Goal: Task Accomplishment & Management: Complete application form

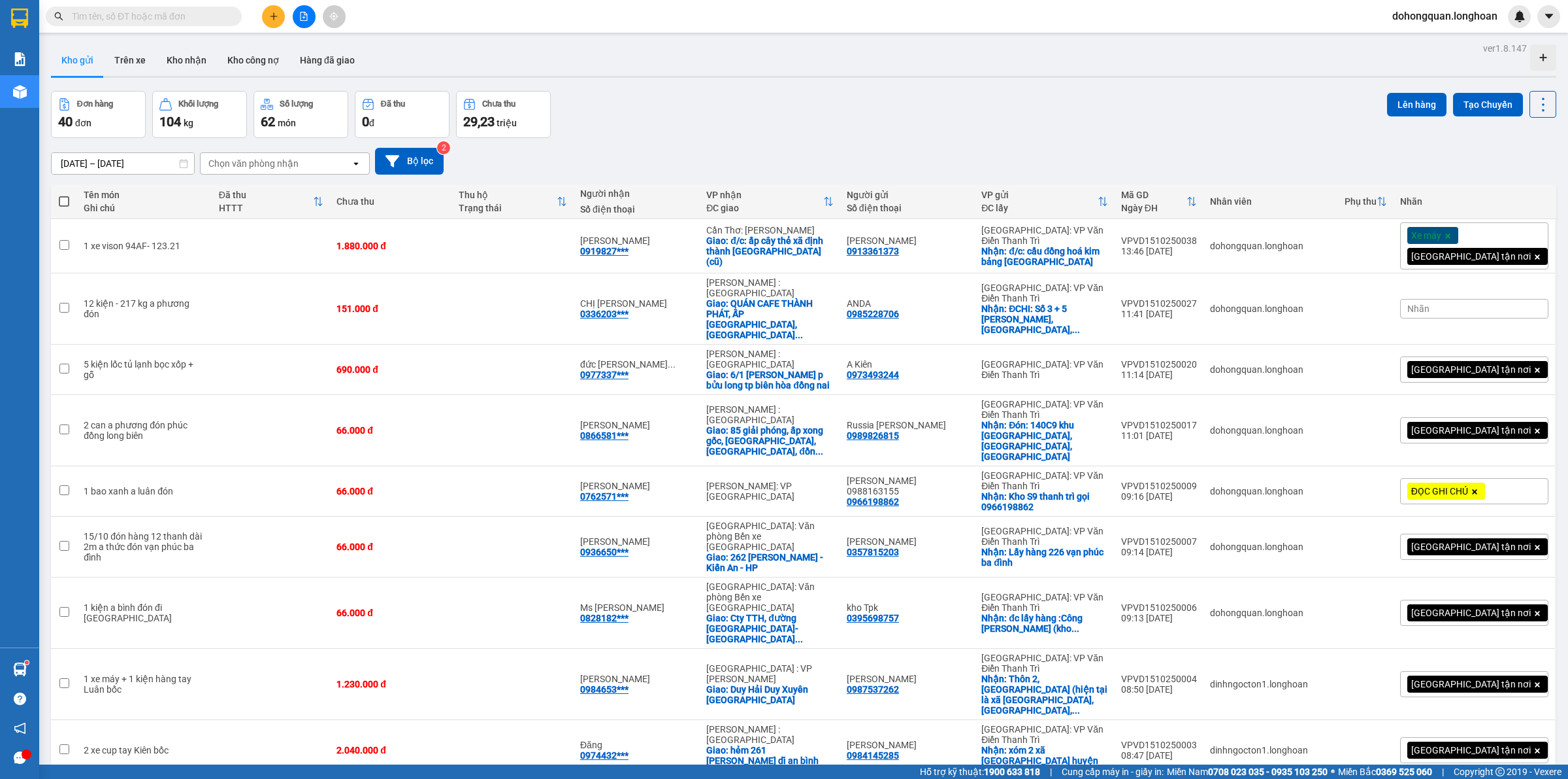
scroll to position [1510, 0]
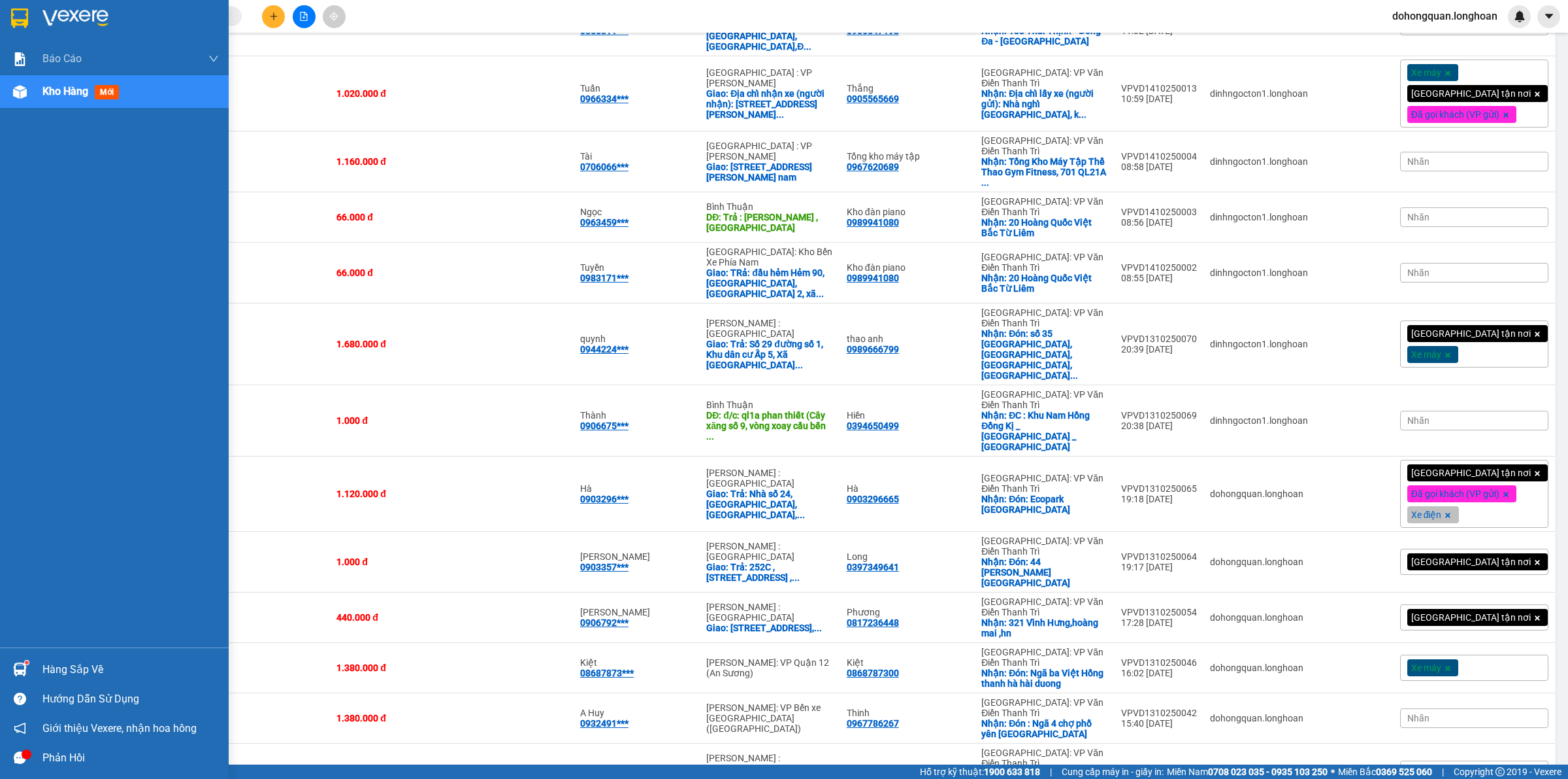
click at [20, 12] on img at bounding box center [19, 18] width 17 height 19
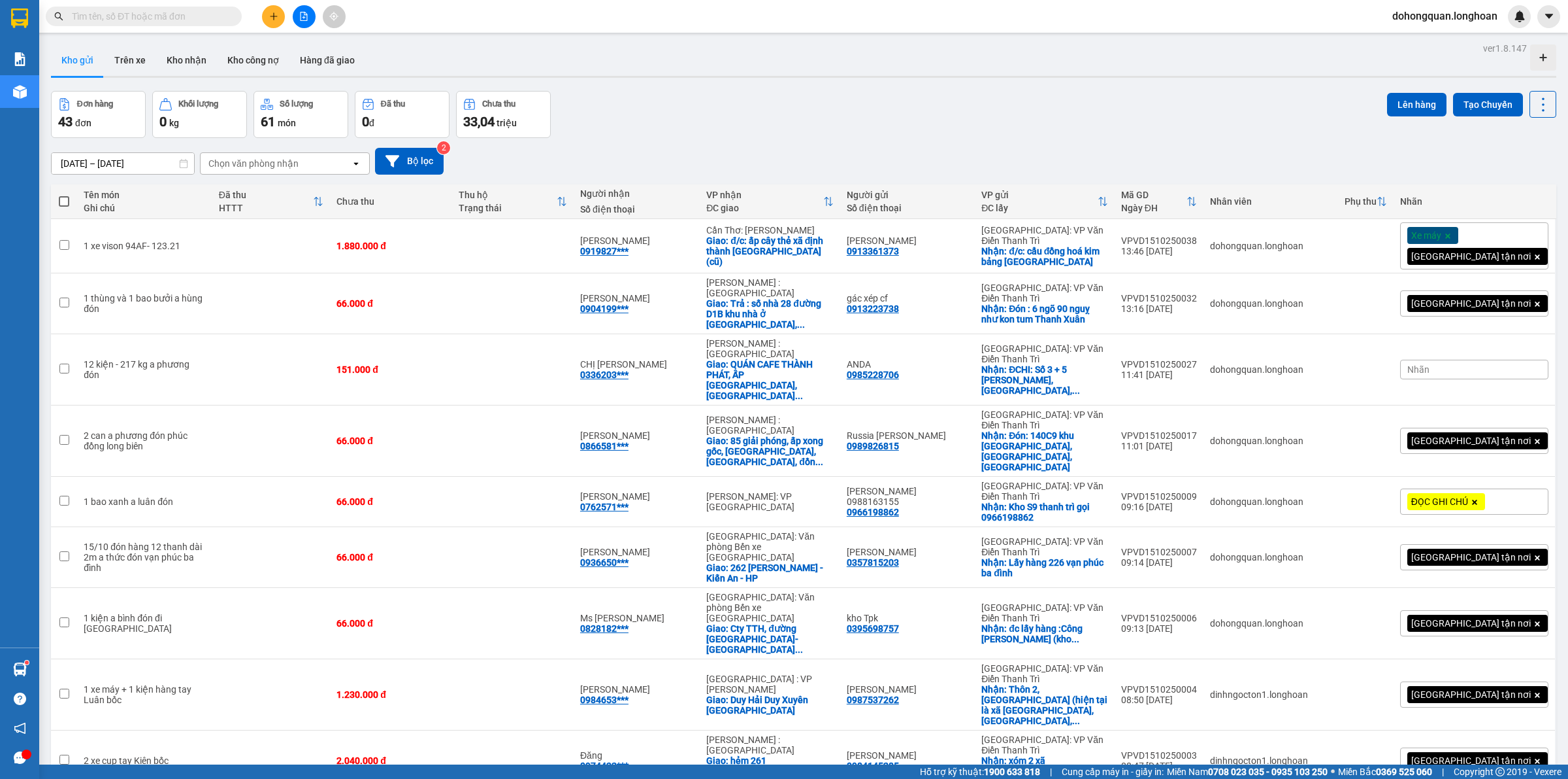
click at [781, 145] on div "[DATE] – [DATE] Press the down arrow key to interact with the calendar and sele…" at bounding box center [803, 161] width 1506 height 46
click at [863, 97] on div "Đơn hàng 43 đơn Khối lượng 0 kg Số lượng 61 món Đã thu 0 đ Chưa thu 33,04 triệu…" at bounding box center [803, 114] width 1506 height 47
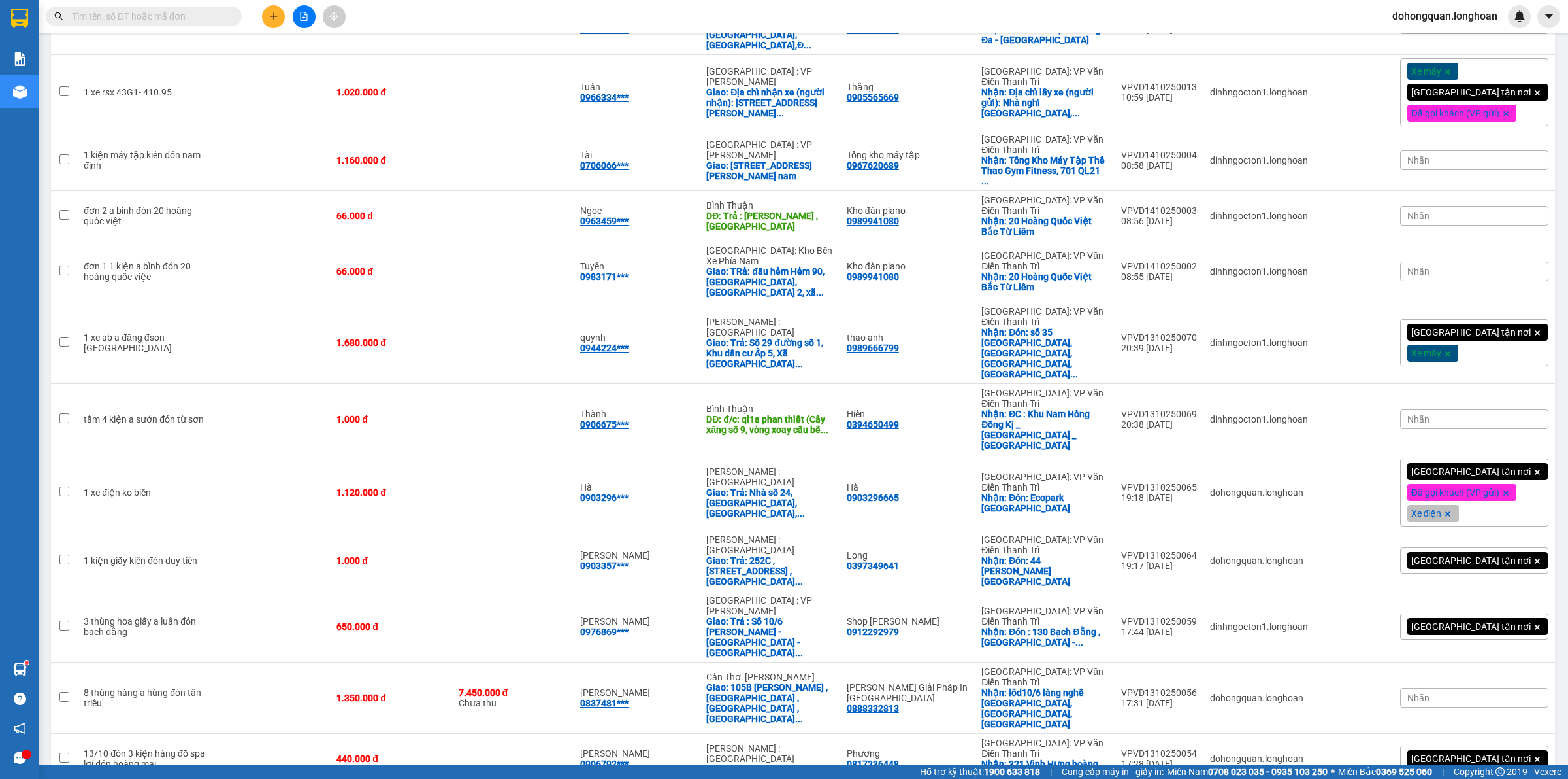
scroll to position [1600, 0]
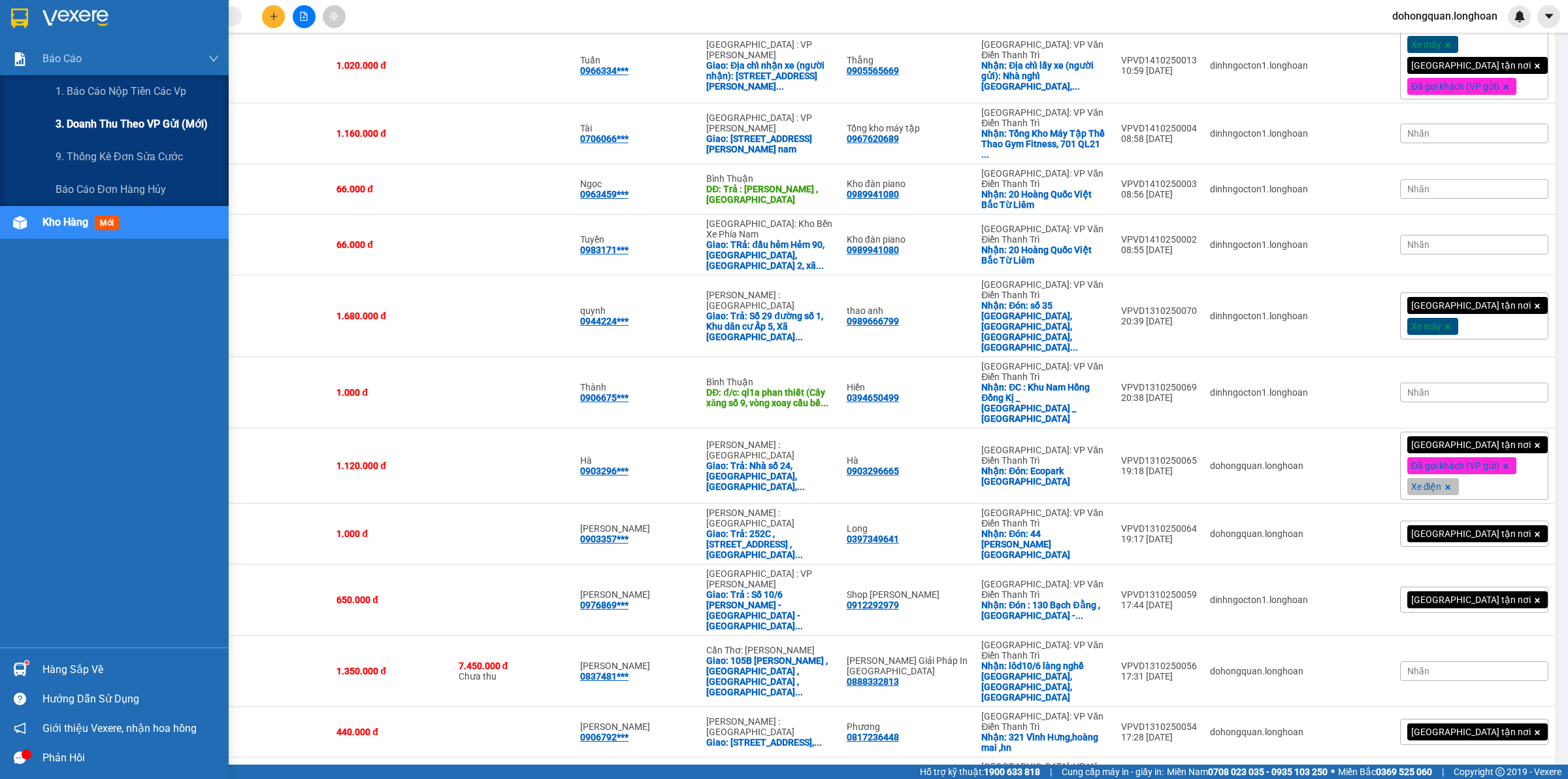
click at [67, 123] on span "3. Doanh Thu theo VP Gửi (mới)" at bounding box center [132, 123] width 152 height 16
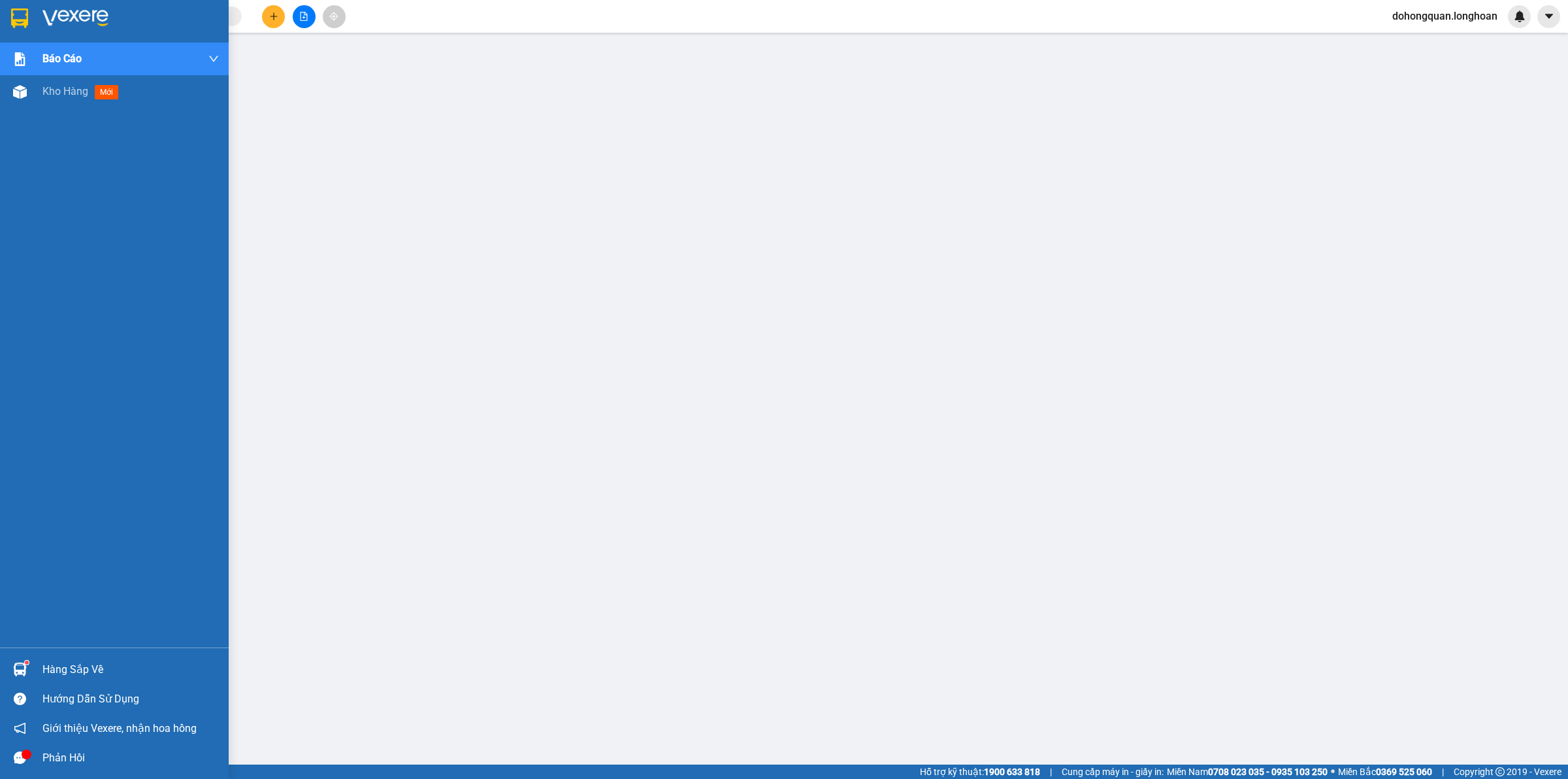
click at [10, 6] on div at bounding box center [20, 18] width 23 height 23
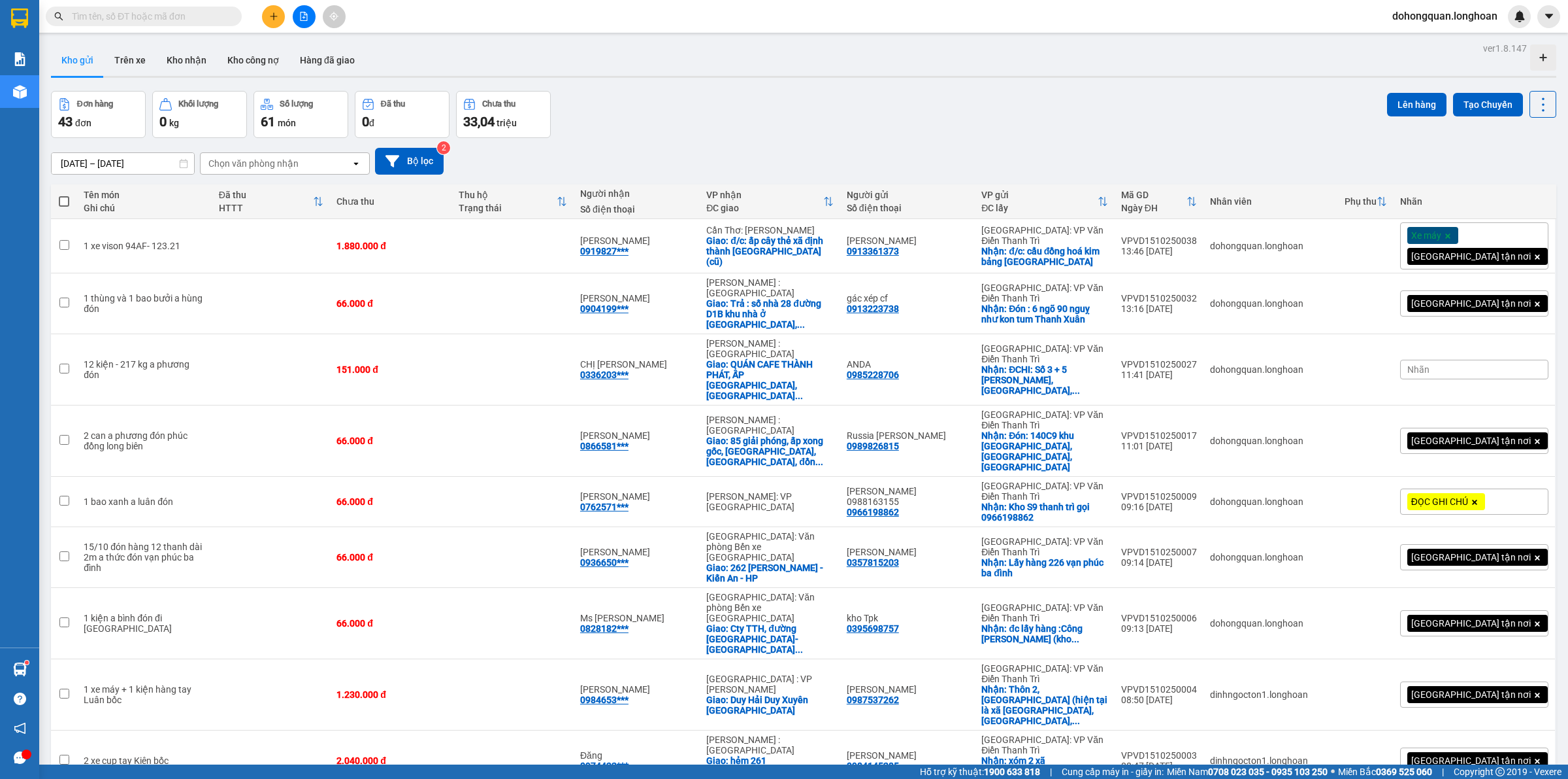
click at [278, 22] on button at bounding box center [273, 17] width 23 height 23
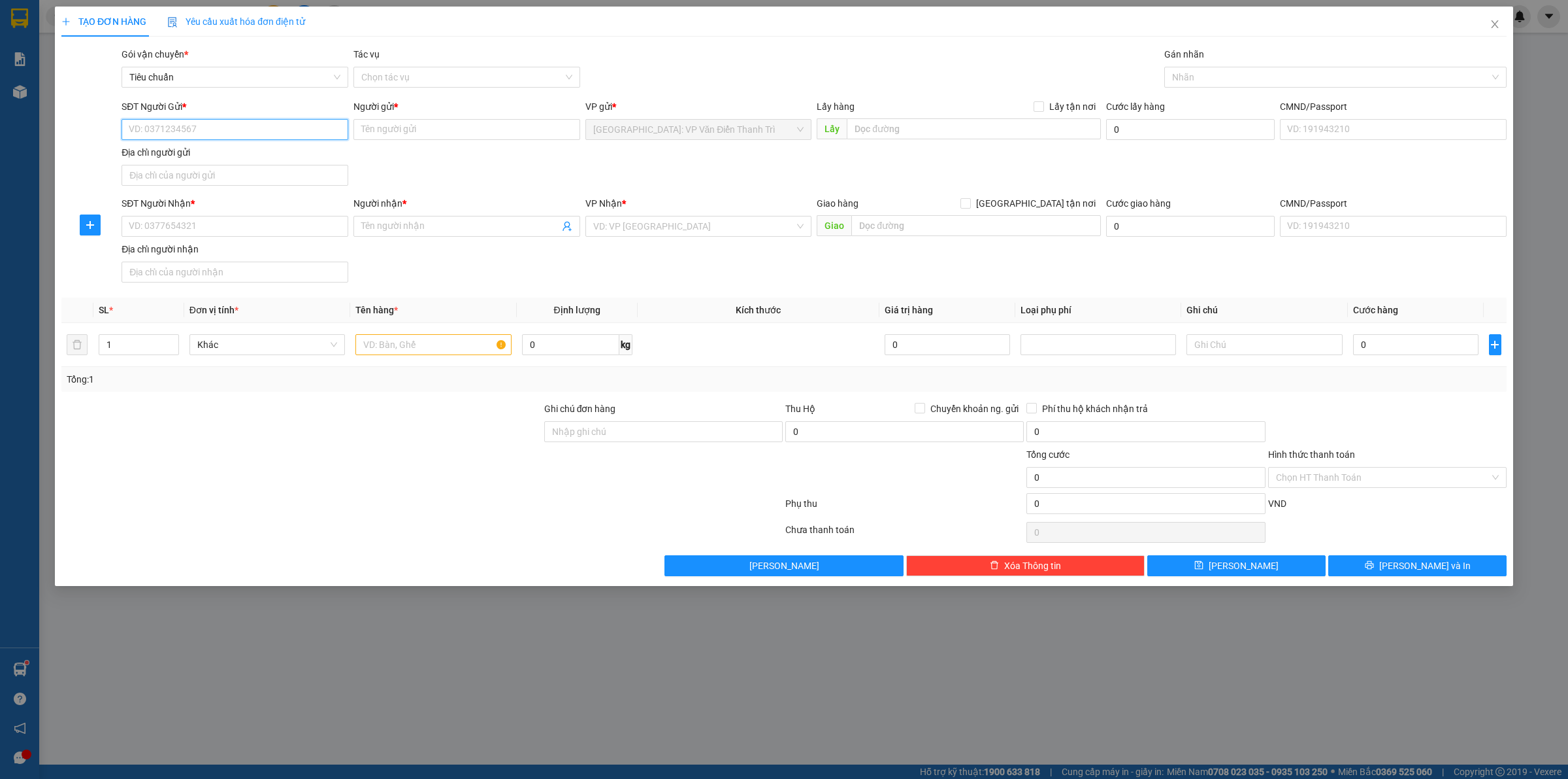
click at [230, 136] on input "SĐT Người Gửi *" at bounding box center [235, 129] width 226 height 21
paste input "0936599968"
type input "0936599968"
click at [417, 132] on input "Người gửi *" at bounding box center [467, 129] width 226 height 21
paste input "[PERSON_NAME]"
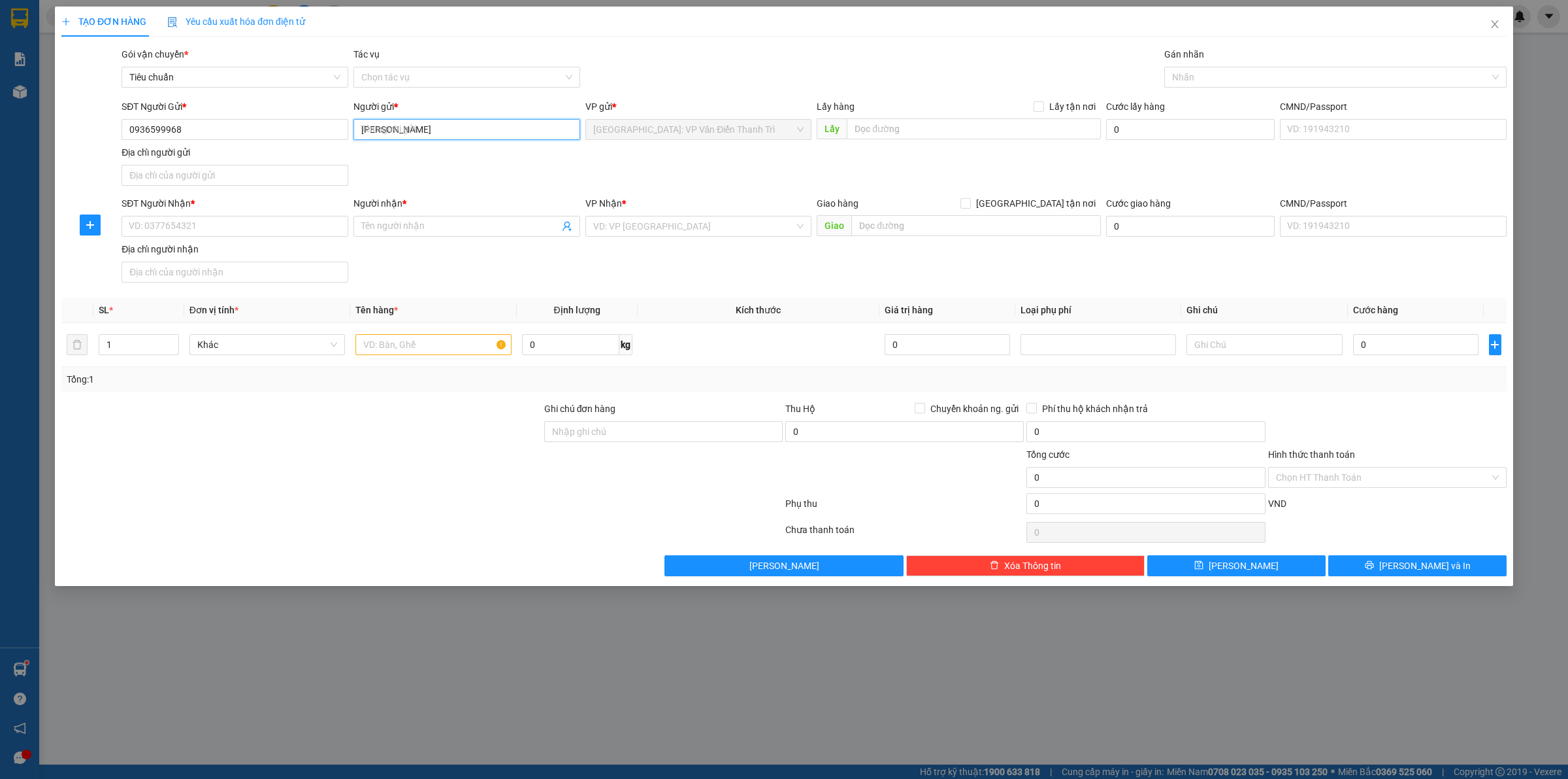
type input "[PERSON_NAME]"
drag, startPoint x: 663, startPoint y: 176, endPoint x: 677, endPoint y: 172, distance: 14.6
click at [672, 175] on div "SĐT Người Gửi * 0936599968 Người gửi * [PERSON_NAME] VP gửi * [GEOGRAPHIC_DATA]…" at bounding box center [814, 145] width 1391 height 92
click at [876, 123] on input "text" at bounding box center [974, 129] width 254 height 21
paste input "gửi:Ngõ 572 phố [GEOGRAPHIC_DATA]"
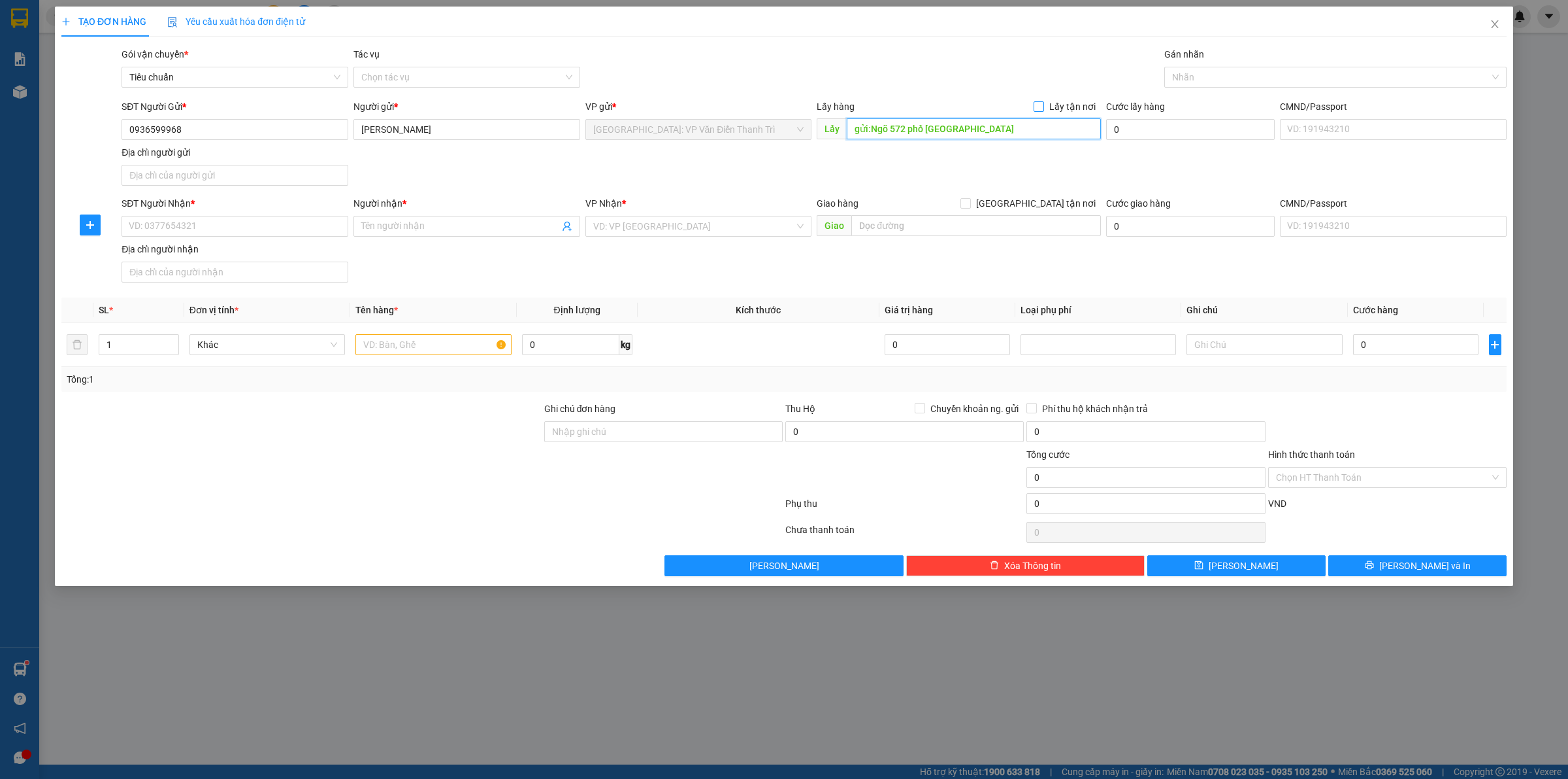
type input "gửi:Ngõ 572 phố [GEOGRAPHIC_DATA]"
click at [1043, 103] on input "Lấy tận nơi" at bounding box center [1038, 106] width 9 height 9
checkbox input "true"
drag, startPoint x: 759, startPoint y: 157, endPoint x: 693, endPoint y: 157, distance: 66.0
click at [733, 169] on div "SĐT Người Gửi * 0936599968 Người gửi * [PERSON_NAME] VP gửi * [GEOGRAPHIC_DATA]…" at bounding box center [814, 145] width 1391 height 92
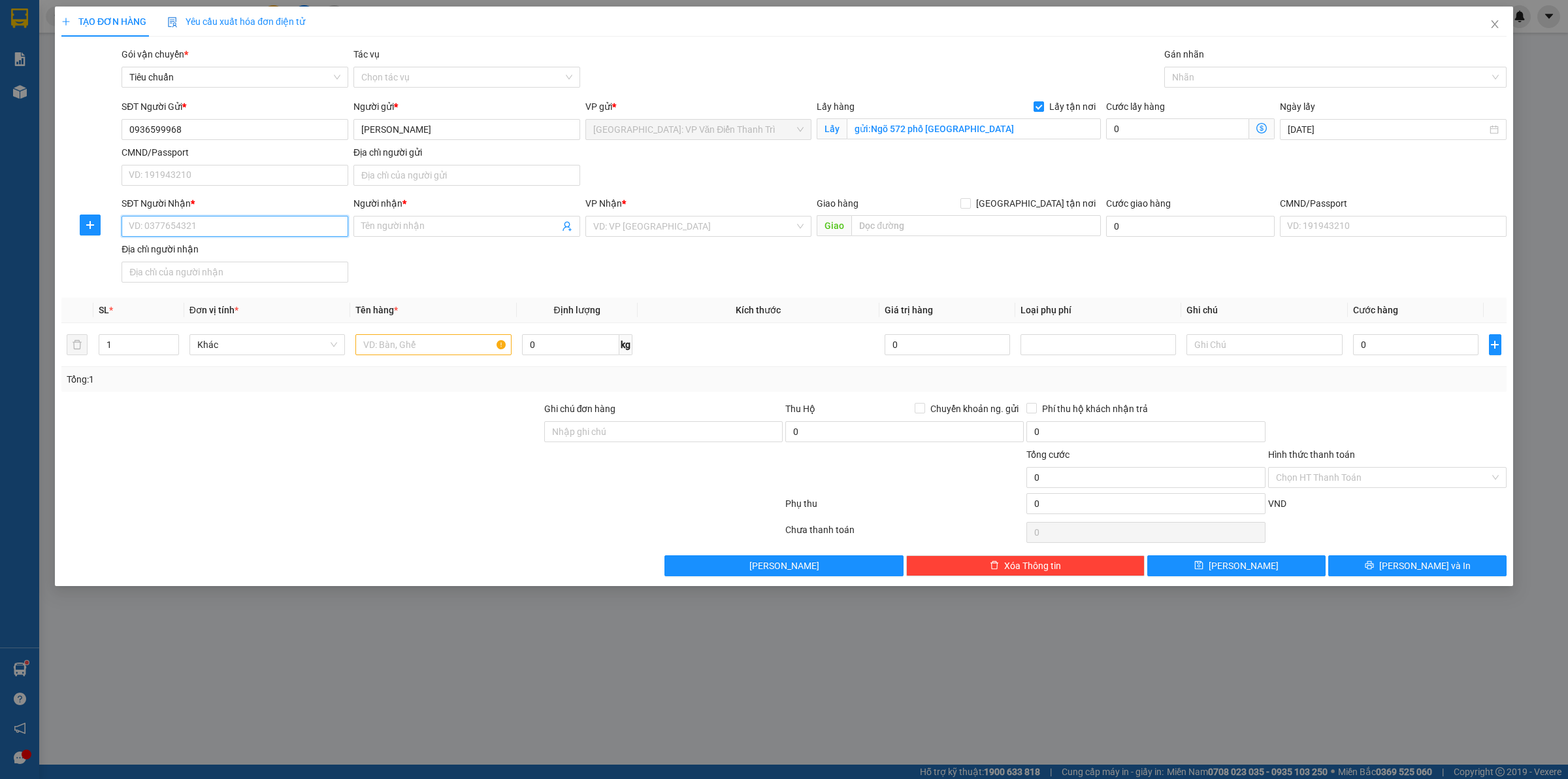
click at [171, 224] on input "SĐT Người Nhận *" at bounding box center [235, 226] width 226 height 21
paste input "0967163989"
type input "0967163989"
click at [417, 223] on input "Người nhận *" at bounding box center [460, 226] width 198 height 15
paste input "anh chiến"
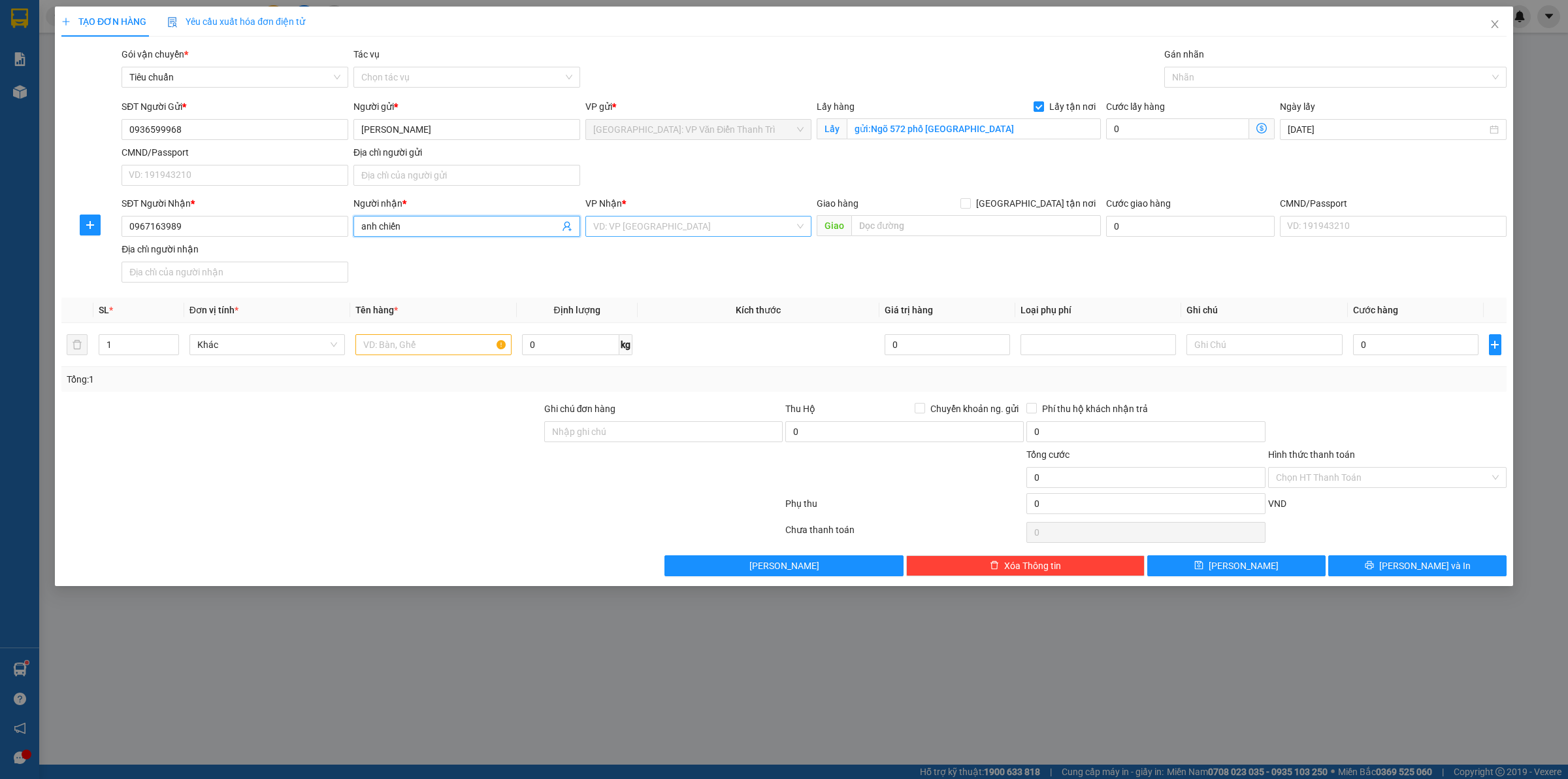
type input "anh chiến"
click at [712, 233] on input "search" at bounding box center [694, 226] width 202 height 19
click at [934, 230] on input "text" at bounding box center [977, 225] width 250 height 21
paste input "[GEOGRAPHIC_DATA], TT03 - THỦY TÙNG -SUN PREMIER VILLAGE -7 màu, [GEOGRAPHIC_DA…"
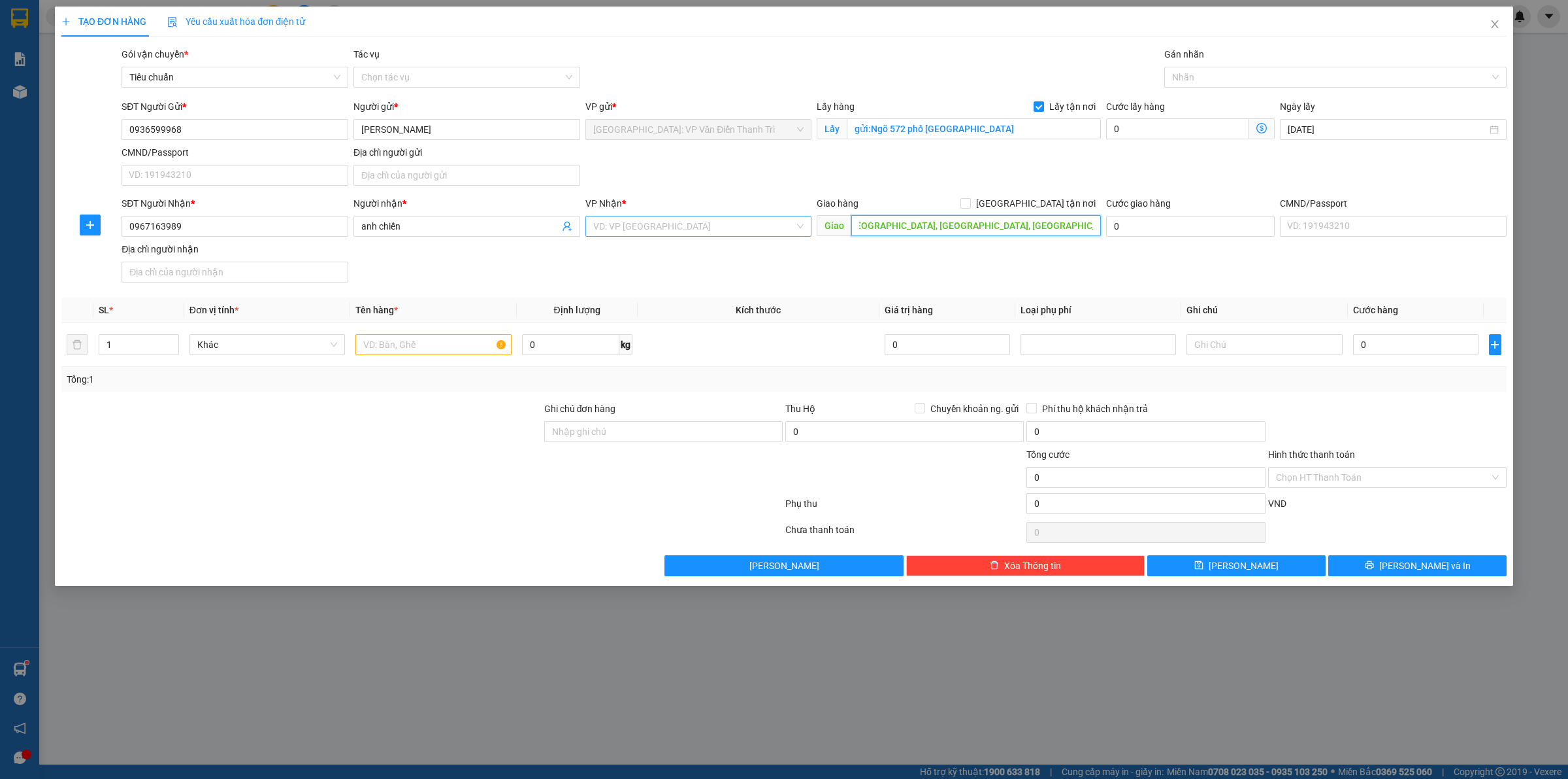
type input "[GEOGRAPHIC_DATA], TT03 - THỦY TÙNG -SUN PREMIER VILLAGE -7 màu, [GEOGRAPHIC_DA…"
click at [732, 236] on input "search" at bounding box center [694, 226] width 202 height 19
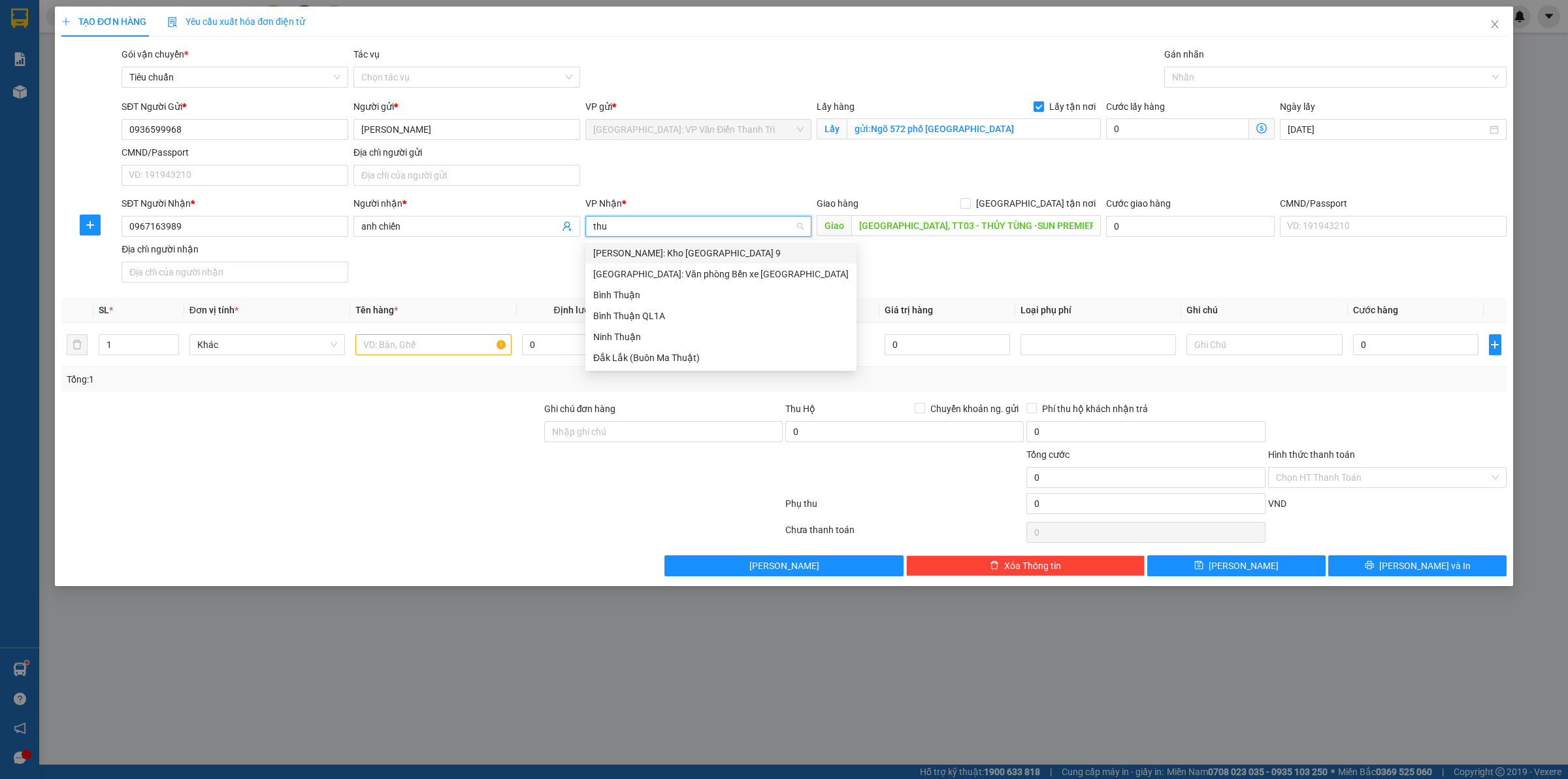
type input "thuơ"
click at [743, 250] on div "[GEOGRAPHIC_DATA]: Văn phòng Bến xe [GEOGRAPHIC_DATA]" at bounding box center [721, 253] width 256 height 15
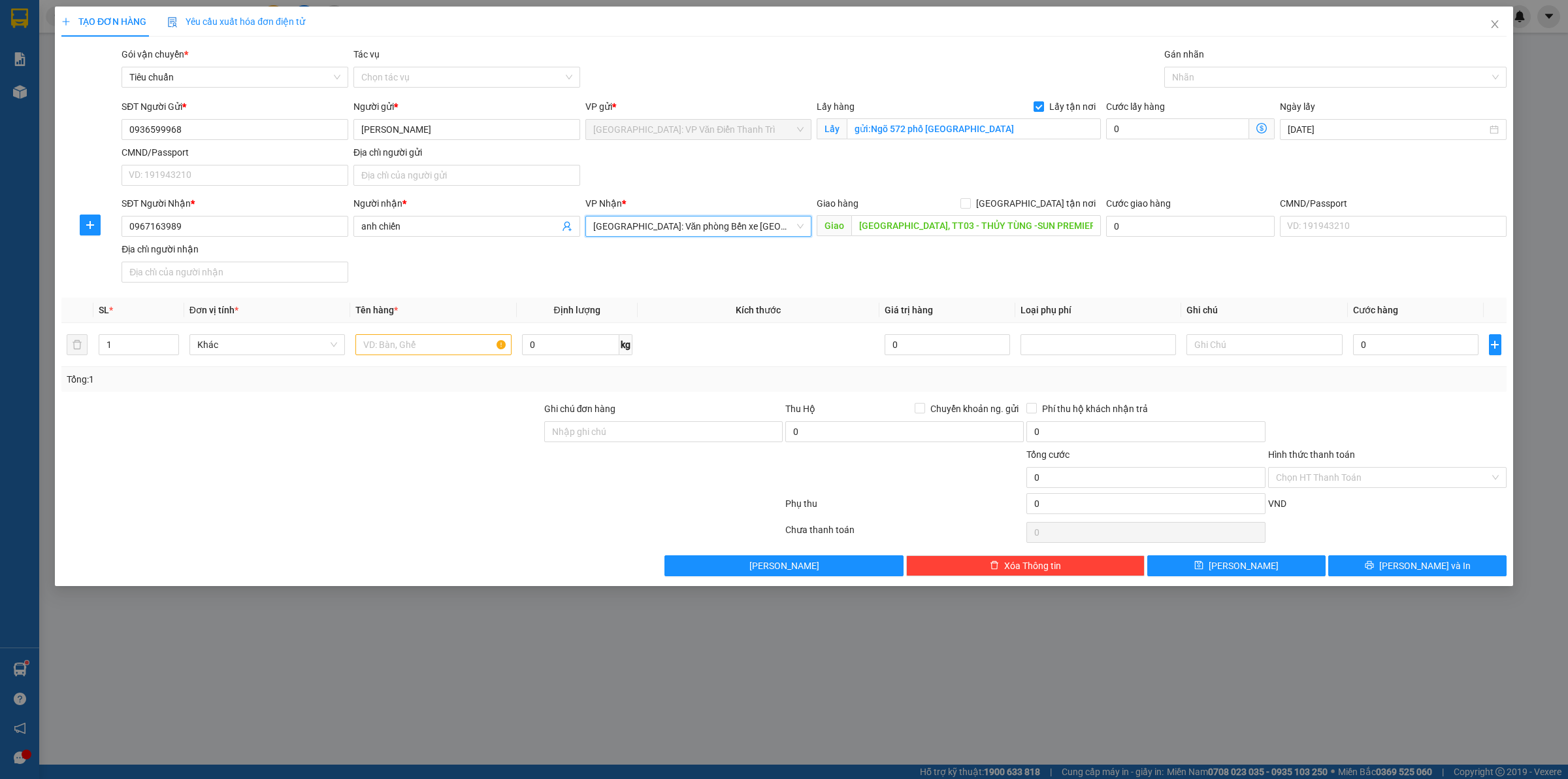
drag, startPoint x: 986, startPoint y: 266, endPoint x: 1010, endPoint y: 230, distance: 43.3
click at [987, 265] on div "SĐT Người Nhận * 0967163989 Người nhận * anh chiến VP Nhận * [GEOGRAPHIC_DATA]:…" at bounding box center [814, 242] width 1391 height 92
click at [971, 207] on span at bounding box center [966, 203] width 11 height 11
click at [970, 207] on input "[GEOGRAPHIC_DATA] tận nơi" at bounding box center [965, 203] width 9 height 9
checkbox input "true"
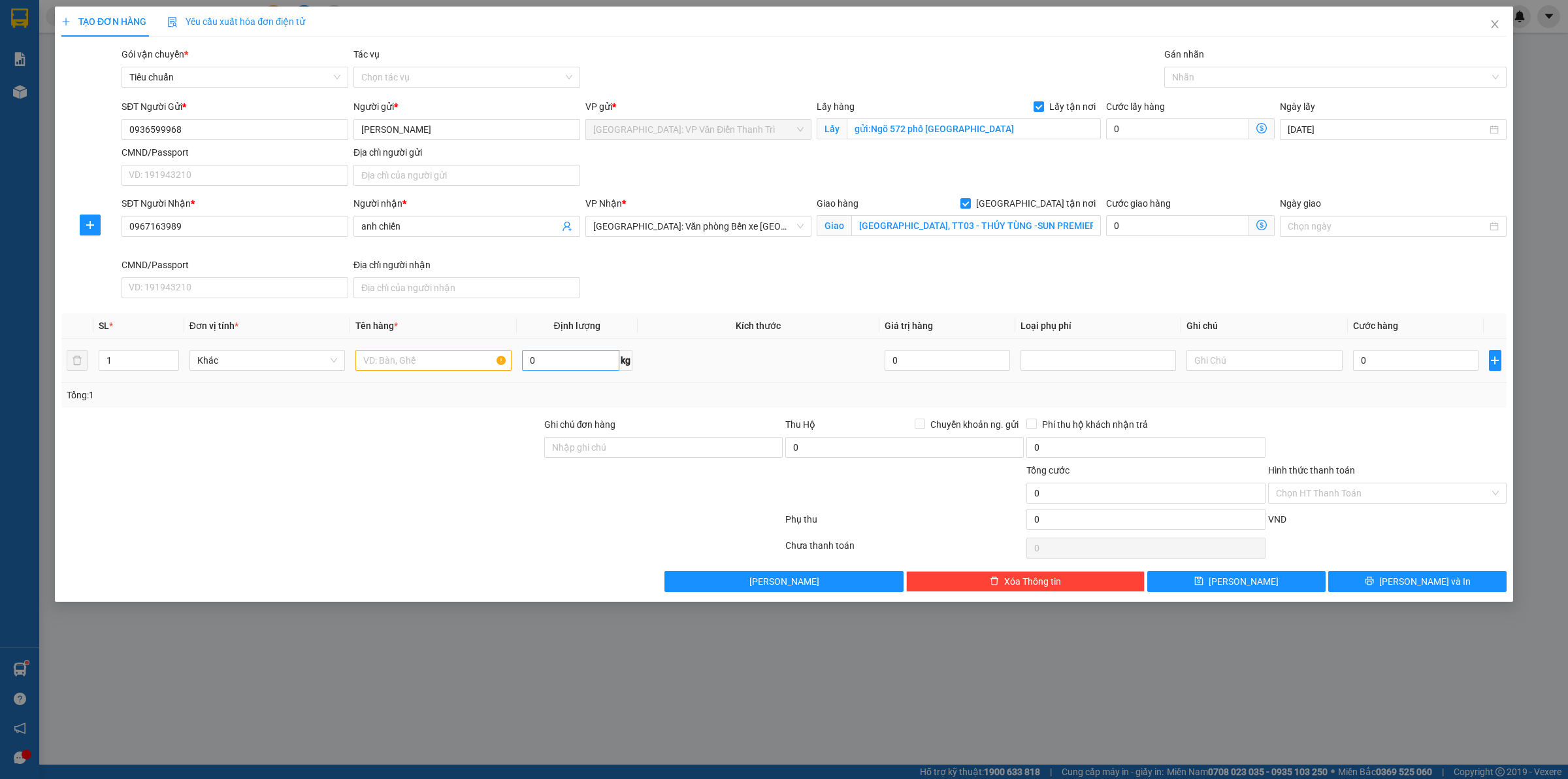
drag, startPoint x: 961, startPoint y: 257, endPoint x: 528, endPoint y: 371, distance: 447.8
click at [943, 257] on div "Giao hàng [GEOGRAPHIC_DATA] tận nơi [GEOGRAPHIC_DATA], [GEOGRAPHIC_DATA] - THỦY…" at bounding box center [959, 227] width 290 height 62
click at [447, 364] on input "text" at bounding box center [434, 360] width 156 height 21
click at [1128, 131] on input "0" at bounding box center [1178, 129] width 143 height 21
type input "6"
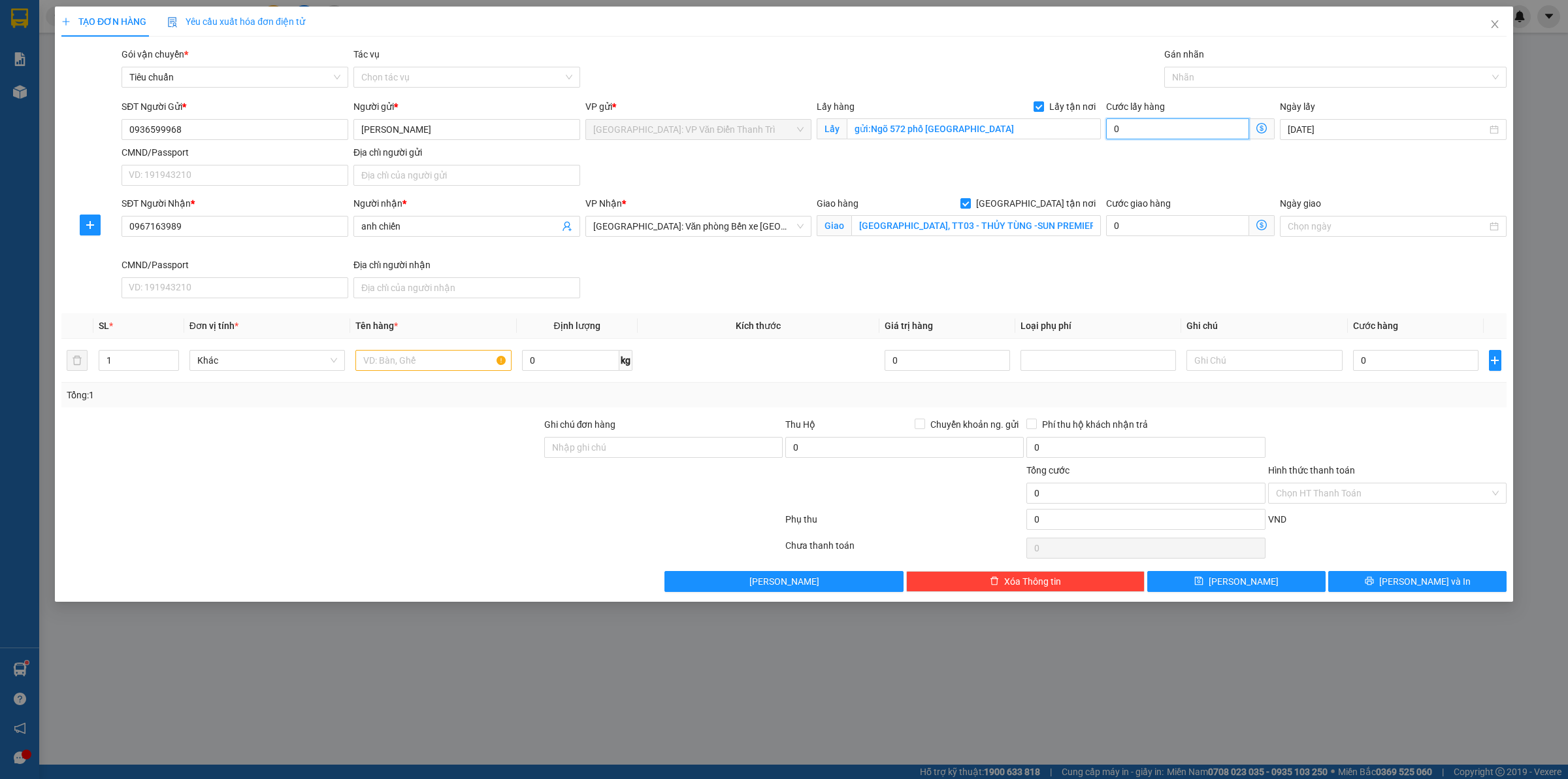
type input "6"
type input "65"
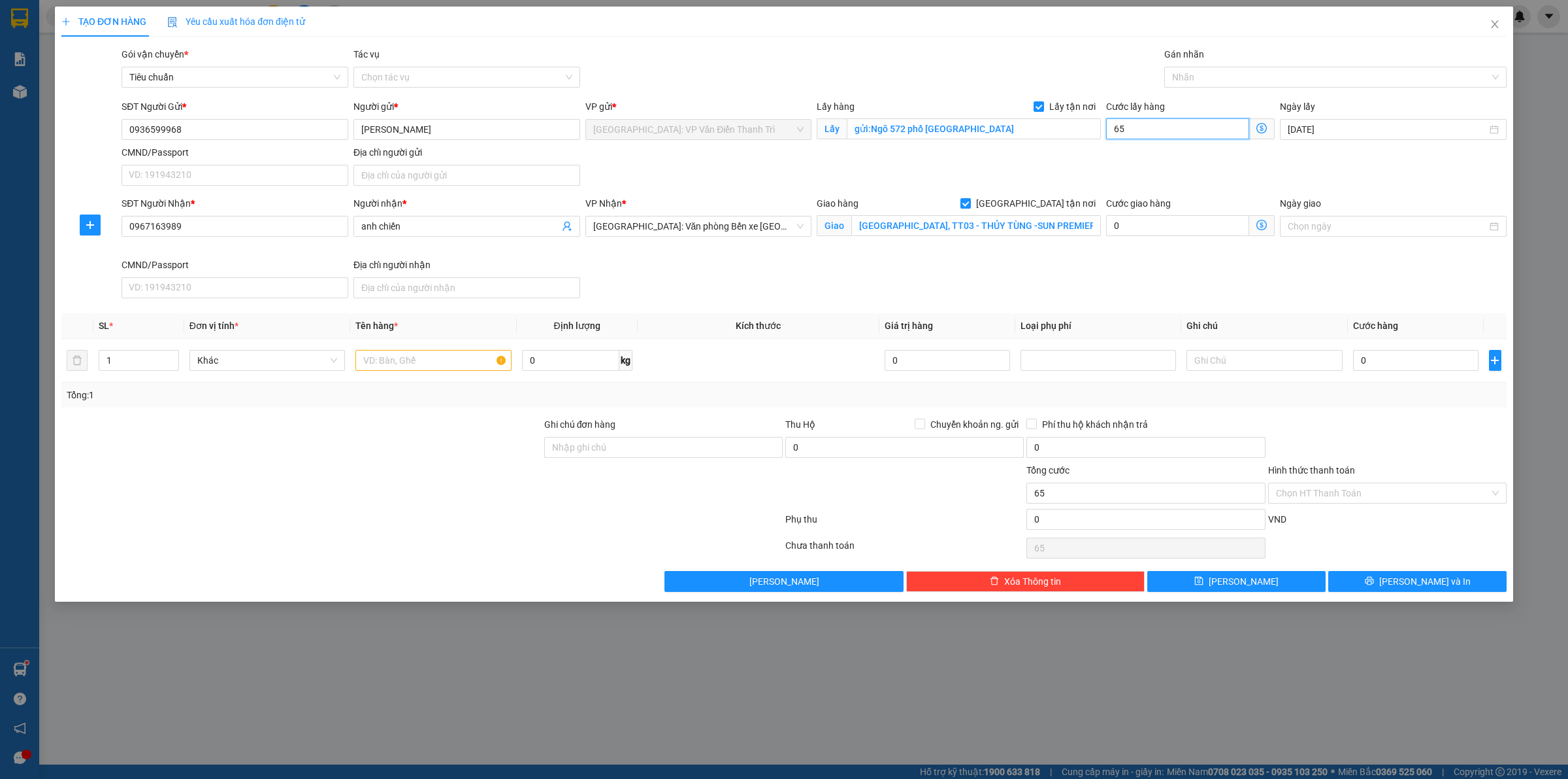
type input "650"
type input "6.500"
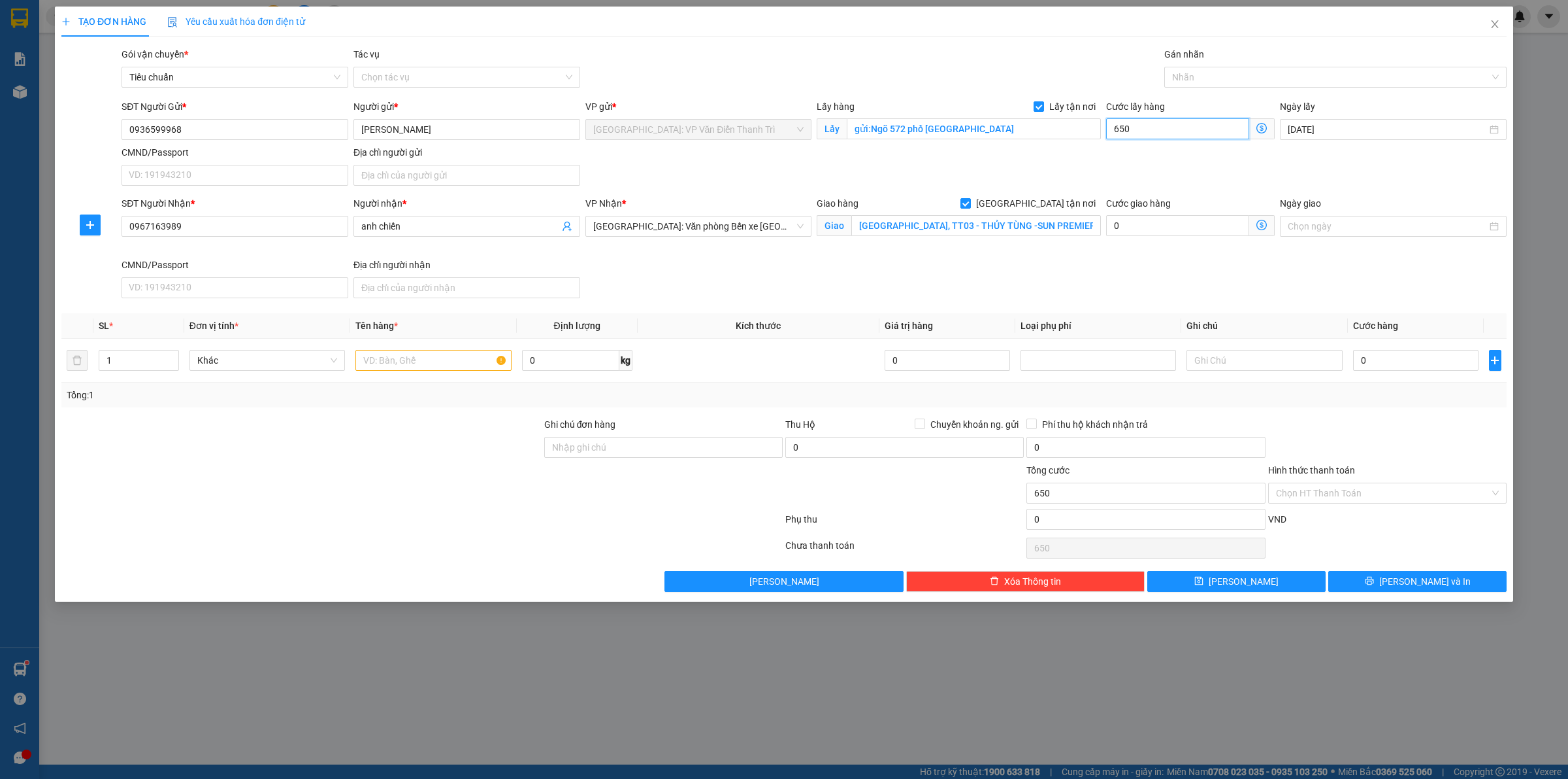
type input "6.500"
type input "65.000"
click at [1370, 358] on input "0" at bounding box center [1416, 360] width 126 height 21
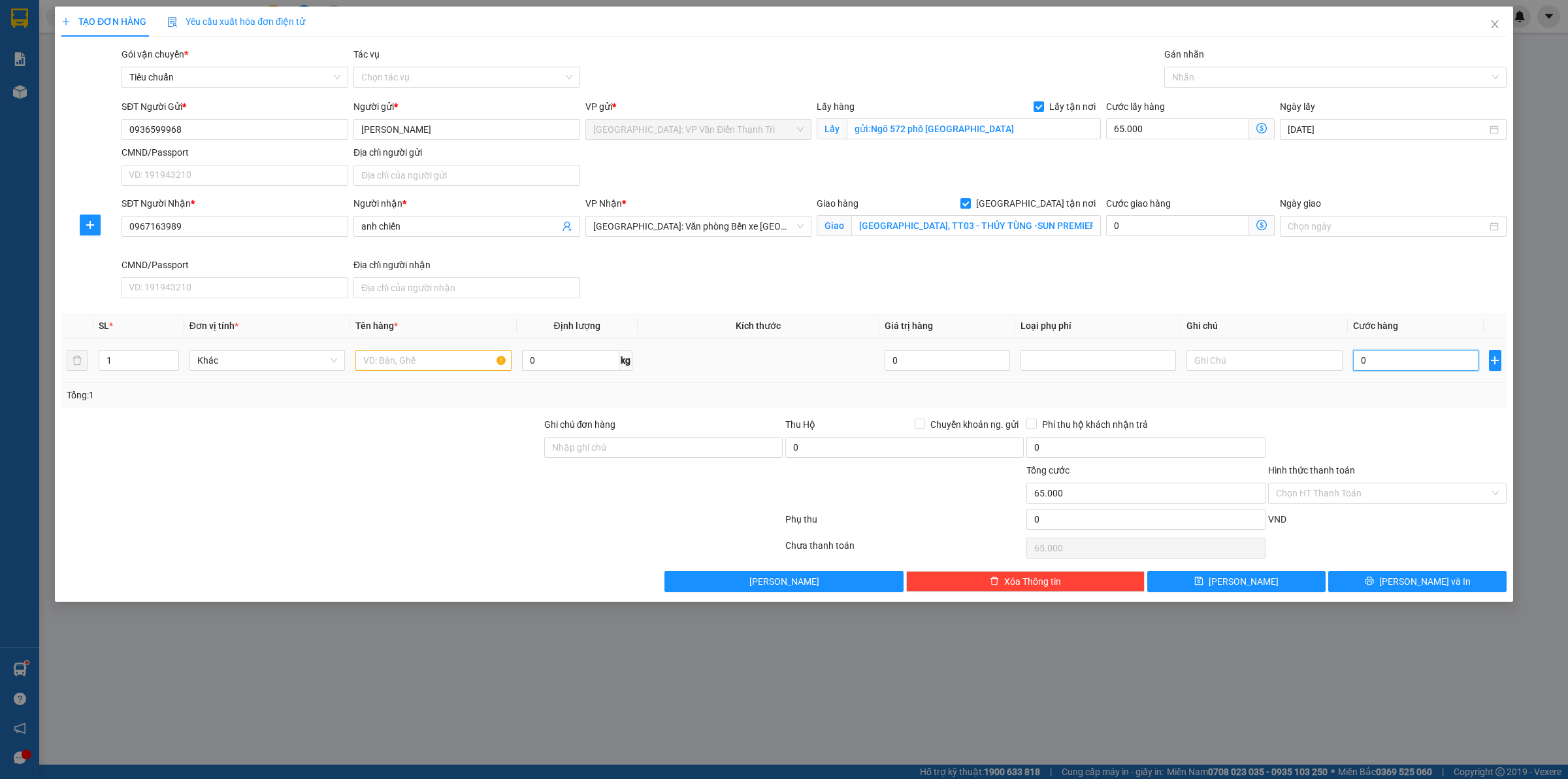
type input "2"
type input "65.002"
type input "24"
type input "65.024"
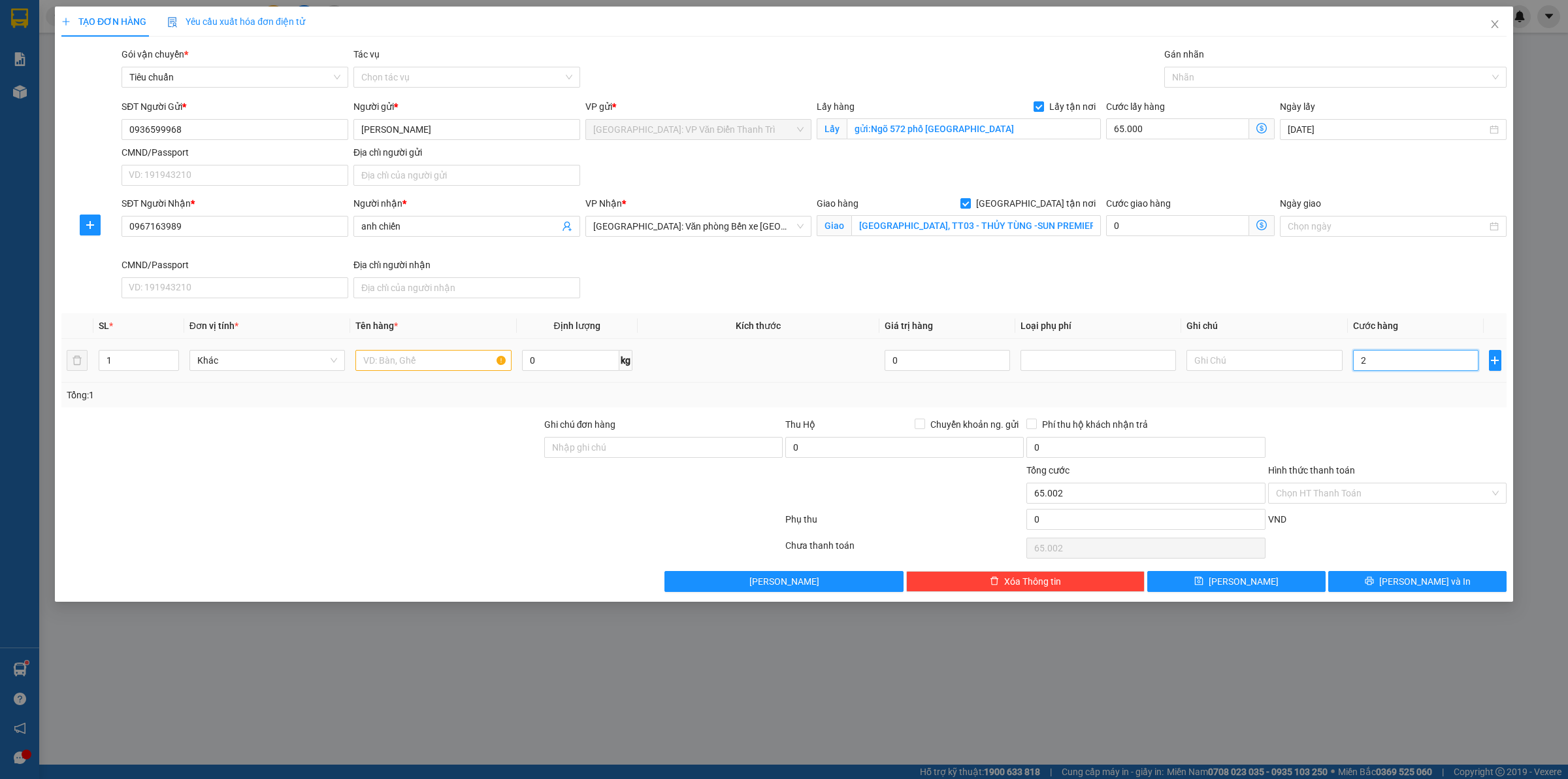
type input "65.024"
type input "240"
type input "65.240"
type input "2.400"
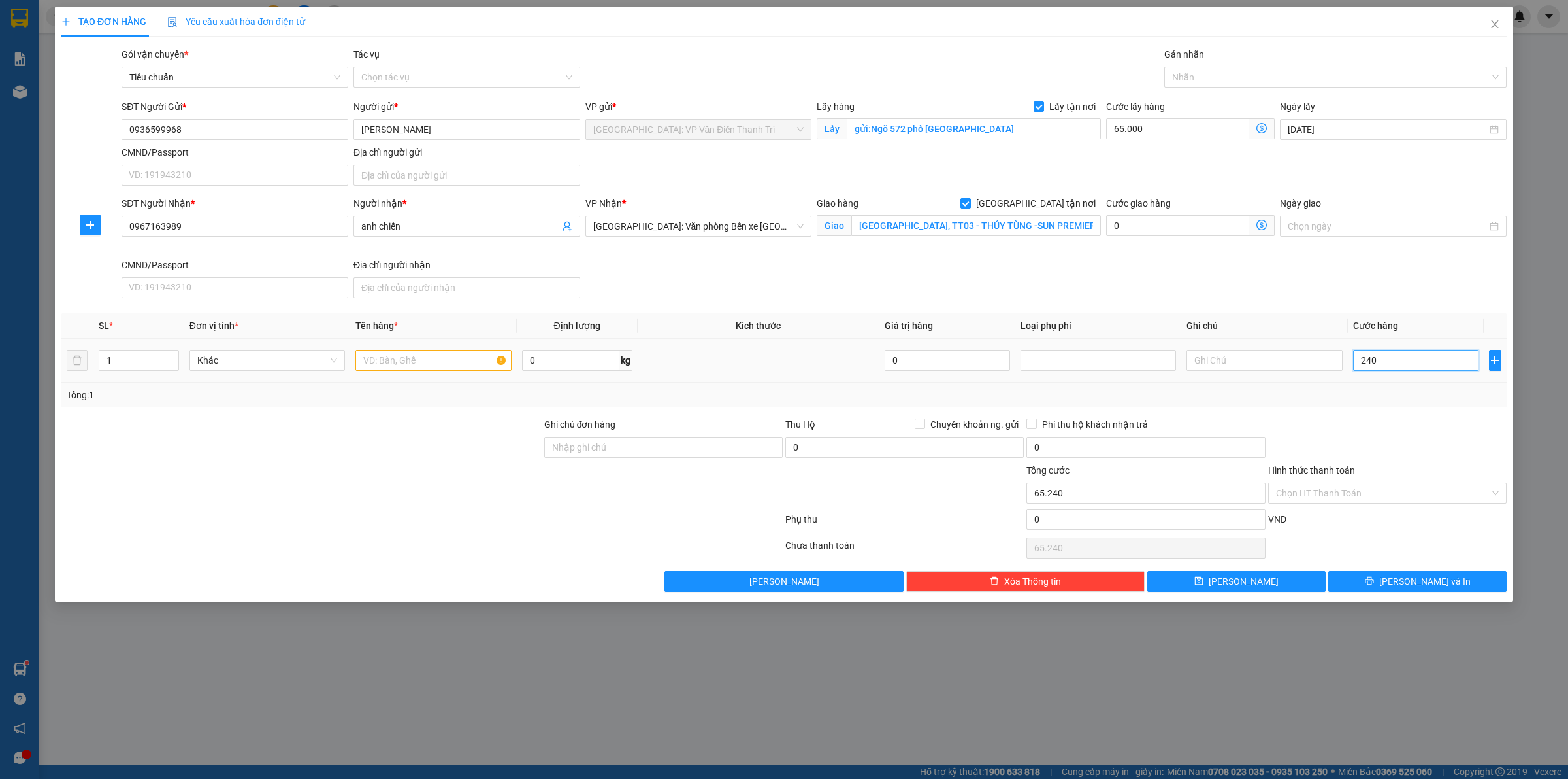
type input "67.400"
type input "24.000"
type input "89.000"
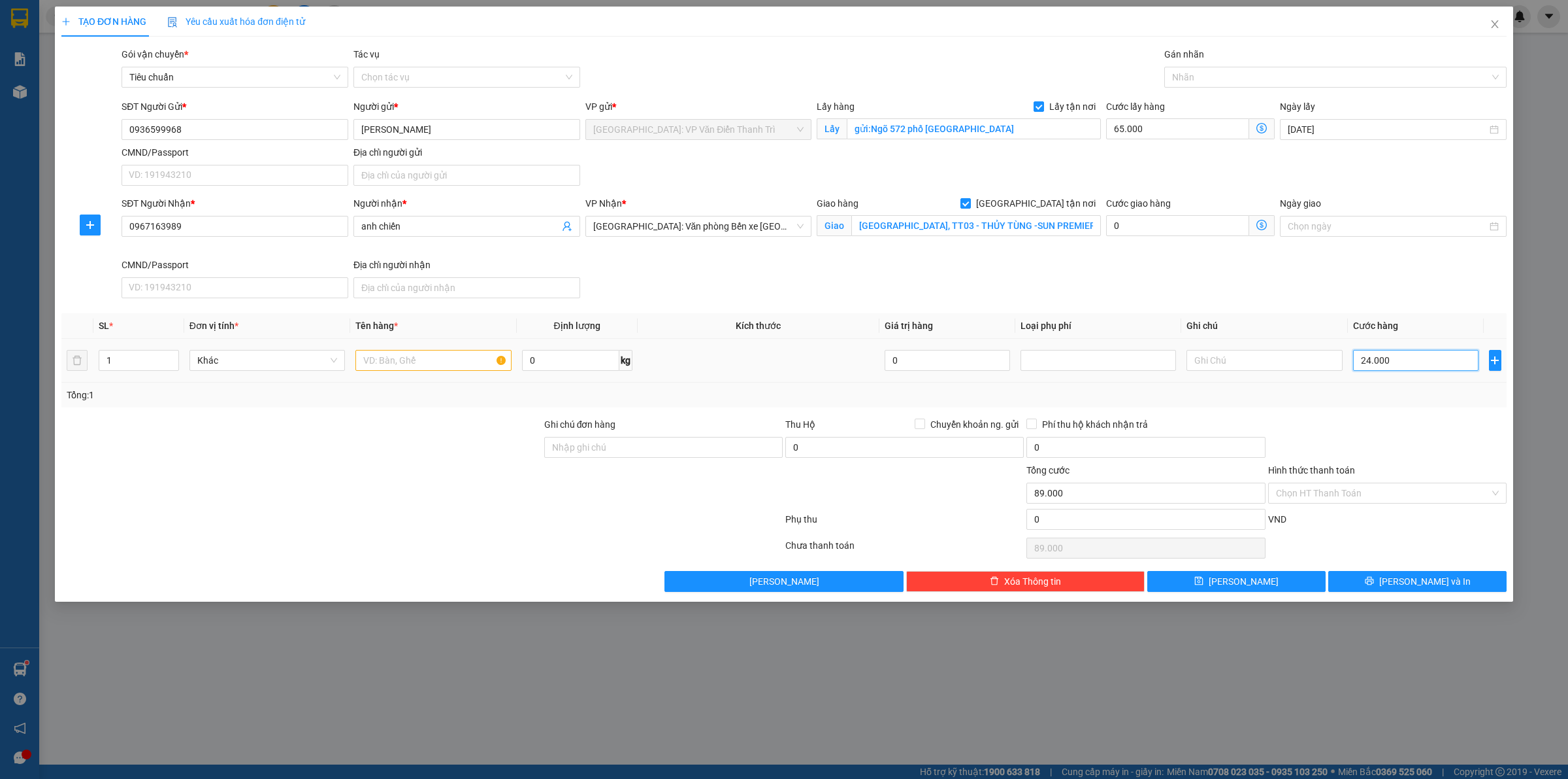
type input "240.000"
type input "305.000"
type input "240.000"
click at [445, 356] on input "text" at bounding box center [434, 360] width 156 height 21
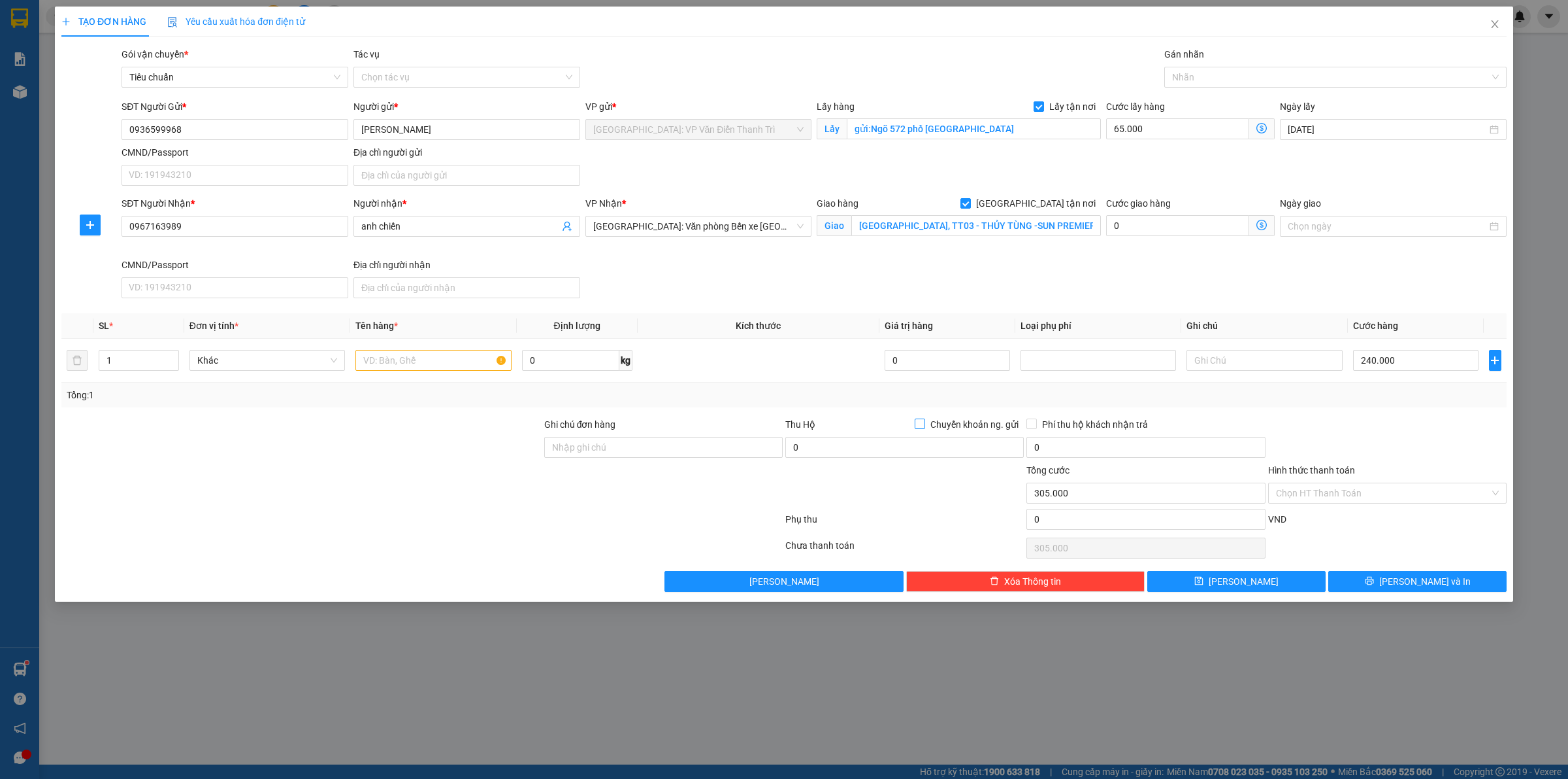
click at [915, 425] on input "Chuyển khoản ng. gửi" at bounding box center [920, 423] width 9 height 9
checkbox input "true"
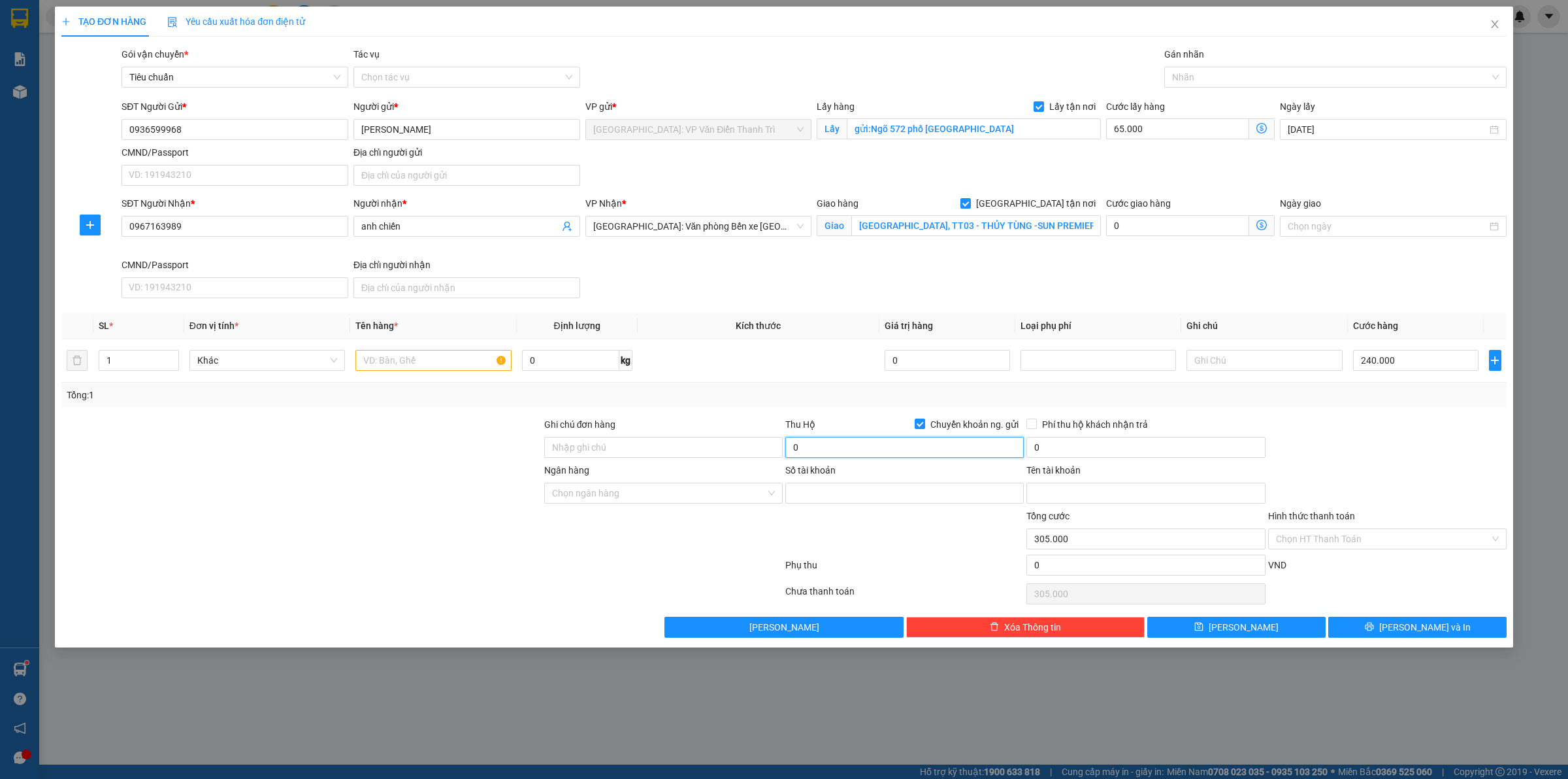
click at [870, 442] on input "0" at bounding box center [905, 447] width 239 height 21
type input "8.000.000"
click at [477, 358] on input "text" at bounding box center [434, 360] width 156 height 21
paste input "2 xe đạp thể thao"
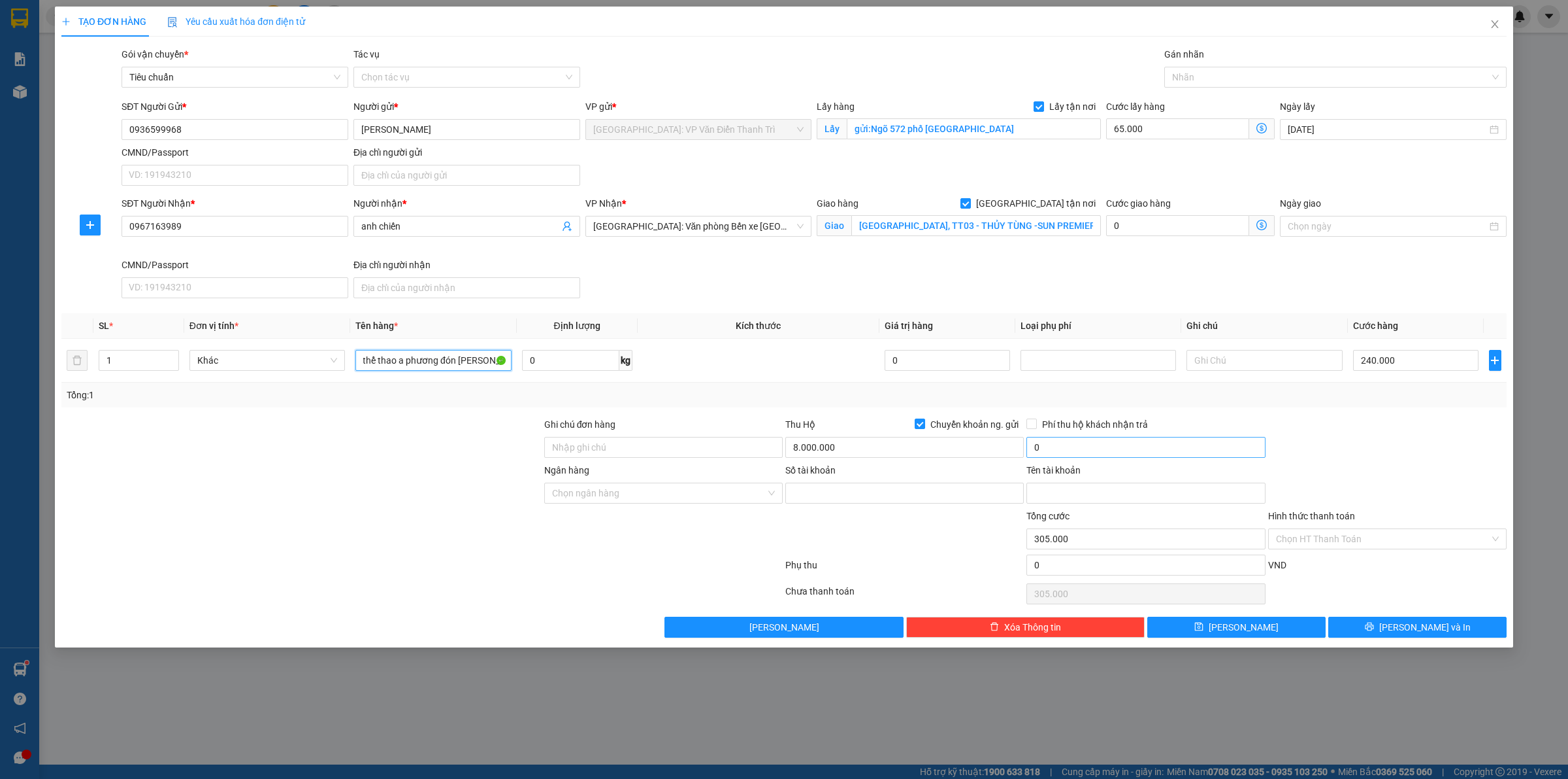
type input "2 xe đạp thể thao a phương đón [PERSON_NAME]"
click at [878, 499] on input "Số tài khoản" at bounding box center [905, 492] width 239 height 21
paste input "0011002838272"
type input "0011002838272"
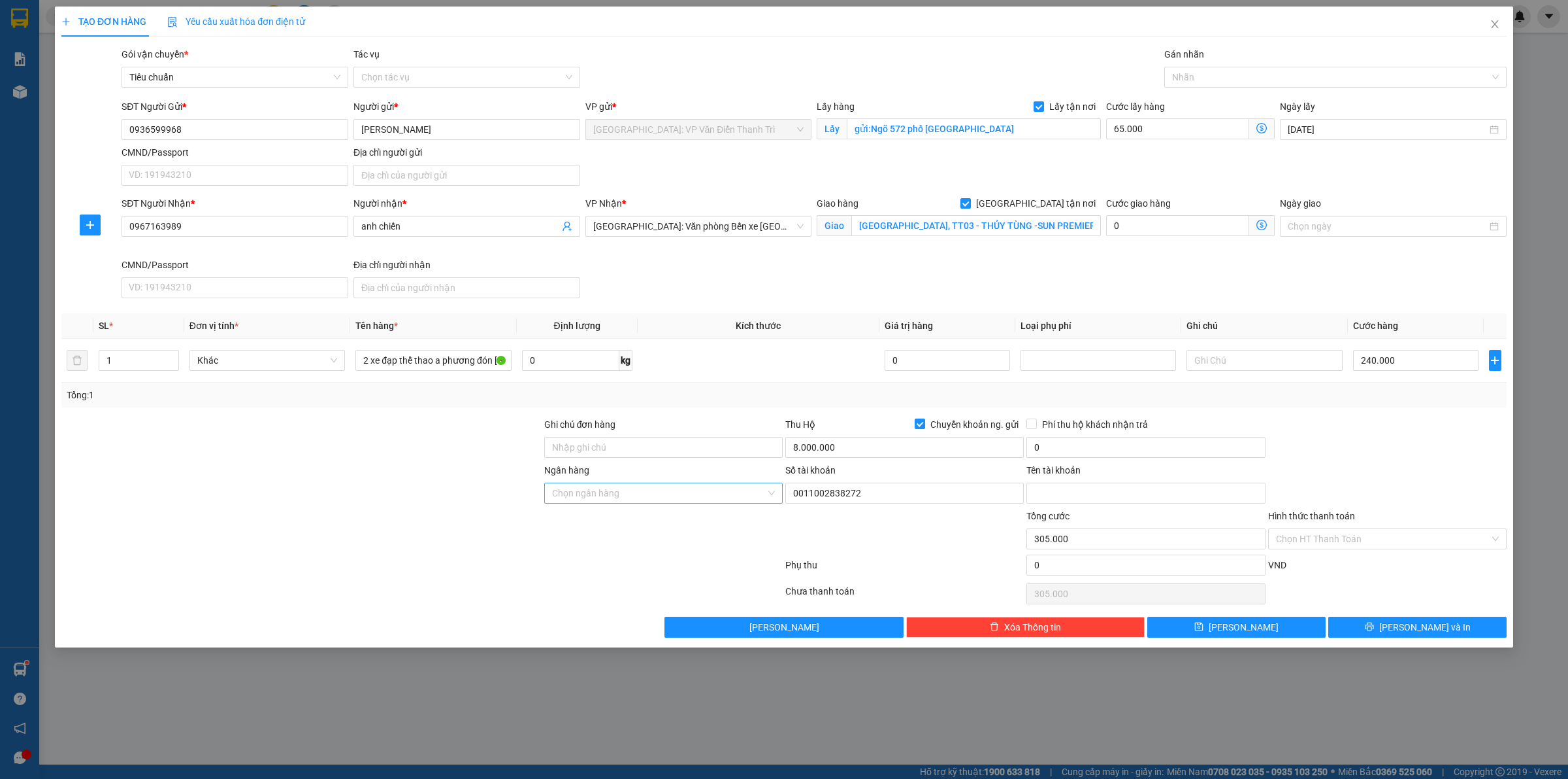
click at [629, 499] on input "Ngân hàng" at bounding box center [658, 492] width 213 height 19
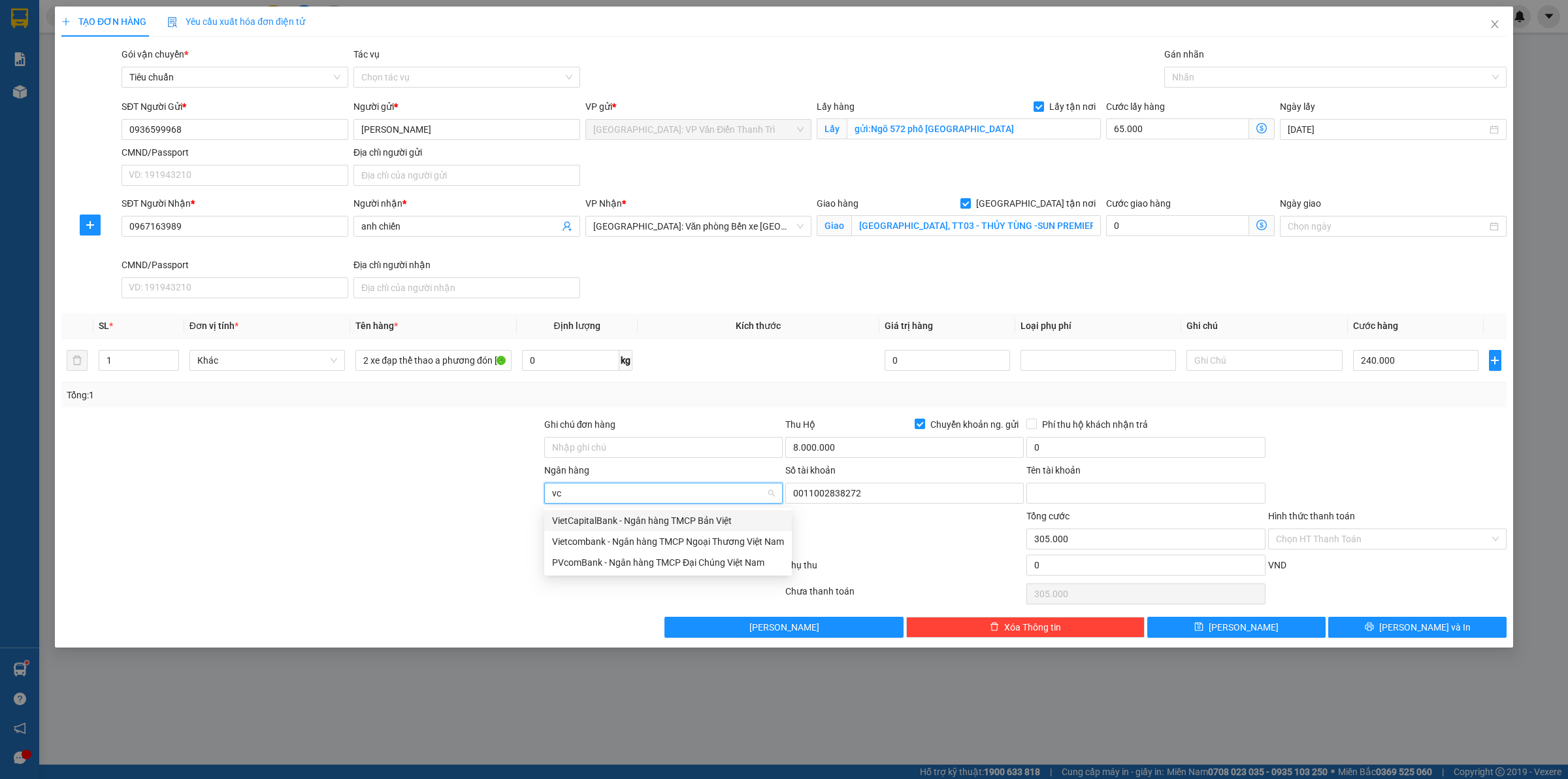
type input "vcb"
click at [603, 522] on div "Vietcombank - Ngân hàng TMCP Ngoại Thương Việt Nam" at bounding box center [668, 520] width 232 height 15
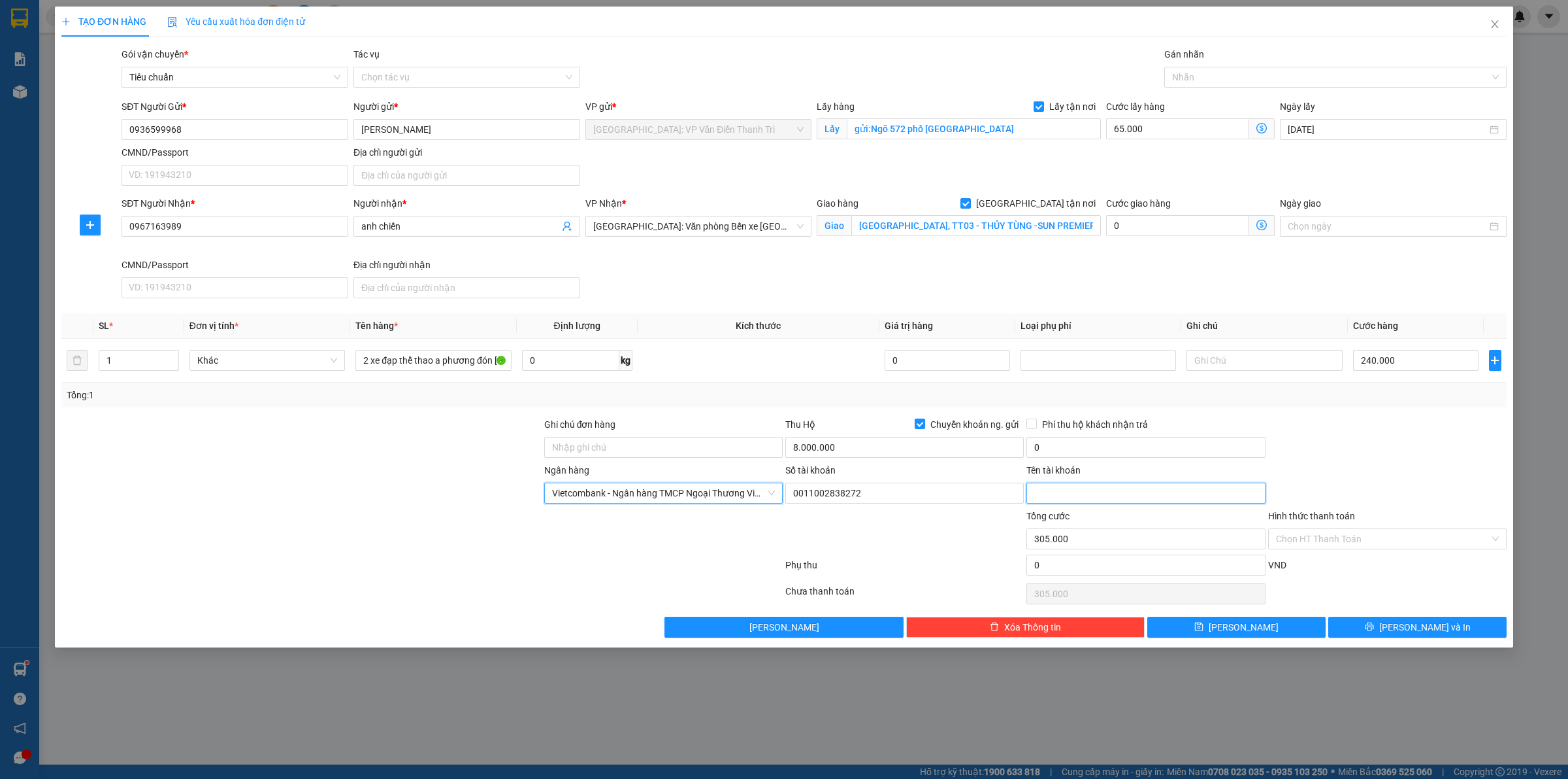
click at [1103, 497] on input "Tên tài khoản" at bounding box center [1146, 492] width 239 height 21
paste input "[PERSON_NAME]"
type input "[PERSON_NAME]"
click at [951, 563] on div "Phụ thu" at bounding box center [904, 569] width 241 height 23
click at [1090, 455] on input "0" at bounding box center [1146, 447] width 239 height 21
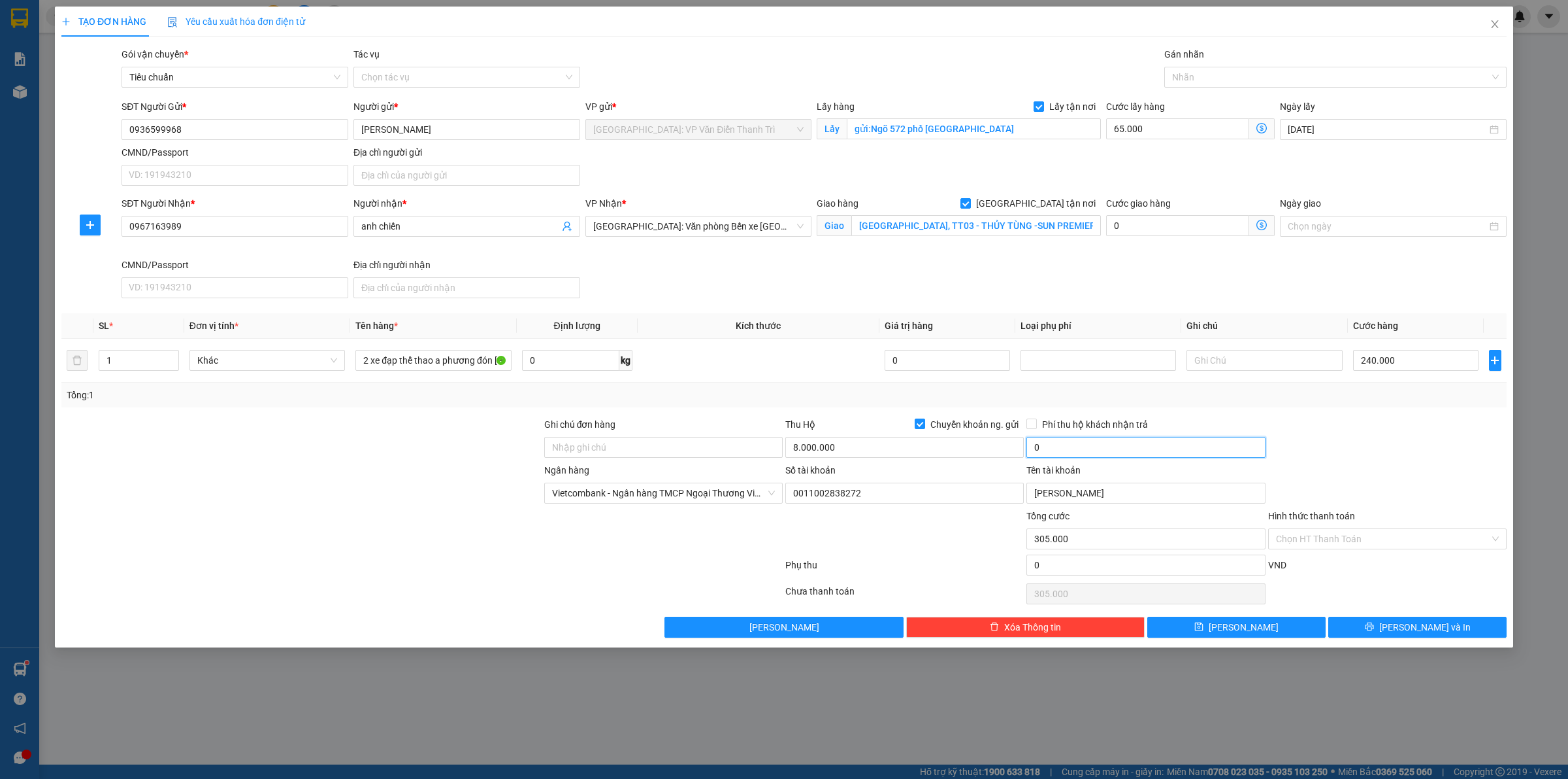
click at [1067, 458] on input "0" at bounding box center [1146, 447] width 239 height 21
type input "25.000"
click at [1201, 625] on button "[PERSON_NAME]" at bounding box center [1237, 626] width 179 height 21
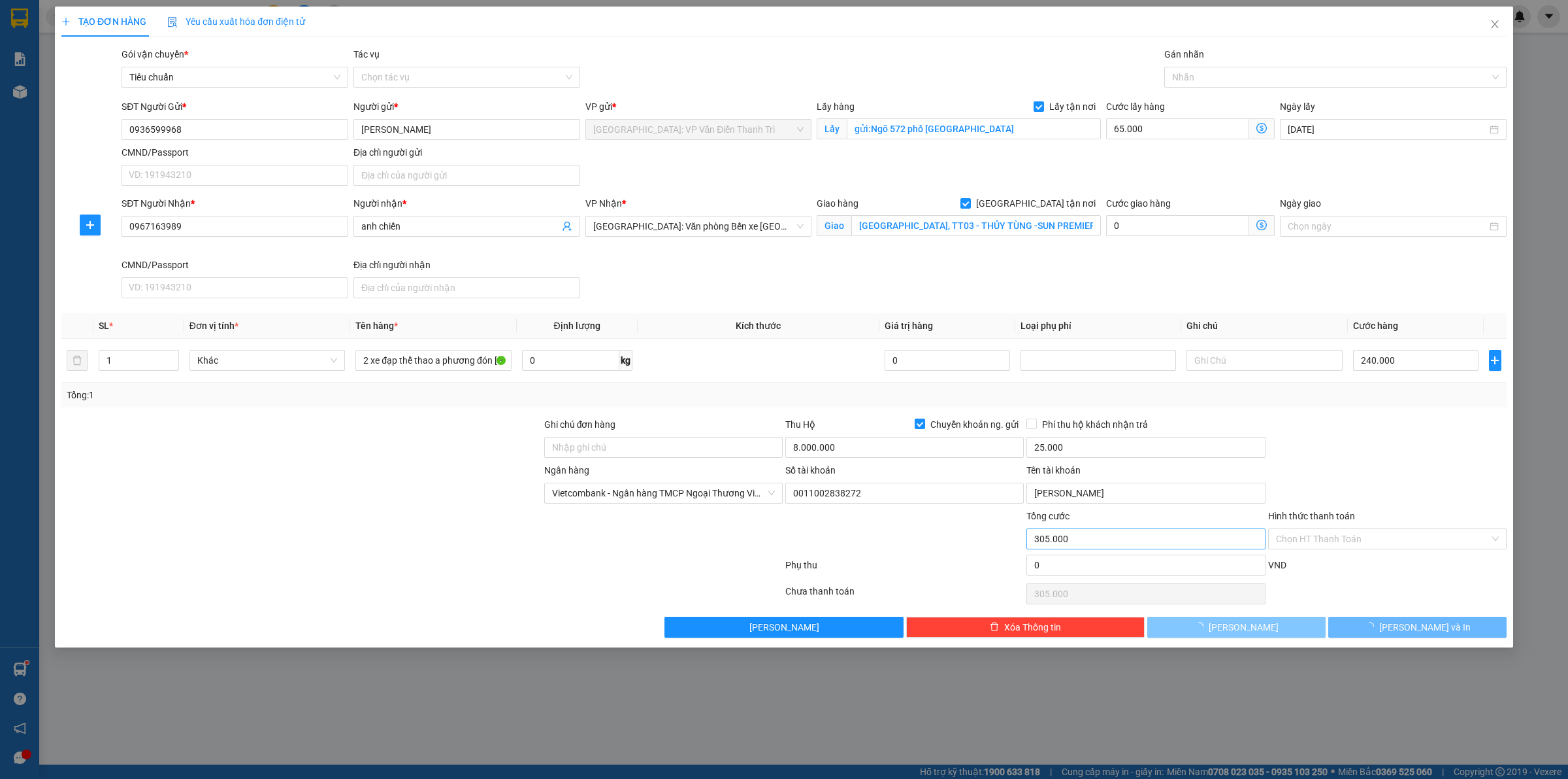
checkbox input "false"
type input "0"
checkbox input "false"
type input "0"
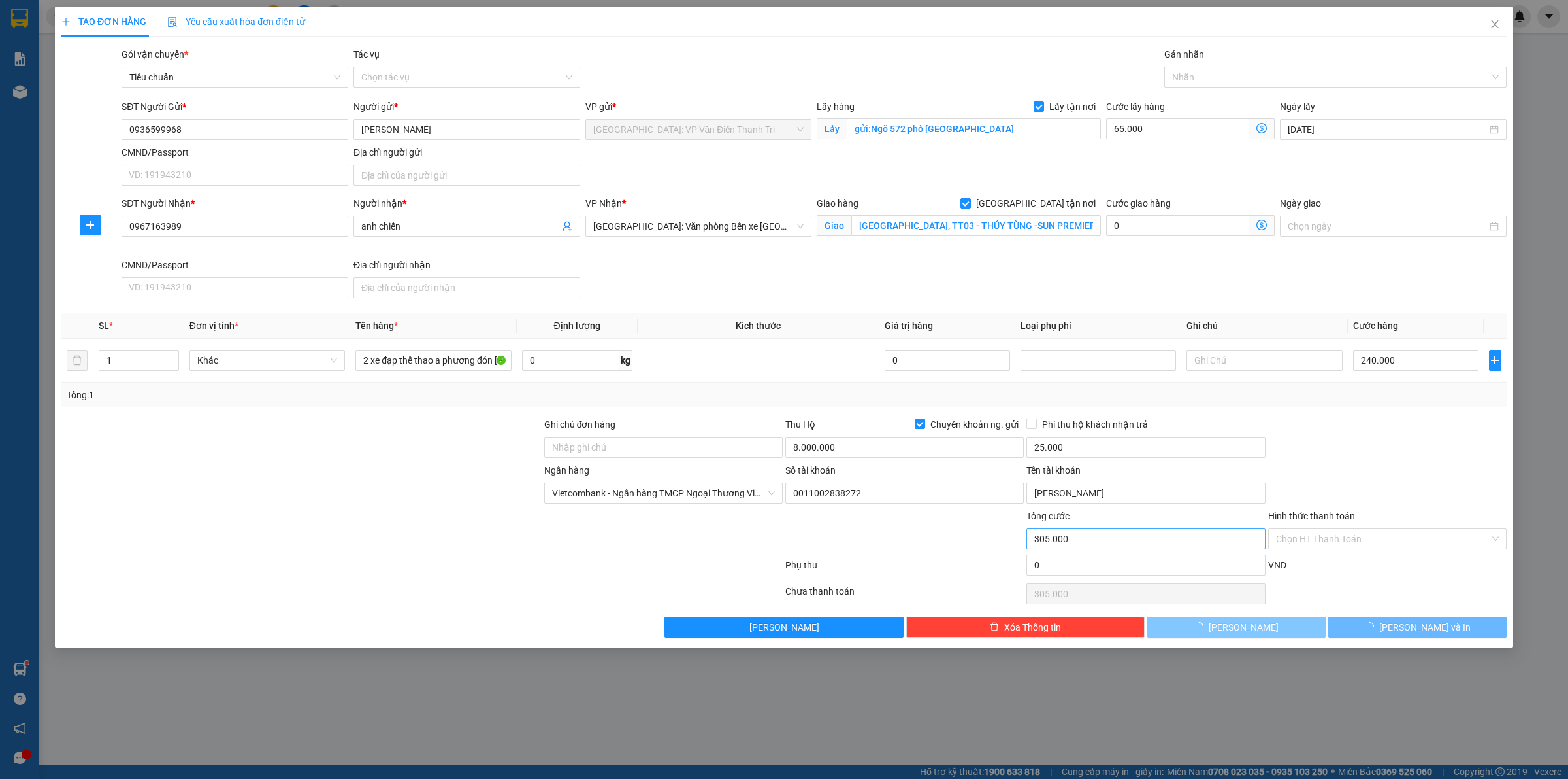
type input "0"
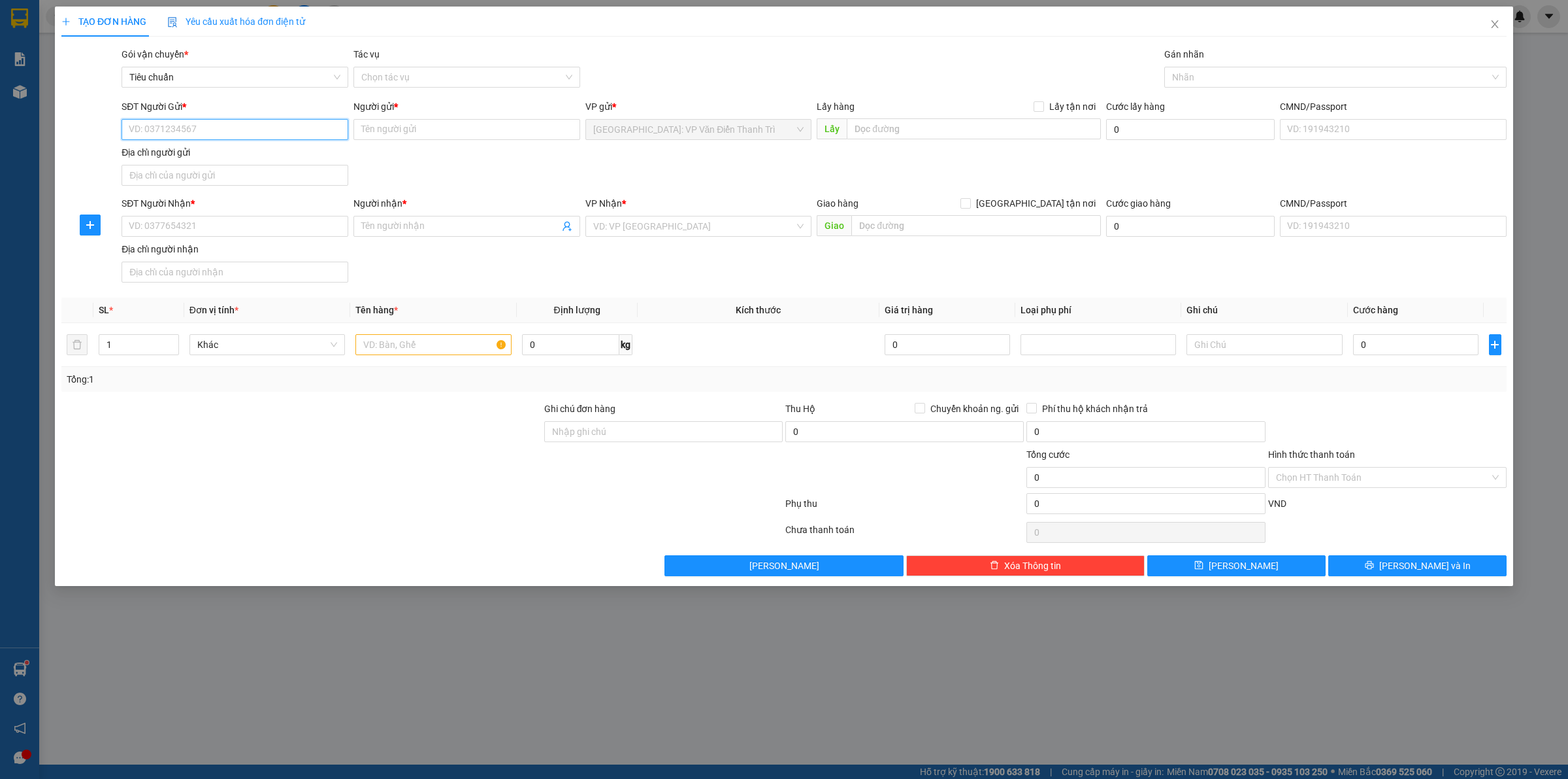
click at [183, 124] on input "SĐT Người Gửi *" at bounding box center [235, 129] width 226 height 21
paste input "0973486078"
type input "0973486078"
click at [400, 134] on input "Người gửi *" at bounding box center [467, 129] width 226 height 21
paste input "sơn"
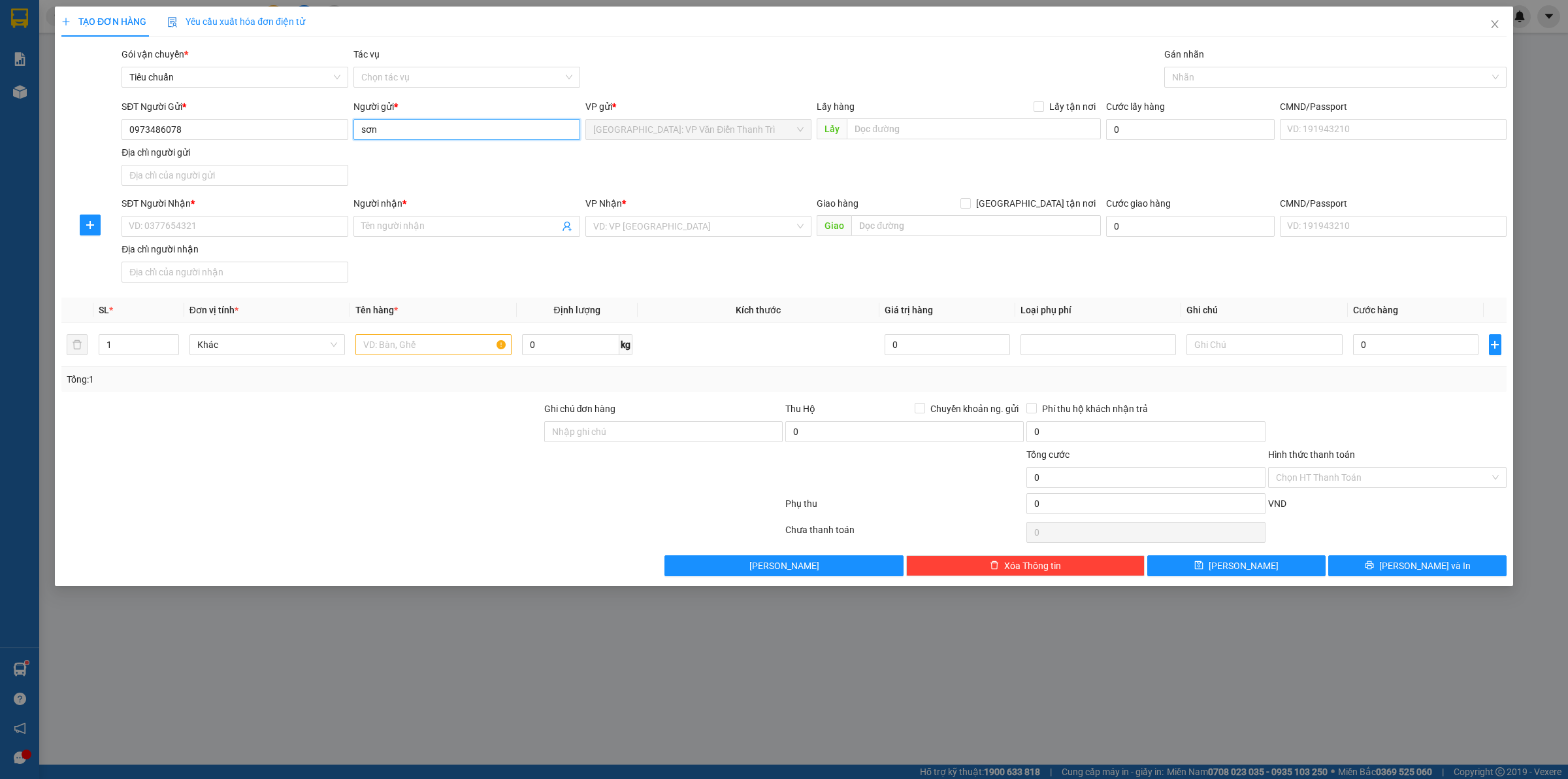
type input "sơn"
click at [847, 166] on div "SĐT Người Gửi * 0973486078 Người gửi * [PERSON_NAME] VP gửi * [GEOGRAPHIC_DATA]…" at bounding box center [814, 145] width 1391 height 92
click at [896, 129] on input "text" at bounding box center [974, 129] width 254 height 21
paste input "dc lấy hàng : công tu mai vàng cầu văn quang xóm 9 nghĩa hương quốc oai [GEOGRA…"
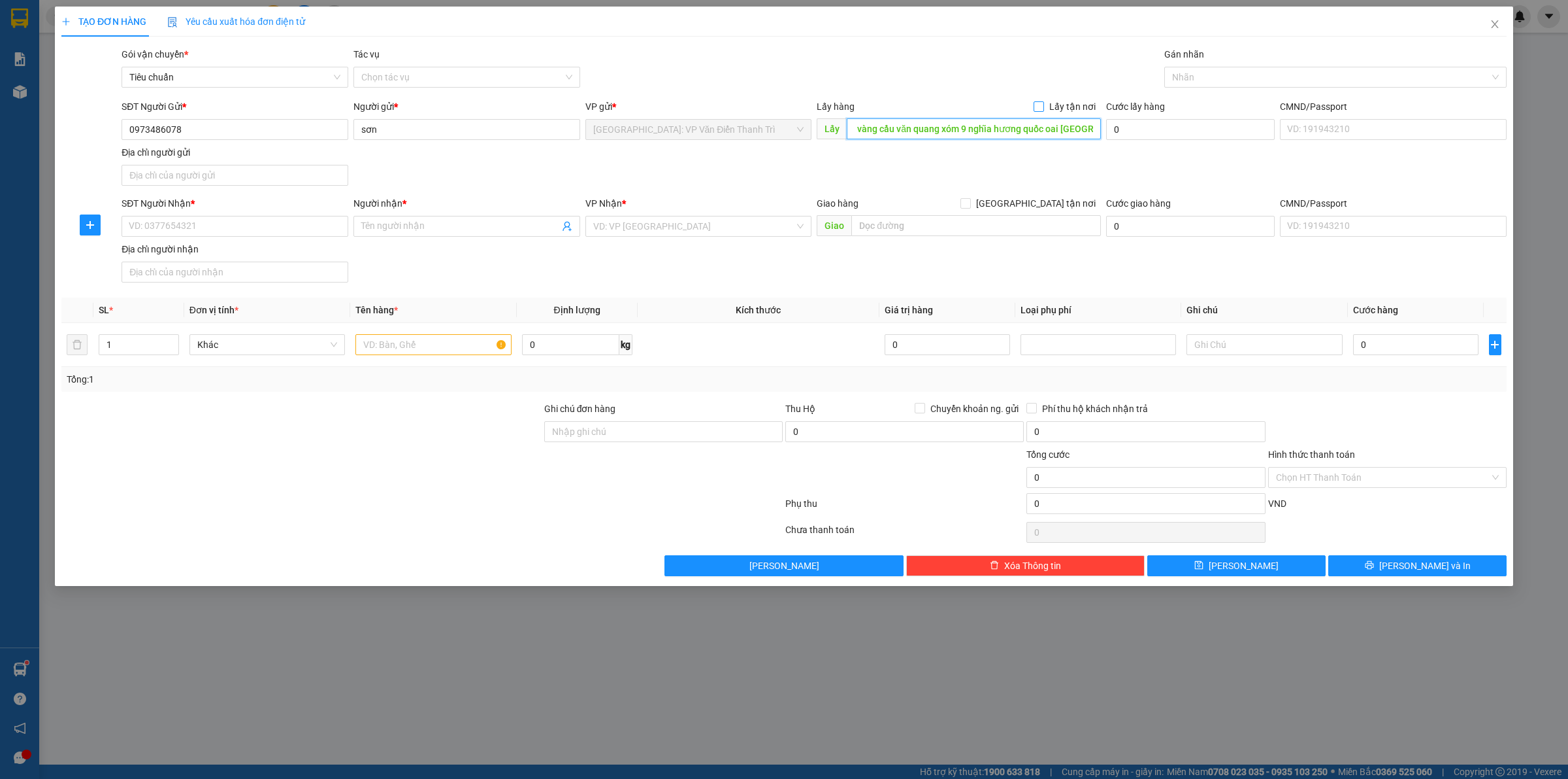
type input "dc lấy hàng : công tu mai vàng cầu văn quang xóm 9 nghĩa hương quốc oai [GEOGRA…"
click at [1050, 102] on span "Lấy tận nơi" at bounding box center [1073, 106] width 57 height 15
click at [1043, 102] on input "Lấy tận nơi" at bounding box center [1038, 106] width 9 height 9
checkbox input "true"
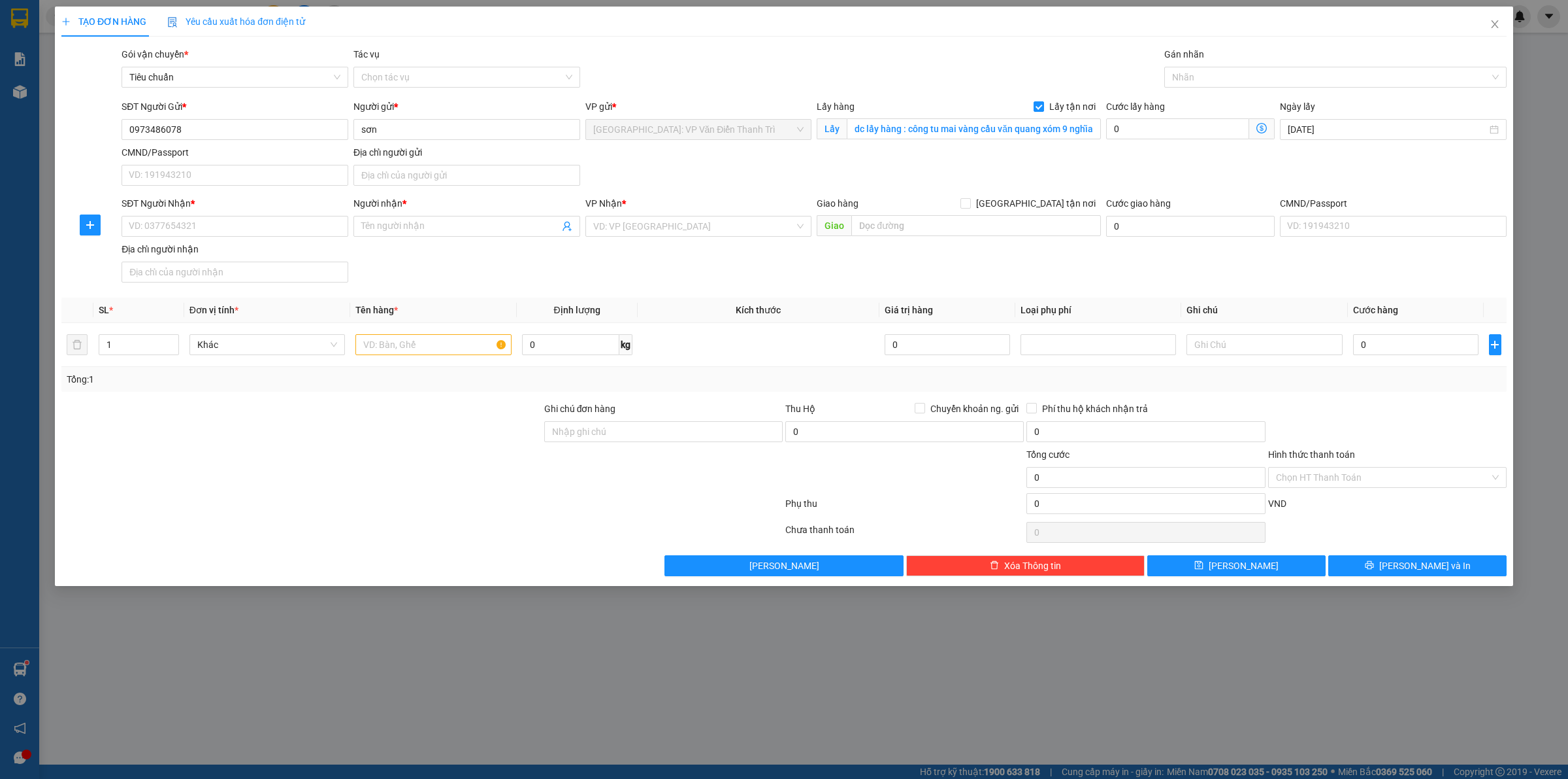
drag, startPoint x: 995, startPoint y: 178, endPoint x: 541, endPoint y: 220, distance: 455.9
click at [994, 180] on div "SĐT Người Gửi * 0973486078 Người gửi * sơn VP gửi * [GEOGRAPHIC_DATA]: VP Văn Đ…" at bounding box center [814, 145] width 1391 height 92
click at [237, 226] on input "SĐT Người Nhận *" at bounding box center [235, 226] width 226 height 21
click at [961, 224] on input "text" at bounding box center [977, 225] width 250 height 21
paste input "nhận : [PERSON_NAME] [STREET_ADDRESS][PERSON_NAME]"
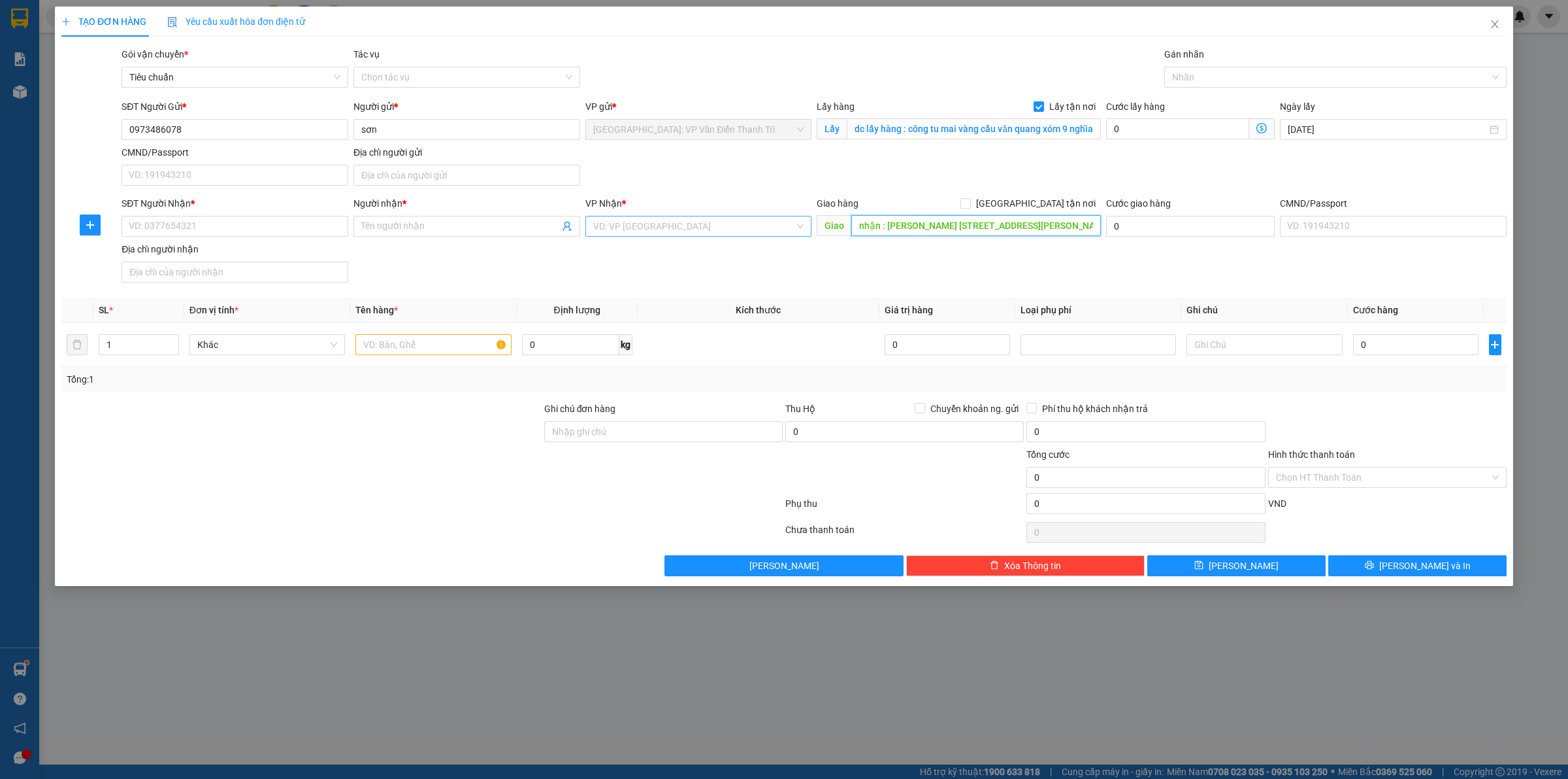
scroll to position [0, 124]
type input "nhận : [PERSON_NAME] [STREET_ADDRESS][PERSON_NAME]"
click at [697, 227] on input "search" at bounding box center [694, 226] width 202 height 19
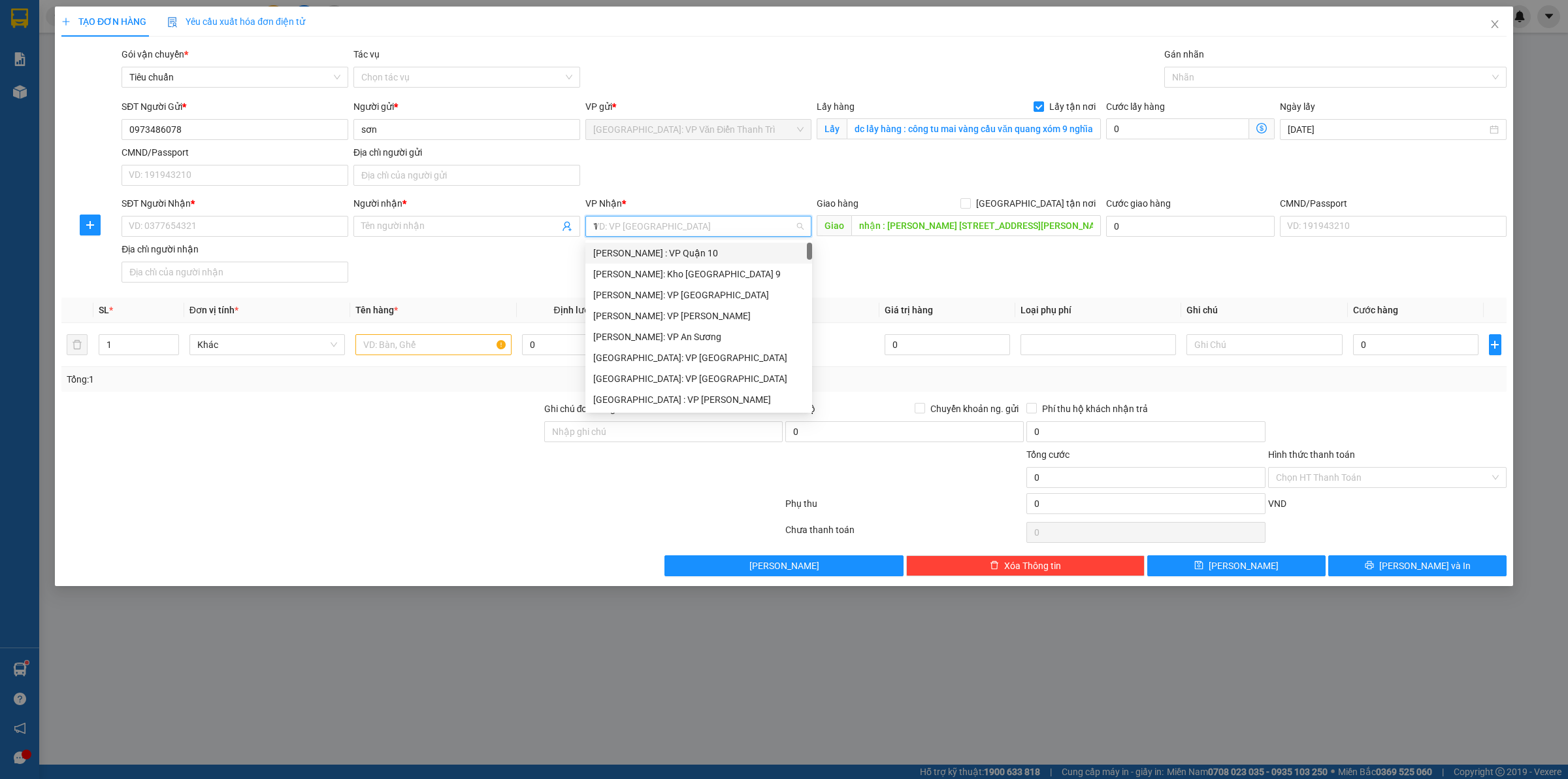
type input "12"
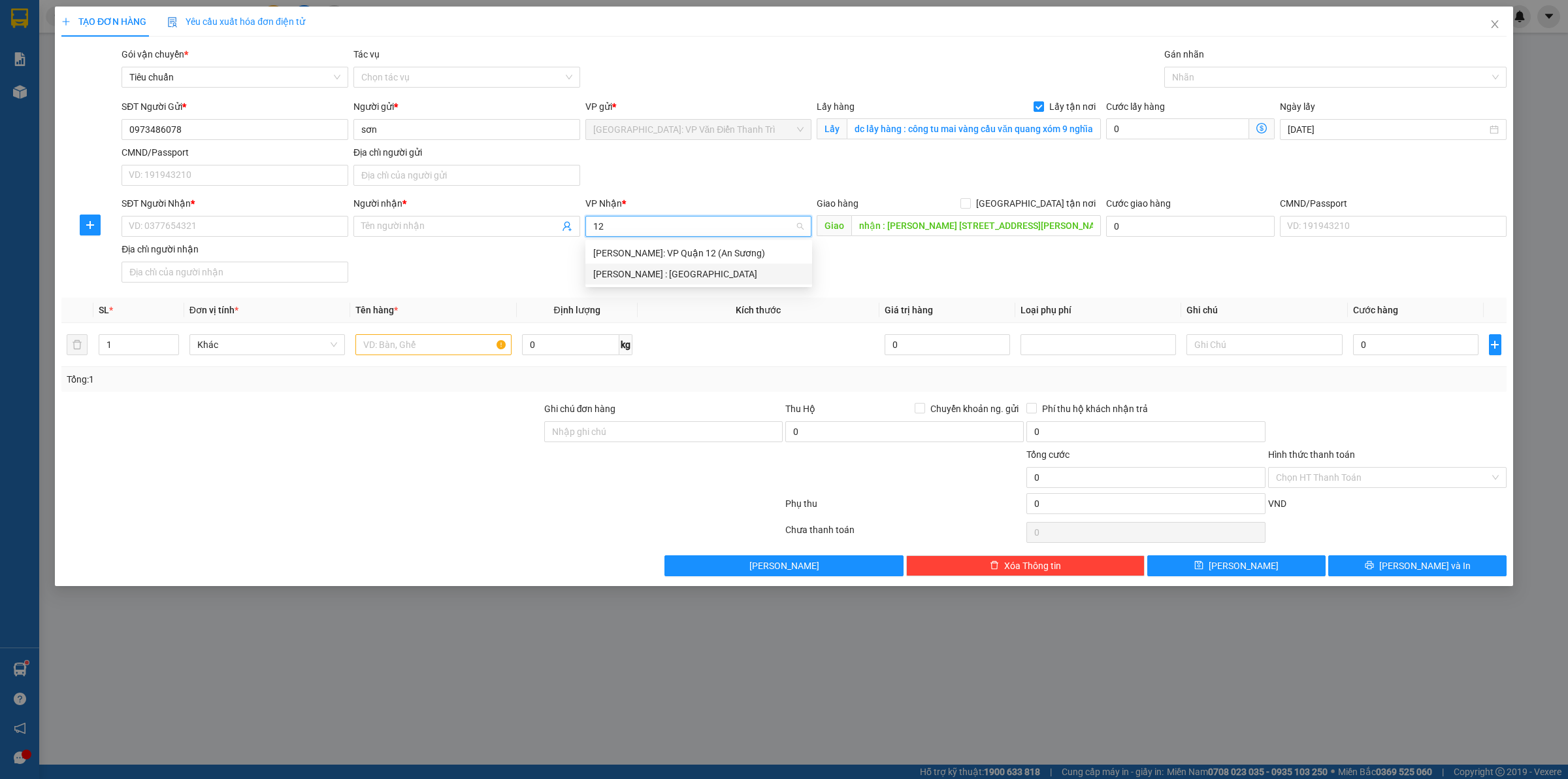
drag, startPoint x: 695, startPoint y: 269, endPoint x: 989, endPoint y: 270, distance: 294.0
click at [697, 270] on div "[PERSON_NAME] : [GEOGRAPHIC_DATA]" at bounding box center [699, 274] width 211 height 15
drag, startPoint x: 1000, startPoint y: 270, endPoint x: 1007, endPoint y: 266, distance: 8.1
click at [1000, 270] on div "SĐT Người Nhận * VD: 0377654321 Người nhận * Tên người nhận VP Nhận * [GEOGRAPH…" at bounding box center [814, 242] width 1391 height 92
drag, startPoint x: 1050, startPoint y: 210, endPoint x: 1060, endPoint y: 203, distance: 12.2
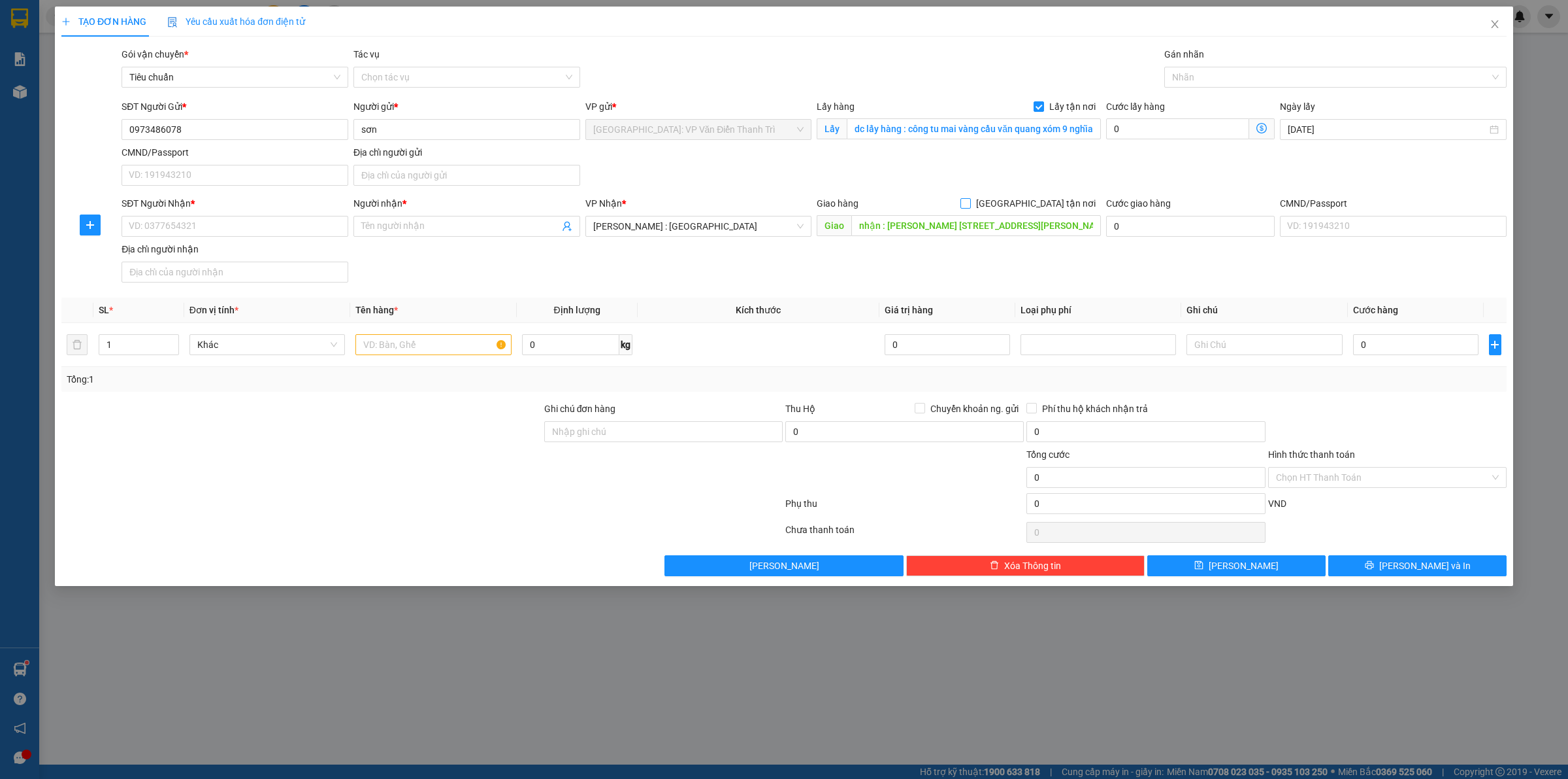
click at [1050, 210] on span "[GEOGRAPHIC_DATA] tận nơi" at bounding box center [1036, 203] width 130 height 15
click at [970, 207] on input "[GEOGRAPHIC_DATA] tận nơi" at bounding box center [965, 203] width 9 height 9
checkbox input "true"
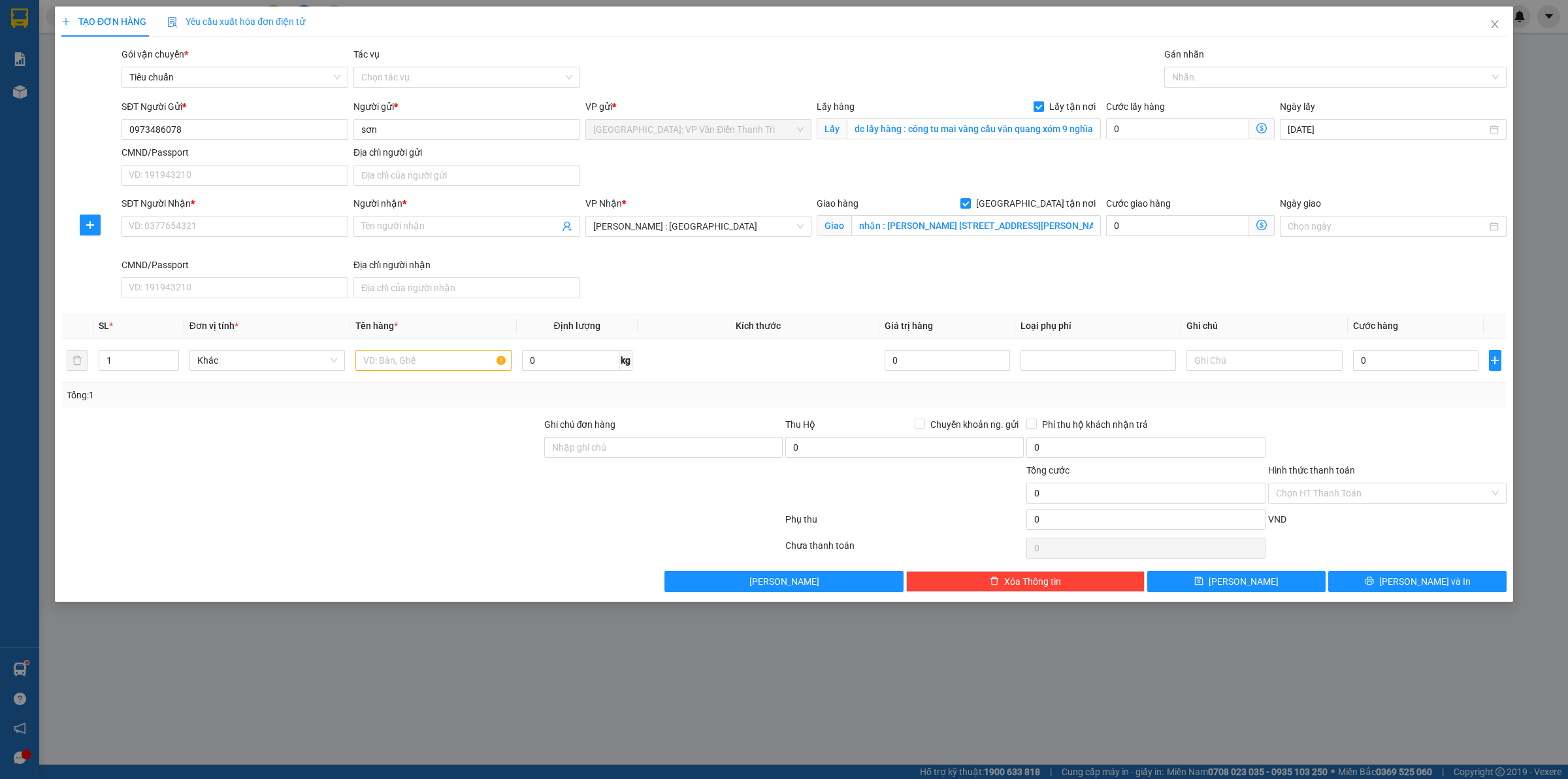
drag, startPoint x: 1170, startPoint y: 173, endPoint x: 1174, endPoint y: 164, distance: 9.8
click at [1174, 167] on div "SĐT Người Gửi * 0973486078 Người gửi * sơn VP gửi * [GEOGRAPHIC_DATA]: VP Văn Đ…" at bounding box center [814, 145] width 1391 height 92
click at [1215, 77] on div at bounding box center [1328, 77] width 323 height 15
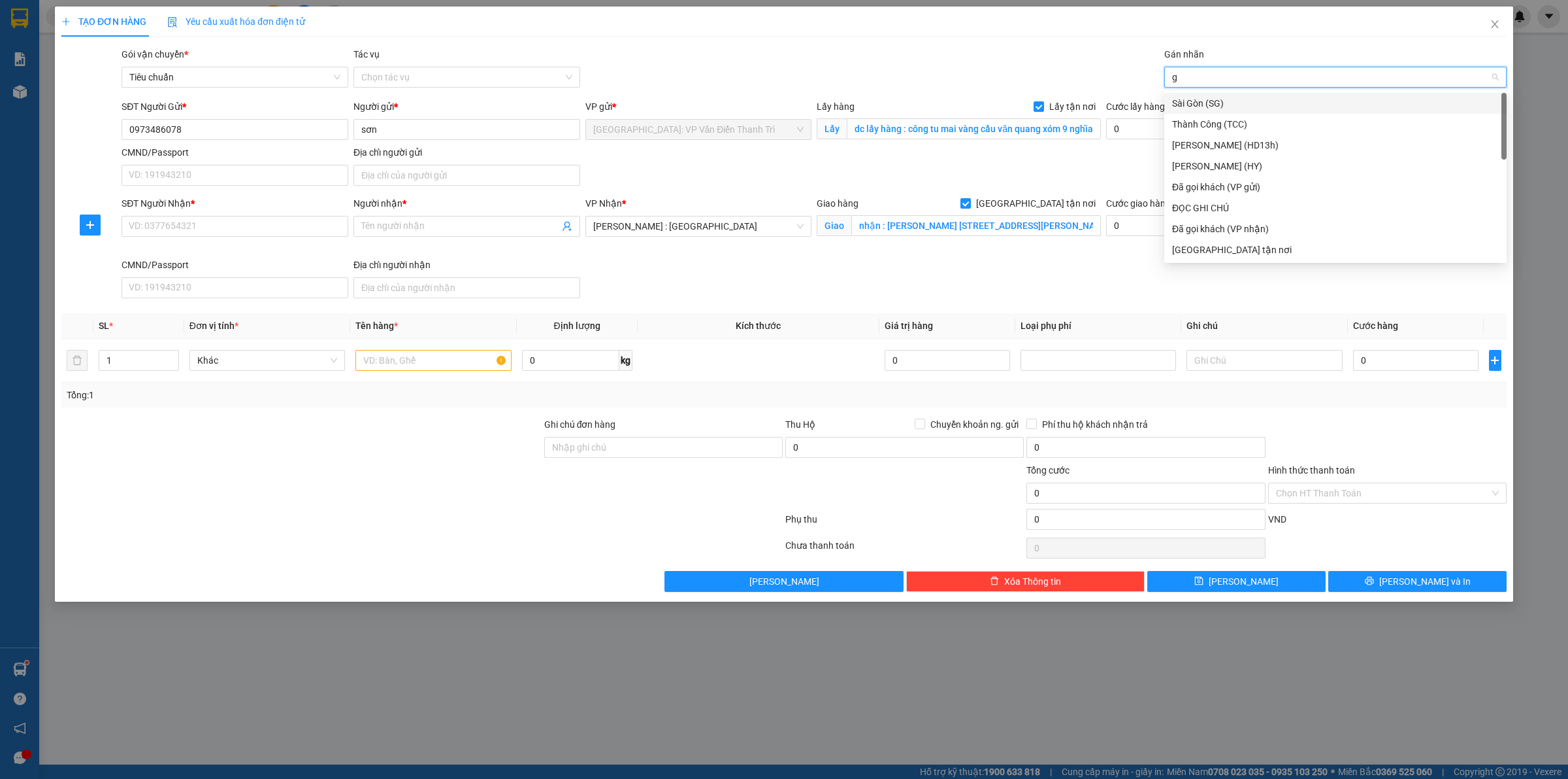
type input "gt"
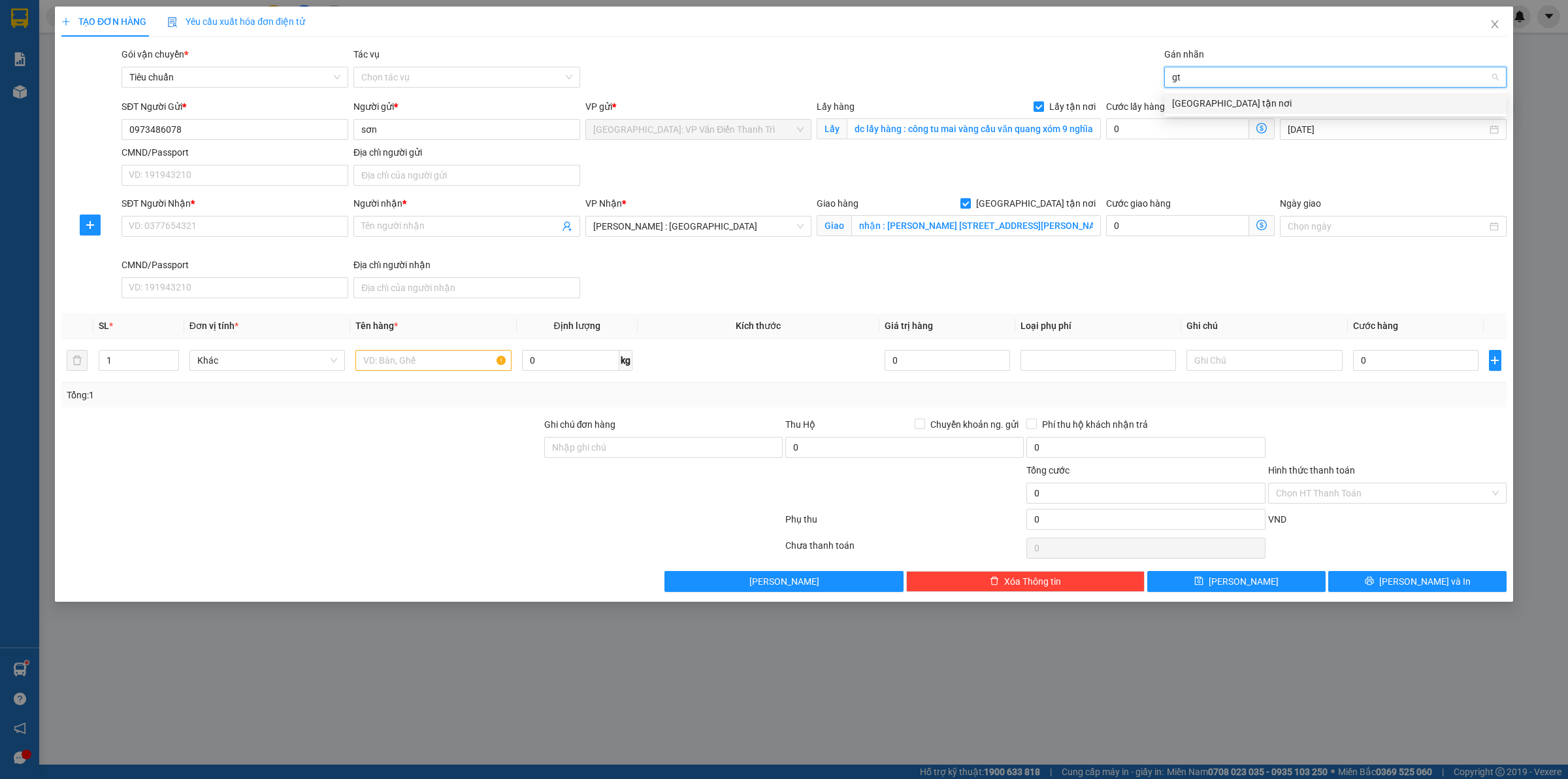
click at [1198, 109] on div "[GEOGRAPHIC_DATA] tận nơi" at bounding box center [1335, 103] width 327 height 15
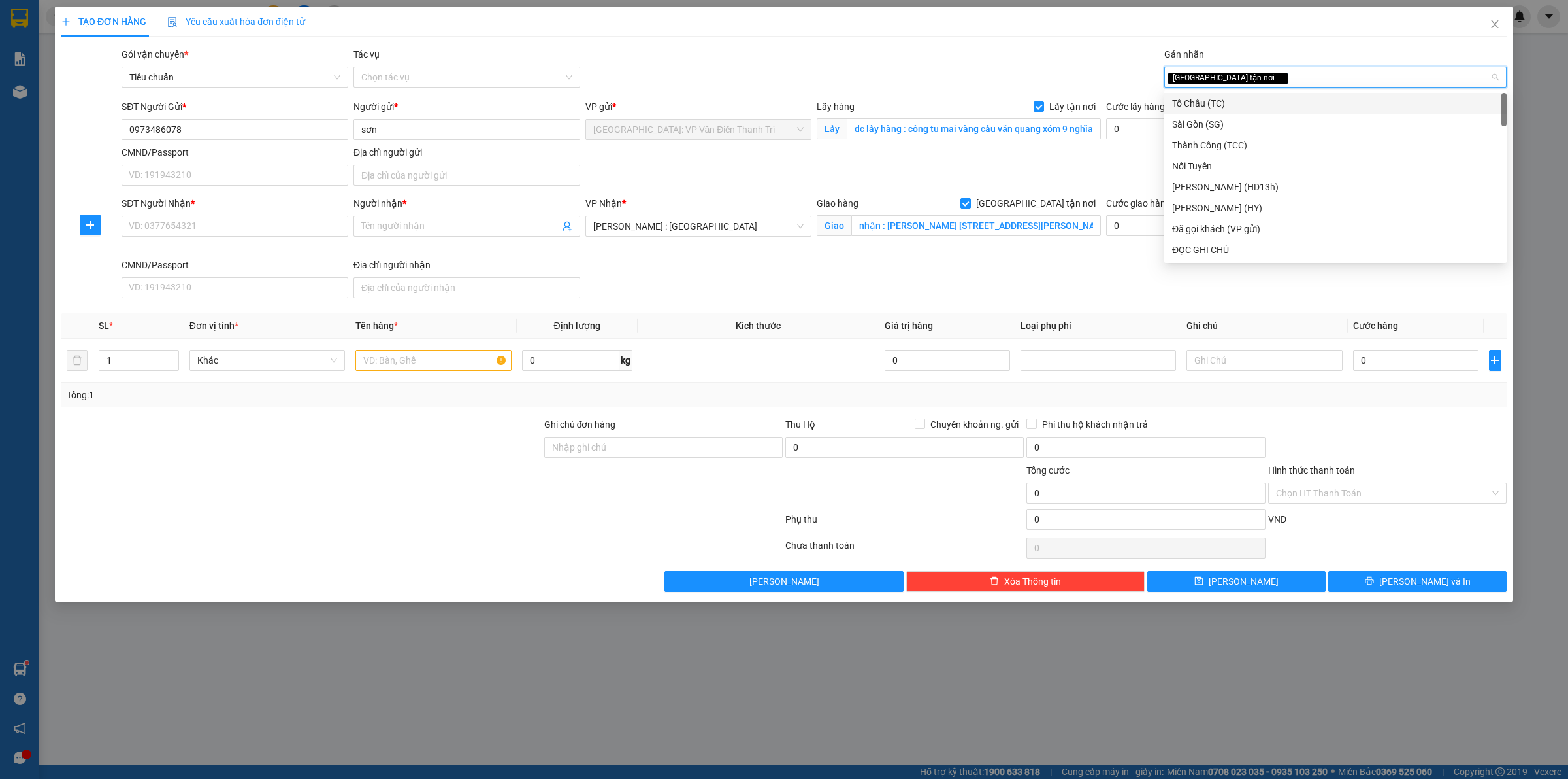
drag, startPoint x: 1000, startPoint y: 166, endPoint x: 377, endPoint y: 203, distance: 624.1
click at [986, 167] on div "SĐT Người Gửi * 0973486078 Người gửi * sơn VP gửi * [GEOGRAPHIC_DATA]: VP Văn Đ…" at bounding box center [814, 145] width 1391 height 92
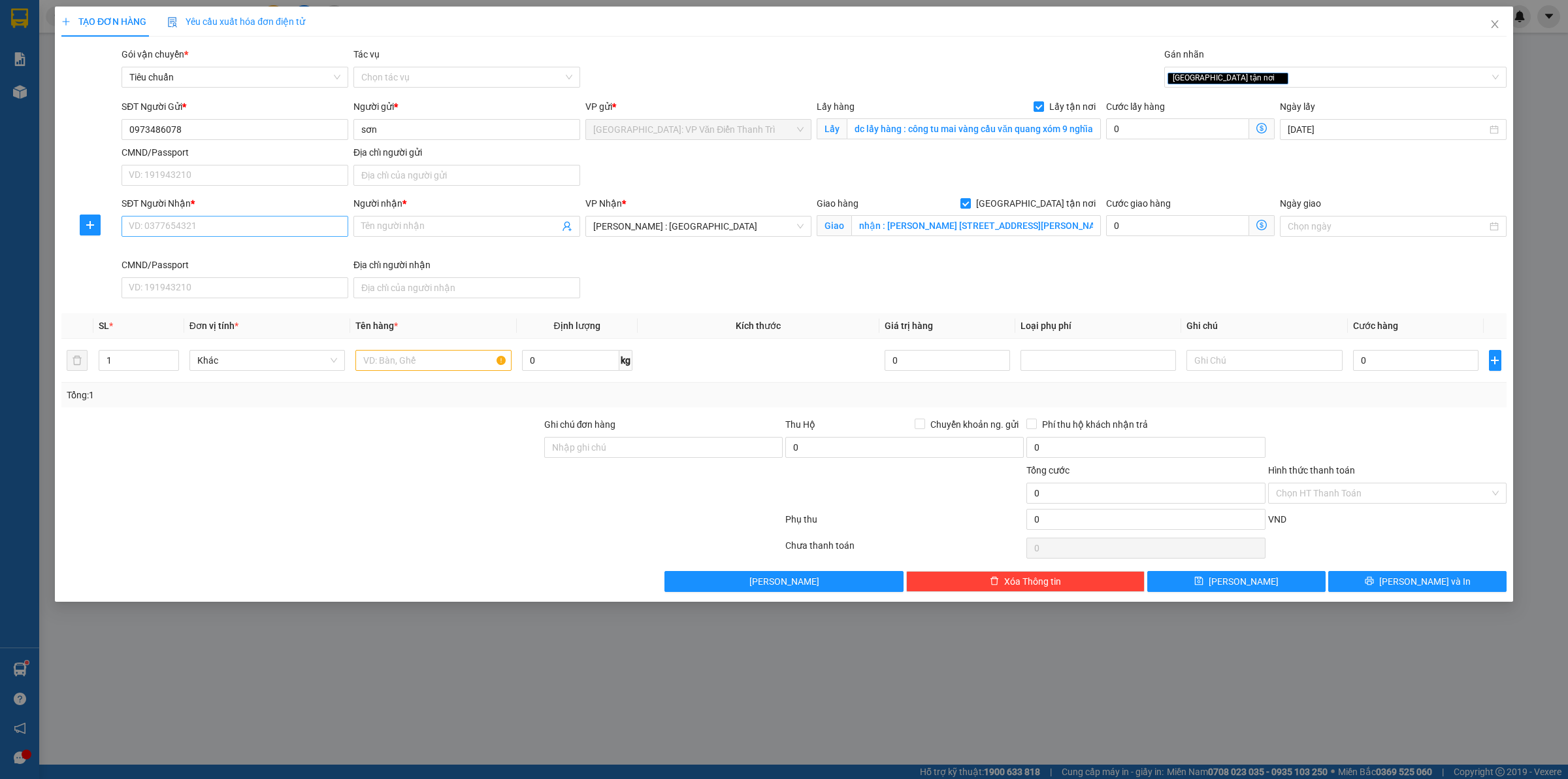
drag, startPoint x: 199, startPoint y: 243, endPoint x: 197, endPoint y: 229, distance: 14.1
click at [197, 242] on div "SĐT Người Nhận * VD: 0377654321" at bounding box center [234, 227] width 232 height 62
click at [196, 227] on input "SĐT Người Nhận *" at bounding box center [235, 226] width 226 height 21
paste input "0972282702"
type input "0972282702"
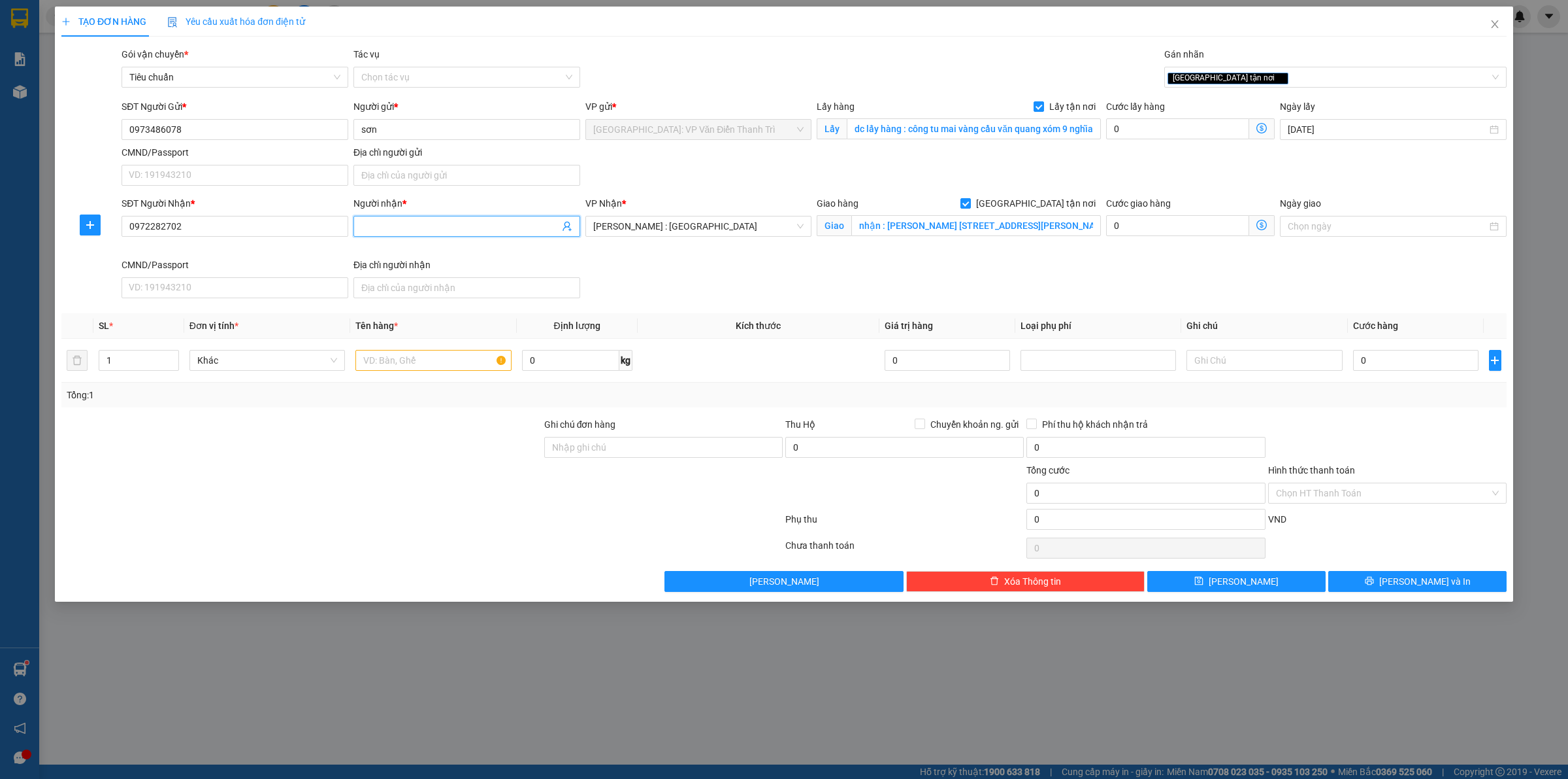
drag, startPoint x: 454, startPoint y: 233, endPoint x: 518, endPoint y: 242, distance: 64.6
click at [452, 233] on input "Người nhận *" at bounding box center [460, 226] width 198 height 15
paste input "Simplex Sỉ Lẻ Tất Vớ Tại Xưởng"
type input "Simplex Sỉ Lẻ Tất Vớ Tại Xưởng"
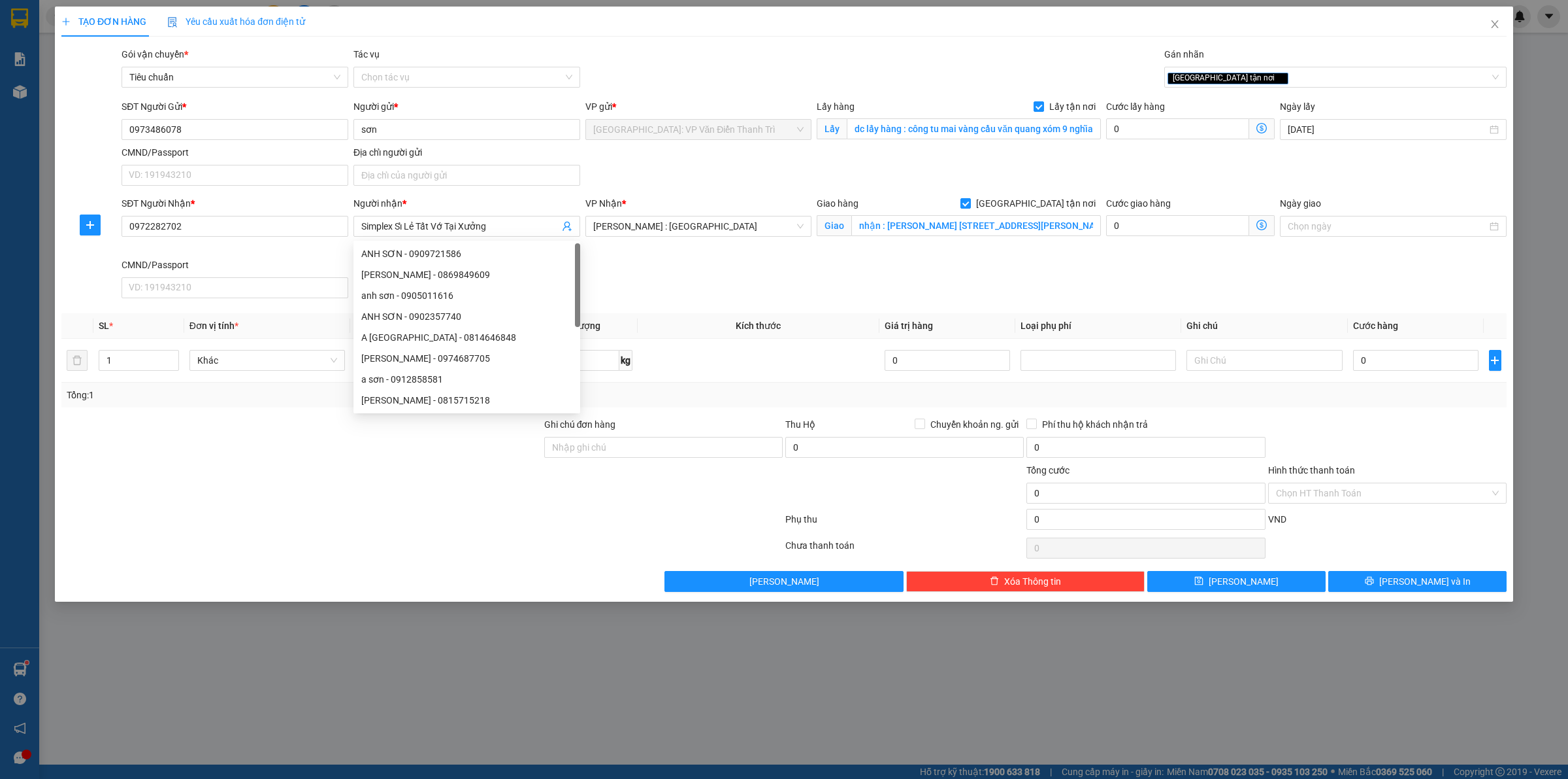
click at [798, 257] on div "VP Nhận * [GEOGRAPHIC_DATA] : [GEOGRAPHIC_DATA] 12" at bounding box center [699, 227] width 232 height 62
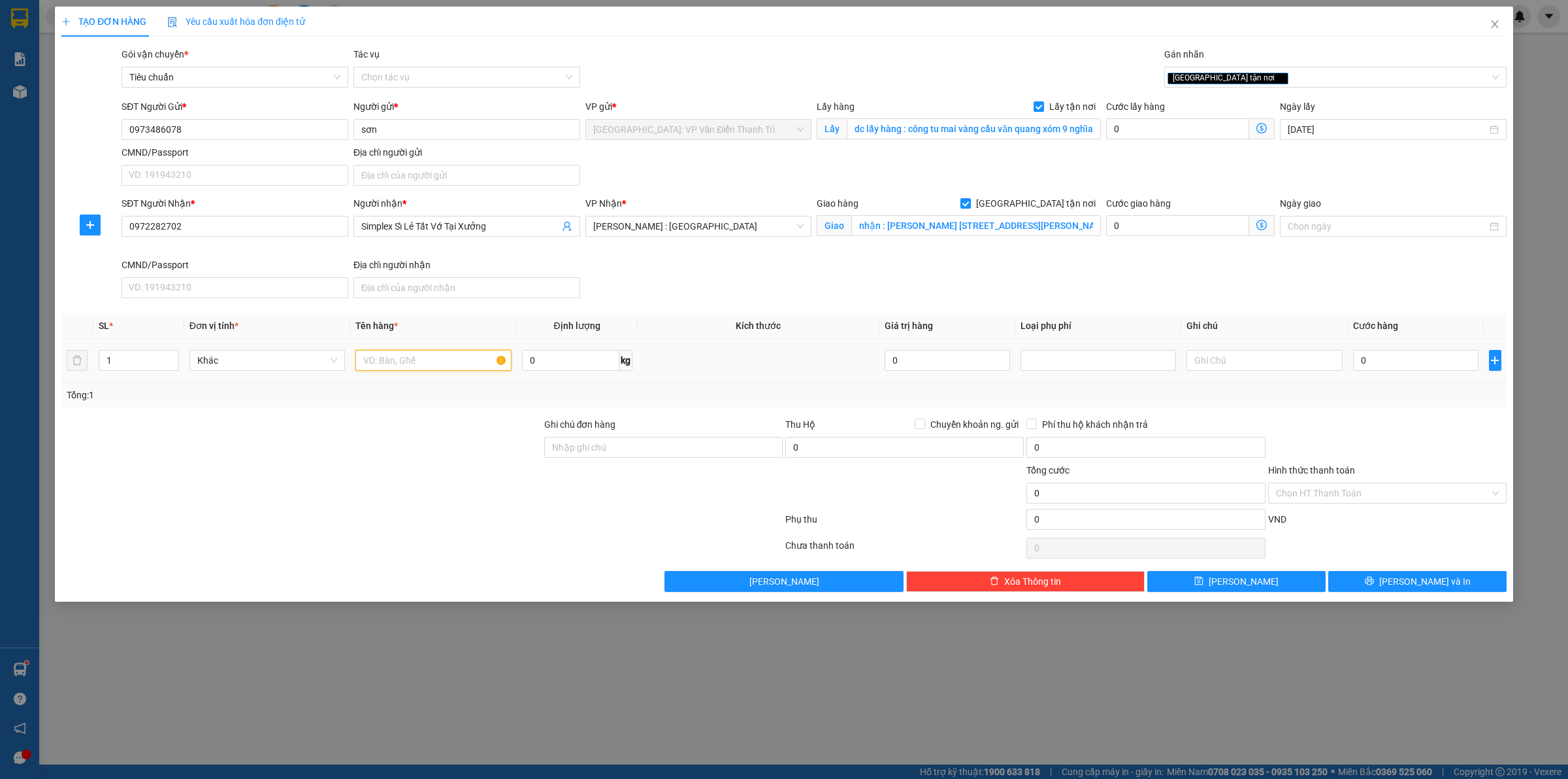
click at [394, 364] on input "text" at bounding box center [434, 360] width 156 height 21
type input "1 đơn hàng a bình đón quốc oai"
click at [1162, 131] on input "0" at bounding box center [1178, 129] width 143 height 21
type input "2"
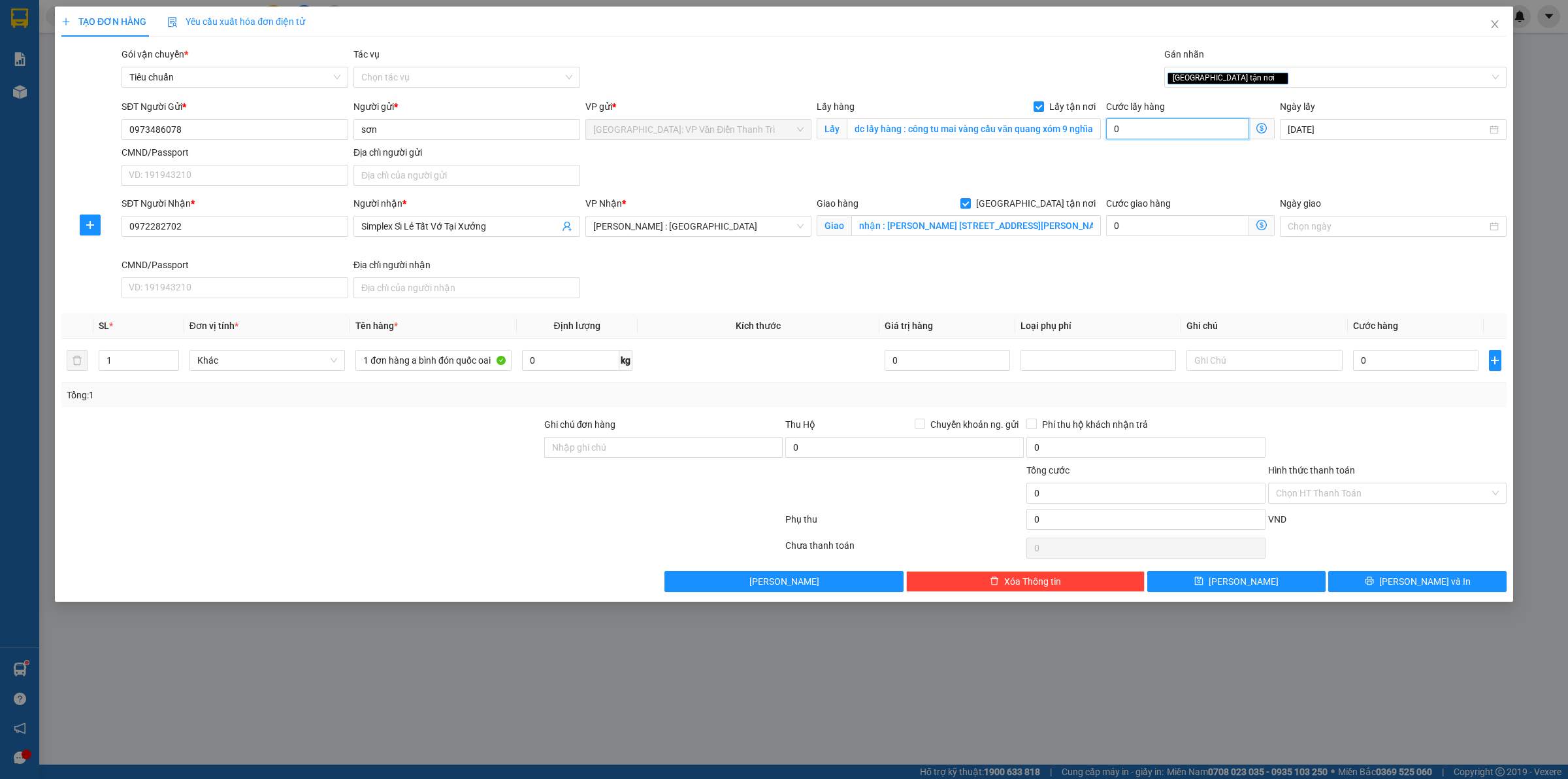
type input "2"
type input "20"
type input "200"
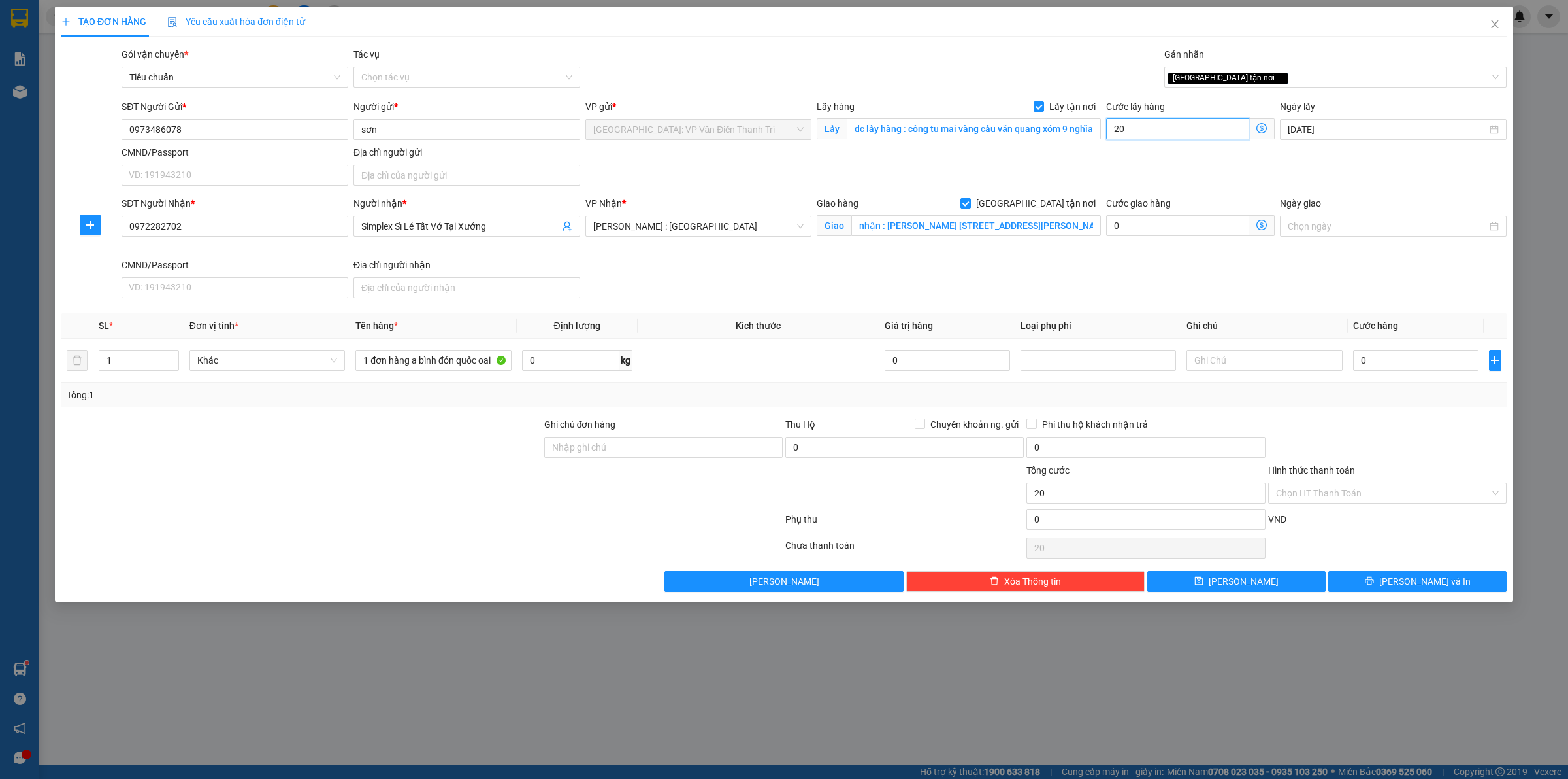
type input "200"
type input "2.000"
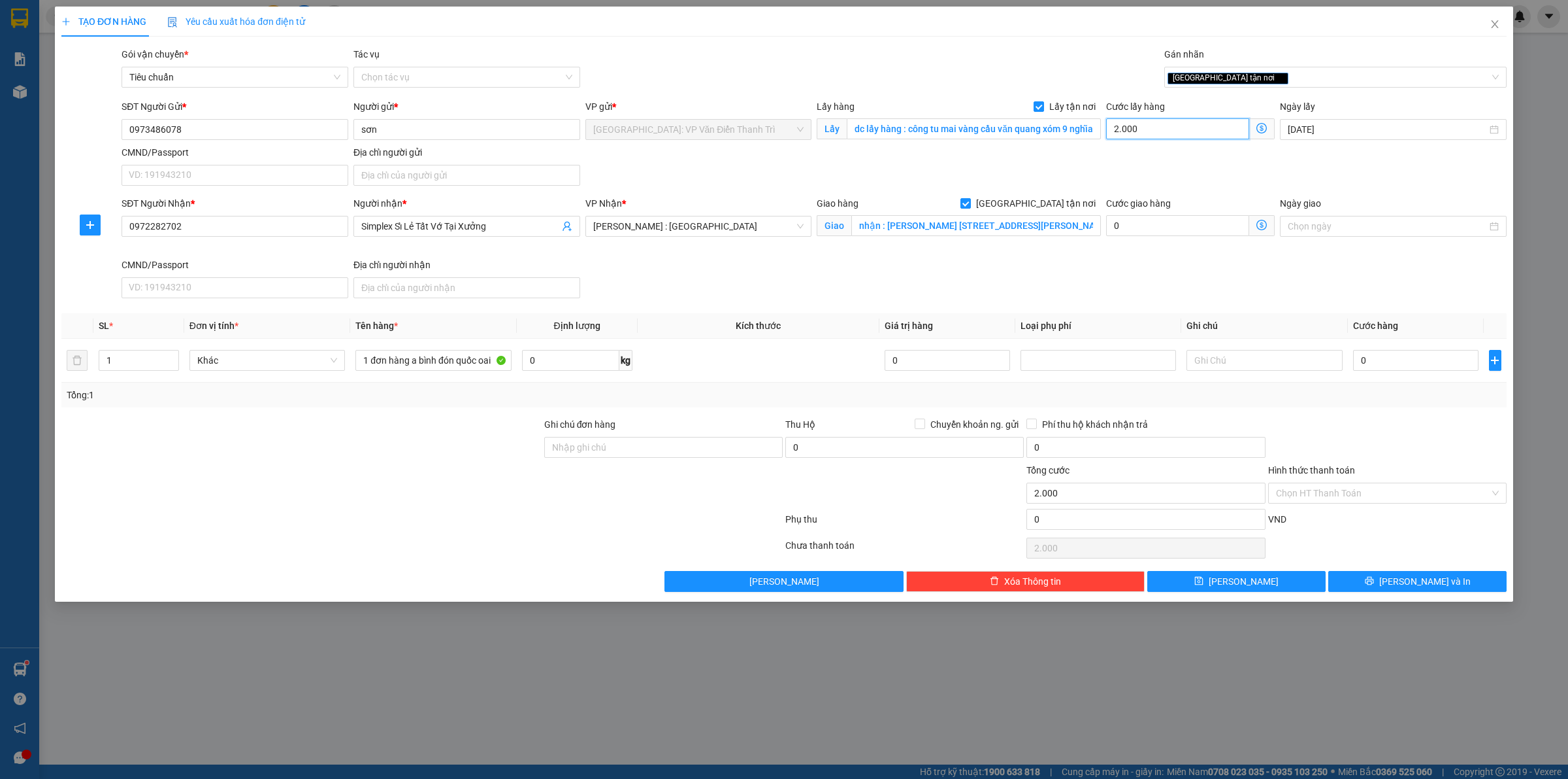
type input "20.000"
type input "200.000"
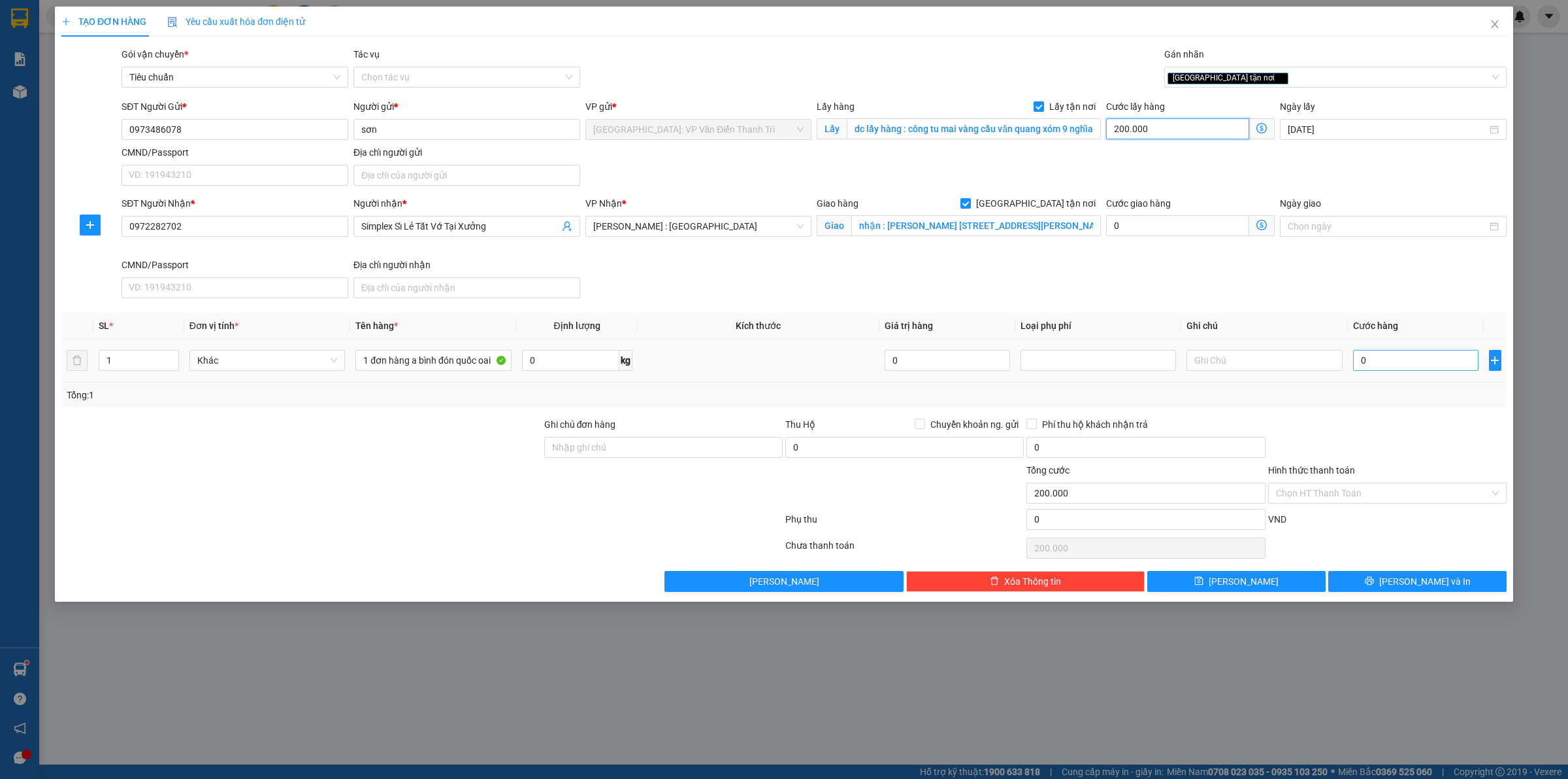
type input "200.000"
click at [1435, 361] on input "0" at bounding box center [1416, 360] width 126 height 21
type input "1"
type input "200.001"
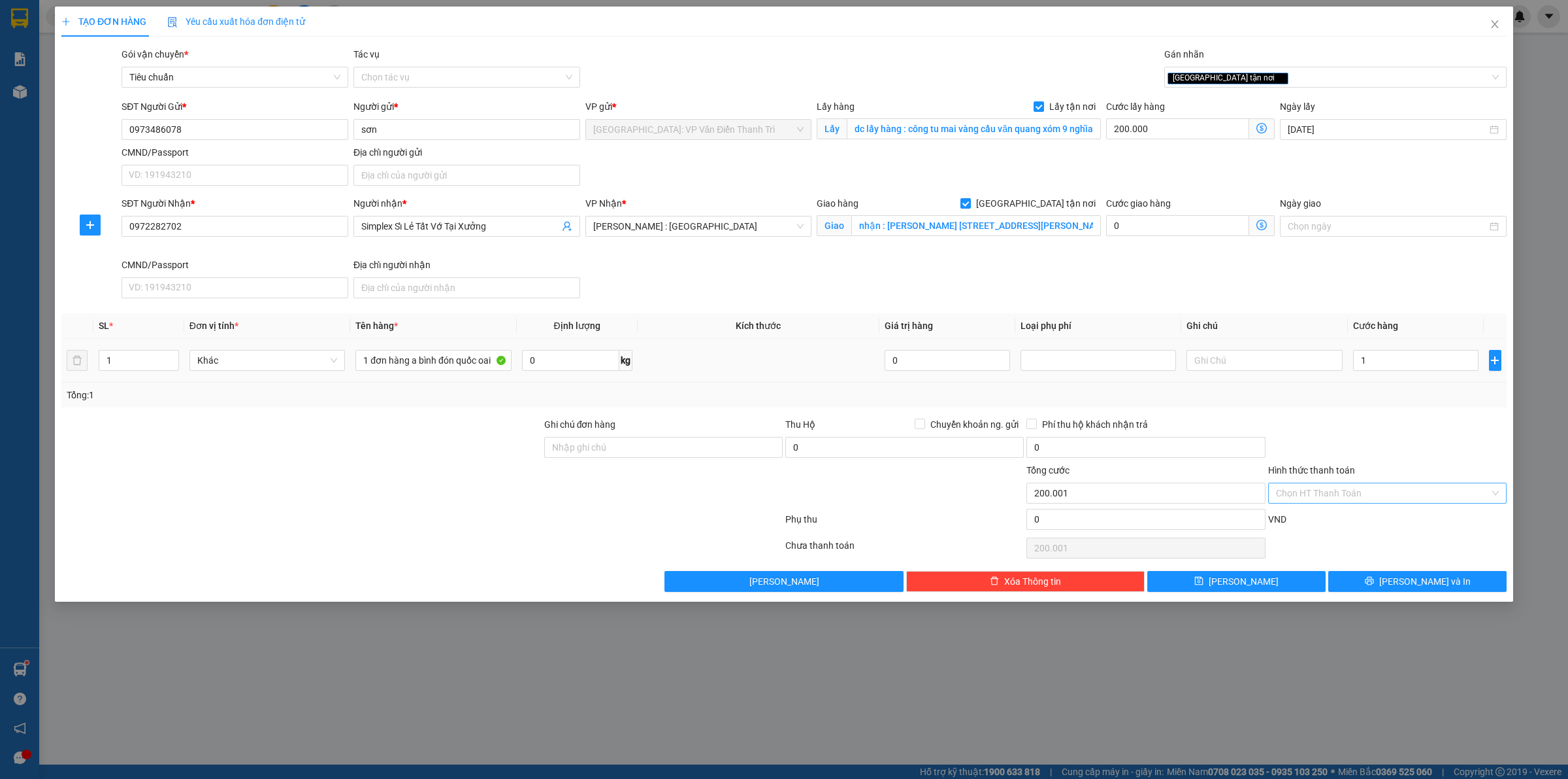
type input "1.000"
type input "201.000"
drag, startPoint x: 1432, startPoint y: 501, endPoint x: 1428, endPoint y: 437, distance: 64.1
click at [1432, 499] on input "Hình thức thanh toán" at bounding box center [1382, 492] width 213 height 19
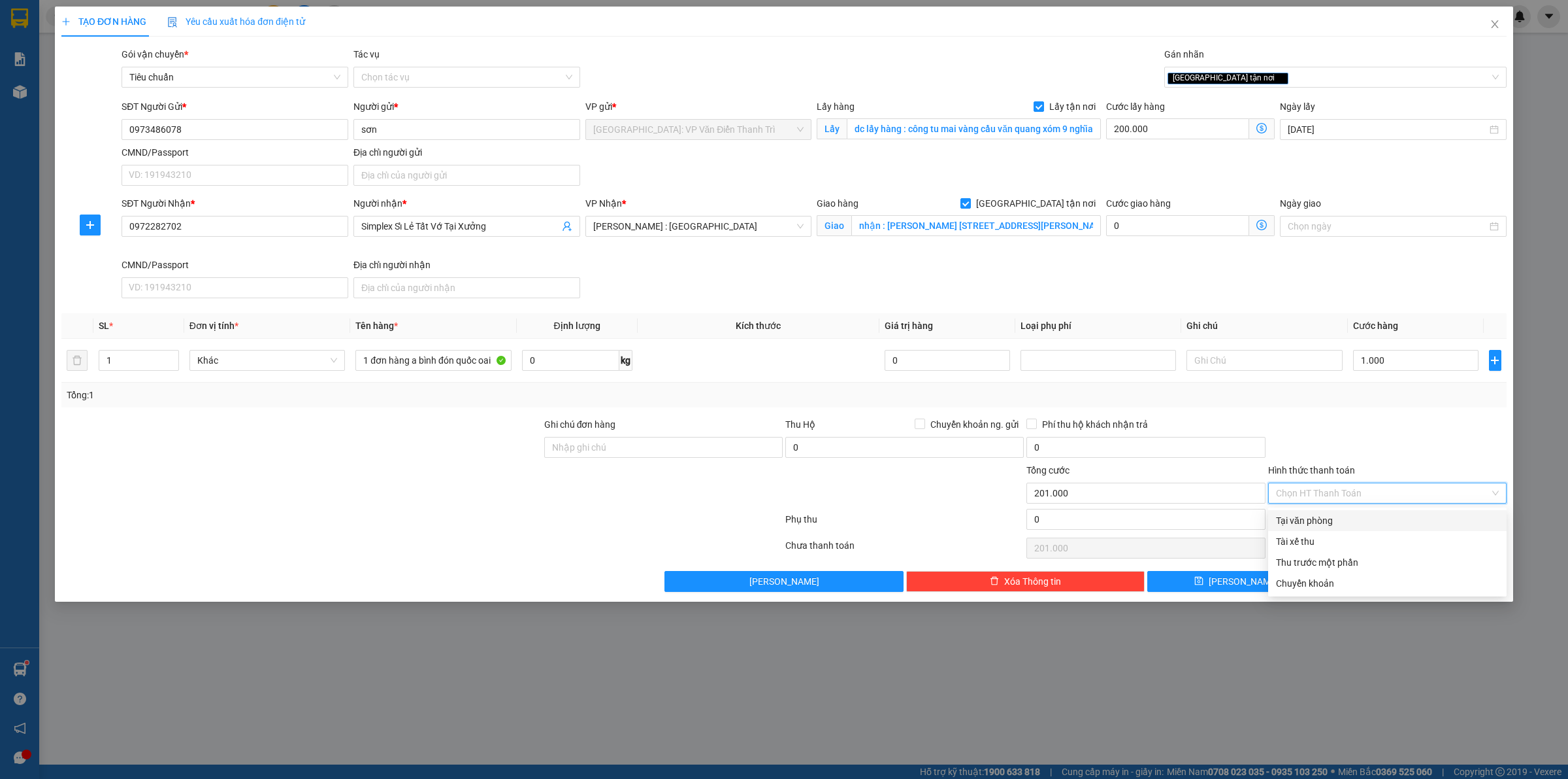
click at [1383, 395] on div "Tổng: 1" at bounding box center [784, 395] width 1435 height 15
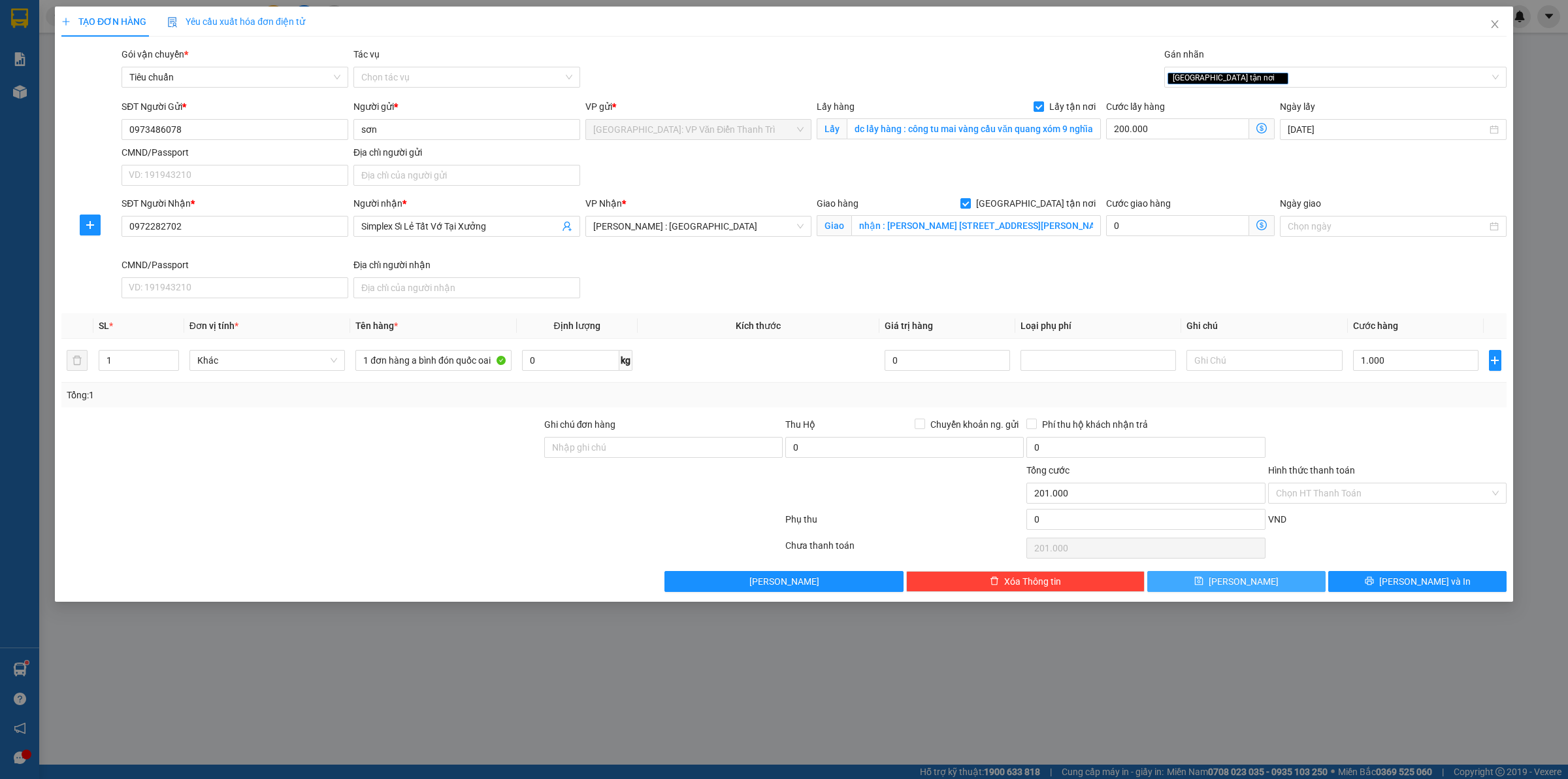
click at [1255, 589] on button "[PERSON_NAME]" at bounding box center [1237, 581] width 179 height 21
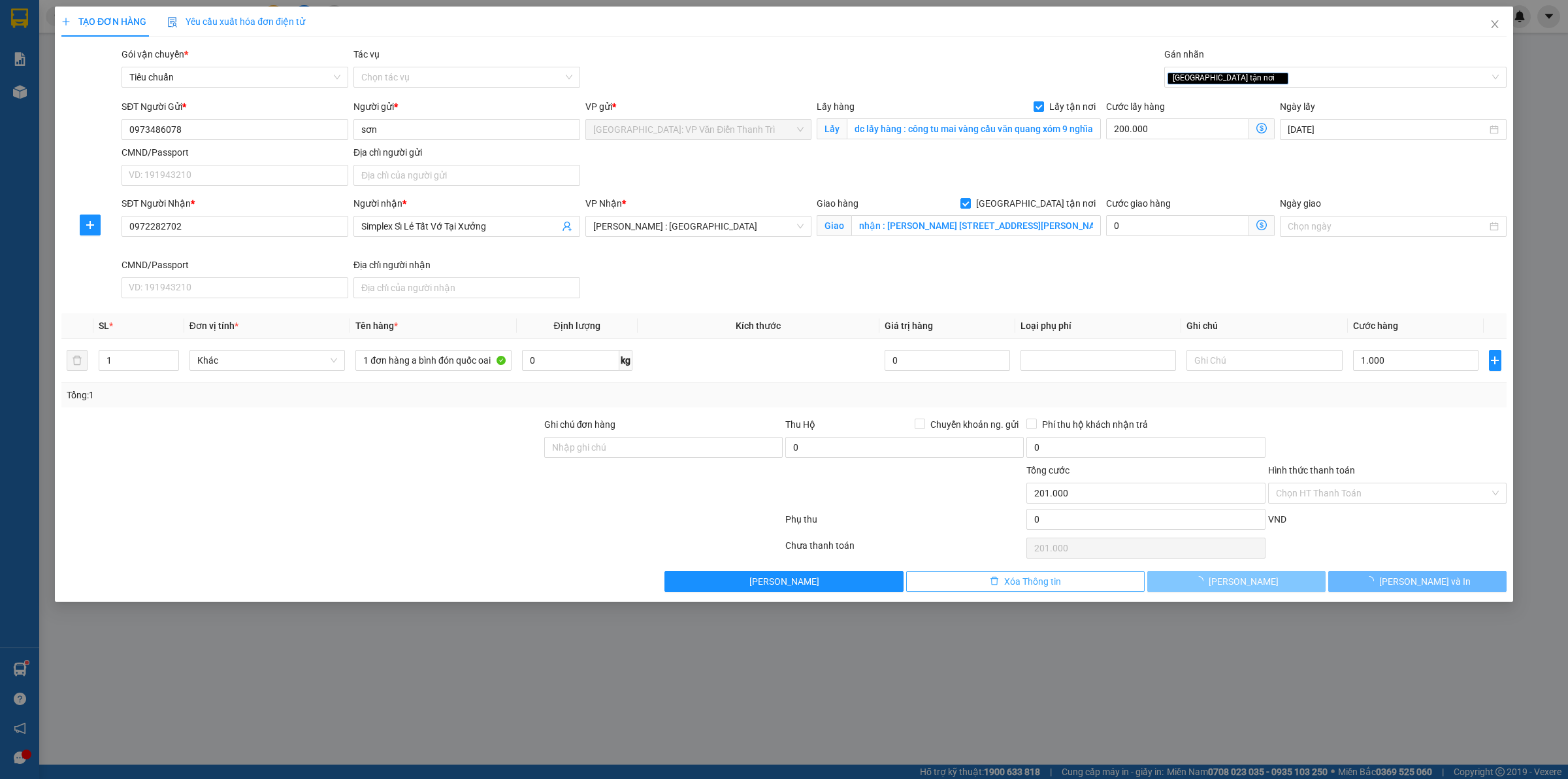
checkbox input "false"
type input "0"
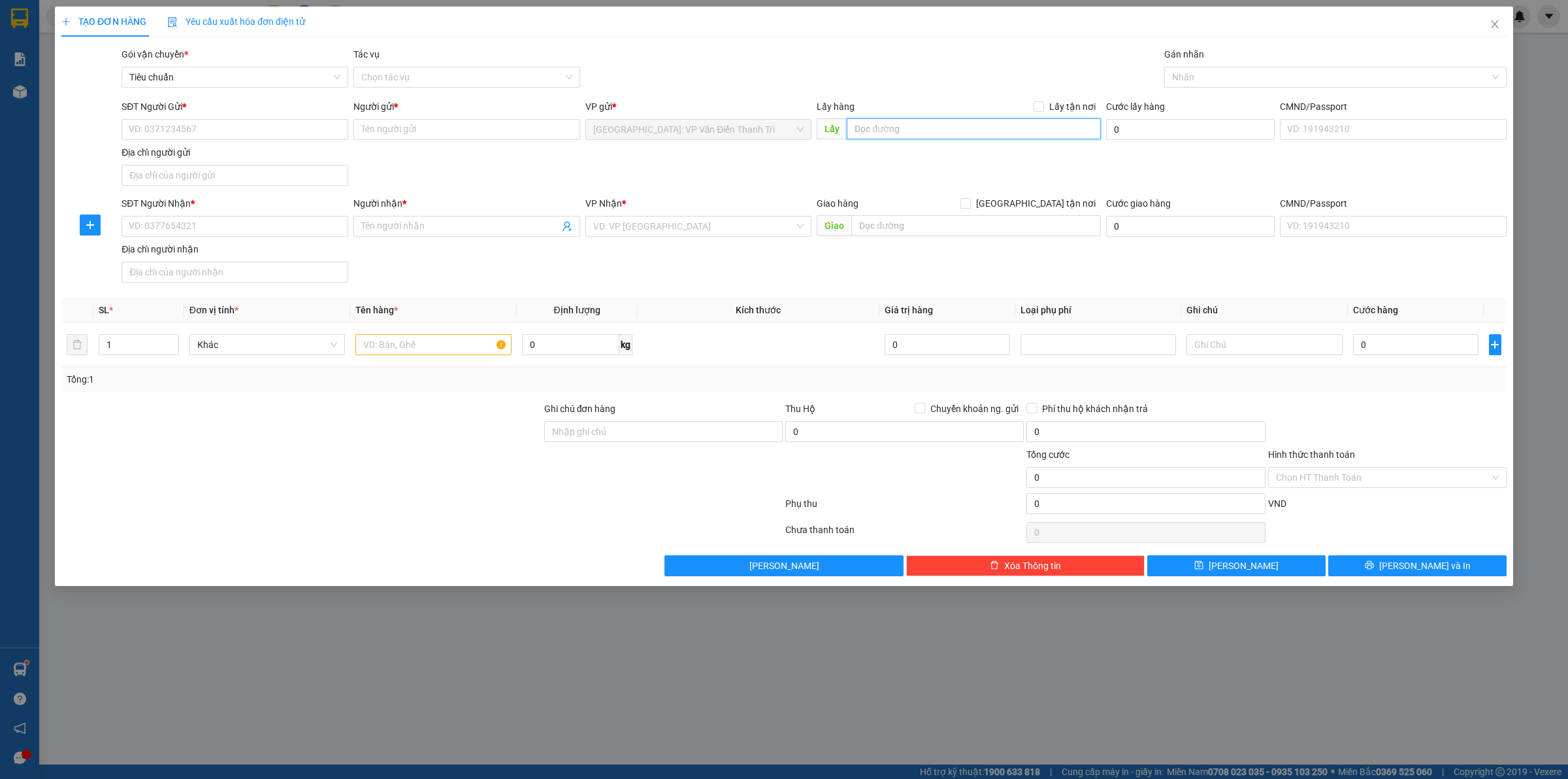
click at [919, 121] on input "text" at bounding box center [974, 129] width 254 height 21
paste input "Cổng nhà máy bia Sài Gòn [PERSON_NAME] canh nam từ [GEOGRAPHIC_DATA]"
type input "Cổng nhà máy bia Sài Gòn [PERSON_NAME] canh nam từ [GEOGRAPHIC_DATA]"
click at [1037, 100] on label "Lấy tận nơi" at bounding box center [1067, 106] width 67 height 15
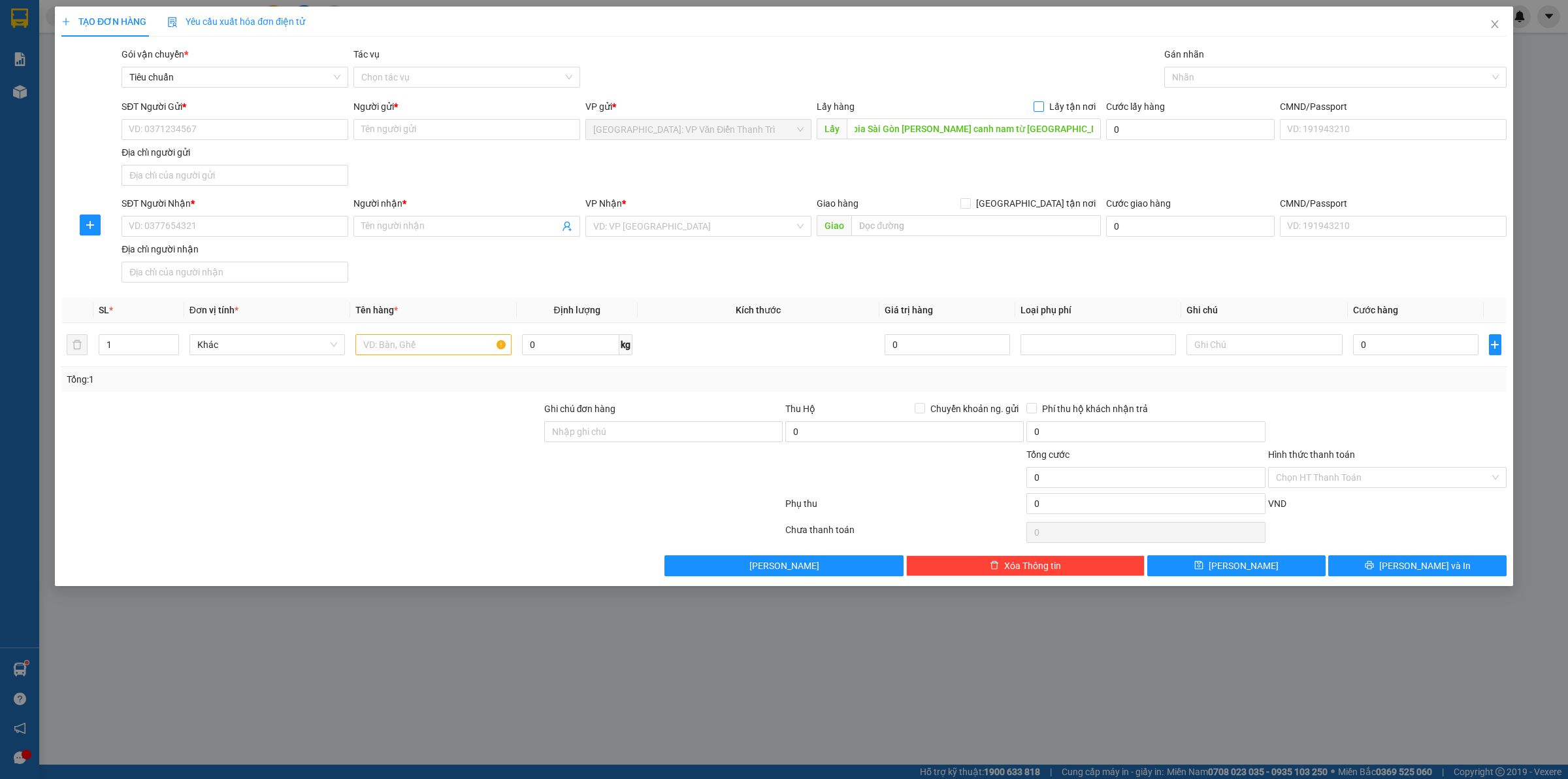
click at [1037, 102] on input "Lấy tận nơi" at bounding box center [1038, 106] width 9 height 9
checkbox input "true"
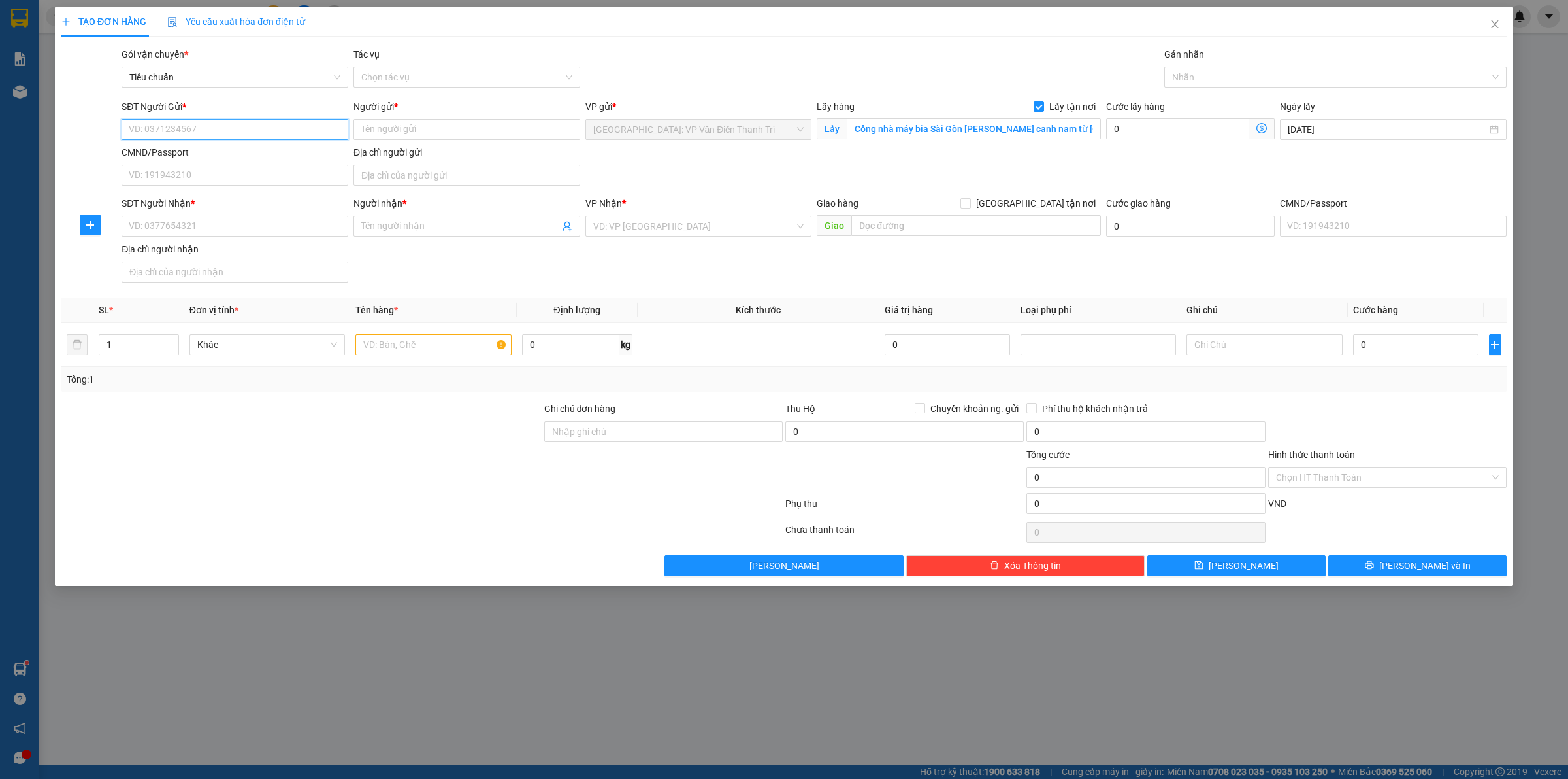
click at [236, 126] on input "SĐT Người Gửi *" at bounding box center [235, 129] width 226 height 21
click at [138, 131] on input "SĐT Người Gửi *" at bounding box center [235, 129] width 226 height 21
paste input "0975115495"
type input "0975115495"
drag, startPoint x: 432, startPoint y: 137, endPoint x: 554, endPoint y: 143, distance: 122.1
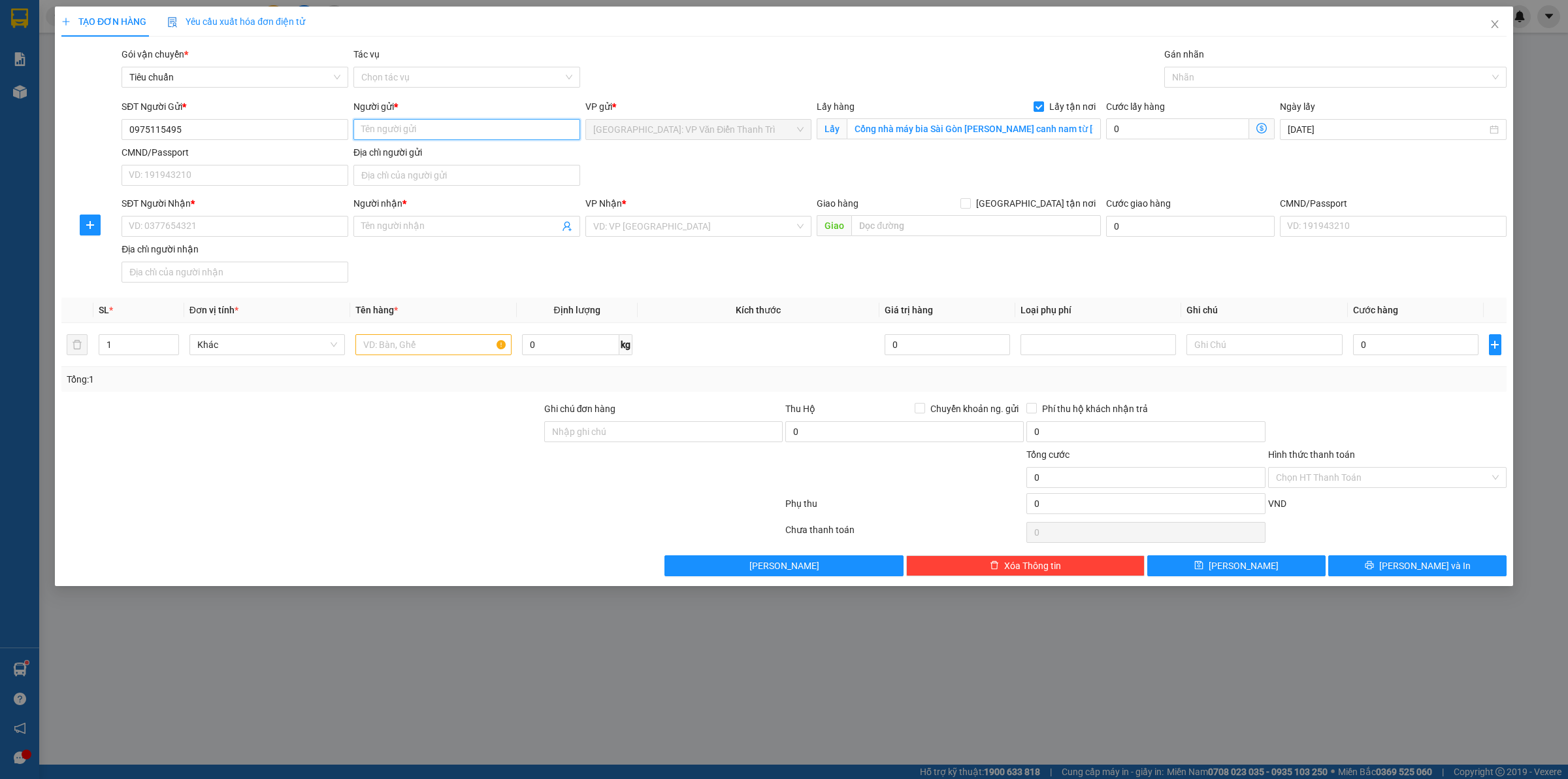
click at [431, 136] on input "Người gửi *" at bounding box center [467, 129] width 226 height 21
paste input "Tổng Kho Buôn Hàng Vnxk Hàng Qc Cc"
type input "Tổng Kho Buôn Hàng Vnxk Hàng Qc Cc"
click at [772, 153] on div "SĐT Người Gửi * 0975115495 Người gửi * Tổng Kho Buôn Hàng Vnxk Hàng Qc Cc Tổng …" at bounding box center [814, 145] width 1391 height 92
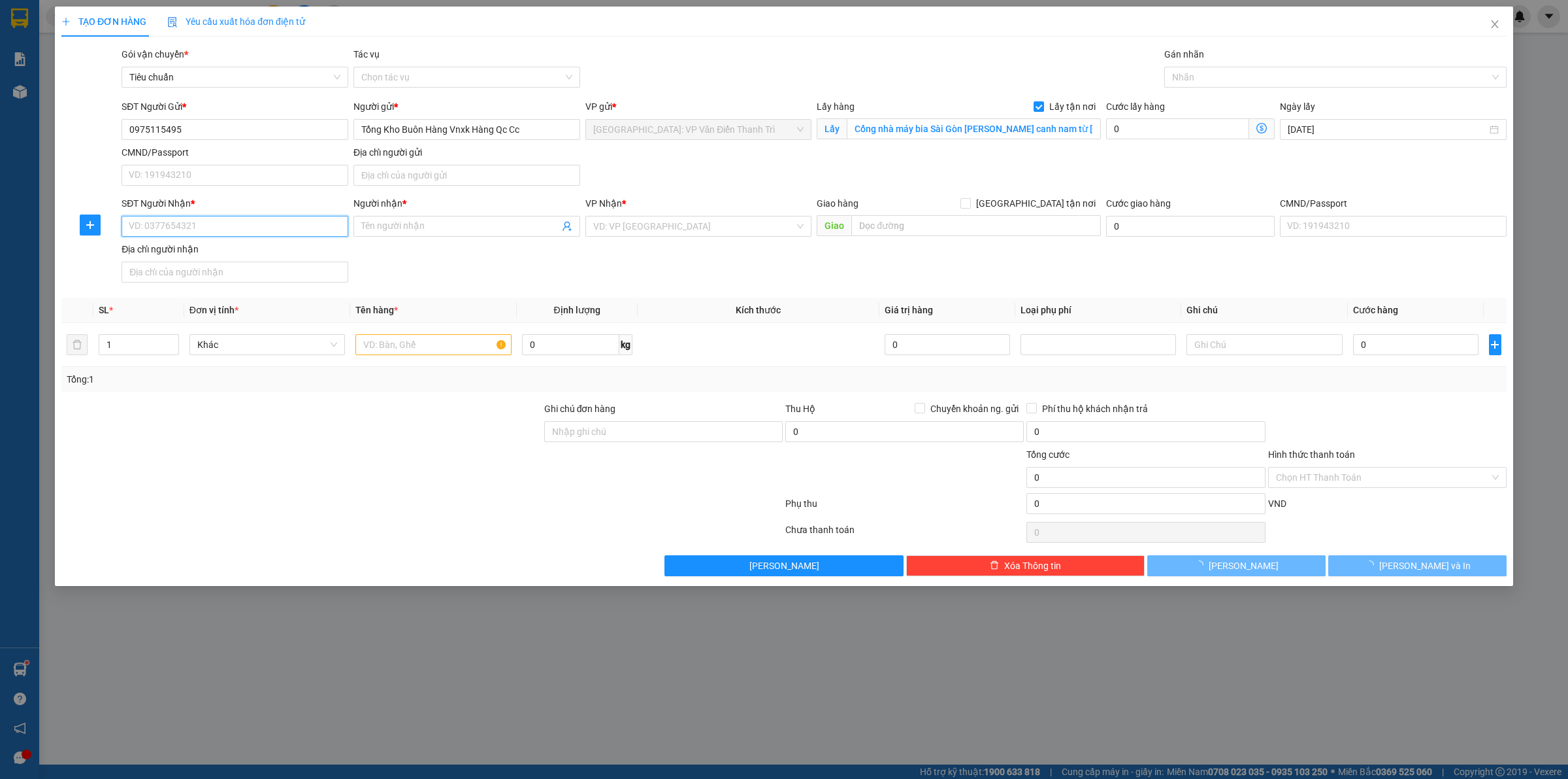
click at [182, 218] on input "SĐT Người Nhận *" at bounding box center [235, 226] width 226 height 21
paste input "0398716368"
type input "0398716368"
click at [394, 224] on input "Người nhận *" at bounding box center [460, 226] width 198 height 15
paste input "[PERSON_NAME]"
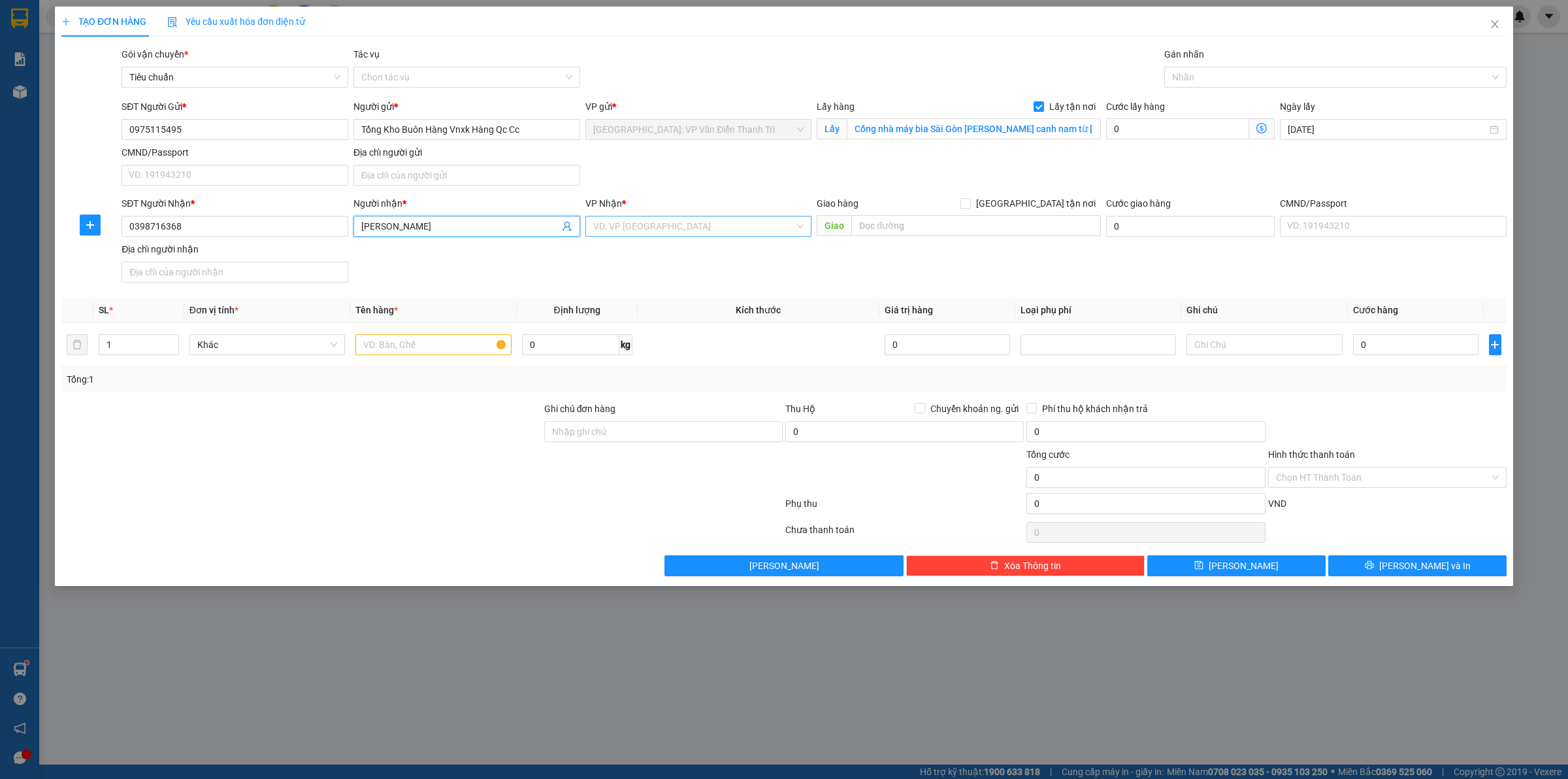
type input "[PERSON_NAME]"
click at [655, 227] on input "search" at bounding box center [694, 226] width 202 height 19
type input "kho văn"
click at [663, 255] on div "[GEOGRAPHIC_DATA]: Kho Văn Điển Thanh Trì" at bounding box center [699, 253] width 211 height 15
drag, startPoint x: 859, startPoint y: 250, endPoint x: 892, endPoint y: 219, distance: 45.3
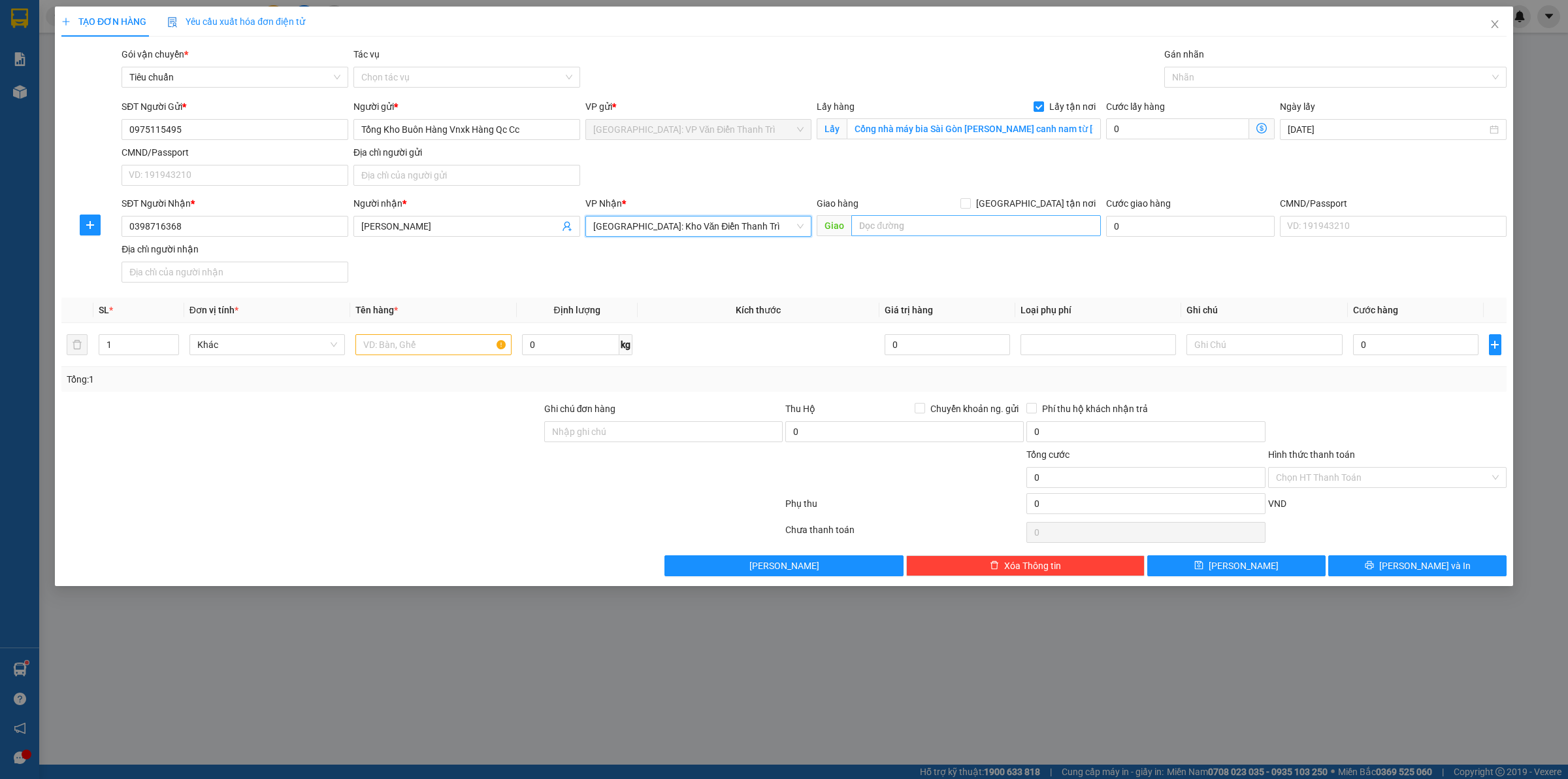
click at [861, 249] on div "SĐT Người Nhận * 0398716368 Người nhận * anh kiên VP Nhận * [GEOGRAPHIC_DATA]: …" at bounding box center [814, 242] width 1391 height 92
click at [900, 214] on div "Giao hàng [GEOGRAPHIC_DATA] tận nơi" at bounding box center [959, 206] width 284 height 19
click at [903, 221] on input "text" at bounding box center [977, 225] width 250 height 21
paste input "[PERSON_NAME] phú [GEOGRAPHIC_DATA] thành [GEOGRAPHIC_DATA]"
type input "[PERSON_NAME] phú [GEOGRAPHIC_DATA] thành [GEOGRAPHIC_DATA]"
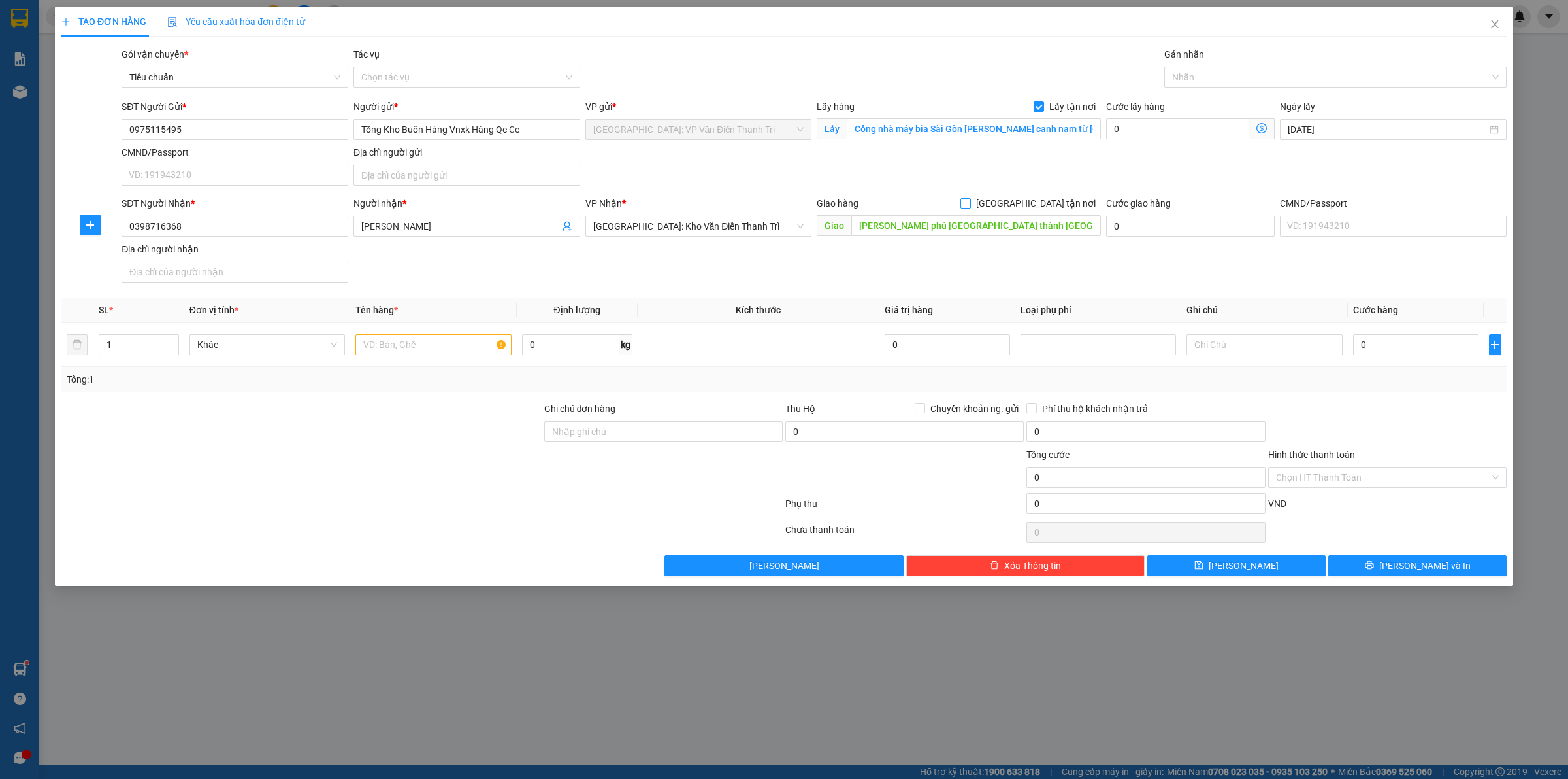
click at [1042, 205] on span "[GEOGRAPHIC_DATA] tận nơi" at bounding box center [1036, 203] width 130 height 15
click at [970, 205] on input "[GEOGRAPHIC_DATA] tận nơi" at bounding box center [965, 203] width 9 height 9
checkbox input "true"
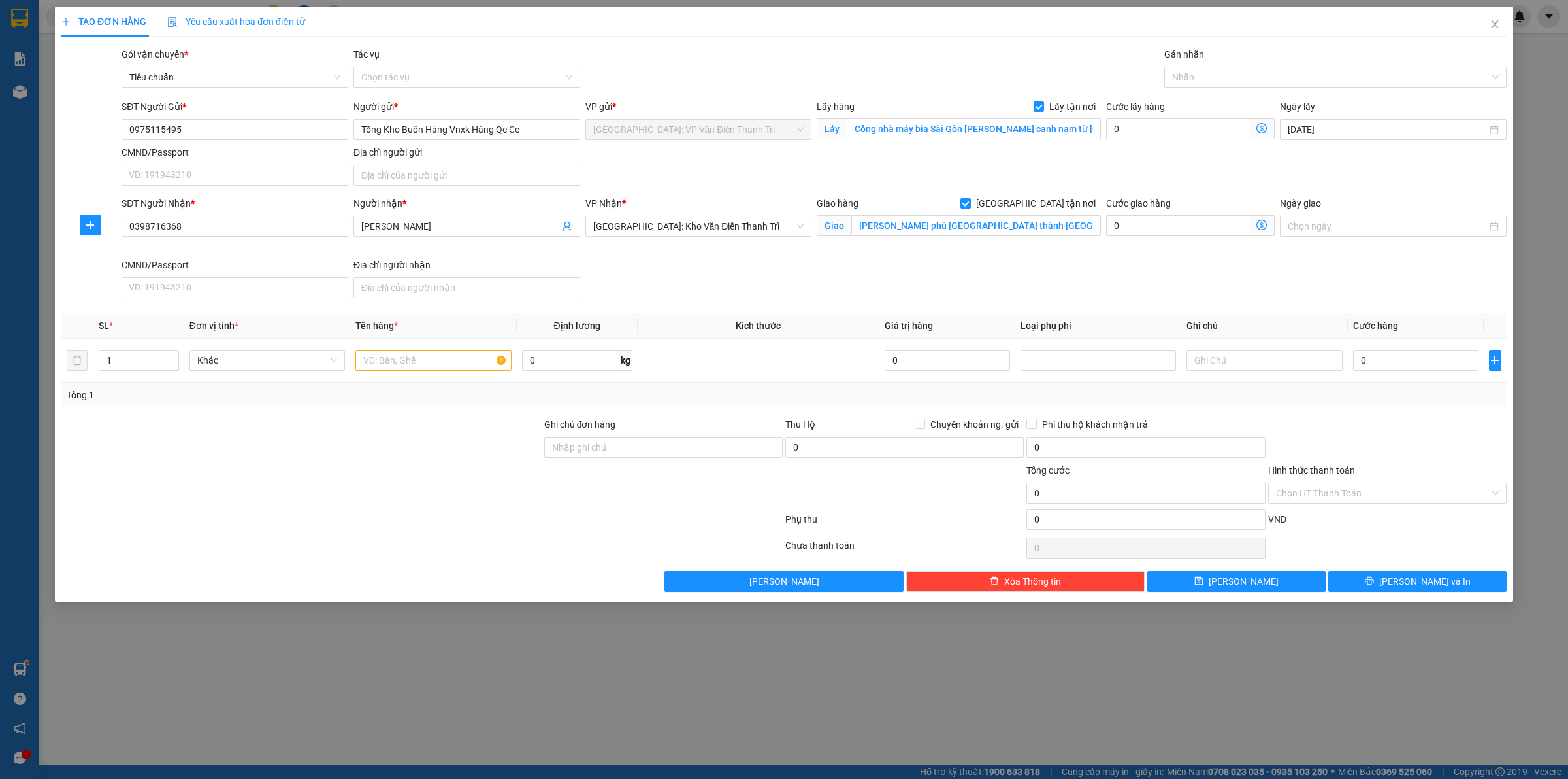
click at [936, 269] on div "SĐT Người Nhận * 0398716368 Người nhận * anh kiên VP Nhận * [GEOGRAPHIC_DATA]: …" at bounding box center [814, 250] width 1391 height 107
click at [381, 364] on input "text" at bounding box center [434, 360] width 156 height 21
click at [1160, 127] on input "0" at bounding box center [1178, 129] width 143 height 21
type input "6"
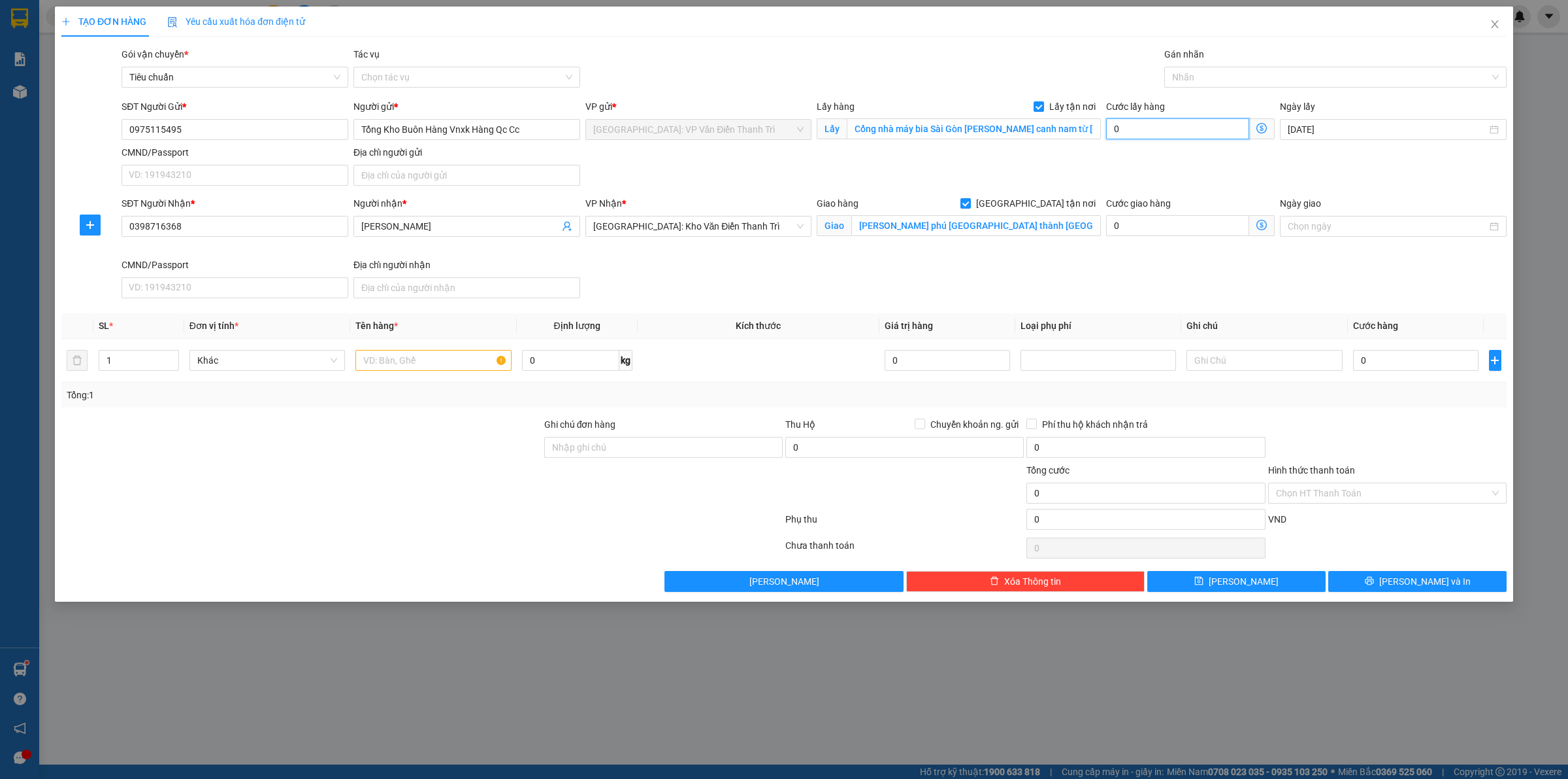
type input "6"
type input "65"
type input "650"
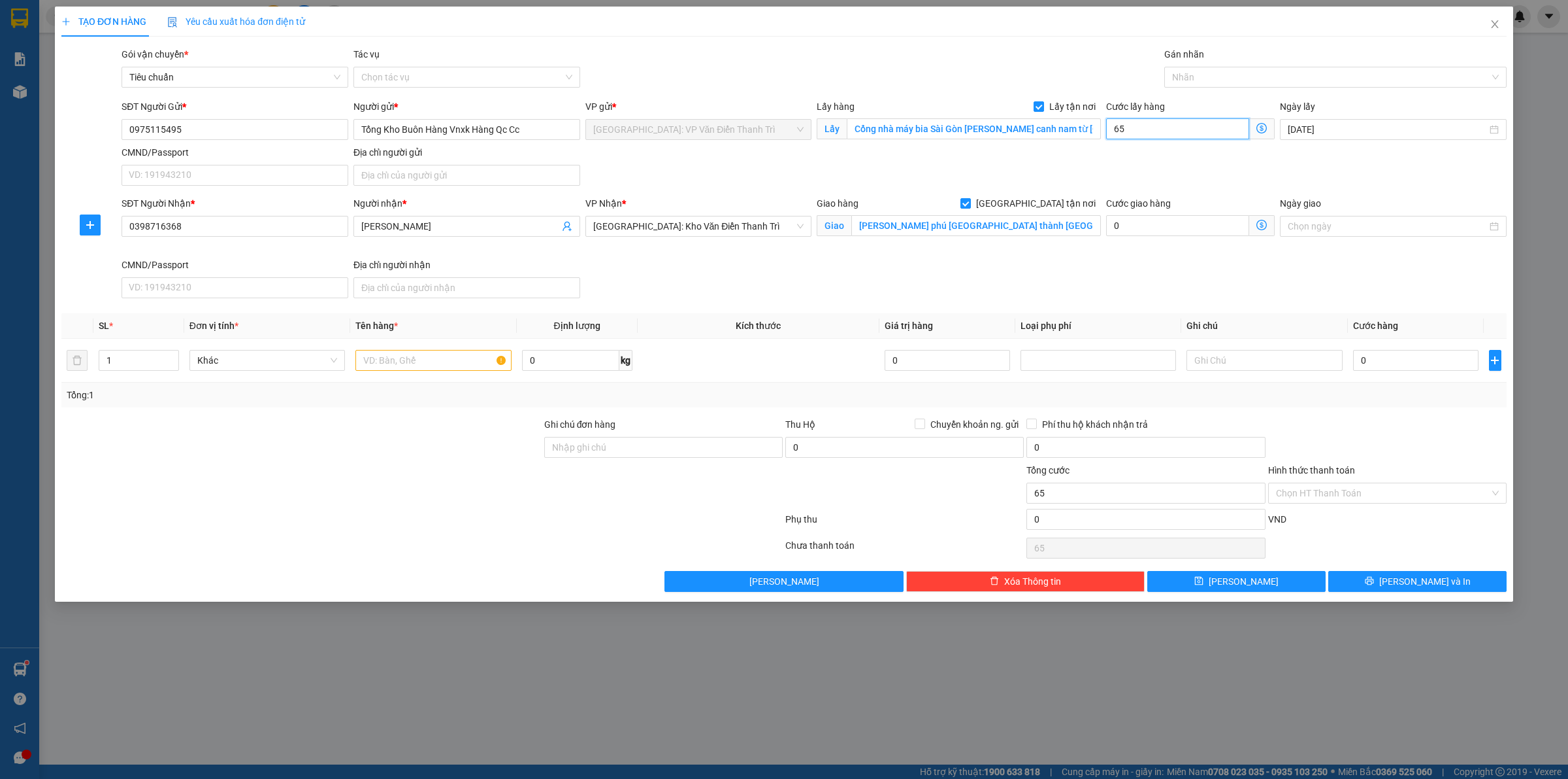
type input "650"
type input "6.500"
type input "65.000"
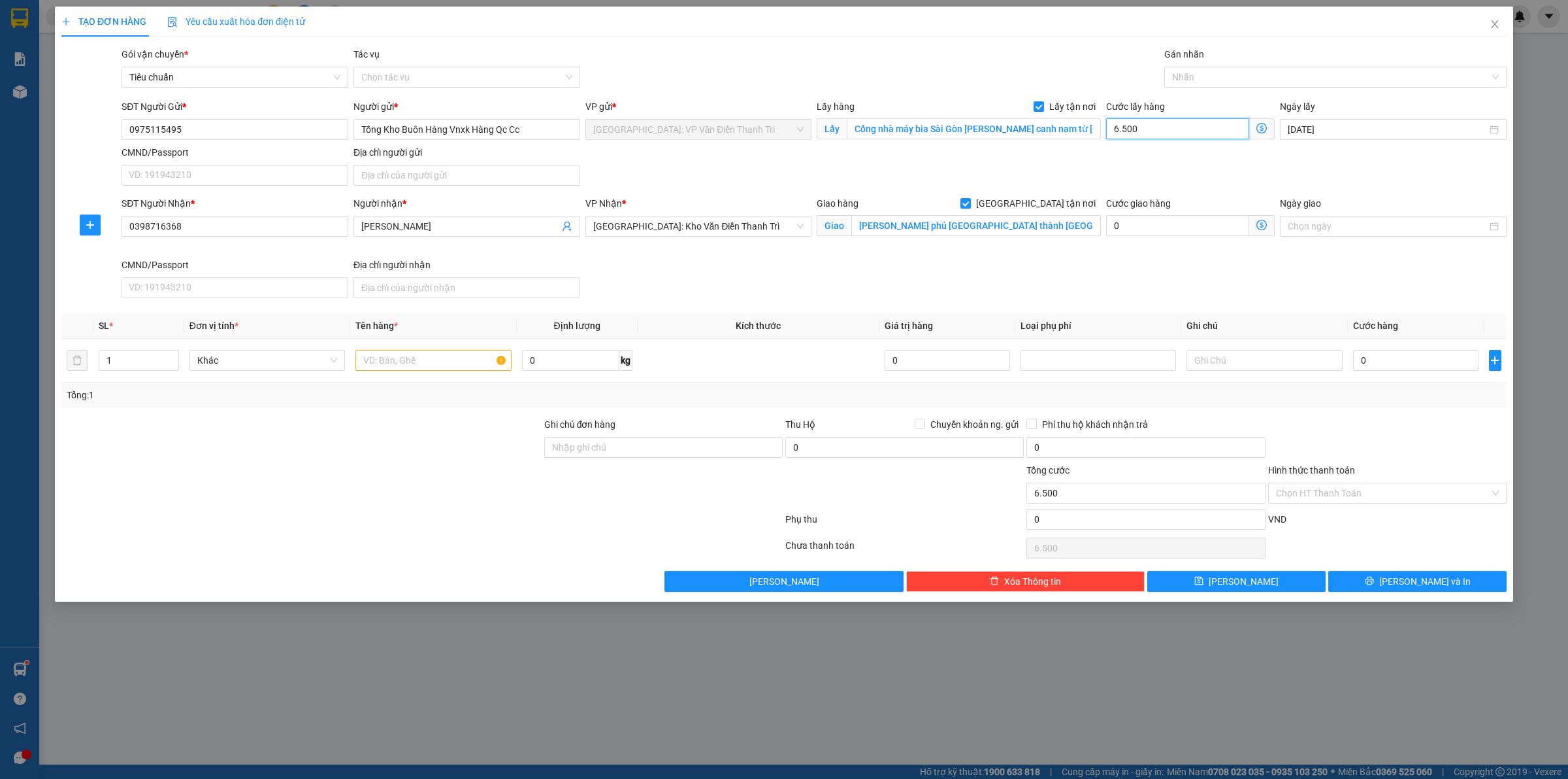
type input "65.000"
click at [1383, 356] on input "0" at bounding box center [1416, 360] width 126 height 21
type input "1"
type input "65.001"
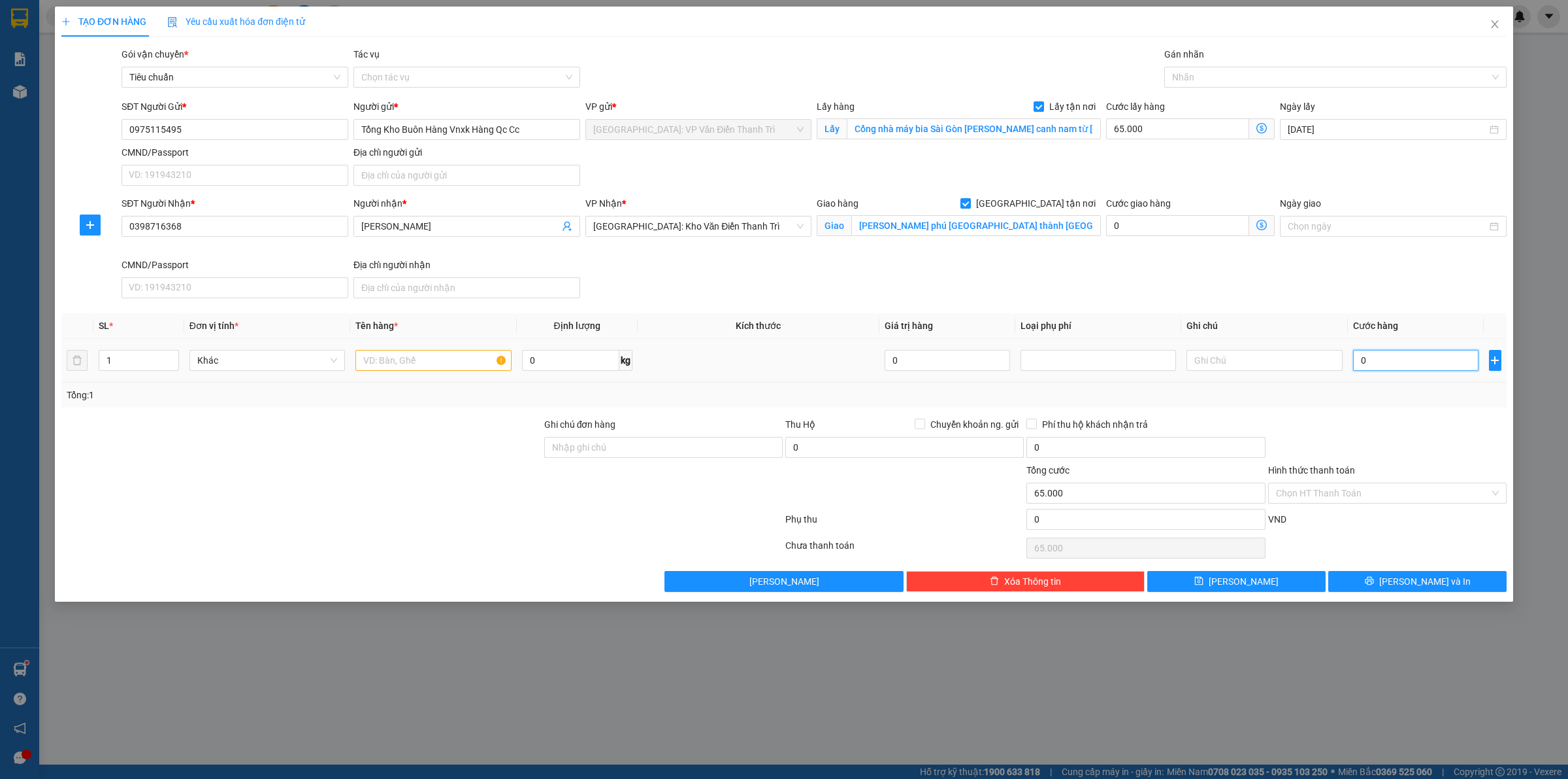
type input "65.001"
type input "11"
type input "65.011"
type input "115"
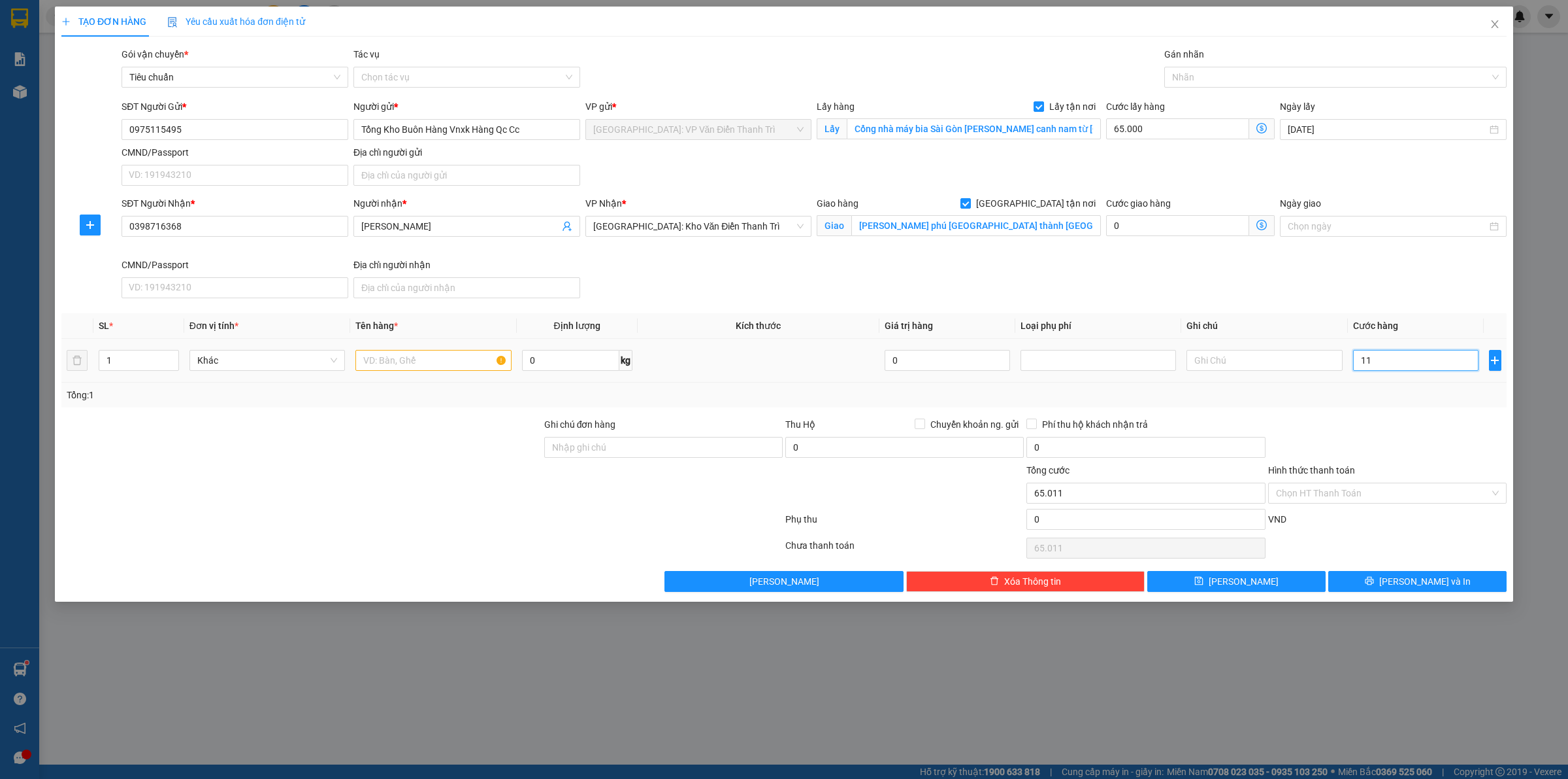
type input "65.115"
type input "1.150"
type input "66.150"
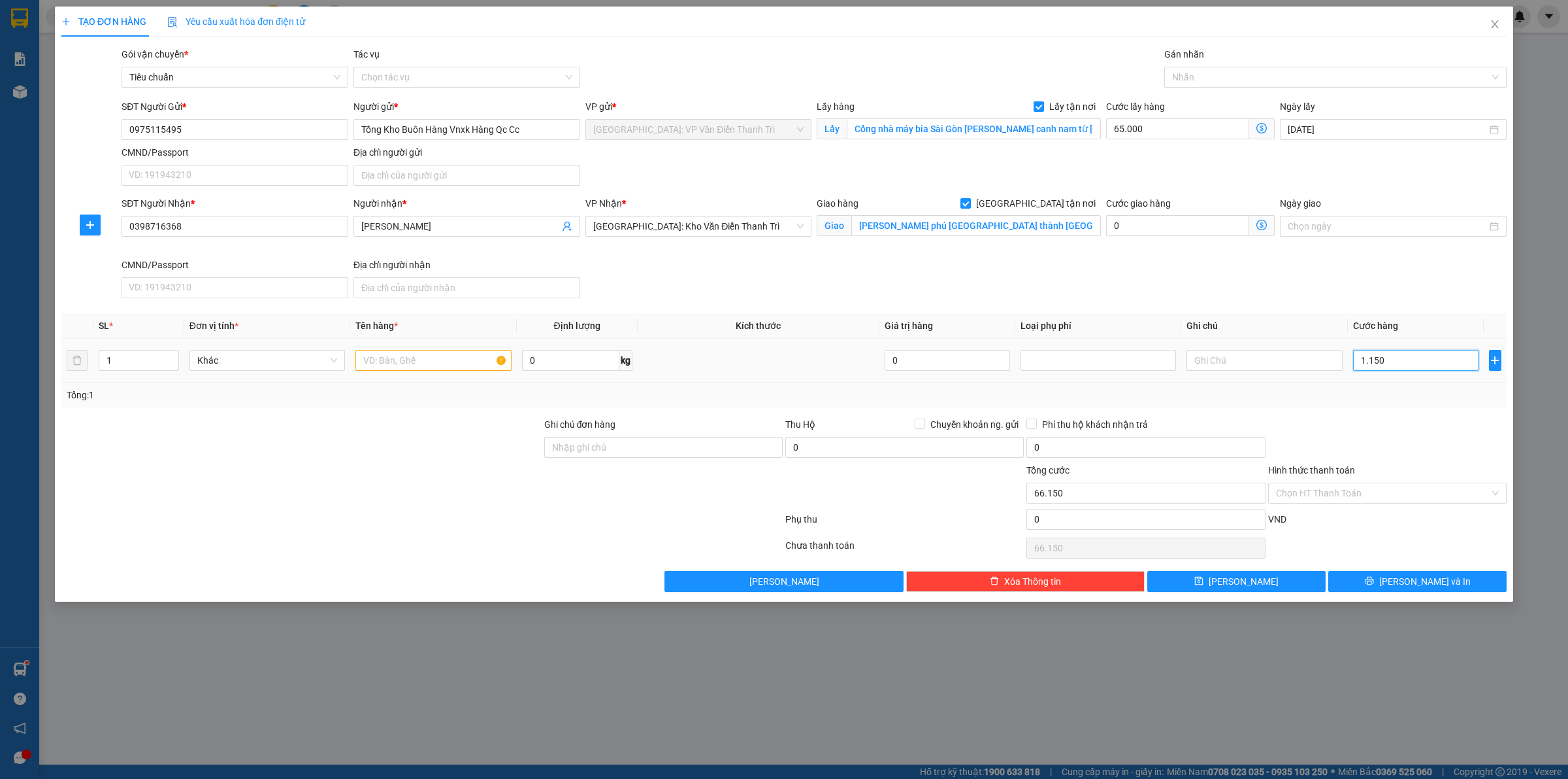
type input "11.500"
type input "76.500"
type input "115.000"
type input "180.000"
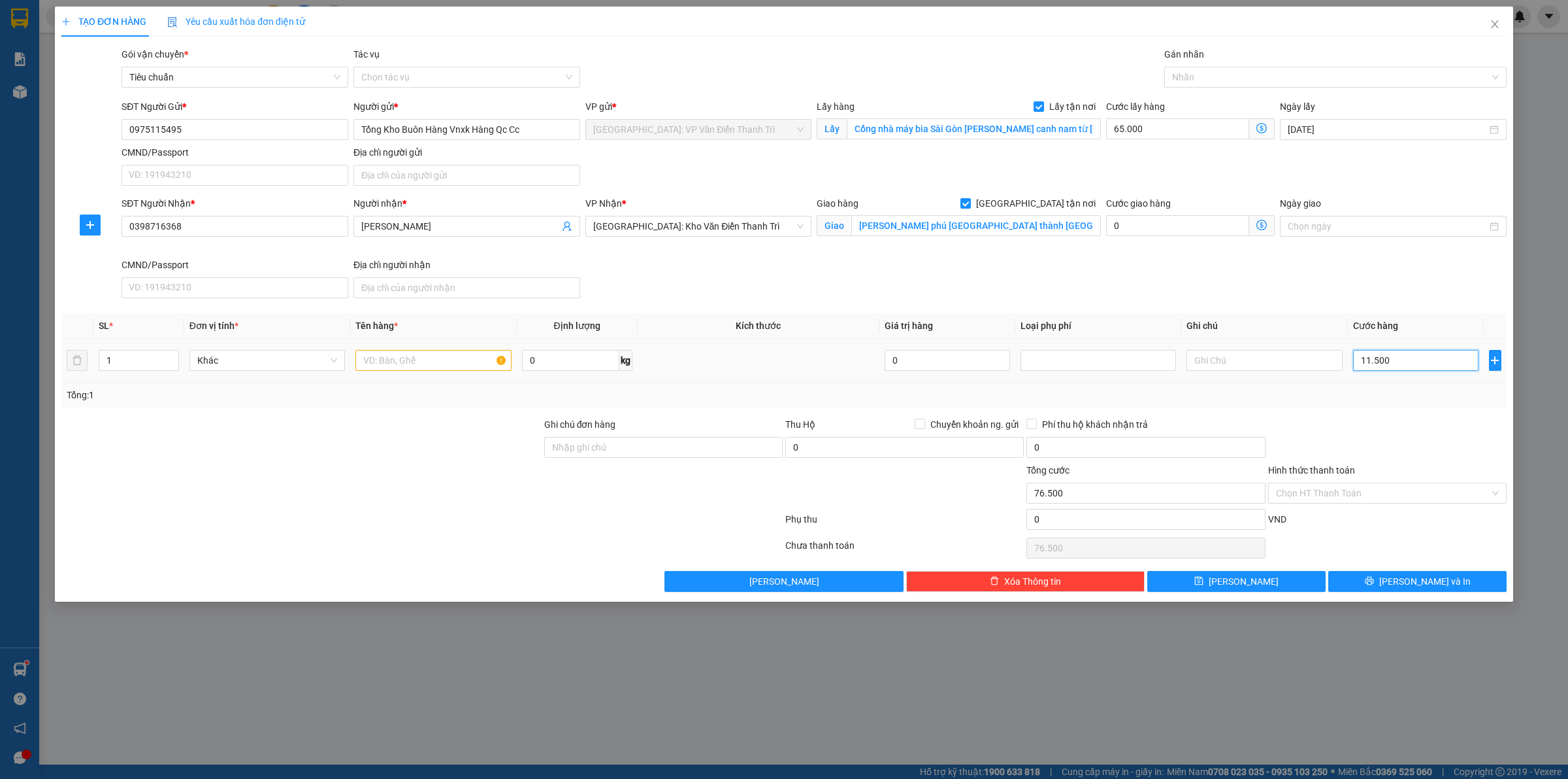
type input "180.000"
type input "1.150.000"
type input "1.215.000"
type input "115.000"
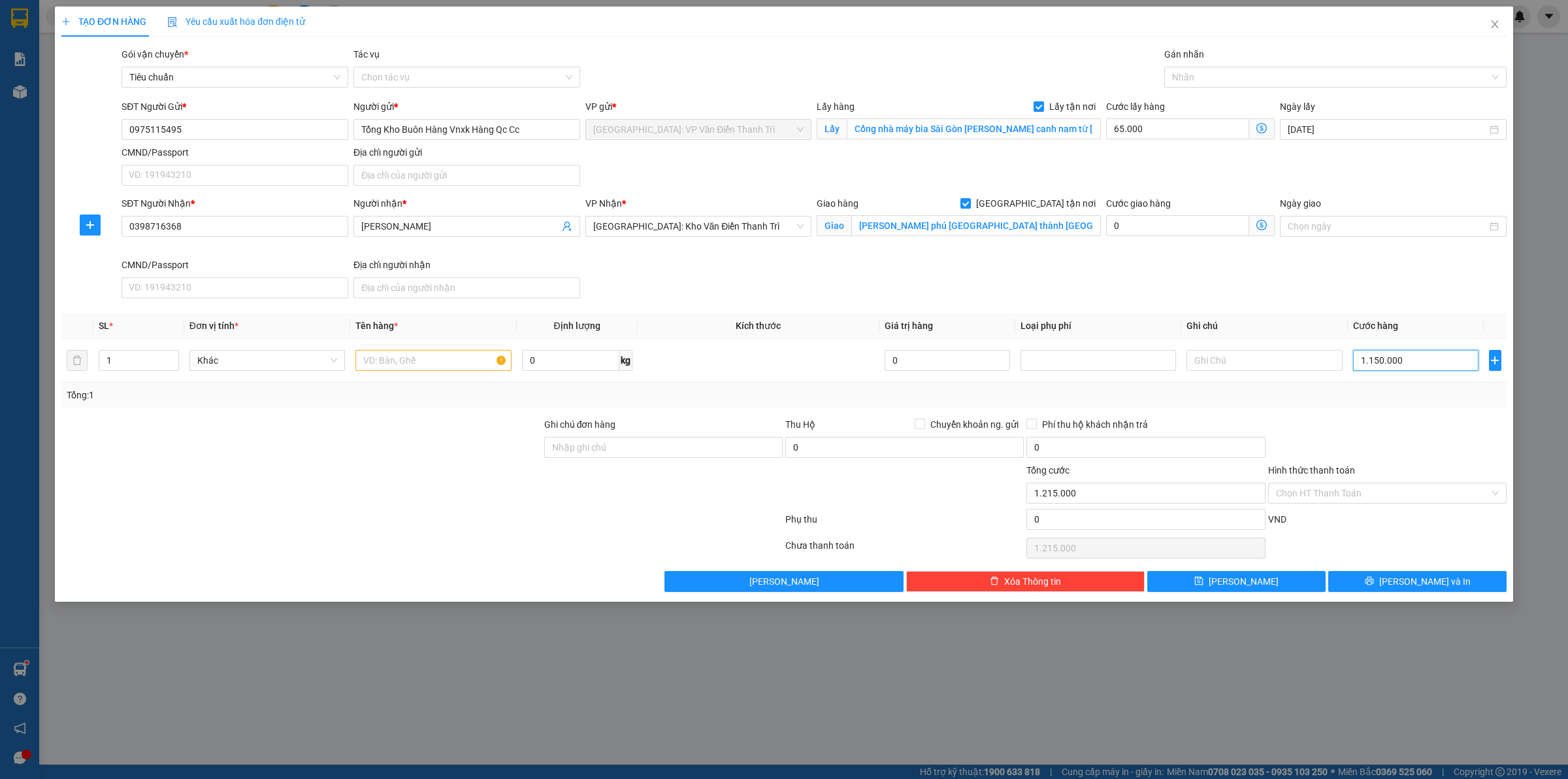
type input "180.000"
type input "115.000"
drag, startPoint x: 1152, startPoint y: 274, endPoint x: 852, endPoint y: 304, distance: 301.5
click at [1151, 274] on div "SĐT Người Nhận * 0398716368 Người nhận * anh kiên VP Nhận * [GEOGRAPHIC_DATA]: …" at bounding box center [814, 250] width 1391 height 107
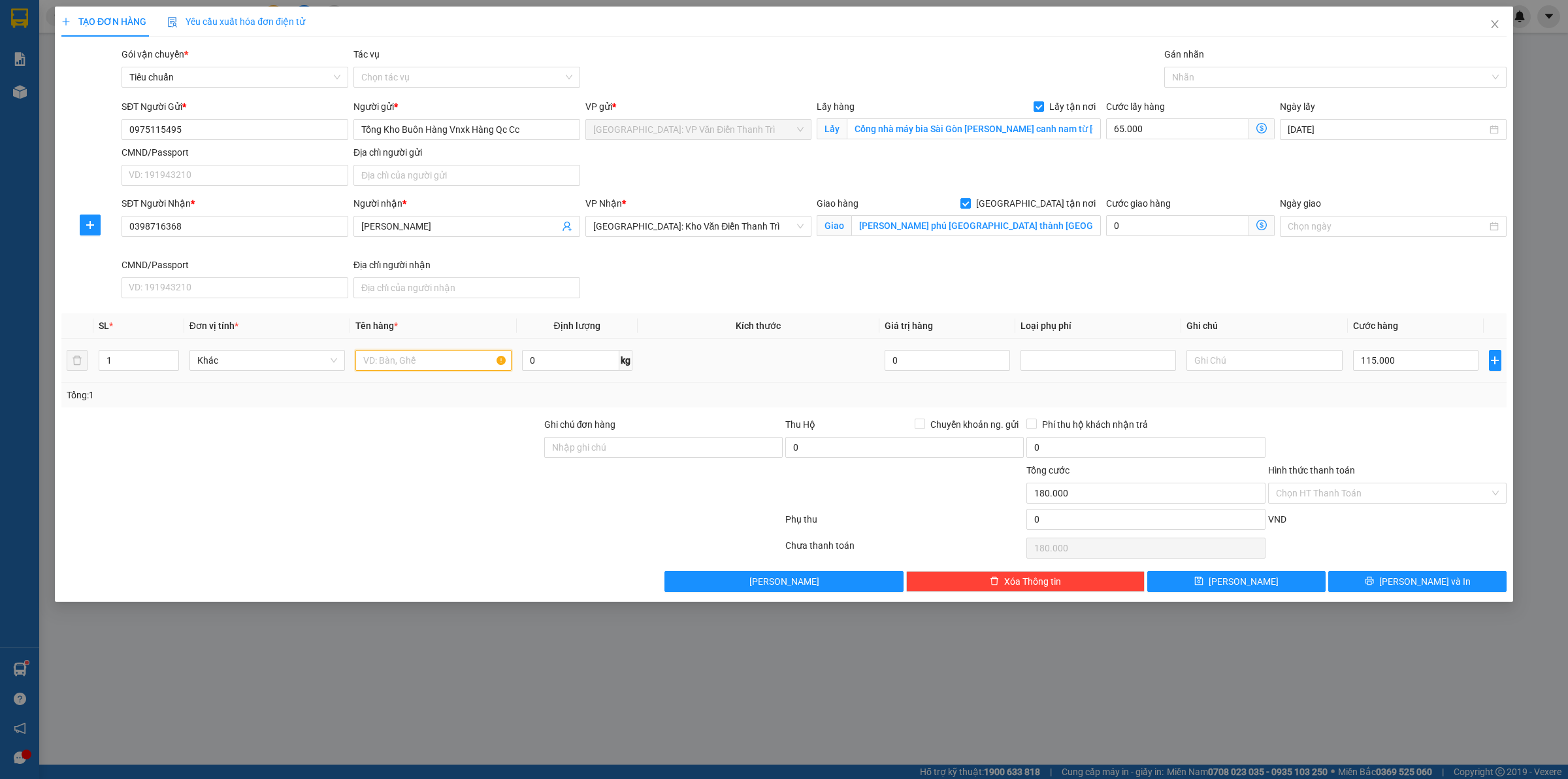
click at [424, 356] on input "text" at bounding box center [434, 360] width 156 height 21
paste input "1 kiện quấn áo nặng khoảng 20kg"
click at [984, 133] on input "Cổng nhà máy bia Sài Gòn [PERSON_NAME] canh nam từ [GEOGRAPHIC_DATA]" at bounding box center [974, 129] width 254 height 21
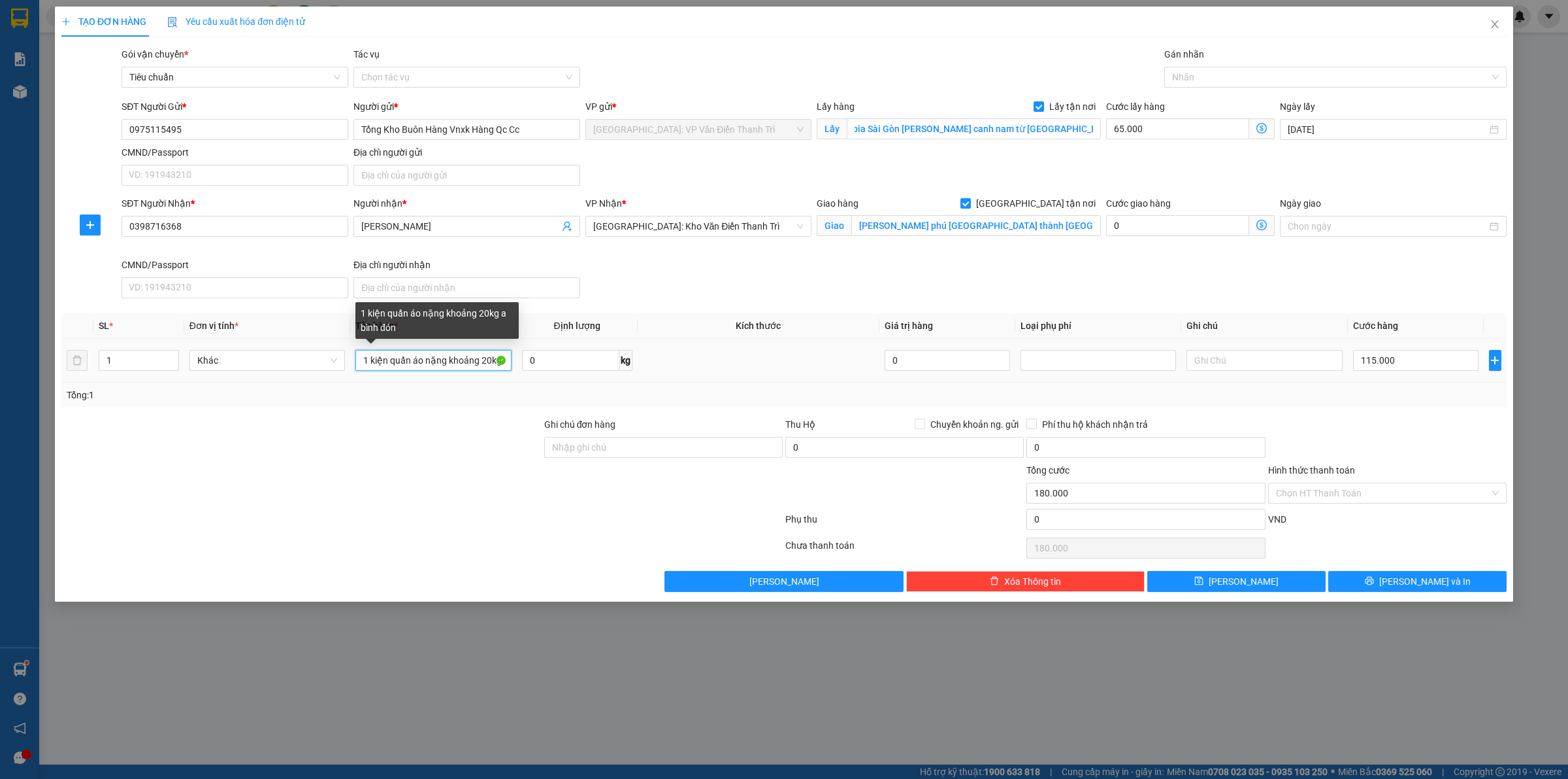
click at [461, 360] on input "1 kiện quấn áo nặng khoảng 20kg a bình đón" at bounding box center [434, 360] width 156 height 21
type input "1 kiện quấn áo nặng khoảng 20kg a bình đón phương canh"
click at [1204, 561] on div "180.000" at bounding box center [1146, 548] width 239 height 26
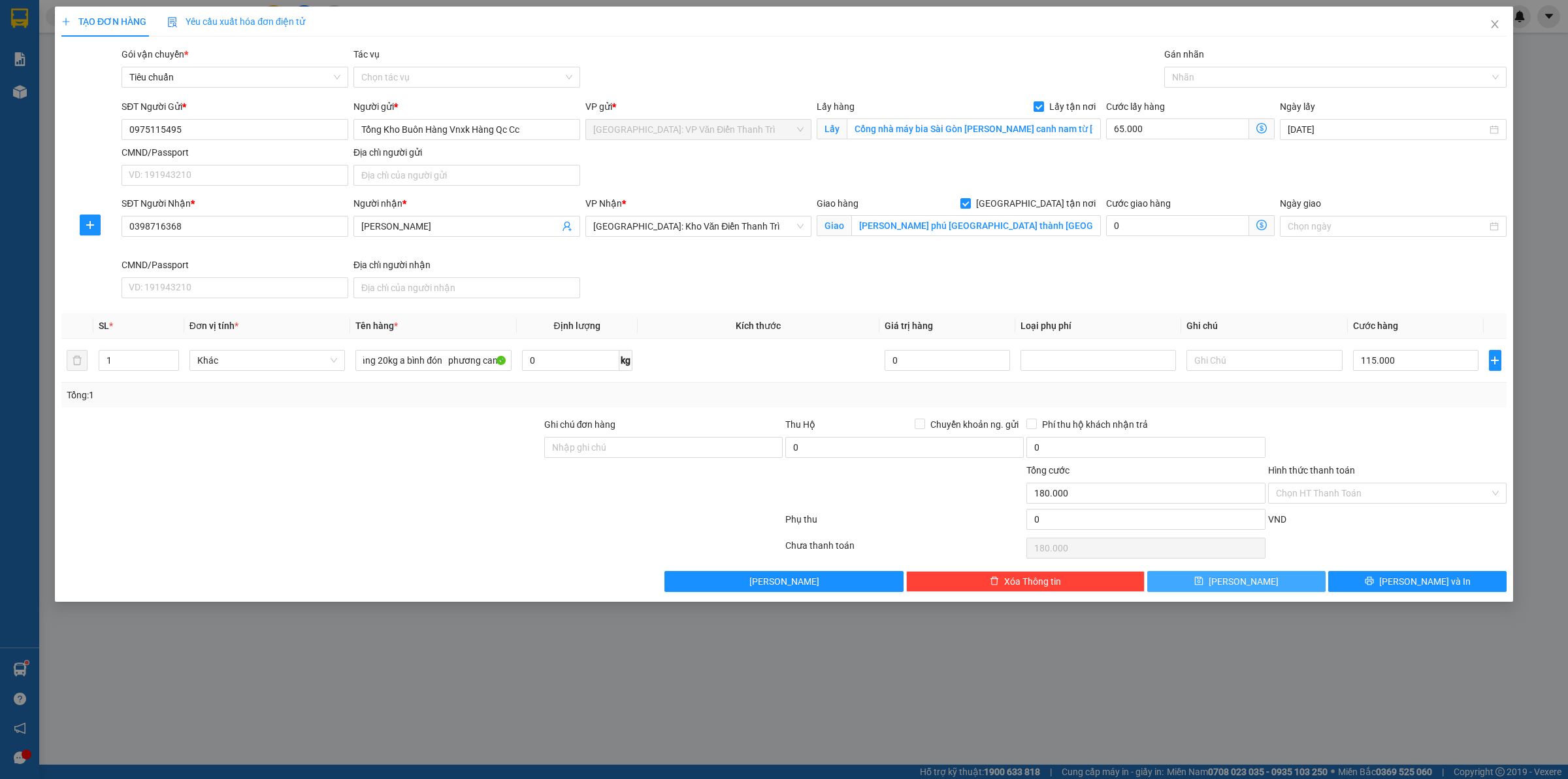
scroll to position [0, 0]
click at [1206, 576] on button "[PERSON_NAME]" at bounding box center [1237, 581] width 179 height 21
checkbox input "false"
type input "0"
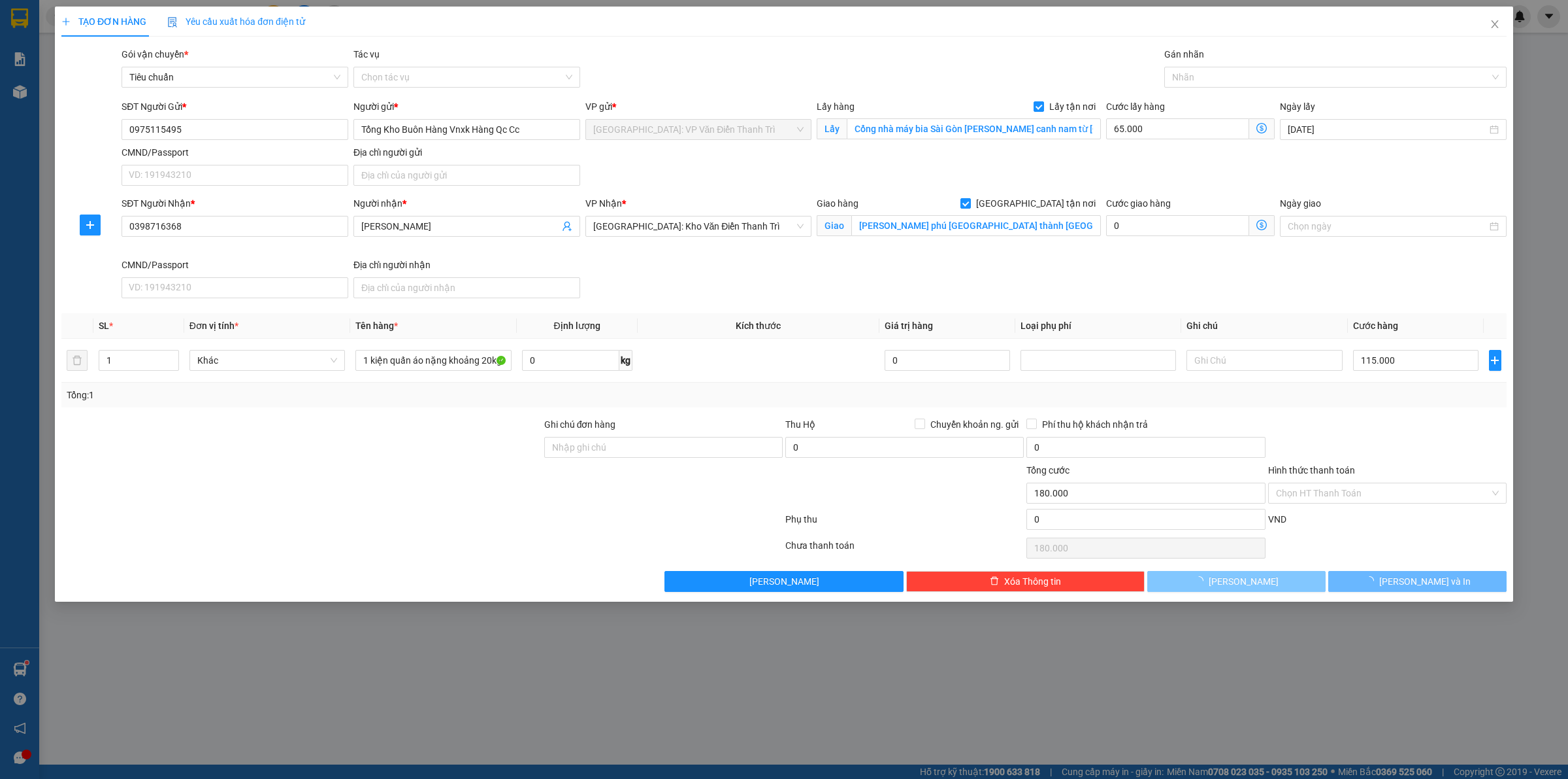
type input "0"
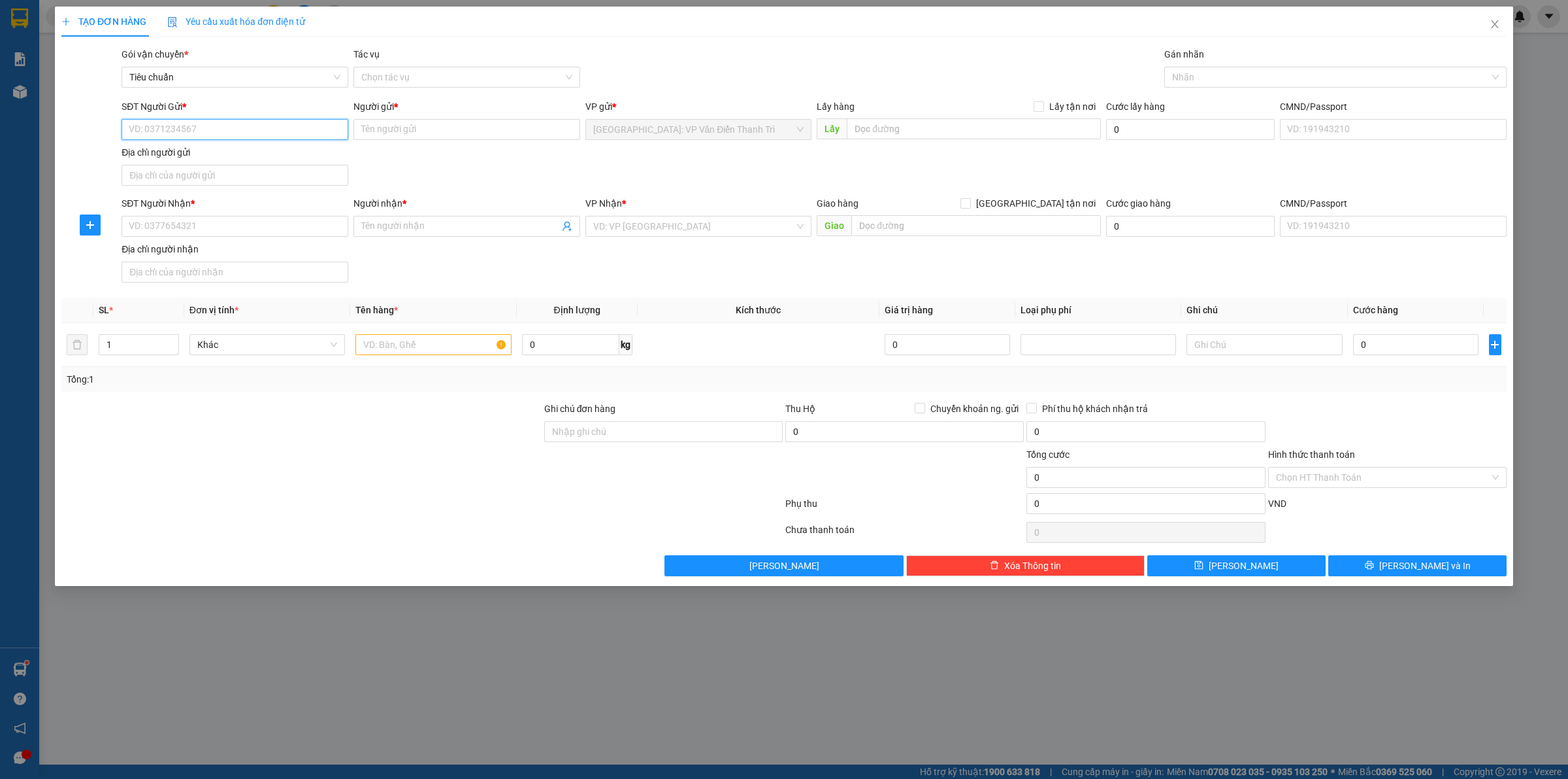
click at [198, 127] on input "SĐT Người Gửi *" at bounding box center [235, 129] width 226 height 21
paste input "0929969922"
type input "0929969922"
click at [223, 153] on div "0929969922 - hà" at bounding box center [235, 156] width 211 height 15
type input "hà"
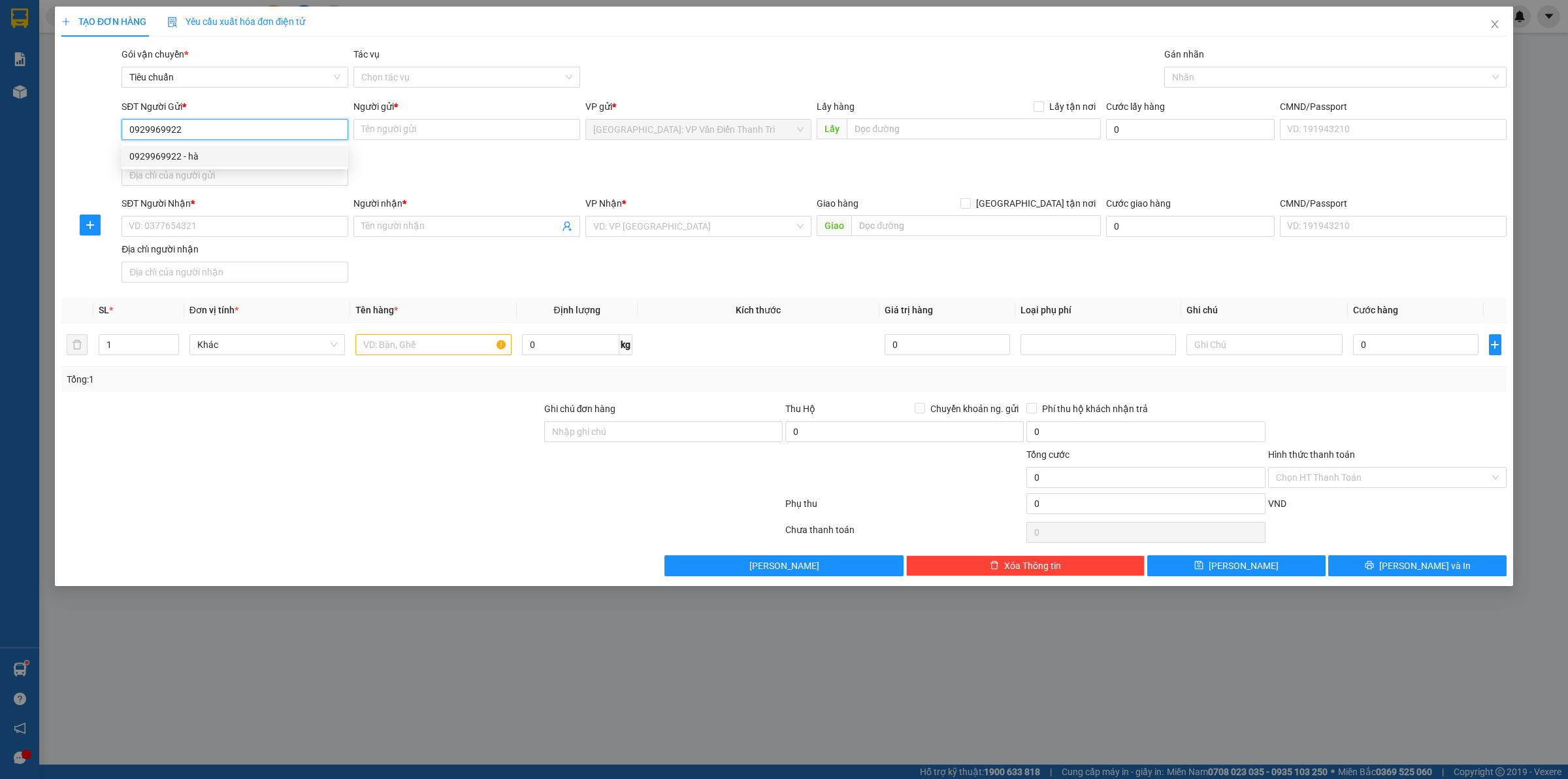
checkbox input "true"
type input "Đón : phố Mao-[GEOGRAPHIC_DATA]-[GEOGRAPHIC_DATA]-[GEOGRAPHIC_DATA]"
type input "0929969922"
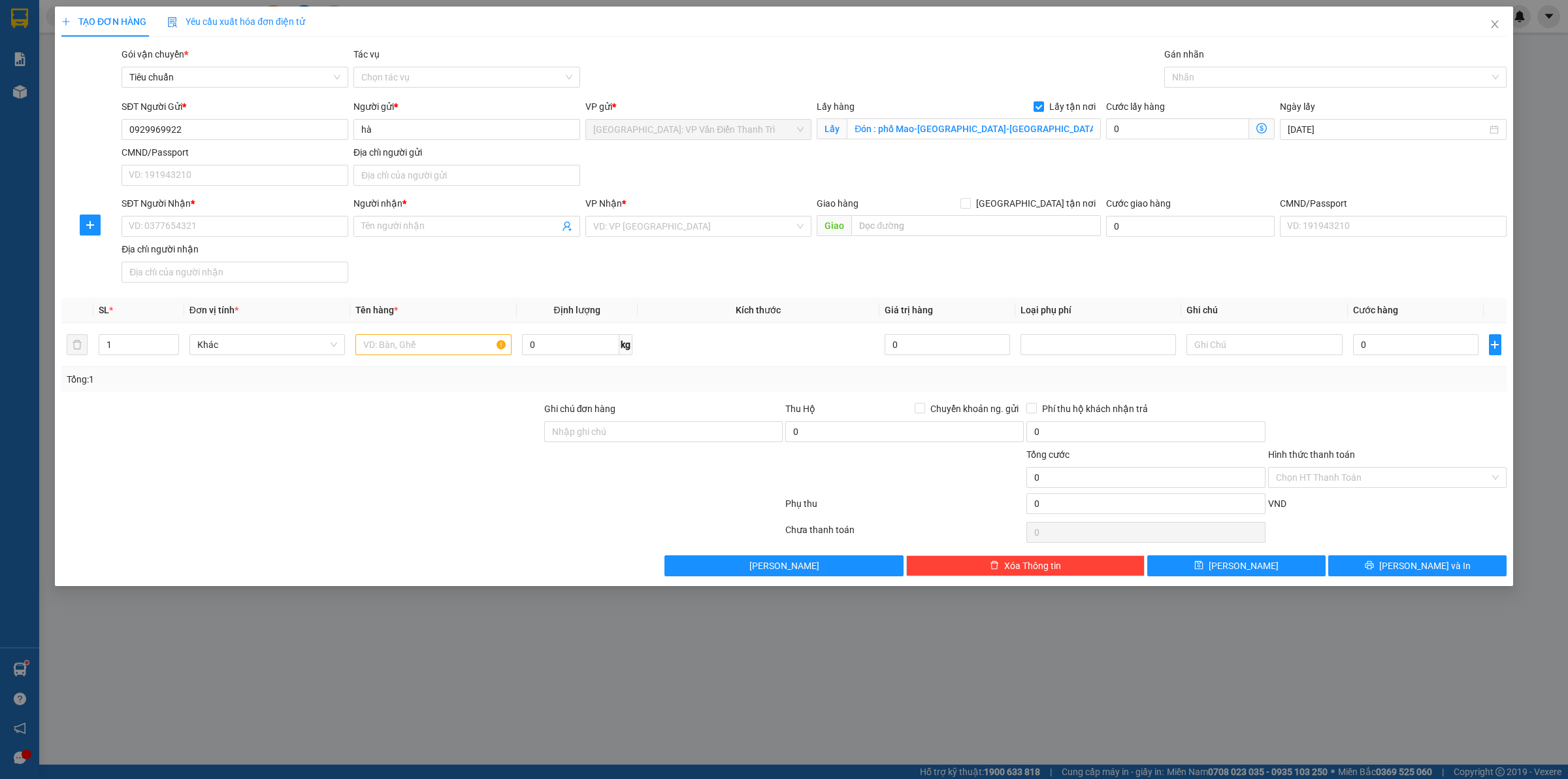
click at [759, 157] on div "SĐT Người Gửi * 0929969922 0929969922 Người gửi * hà VP gửi * [GEOGRAPHIC_DATA]…" at bounding box center [814, 145] width 1391 height 92
click at [260, 227] on input "SĐT Người Nhận *" at bounding box center [235, 226] width 226 height 21
paste input "0354068179"
click at [137, 227] on input "0354068179" at bounding box center [235, 226] width 226 height 21
type input "0354068179"
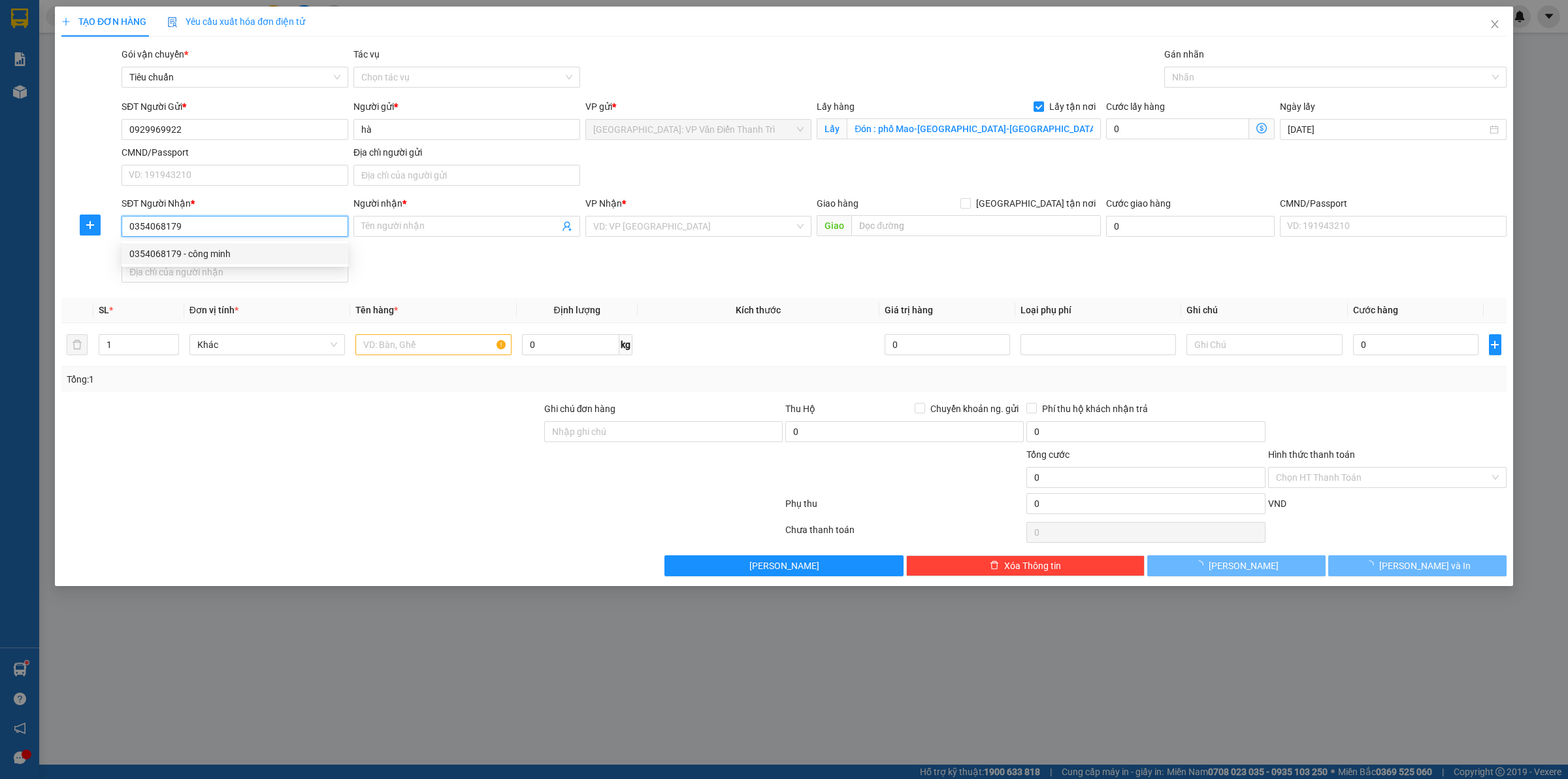
drag, startPoint x: 243, startPoint y: 249, endPoint x: 270, endPoint y: 259, distance: 28.8
click at [243, 250] on div "0354068179 - công minh" at bounding box center [235, 254] width 211 height 15
type input "công minh"
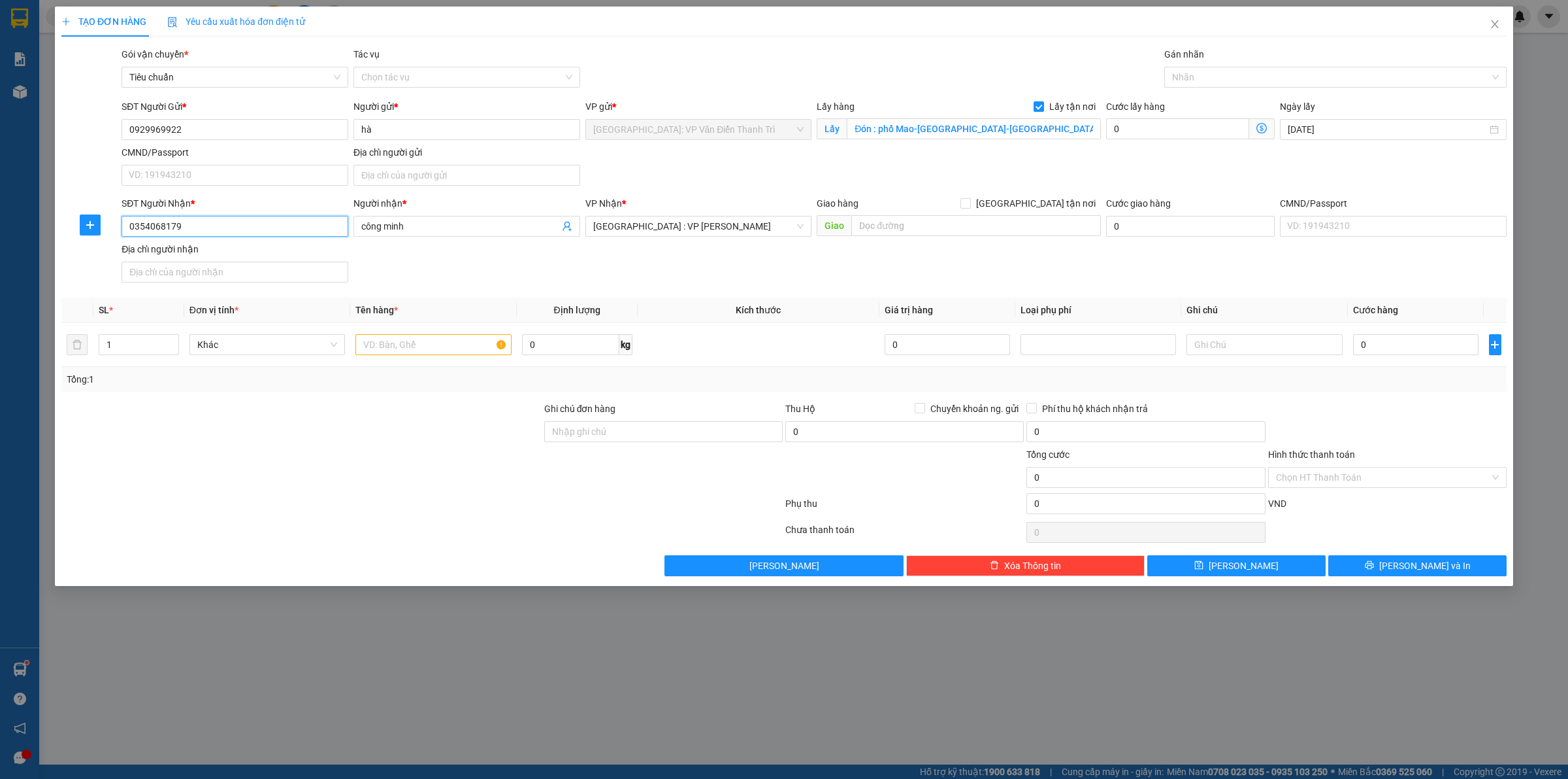
type input "0354068179"
drag, startPoint x: 713, startPoint y: 262, endPoint x: 557, endPoint y: 293, distance: 159.1
click at [714, 262] on div "SĐT Người Nhận * 0354068179 0354068179 Người nhận * công minh VP Nhận * [GEOGRA…" at bounding box center [814, 242] width 1391 height 92
click at [471, 340] on input "text" at bounding box center [434, 344] width 156 height 21
click at [434, 352] on input "text" at bounding box center [434, 344] width 156 height 21
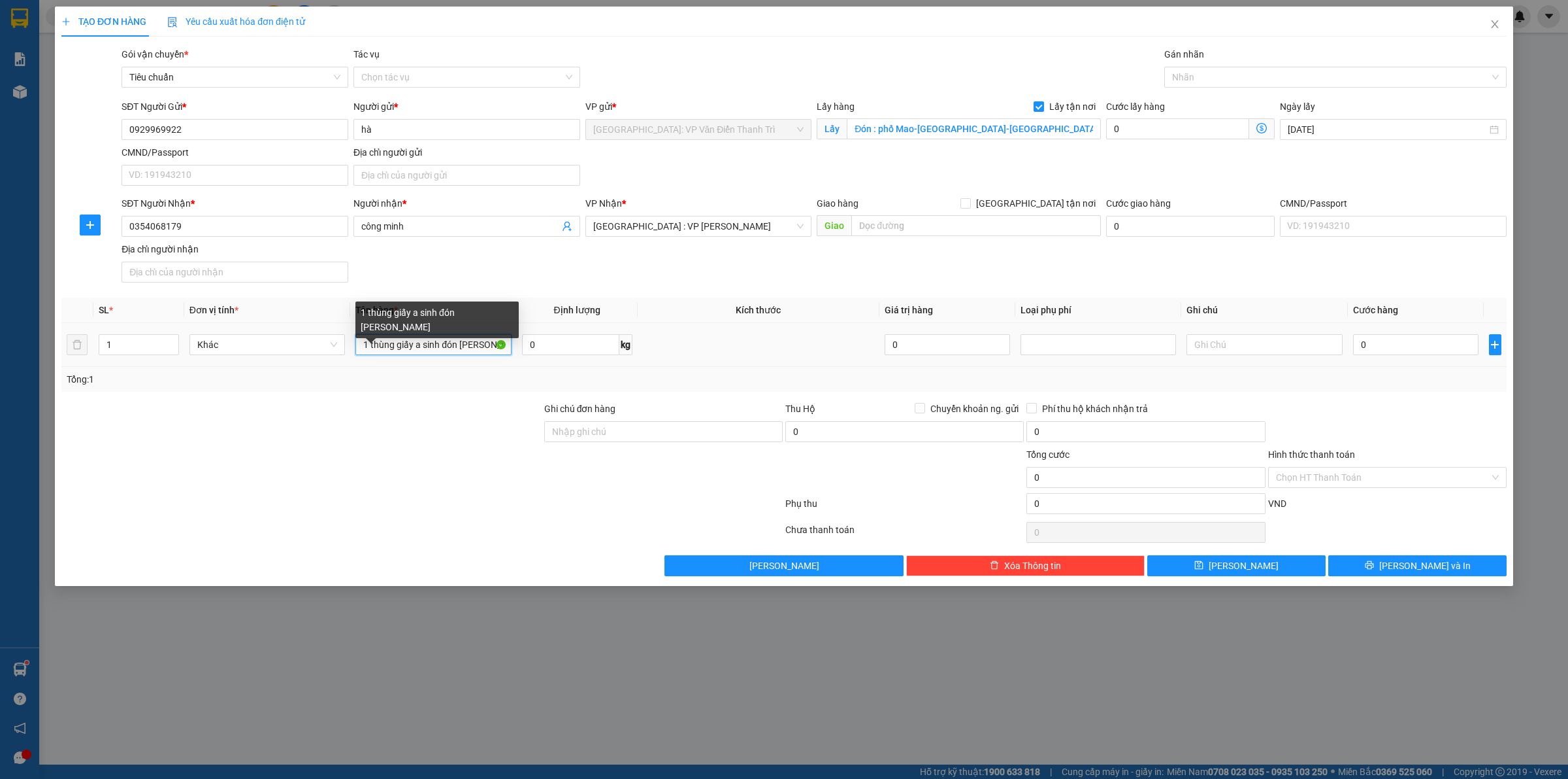
scroll to position [0, 2]
type input "1 thùng giấy a sinh đón [PERSON_NAME]"
click at [1064, 304] on th "Loại phụ phí" at bounding box center [1099, 310] width 166 height 25
click at [1047, 277] on div "SĐT Người Nhận * 0354068179 Người nhận * công minh VP Nhận * [GEOGRAPHIC_DATA] …" at bounding box center [814, 242] width 1391 height 92
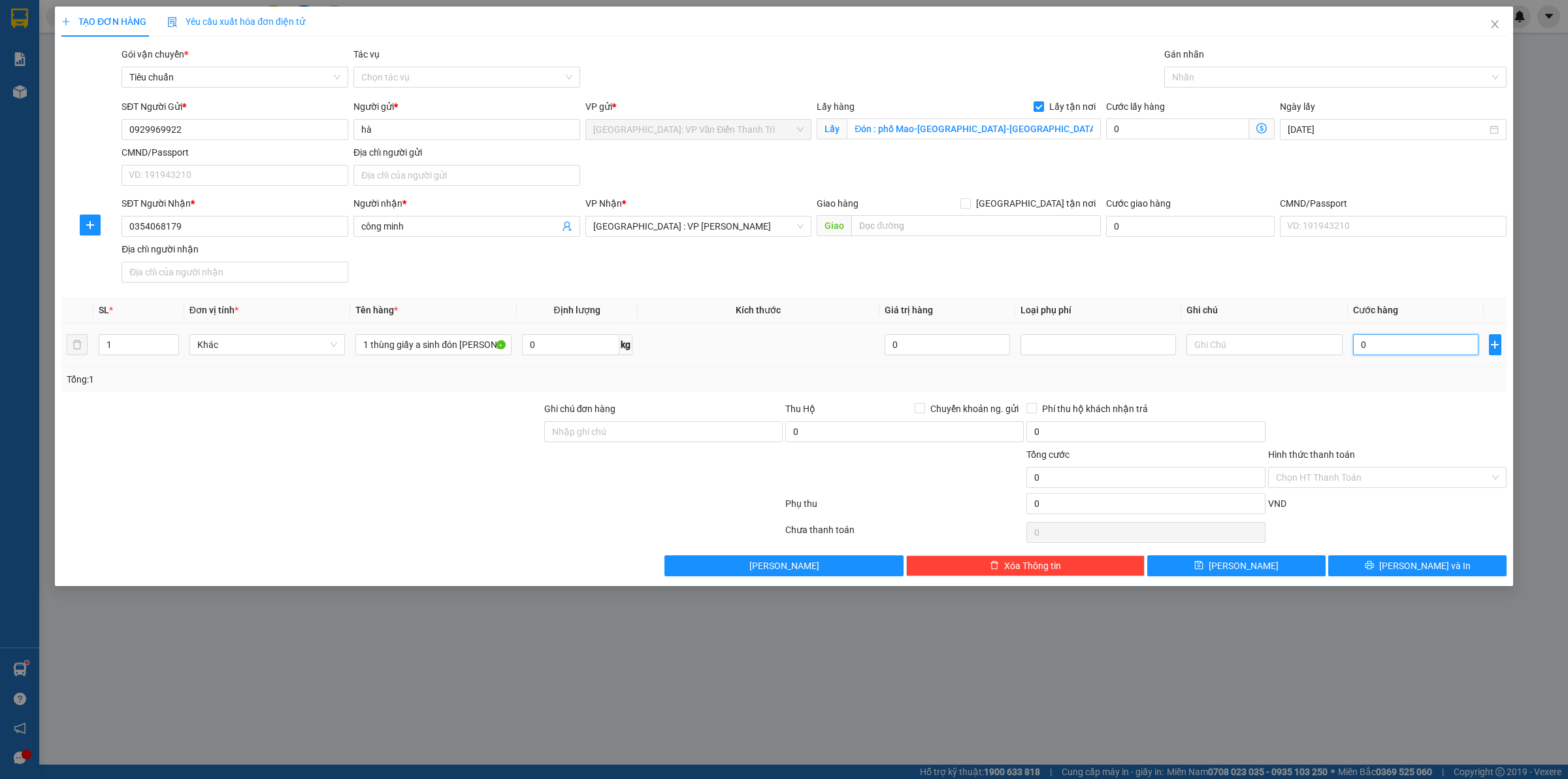
click at [1381, 344] on input "0" at bounding box center [1416, 344] width 126 height 21
type input "1"
type input "1.000"
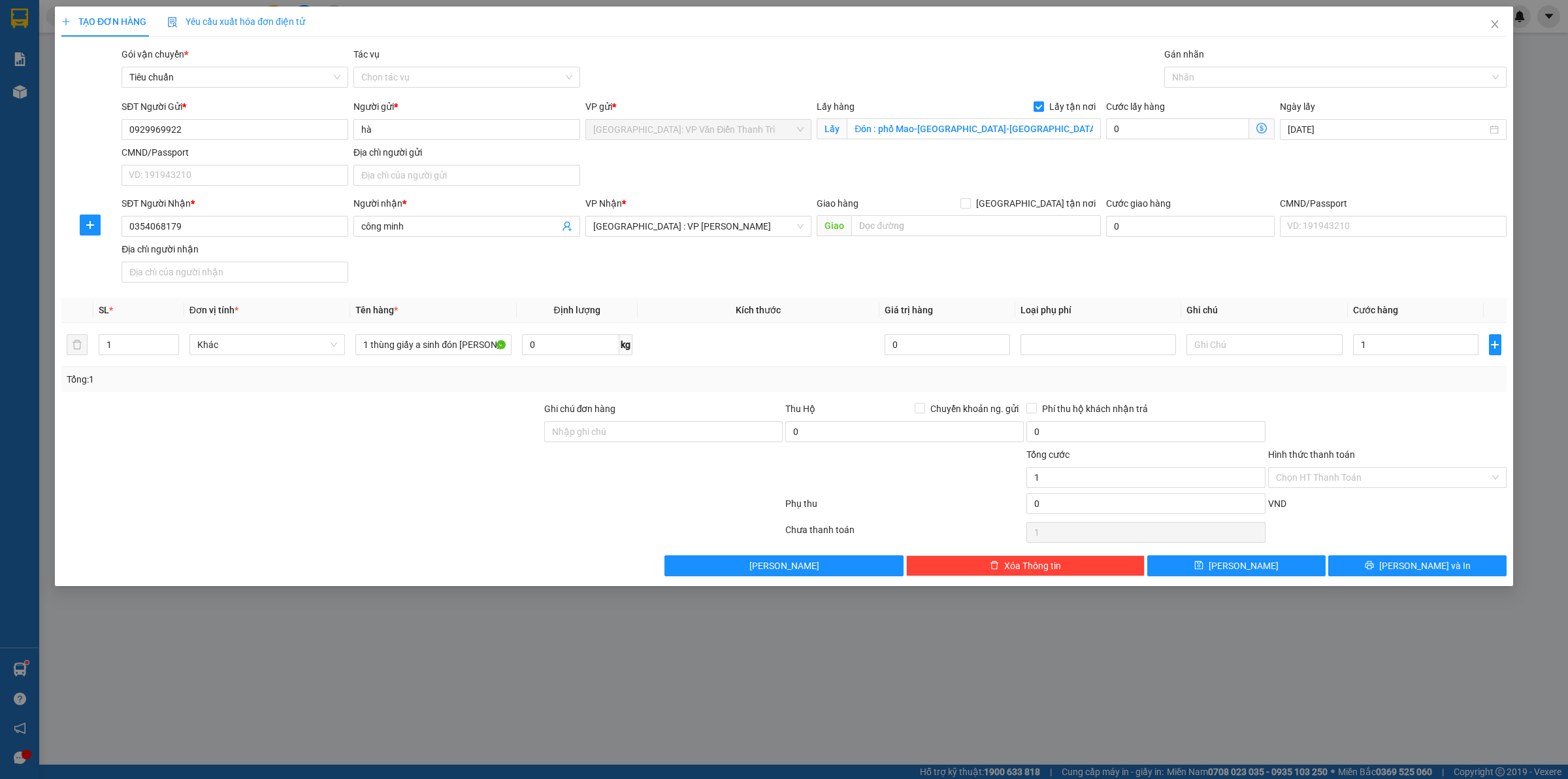
type input "1.000"
click at [1379, 399] on div "Transit Pickup Surcharge Ids Transit Deliver Surcharge Ids Transit Deliver Surc…" at bounding box center [784, 311] width 1446 height 529
click at [1265, 569] on button "[PERSON_NAME]" at bounding box center [1237, 565] width 179 height 21
checkbox input "false"
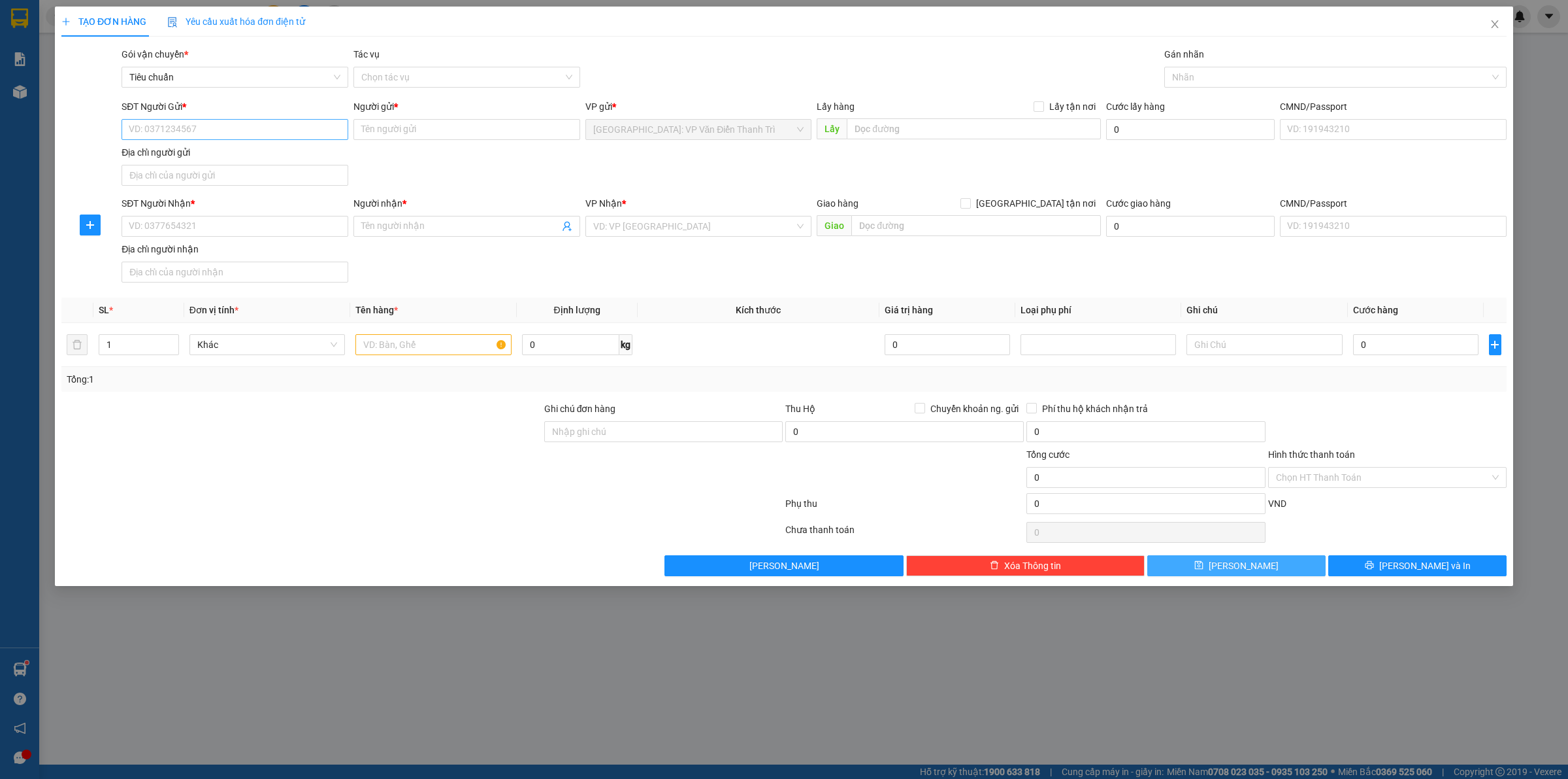
drag, startPoint x: 223, startPoint y: 89, endPoint x: 206, endPoint y: 127, distance: 41.6
click at [213, 116] on div "Transit Pickup Surcharge Ids Transit Deliver Surcharge Ids Transit Deliver Surc…" at bounding box center [784, 311] width 1446 height 529
click at [199, 132] on input "SĐT Người Gửi *" at bounding box center [235, 129] width 226 height 21
paste input "0367295551"
click at [127, 129] on input "0367295551" at bounding box center [235, 129] width 226 height 21
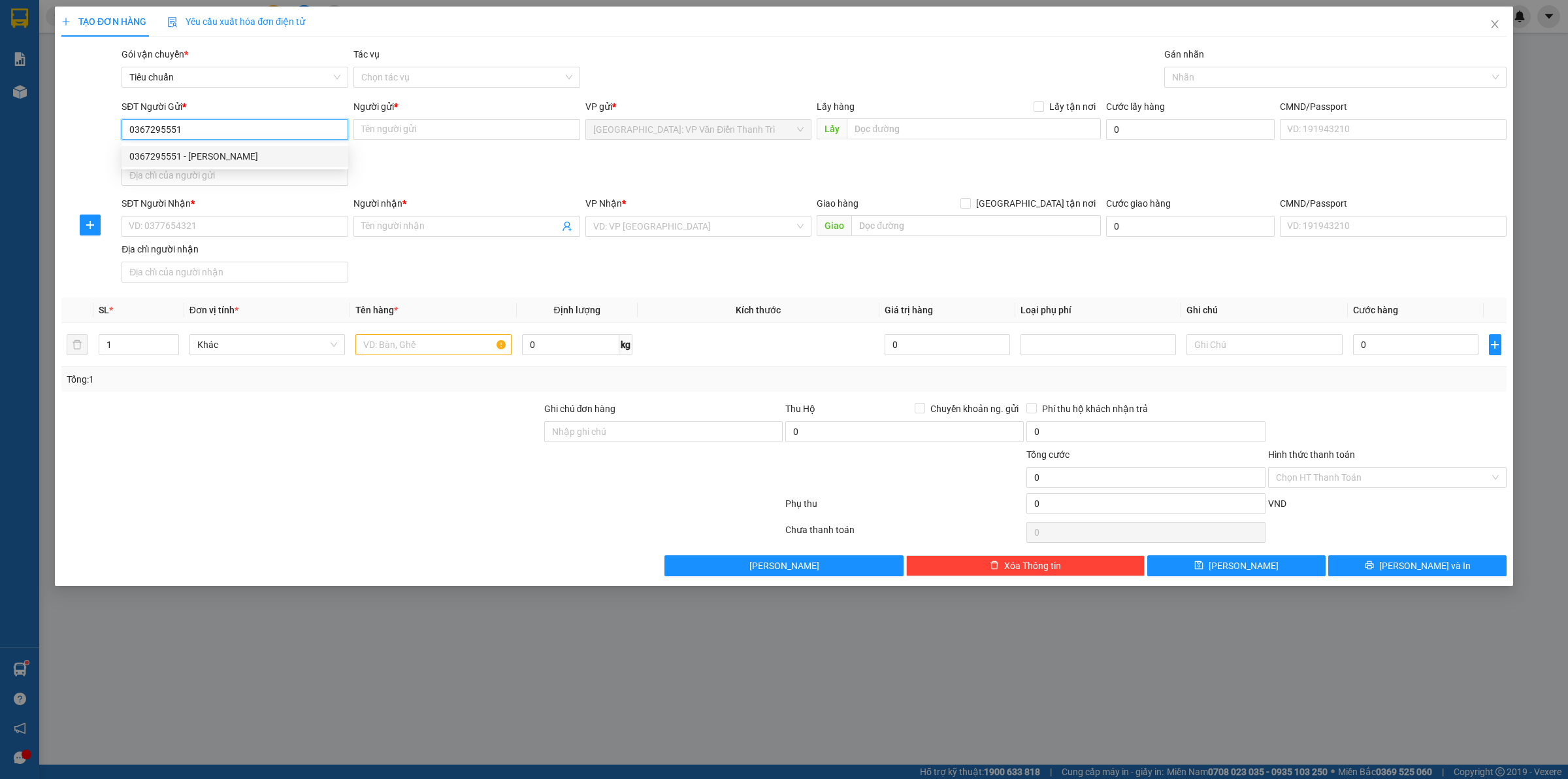
click at [213, 154] on div "0367295551 - [PERSON_NAME]" at bounding box center [235, 156] width 211 height 15
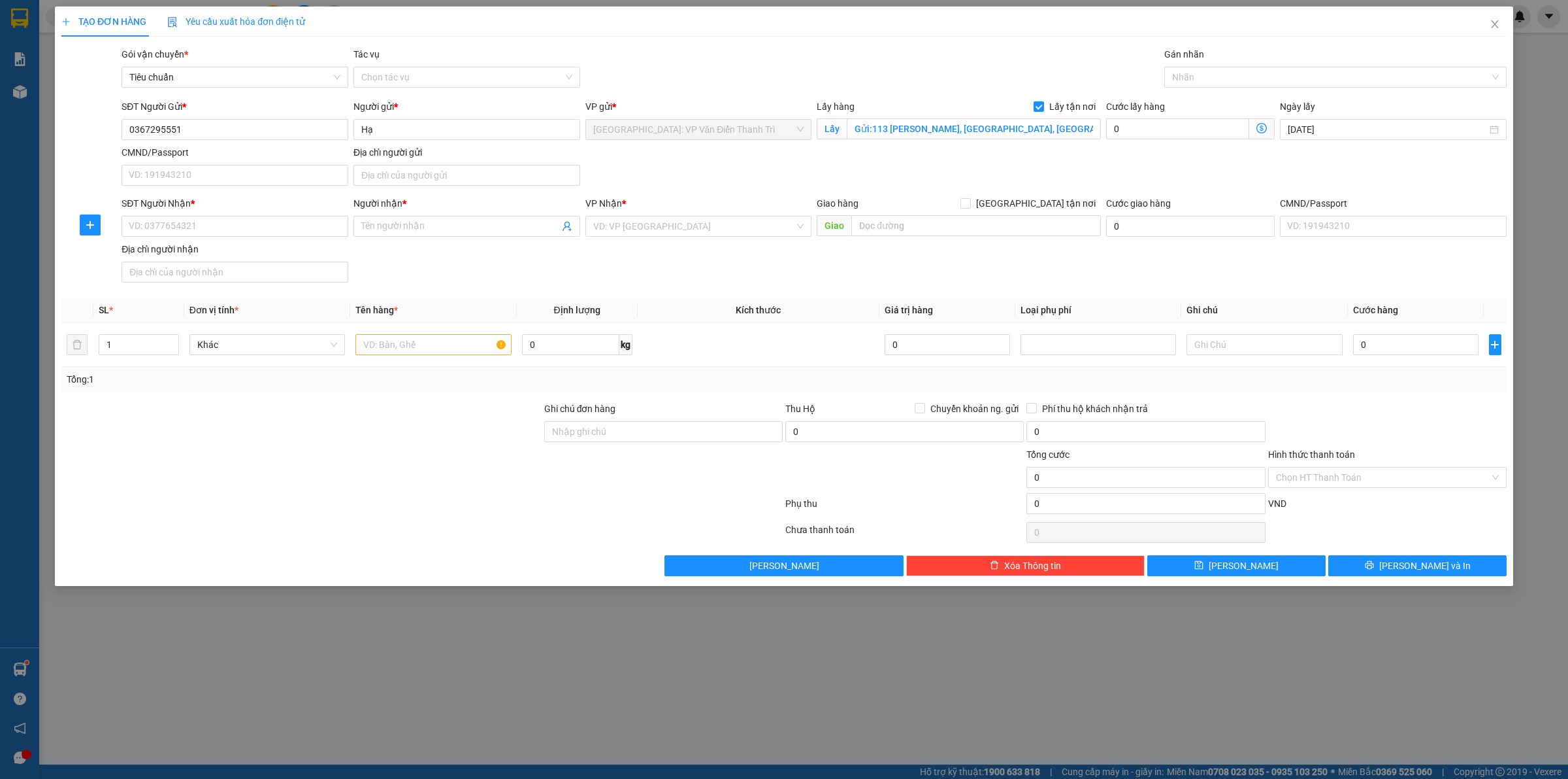
click at [802, 158] on div "SĐT Người Gửi * 0367295551 Người gửi * Hạ VP gửi * [GEOGRAPHIC_DATA]: VP Văn Đi…" at bounding box center [814, 145] width 1391 height 92
click at [219, 227] on input "SĐT Người Nhận *" at bounding box center [235, 226] width 226 height 21
paste input "0931594931"
click at [131, 226] on input "0931594931" at bounding box center [235, 226] width 226 height 21
click at [356, 227] on span at bounding box center [467, 226] width 226 height 21
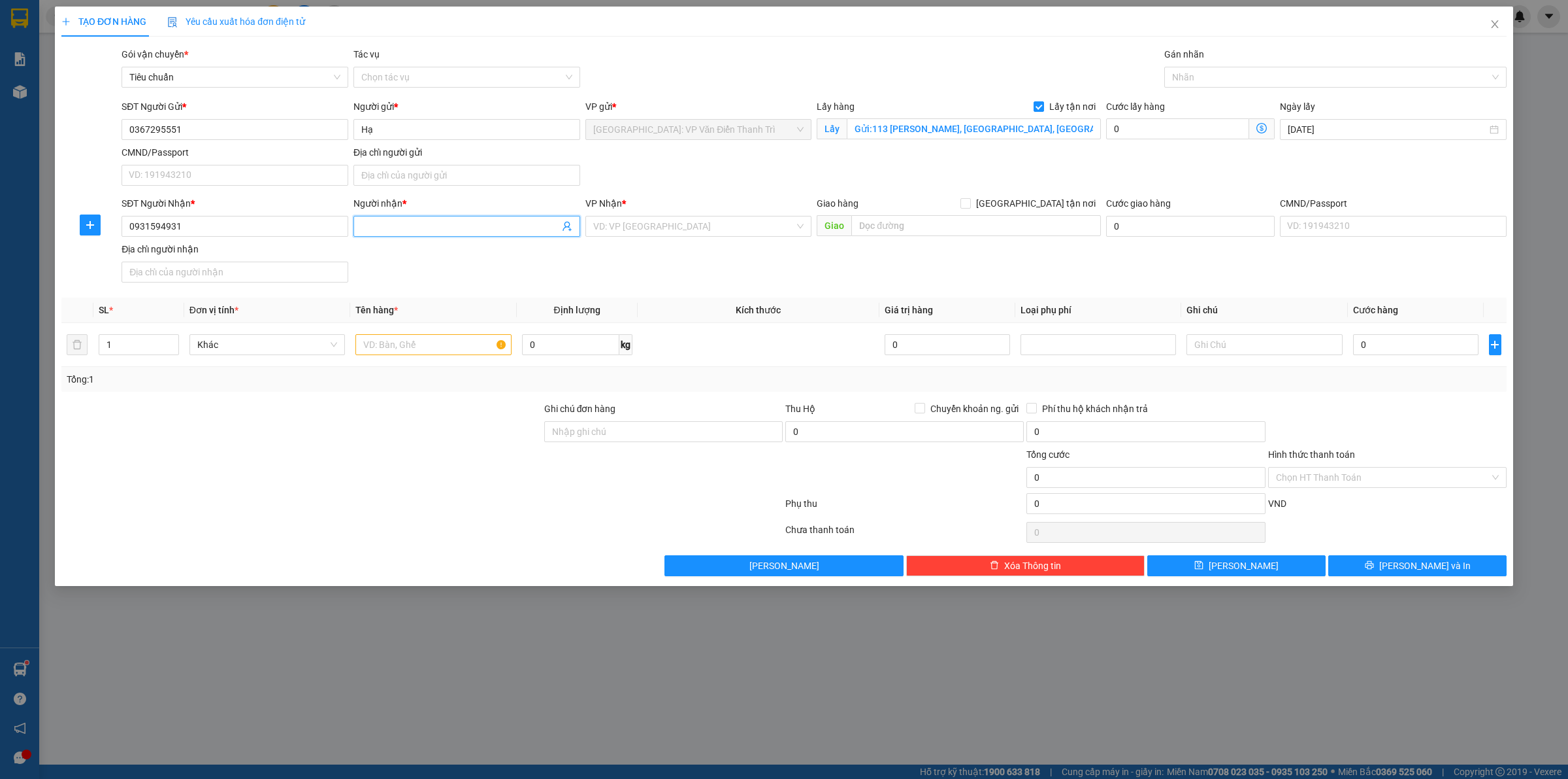
paste input "Võ Đăg Khoa"
click at [645, 226] on input "search" at bounding box center [694, 226] width 202 height 19
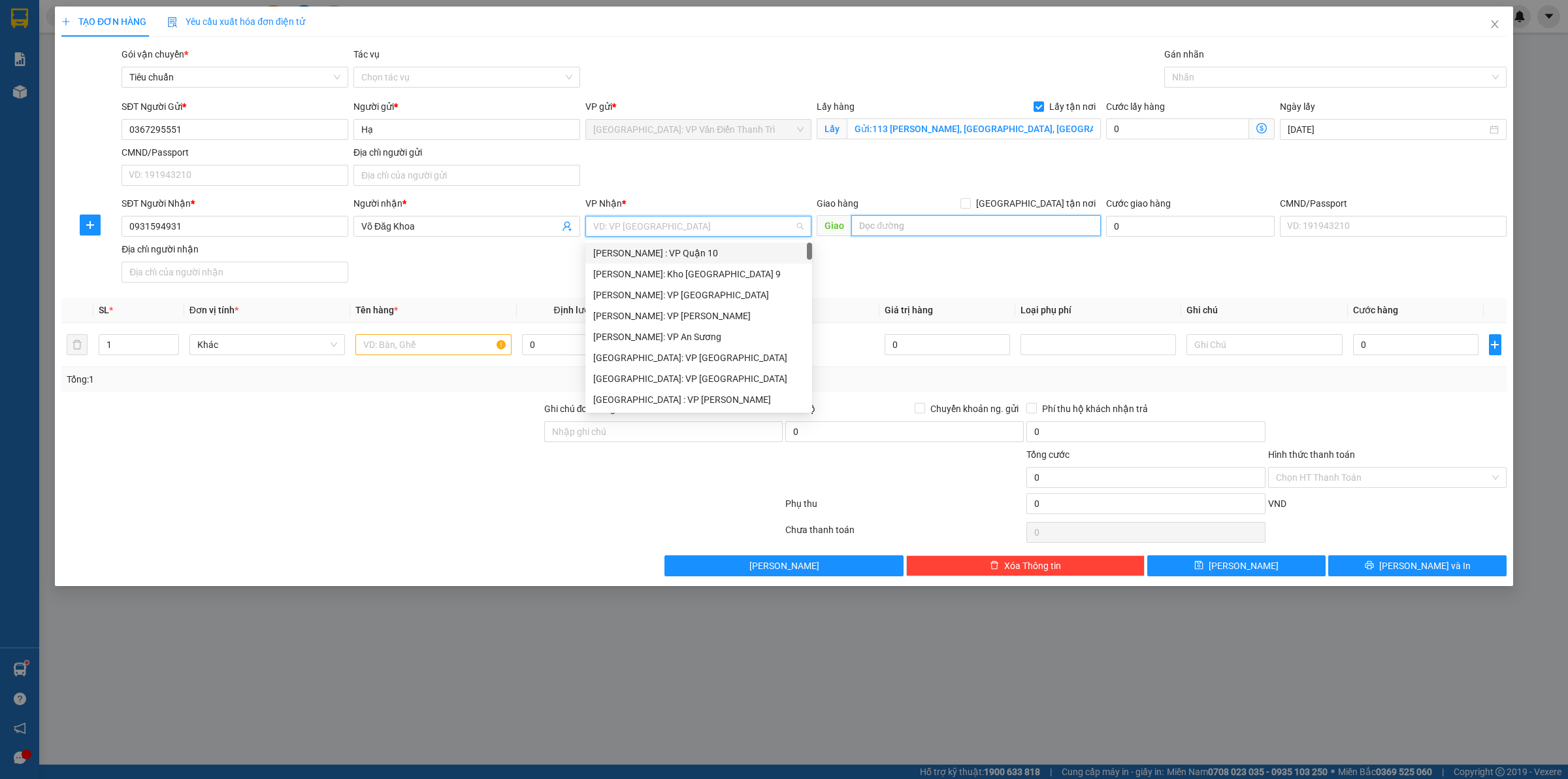
click at [926, 226] on input "text" at bounding box center [977, 225] width 250 height 21
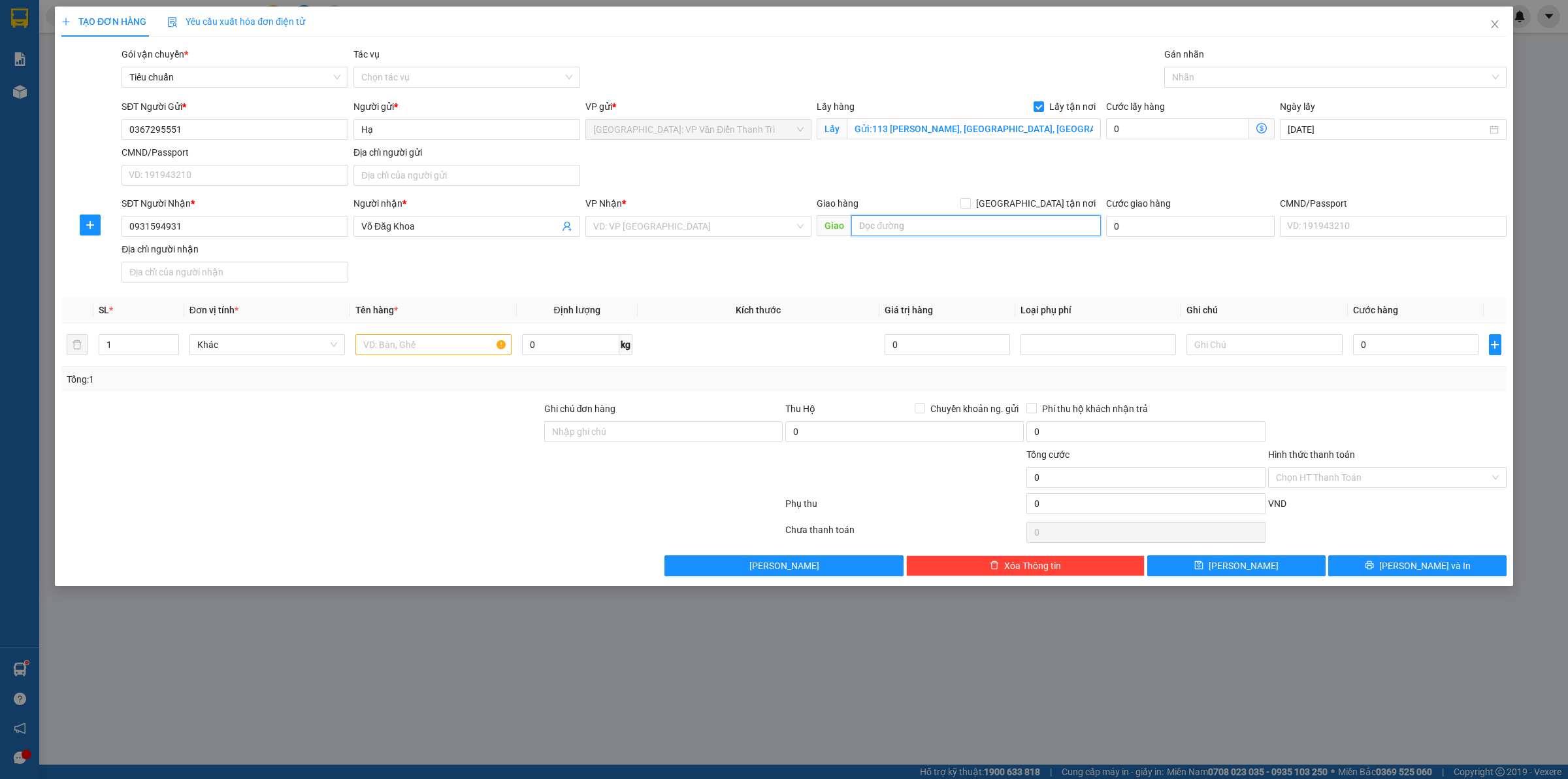
paste input "Trả : Vạn Ninh Khánh Hoà QL1A"
click at [677, 224] on input "search" at bounding box center [694, 226] width 202 height 19
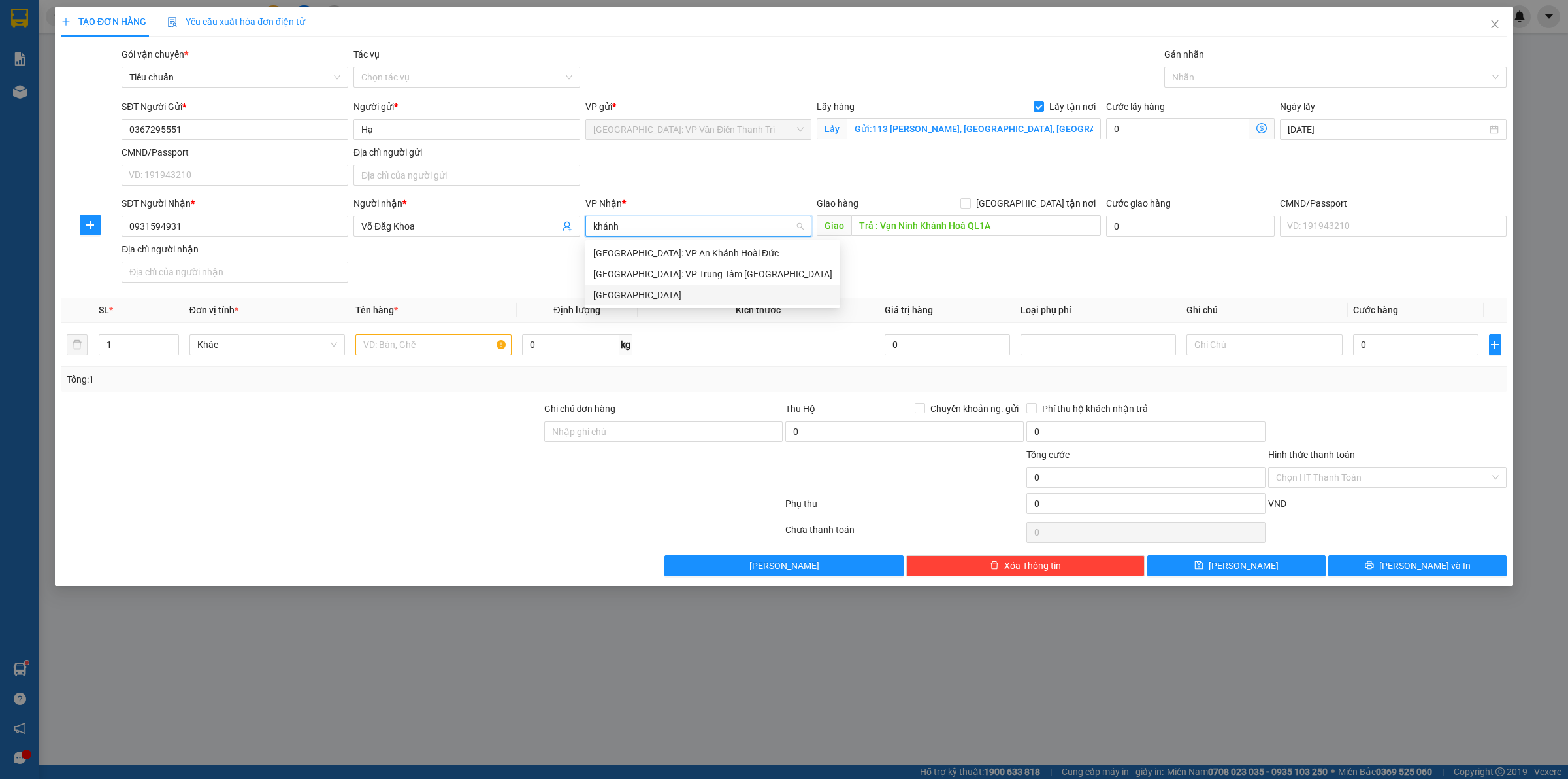
click at [652, 289] on div "[GEOGRAPHIC_DATA]" at bounding box center [712, 294] width 240 height 15
click at [954, 242] on div "Giao hàng Giao tận nơi Giao Trả : Vạn [GEOGRAPHIC_DATA]" at bounding box center [959, 219] width 284 height 45
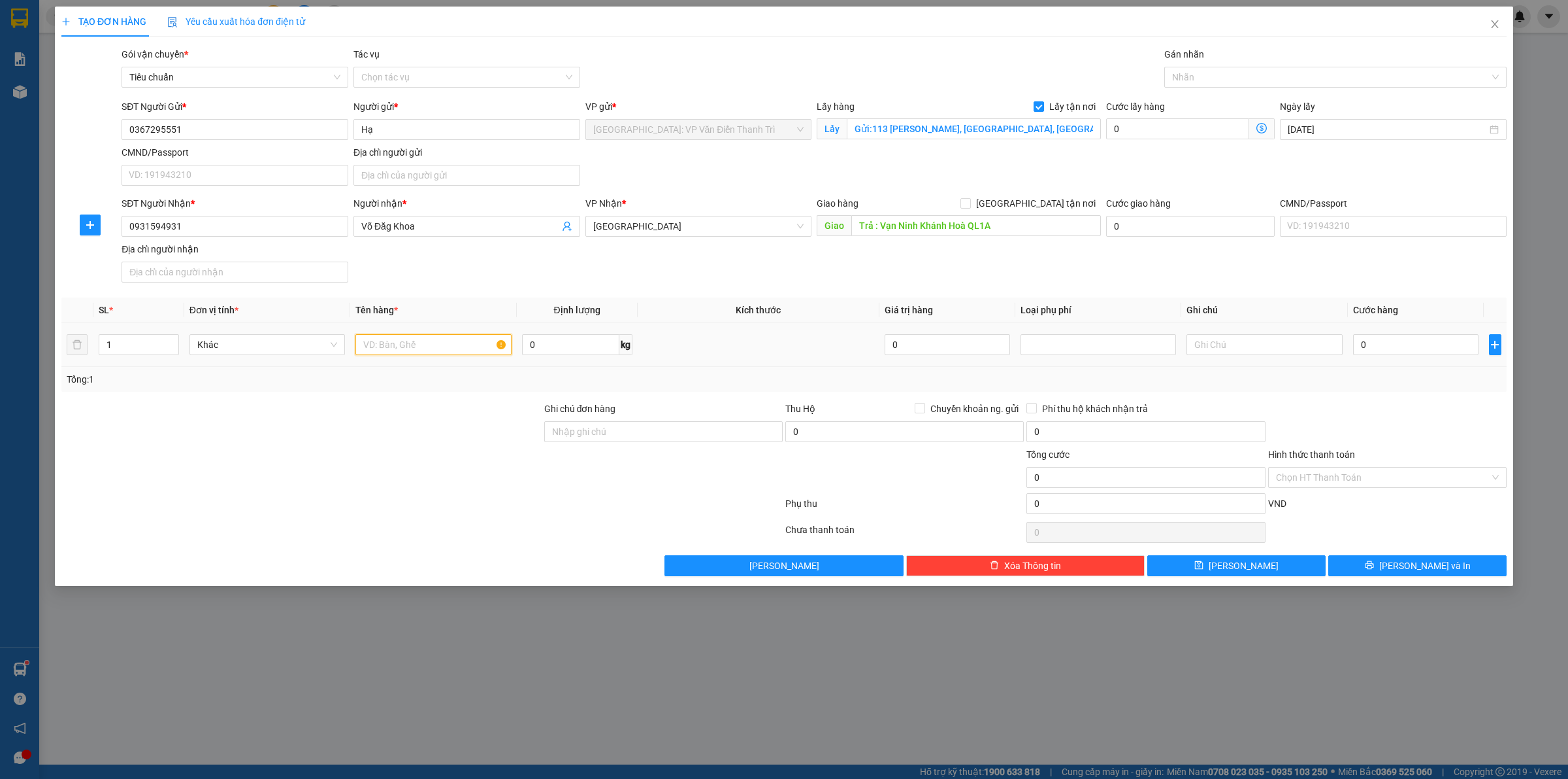
click at [420, 344] on input "text" at bounding box center [434, 344] width 156 height 21
paste input "1 kiện máy 82x 62x156 -250kg và kiện bột"
click at [1125, 125] on input "0" at bounding box center [1178, 129] width 143 height 21
click at [1399, 347] on input "0" at bounding box center [1416, 344] width 126 height 21
click at [1406, 414] on div at bounding box center [1387, 424] width 241 height 45
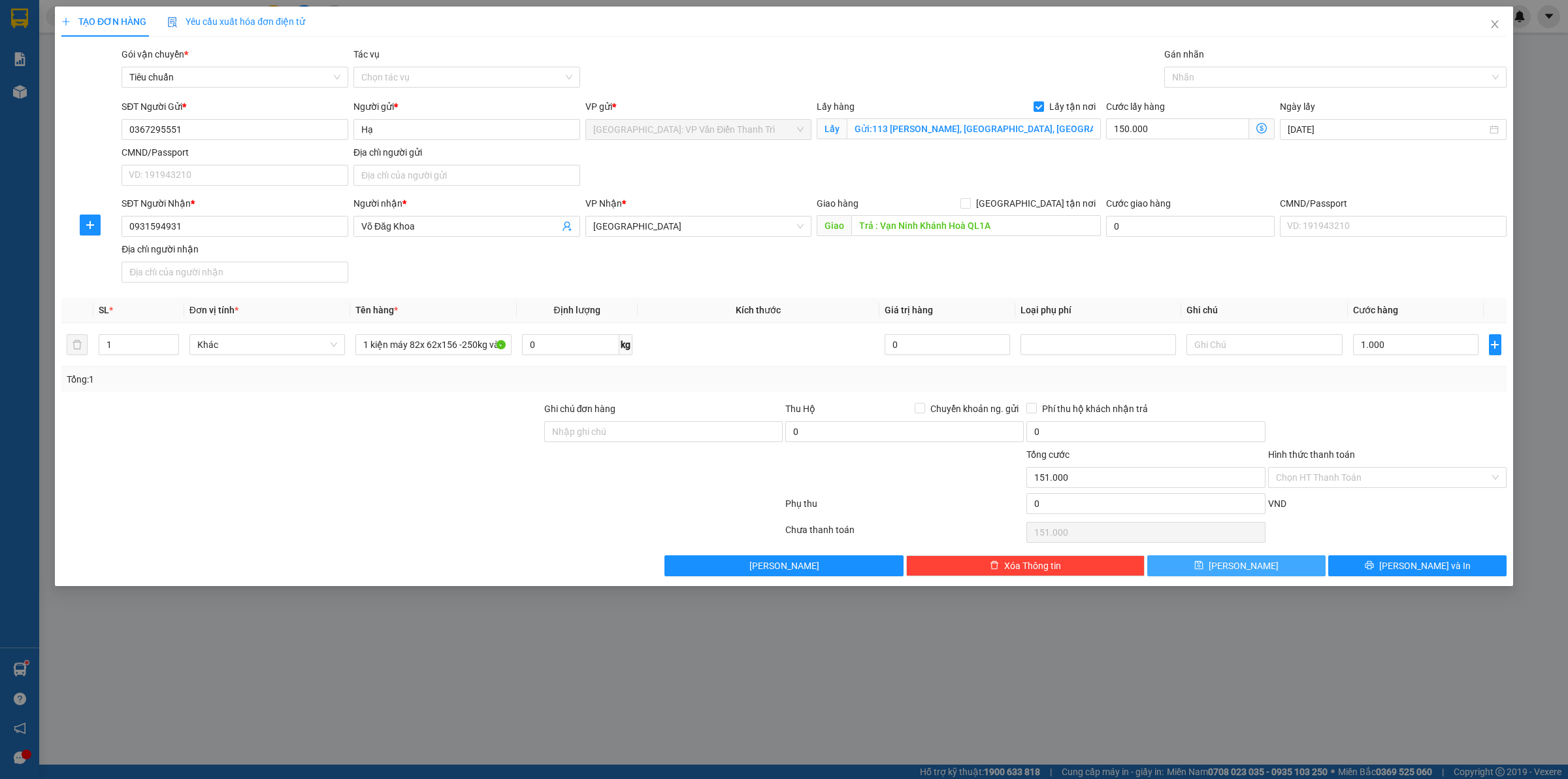
click at [1260, 566] on button "[PERSON_NAME]" at bounding box center [1237, 565] width 179 height 21
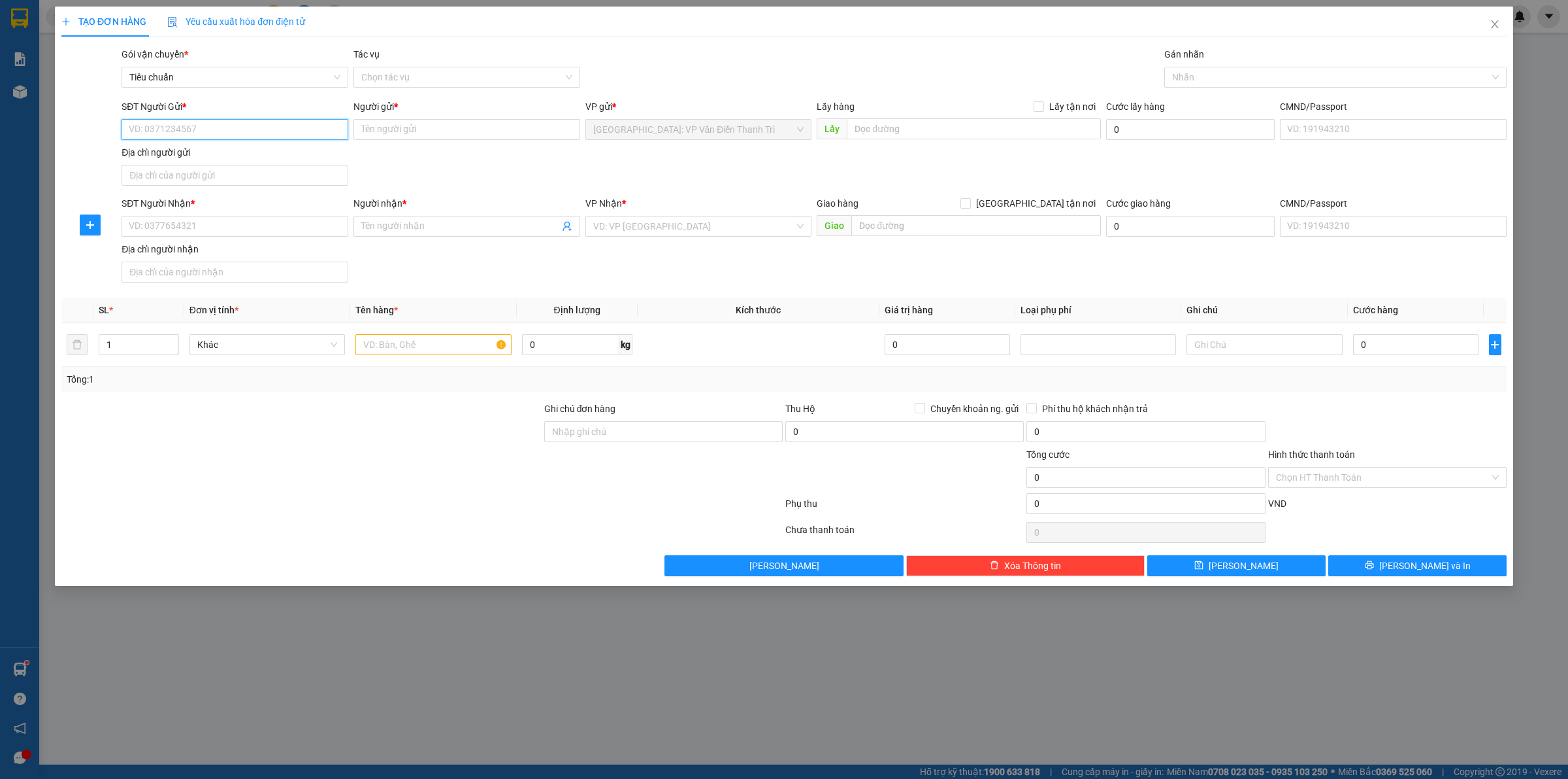
click at [190, 129] on input "SĐT Người Gửi *" at bounding box center [235, 129] width 226 height 21
paste input "0778907997"
drag, startPoint x: 392, startPoint y: 127, endPoint x: 404, endPoint y: 147, distance: 23.3
click at [392, 126] on input "Người gửi *" at bounding box center [467, 129] width 226 height 21
paste input "[PERSON_NAME]"
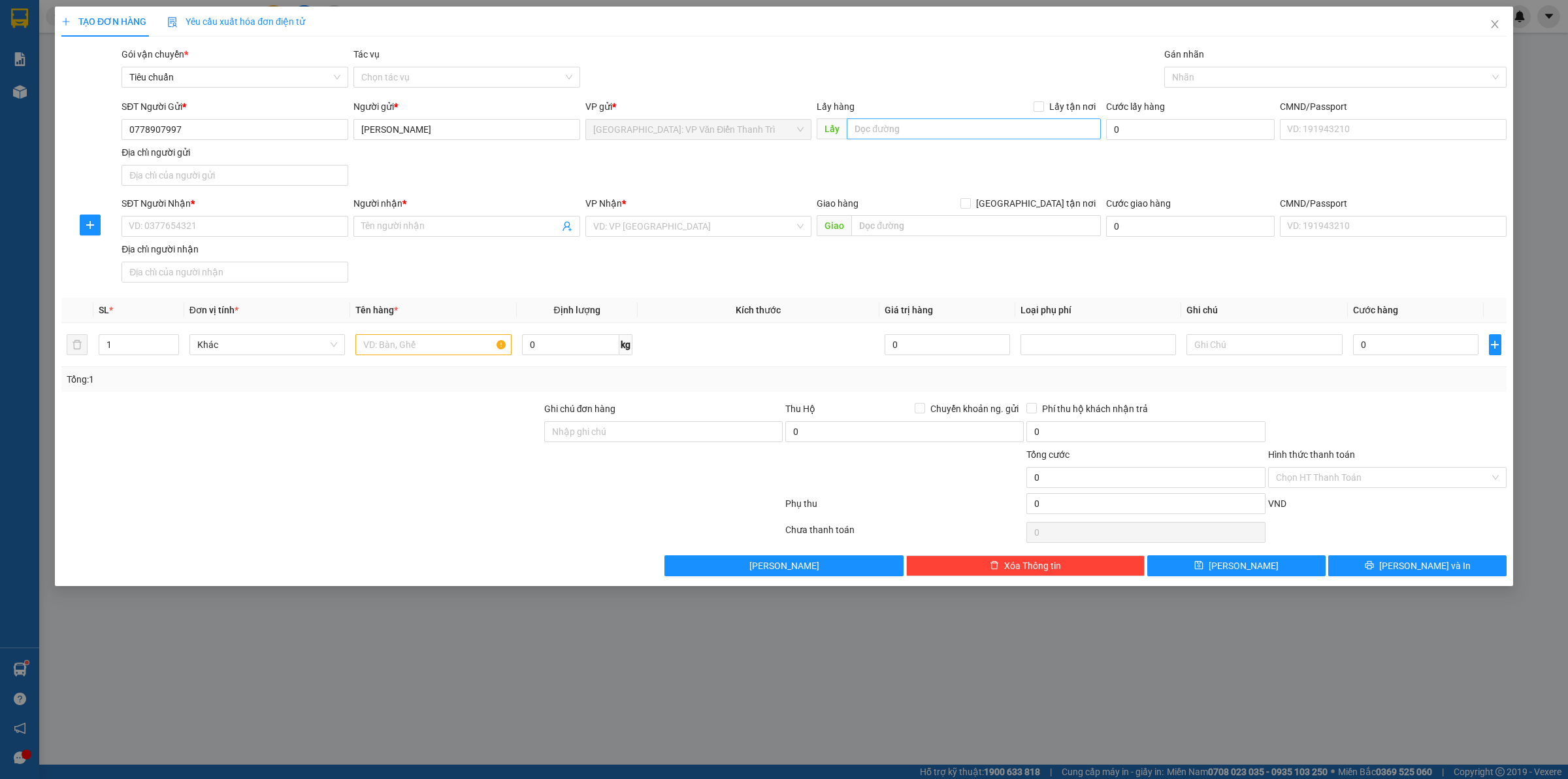
drag, startPoint x: 822, startPoint y: 161, endPoint x: 890, endPoint y: 121, distance: 78.9
click at [829, 157] on div "SĐT Người Gửi * 0778907997 Người gửi * [PERSON_NAME] VP gửi * [GEOGRAPHIC_DATA]…" at bounding box center [814, 145] width 1391 height 92
click at [900, 115] on div "Lấy hàng Lấy tận nơi" at bounding box center [959, 109] width 284 height 19
click at [900, 128] on input "text" at bounding box center [974, 129] width 254 height 21
paste input "đ/c: ngõ 325/69/14C [PERSON_NAME]"
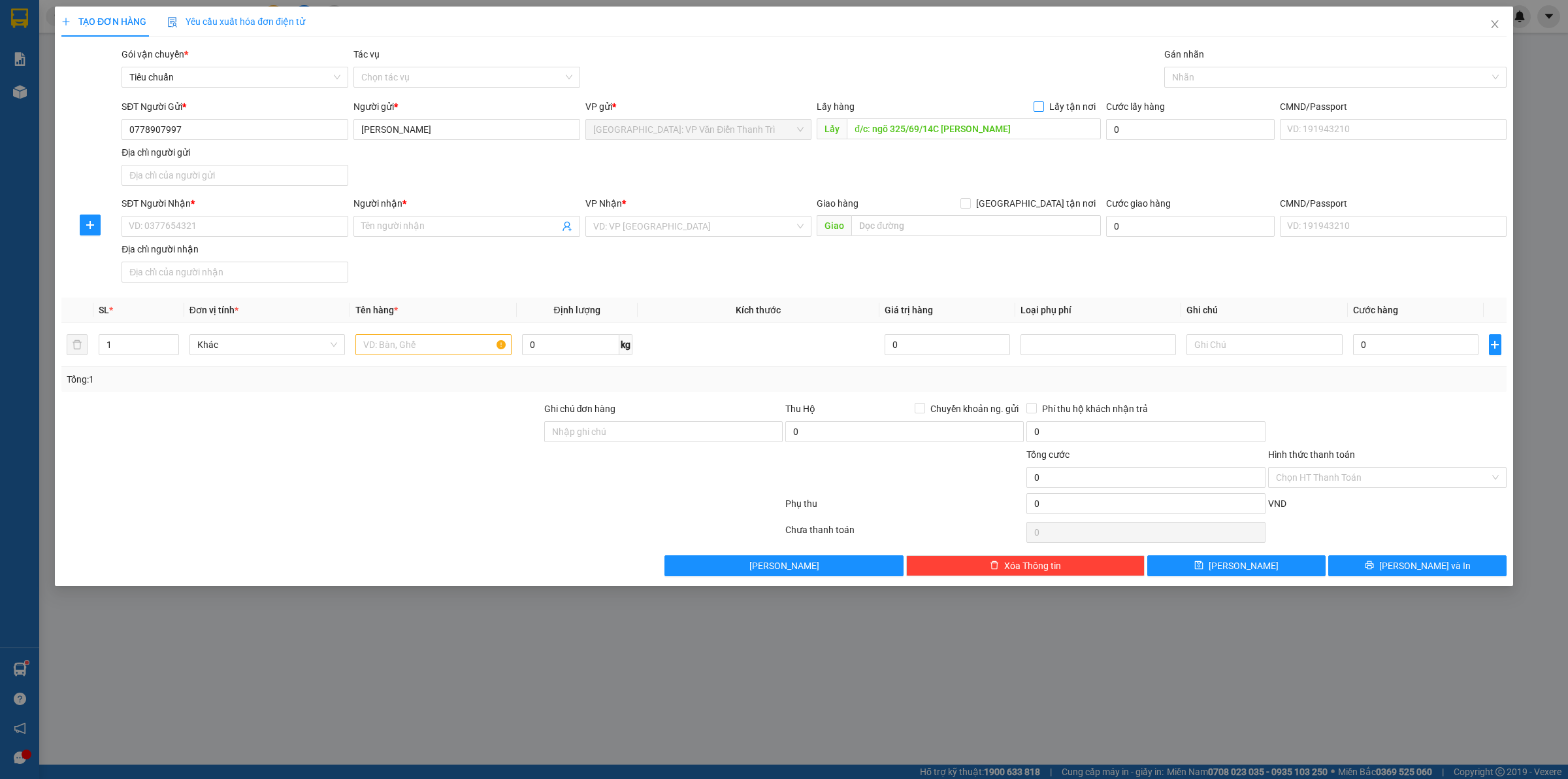
click at [1050, 111] on span "Lấy tận nơi" at bounding box center [1073, 106] width 57 height 15
click at [1043, 110] on input "Lấy tận nơi" at bounding box center [1038, 106] width 9 height 9
drag, startPoint x: 566, startPoint y: 253, endPoint x: 605, endPoint y: 247, distance: 39.5
click at [571, 256] on div "SĐT Người Nhận * VD: 0377654321 Người nhận * Tên người nhận VP Nhận * VD: VP [G…" at bounding box center [814, 242] width 1391 height 92
click at [189, 230] on input "SĐT Người Nhận *" at bounding box center [235, 226] width 226 height 21
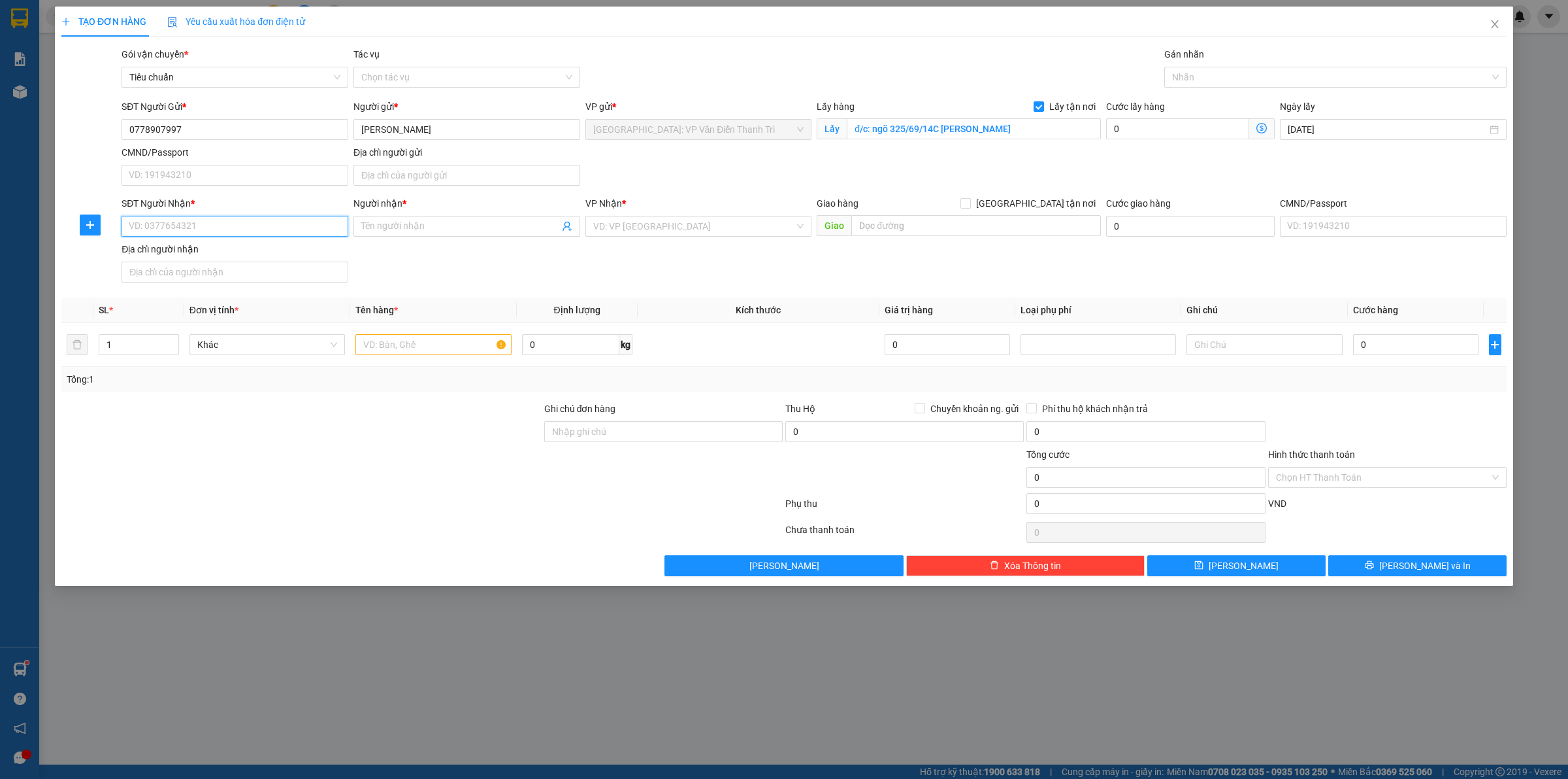
paste input "0972085445"
click at [406, 226] on input "Người nhận *" at bounding box center [460, 226] width 198 height 15
paste input "lễ tân nhà chờ"
click at [657, 230] on input "search" at bounding box center [694, 226] width 202 height 19
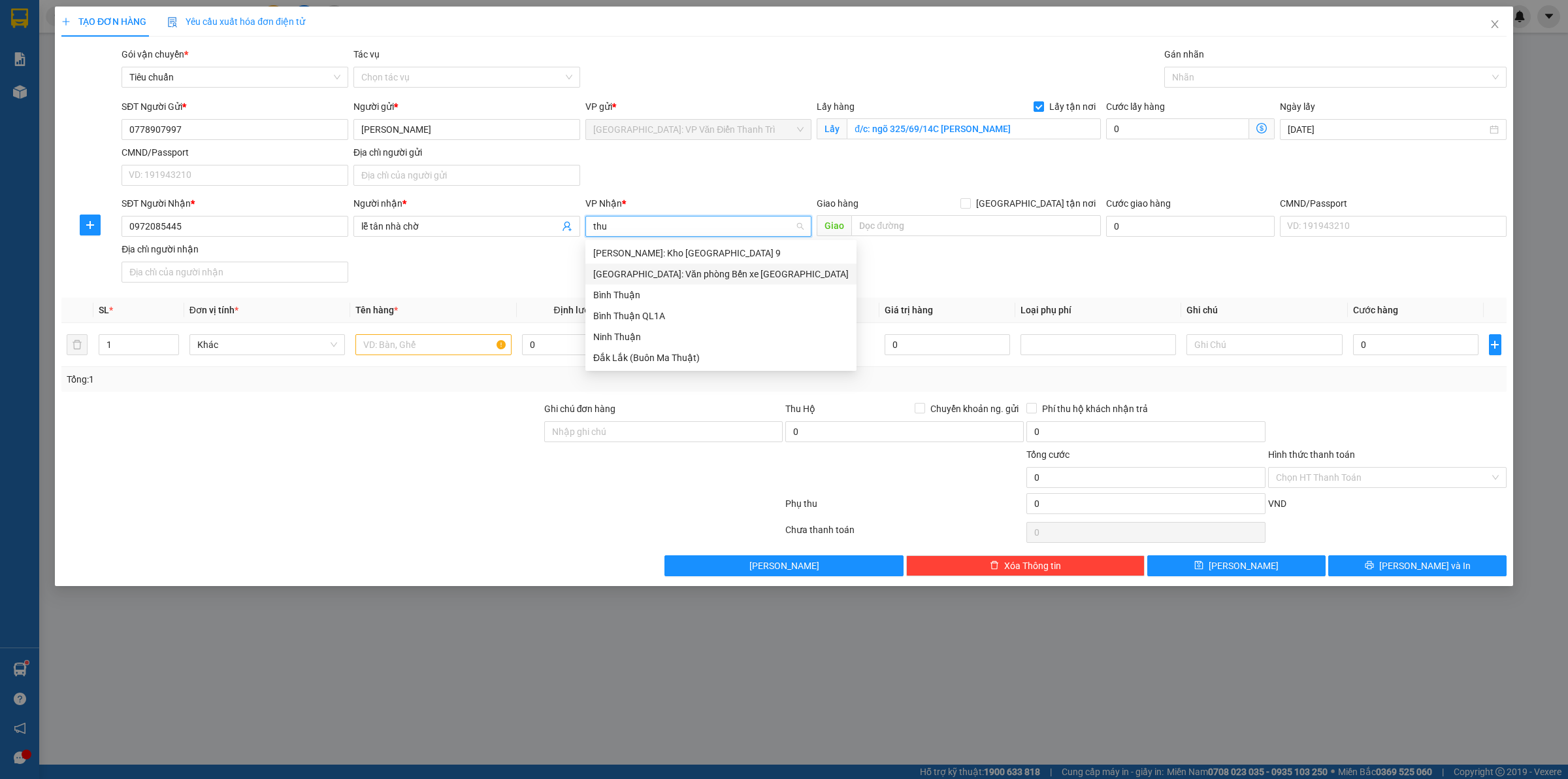
drag, startPoint x: 675, startPoint y: 275, endPoint x: 863, endPoint y: 244, distance: 190.5
click at [676, 274] on div "[GEOGRAPHIC_DATA]: Văn phòng Bến xe [GEOGRAPHIC_DATA]" at bounding box center [721, 274] width 256 height 15
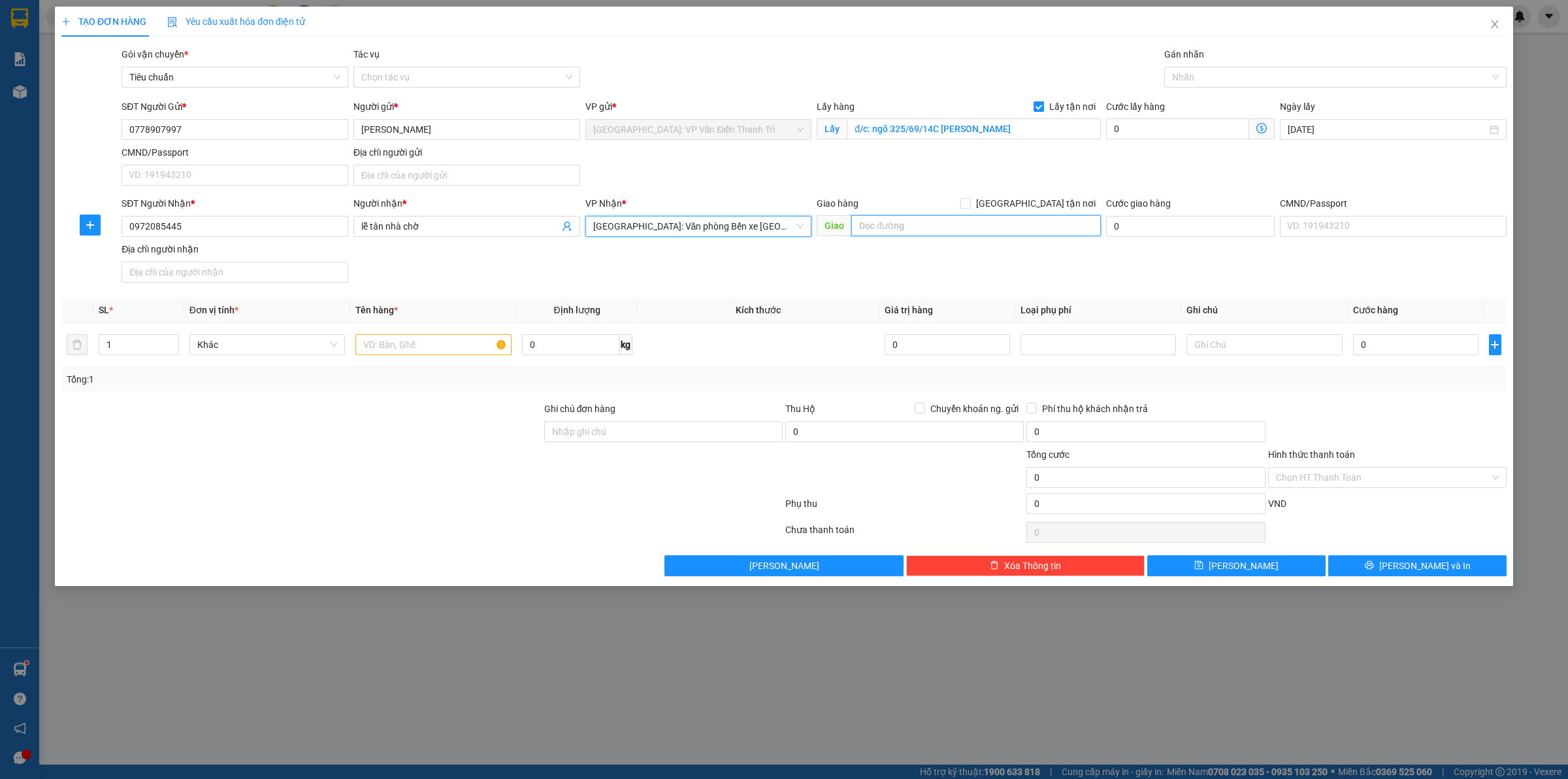
click at [886, 216] on input "text" at bounding box center [977, 225] width 250 height 21
paste input "Lô 11B [GEOGRAPHIC_DATA] (cảng tàu ngủ đêm quốc tế [GEOGRAPHIC_DATA] - cảng số …"
drag, startPoint x: 1044, startPoint y: 207, endPoint x: 1065, endPoint y: 193, distance: 25.2
click at [1044, 207] on span "[GEOGRAPHIC_DATA] tận nơi" at bounding box center [1036, 203] width 130 height 15
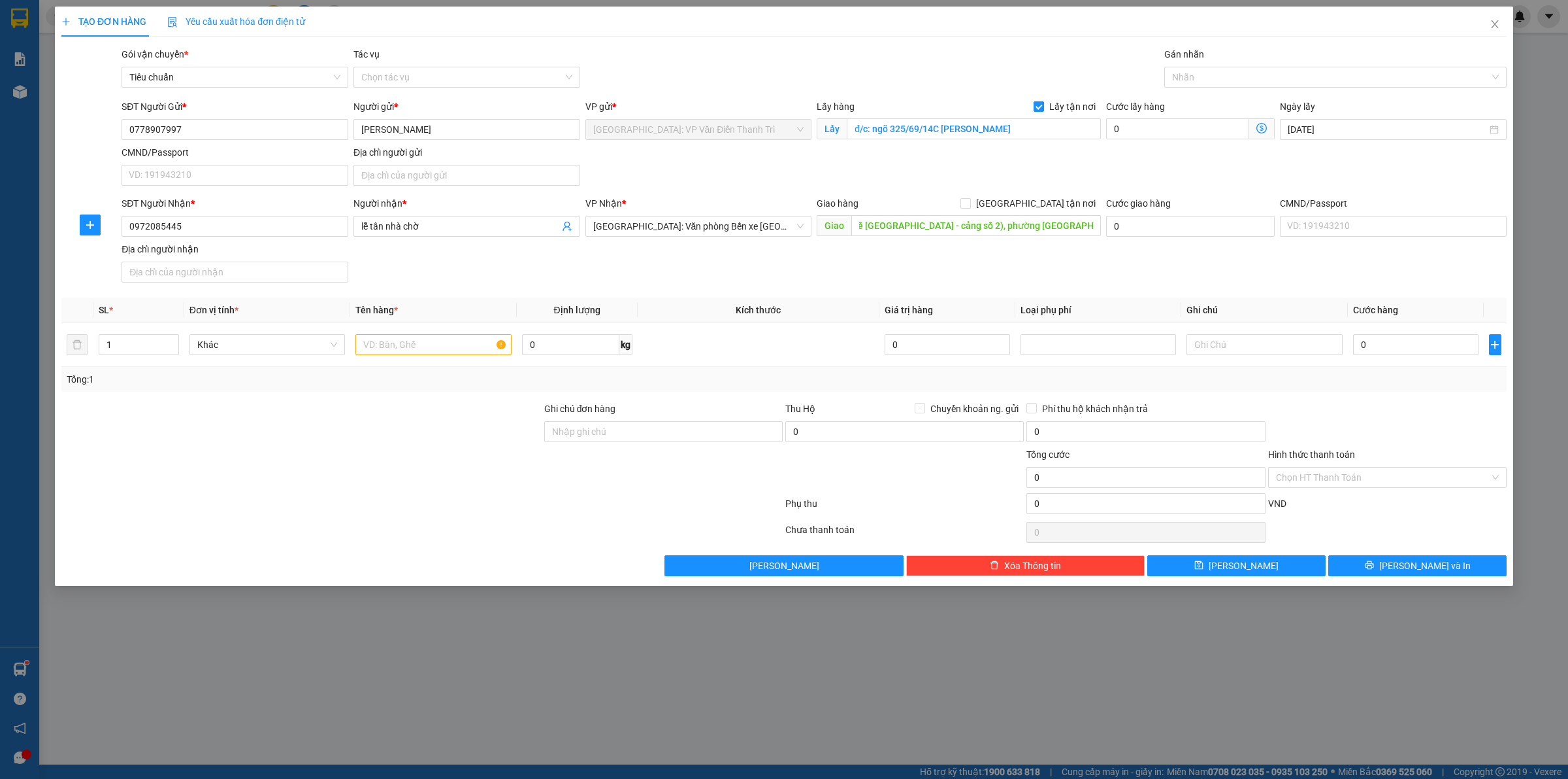
click at [970, 207] on input "[GEOGRAPHIC_DATA] tận nơi" at bounding box center [965, 203] width 9 height 9
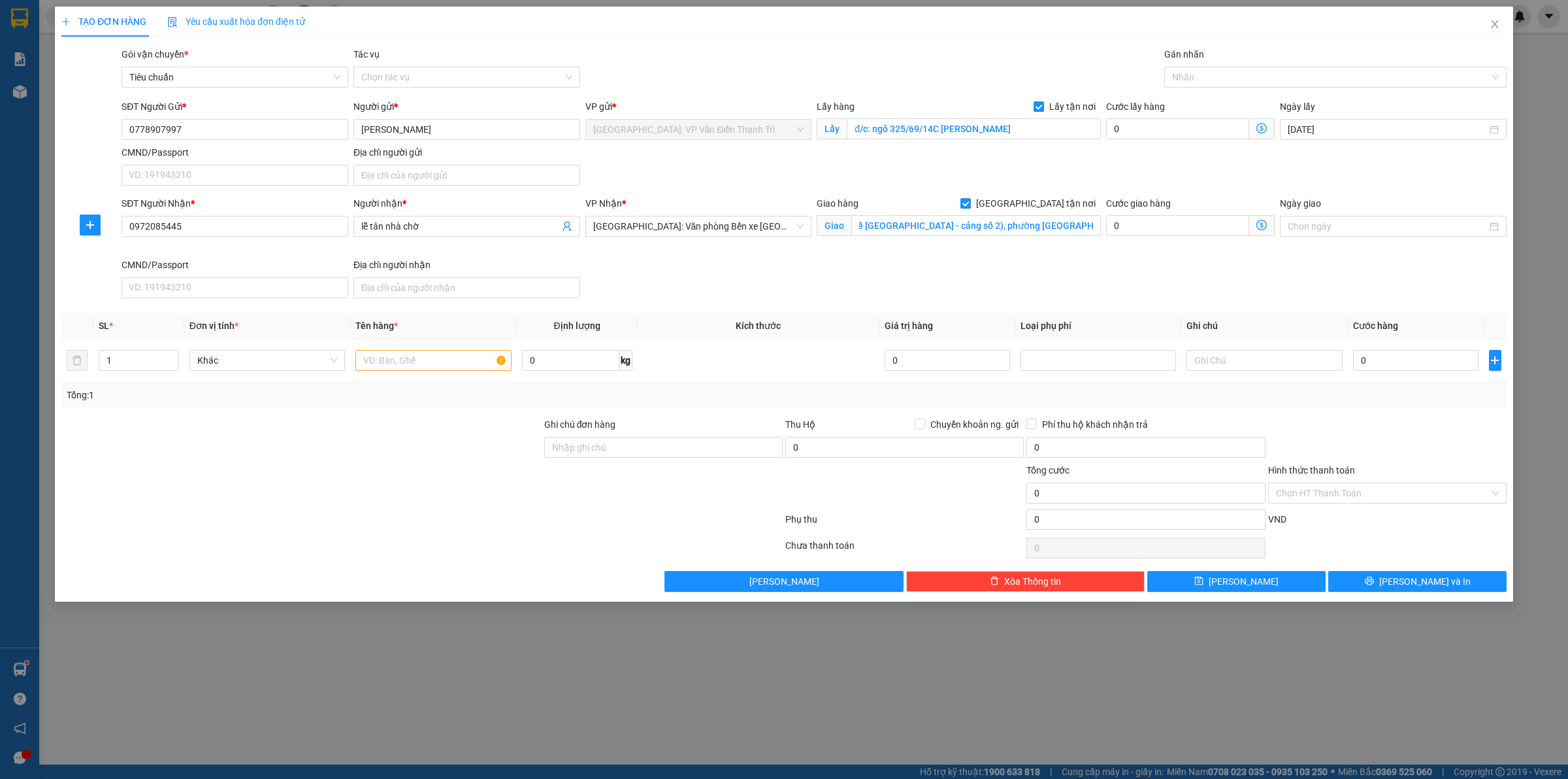
scroll to position [0, 0]
click at [1154, 121] on input "0" at bounding box center [1178, 129] width 143 height 21
click at [417, 373] on div at bounding box center [434, 361] width 156 height 26
click at [414, 369] on input "text" at bounding box center [434, 360] width 156 height 21
paste input "cũi e bé 80x120"
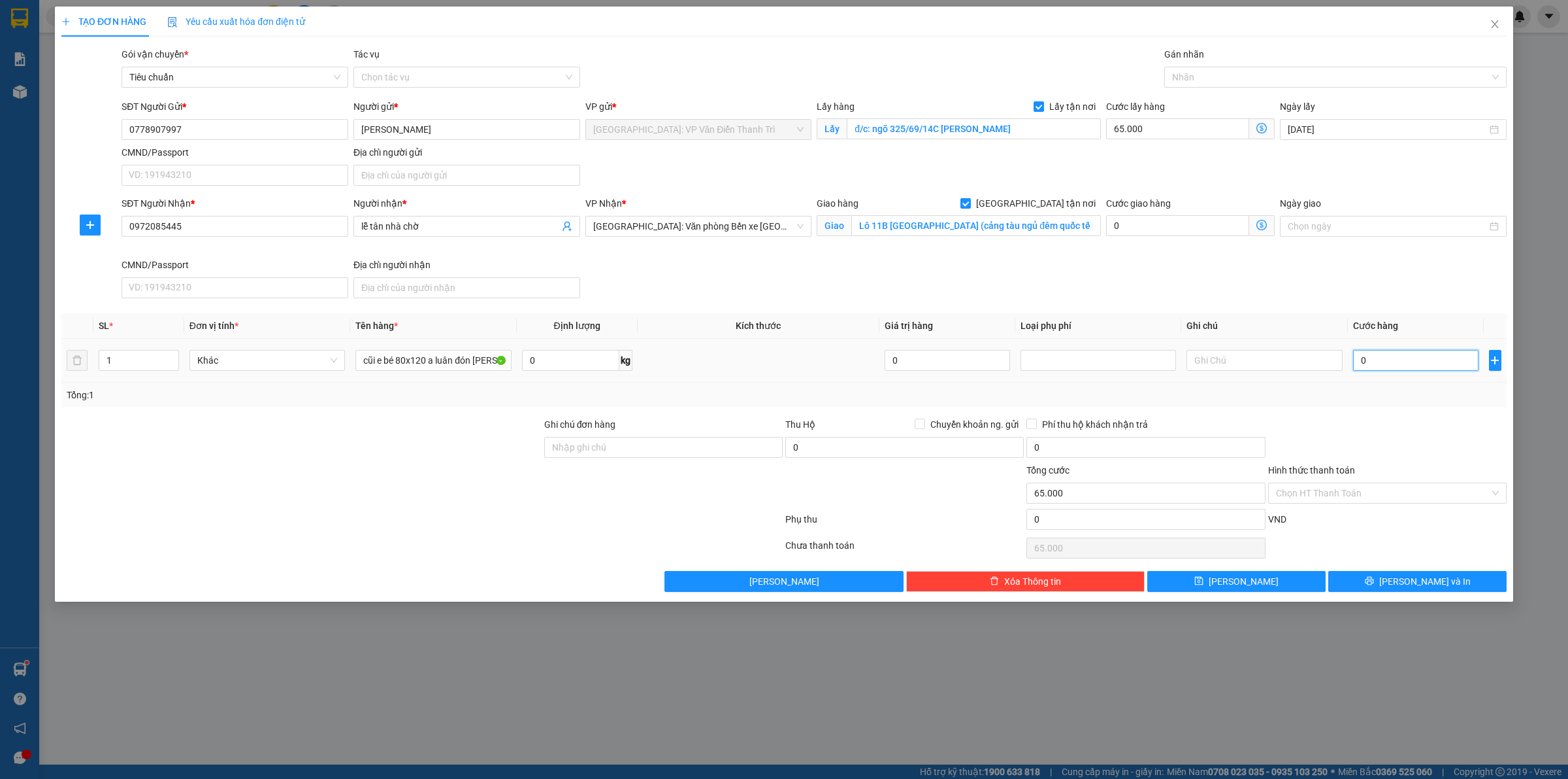
drag, startPoint x: 1403, startPoint y: 367, endPoint x: 1403, endPoint y: 360, distance: 7.0
click at [1403, 364] on input "0" at bounding box center [1416, 360] width 126 height 21
click at [1400, 442] on div at bounding box center [1387, 439] width 241 height 45
click at [1273, 570] on div "Transit Pickup Surcharge Ids Transit Deliver Surcharge Ids Transit Deliver Surc…" at bounding box center [784, 319] width 1446 height 545
click at [1268, 576] on button "[PERSON_NAME]" at bounding box center [1237, 581] width 179 height 21
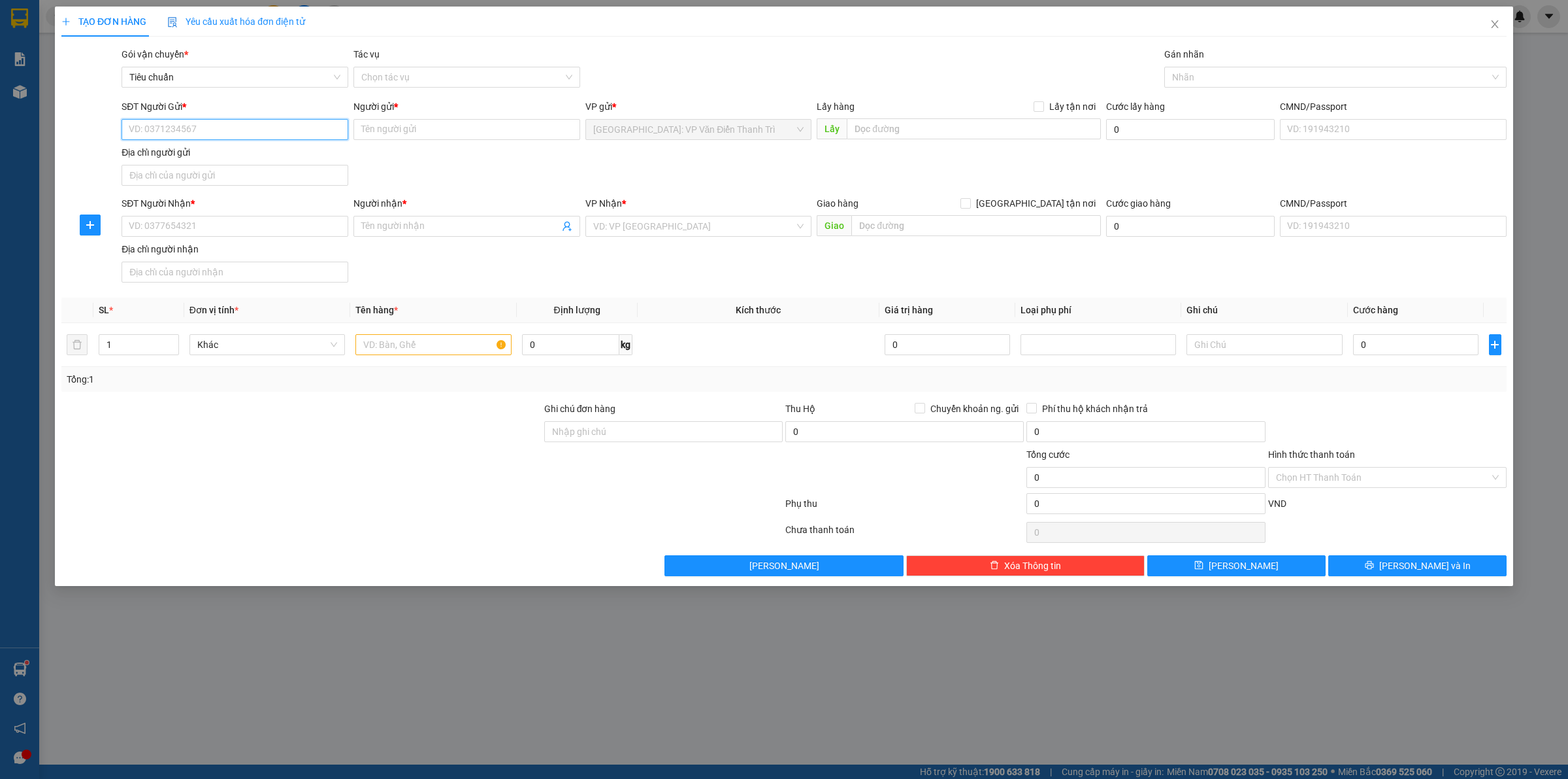
click at [181, 121] on input "SĐT Người Gửi *" at bounding box center [235, 129] width 226 height 21
paste input "0989403233"
click at [417, 123] on input "Người gửi *" at bounding box center [467, 129] width 226 height 21
paste input "Hà 0983447535"
click at [642, 157] on div "SĐT Người Gửi * 0989403233 Người gửi * Hà 0983447535 Hà 0983447535 VP gửi * [GE…" at bounding box center [814, 145] width 1391 height 92
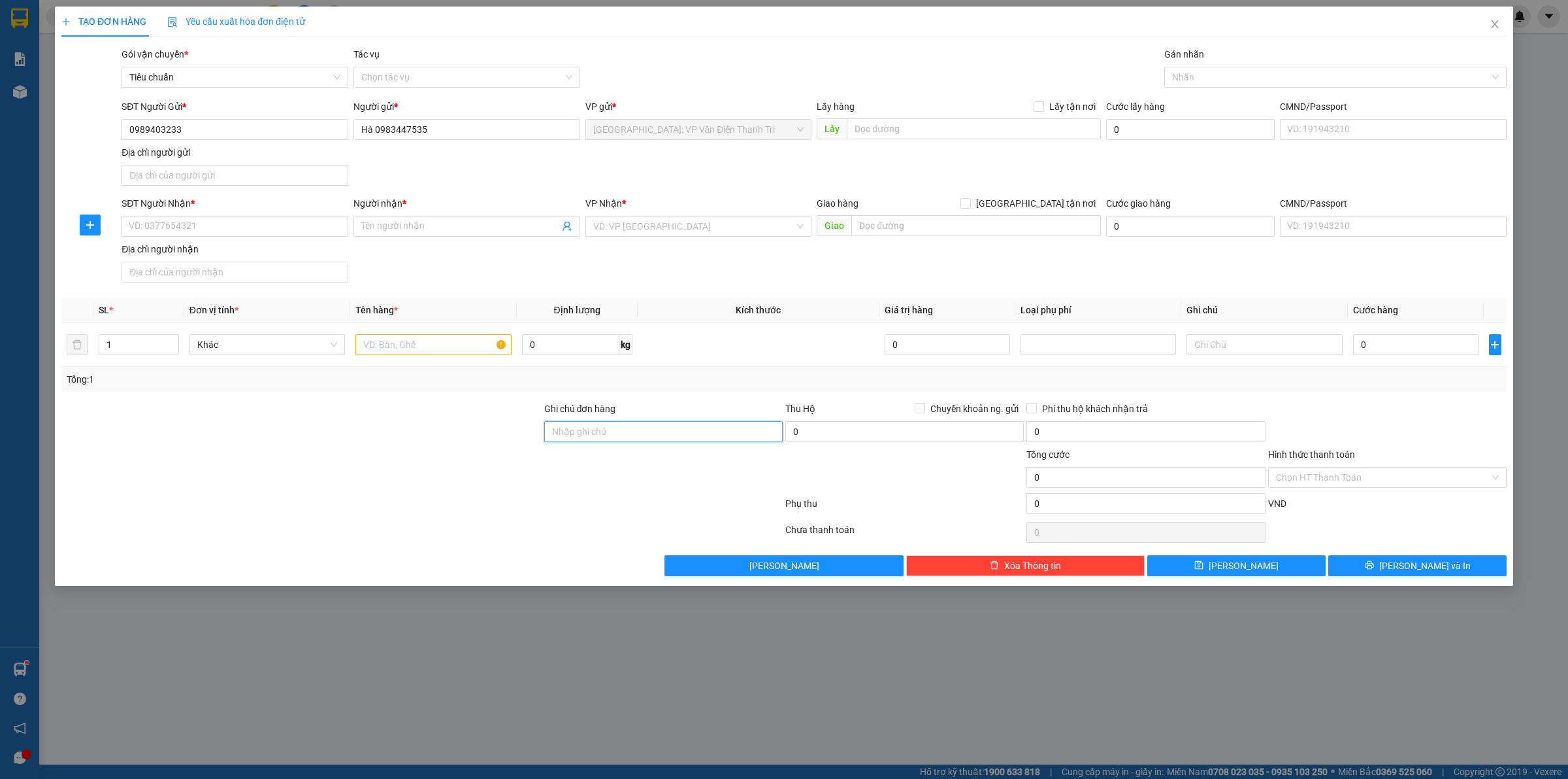
click at [573, 429] on input "Ghi chú đơn hàng" at bounding box center [664, 431] width 239 height 21
paste input "ng báo bốc [PERSON_NAME] sđt 0936006369"
click at [427, 511] on div at bounding box center [422, 506] width 724 height 26
click at [226, 219] on input "SĐT Người Nhận *" at bounding box center [235, 226] width 226 height 21
click at [205, 223] on input "SĐT Người Nhận *" at bounding box center [235, 226] width 226 height 21
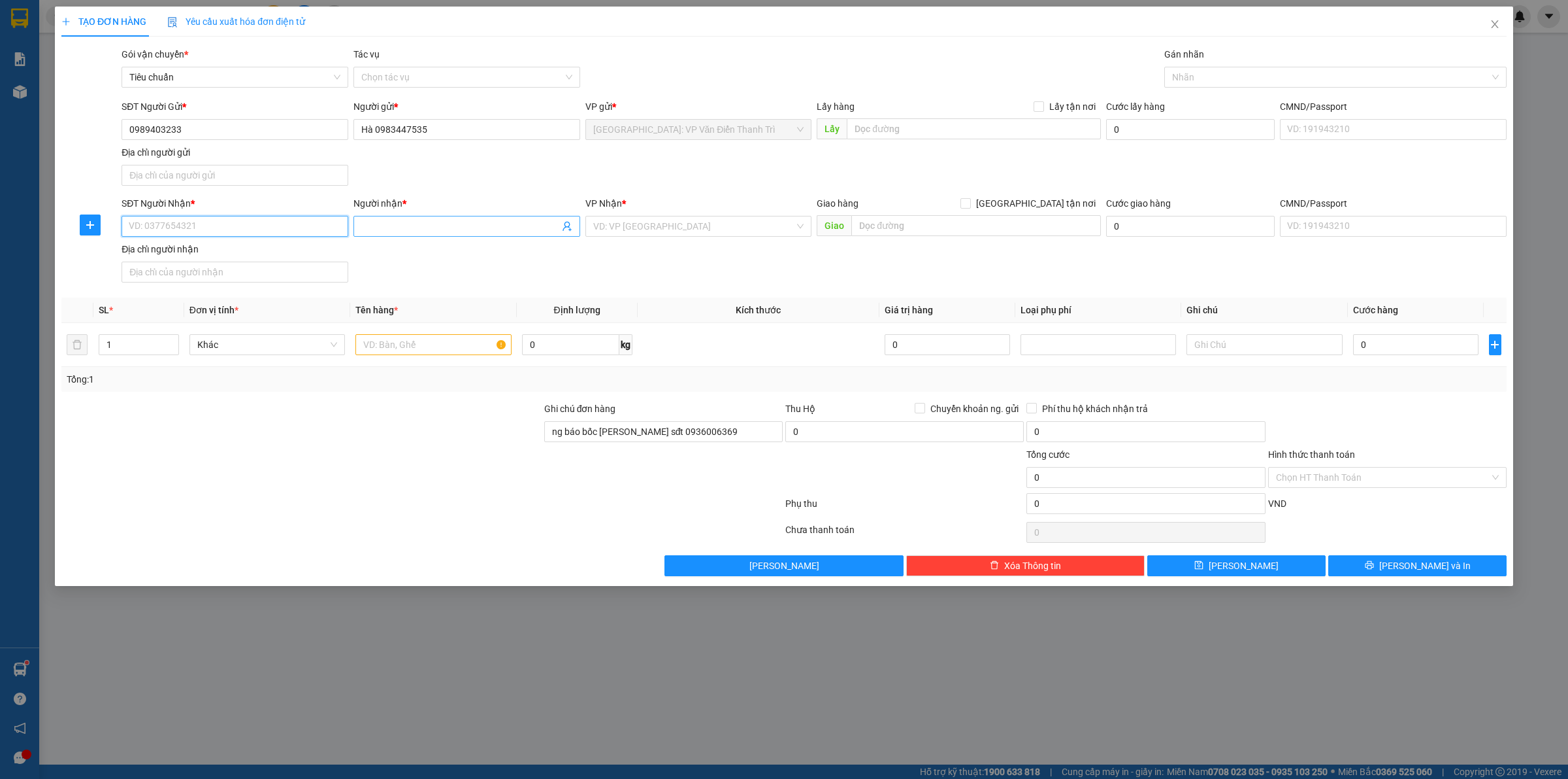
paste input "034 839 9878"
click at [461, 231] on input "Người nhận *" at bounding box center [460, 226] width 198 height 15
paste input "Chị Lý"
click at [165, 226] on input "034 839 9878" at bounding box center [235, 226] width 226 height 21
click at [677, 221] on input "search" at bounding box center [694, 226] width 202 height 19
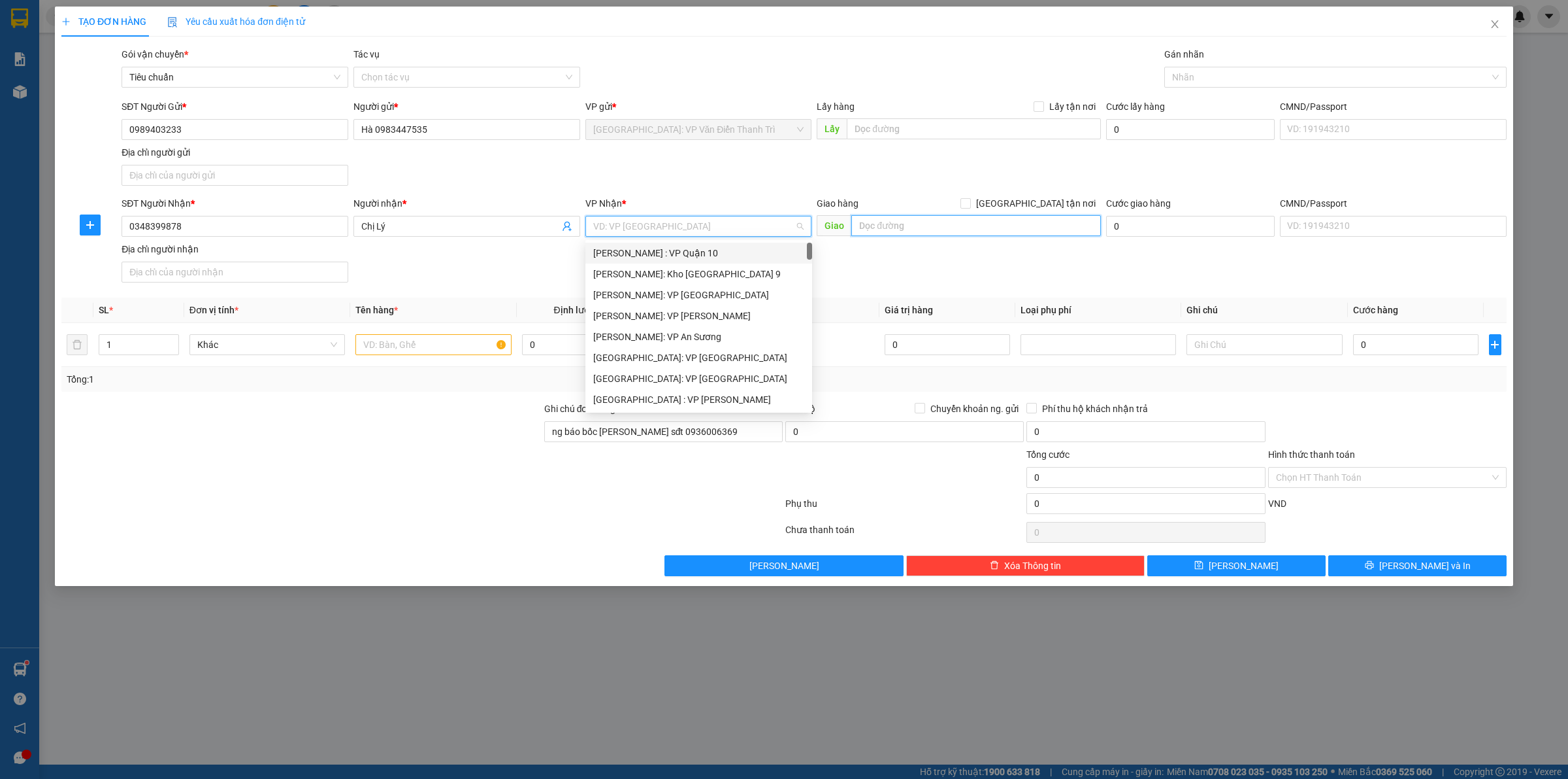
click at [973, 216] on input "text" at bounding box center [977, 225] width 250 height 21
paste input "đ/c: Km 1689 QL1A; Xã [GEOGRAPHIC_DATA]; [GEOGRAPHIC_DATA] [GEOGRAPHIC_DATA];Tỉ…"
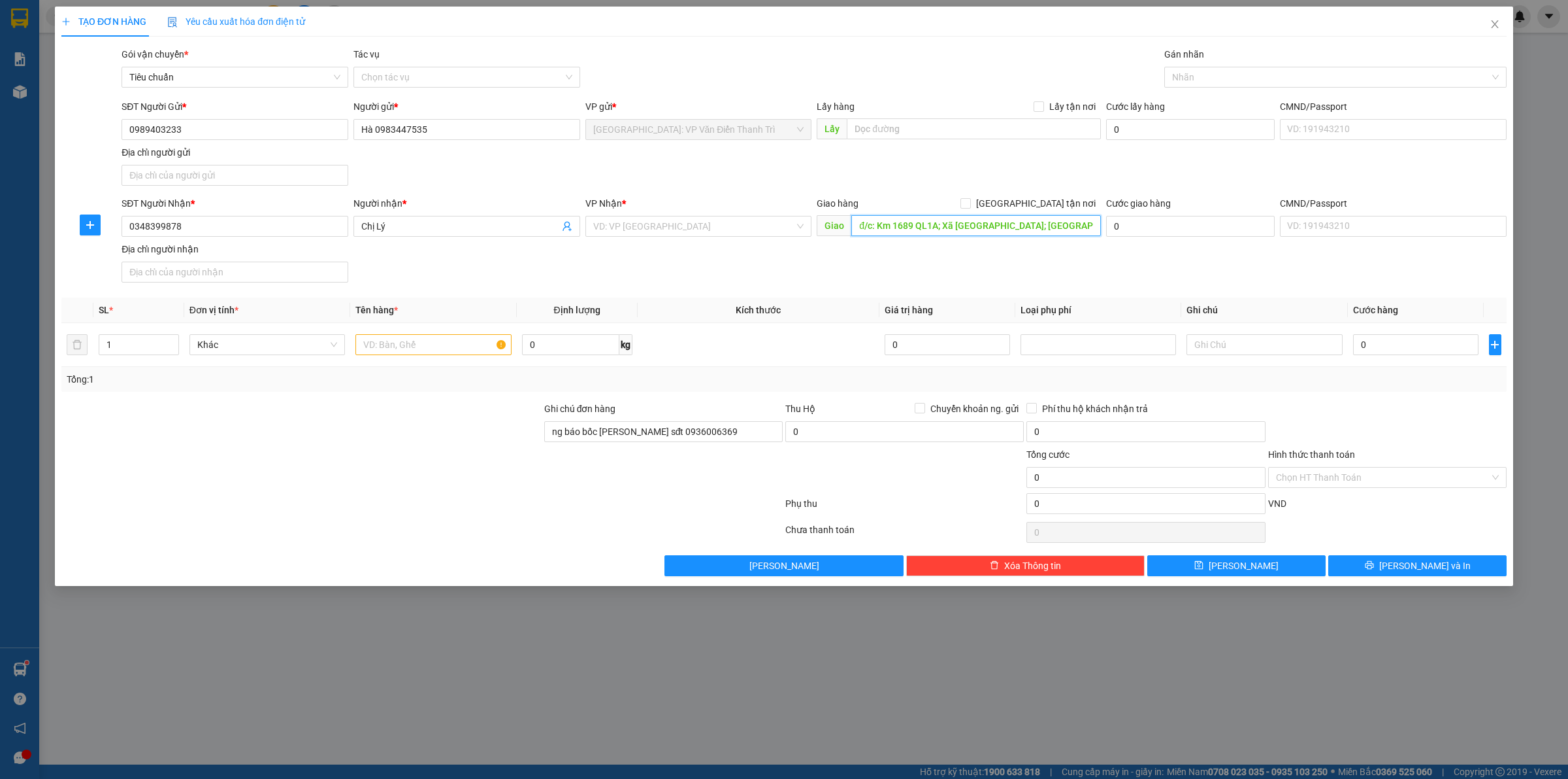
scroll to position [0, 73]
click at [698, 223] on input "search" at bounding box center [694, 226] width 202 height 19
click at [644, 253] on div "Bình Thuận" at bounding box center [699, 253] width 211 height 15
click at [923, 257] on div "SĐT Người Nhận * 0348399878 Người nhận * Chị Lý VP Nhận * [GEOGRAPHIC_DATA] [GE…" at bounding box center [814, 242] width 1391 height 92
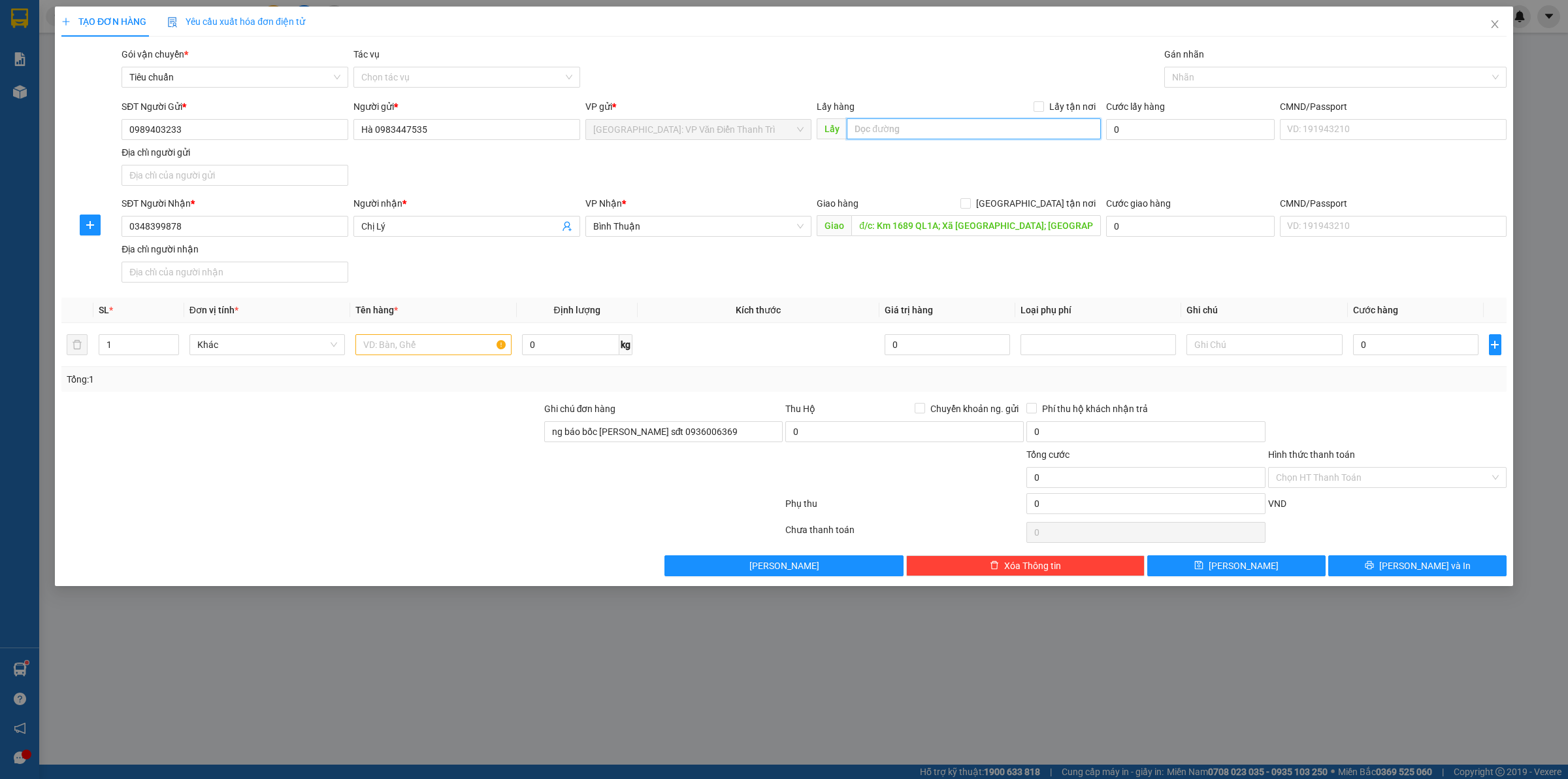
click at [883, 124] on input "text" at bounding box center [974, 129] width 254 height 21
paste input "2M5Q+93J [GEOGRAPHIC_DATA], [GEOGRAPHIC_DATA]"
click at [1033, 106] on div "Lấy hàng Lấy tận nơi" at bounding box center [959, 106] width 284 height 15
click at [1040, 109] on input "Lấy tận nơi" at bounding box center [1038, 106] width 9 height 9
click at [1010, 153] on div "SĐT Người Gửi * 0989403233 Người gửi * Hà 0983447535 VP gửi * [GEOGRAPHIC_DATA]…" at bounding box center [814, 145] width 1391 height 92
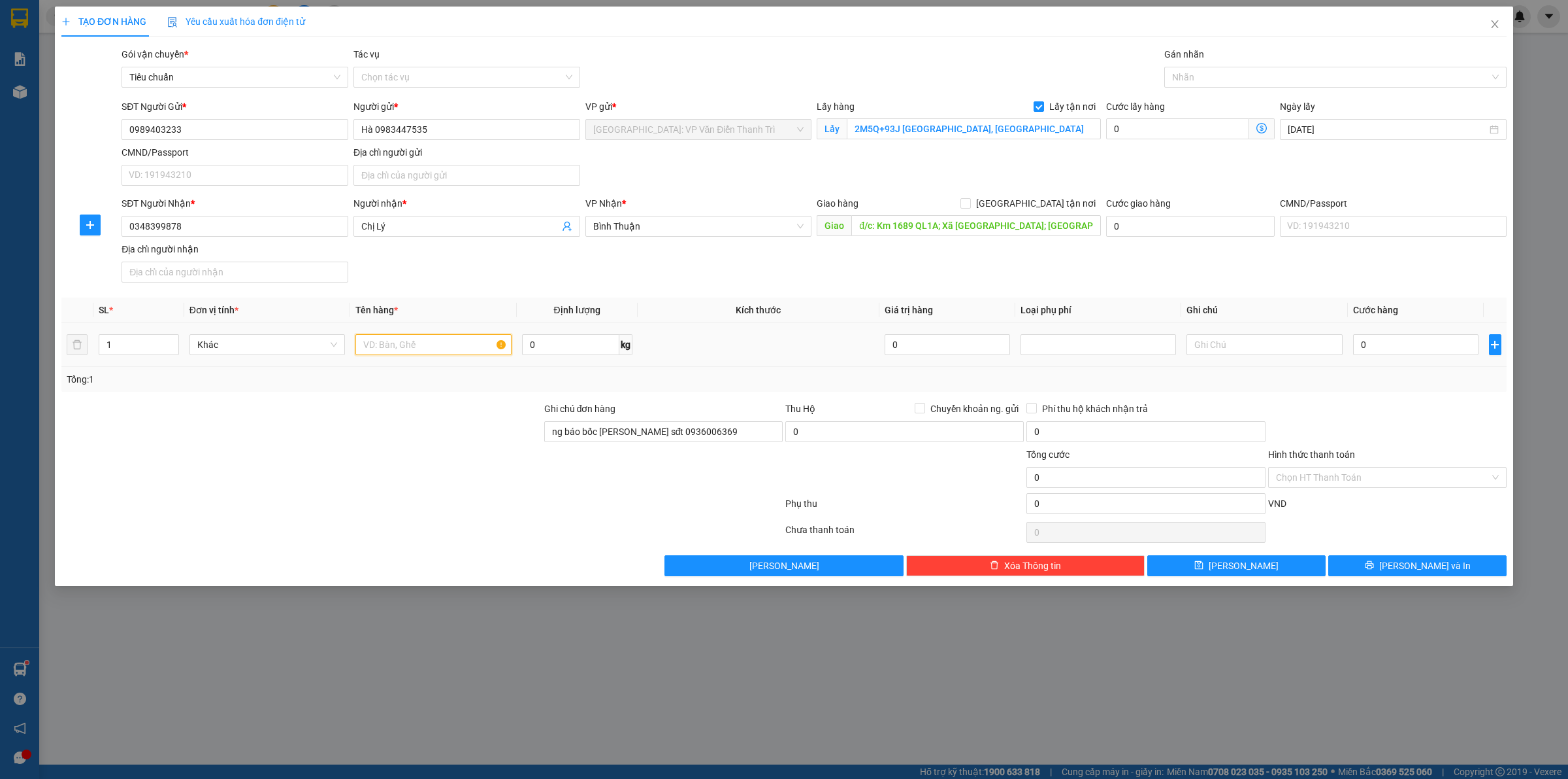
click at [367, 342] on input "text" at bounding box center [434, 344] width 156 height 21
click at [1129, 128] on input "0" at bounding box center [1178, 129] width 143 height 21
click at [1436, 344] on input "0" at bounding box center [1416, 344] width 126 height 21
click at [386, 345] on input "text" at bounding box center [434, 344] width 156 height 21
paste input "1 kiện máy ~ 120kg"
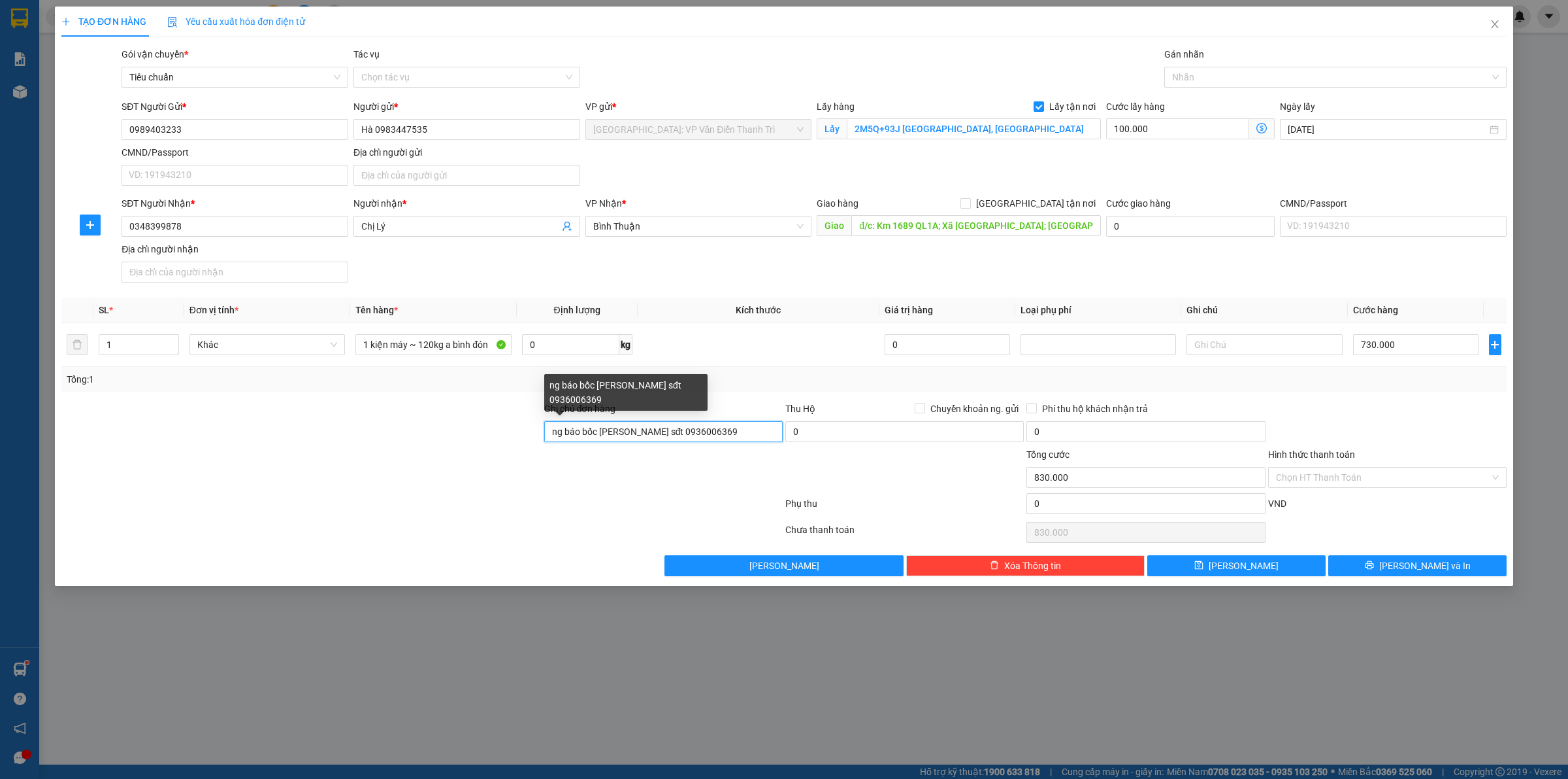
click at [740, 432] on input "ng báo bốc [PERSON_NAME] sđt 0936006369" at bounding box center [664, 431] width 239 height 21
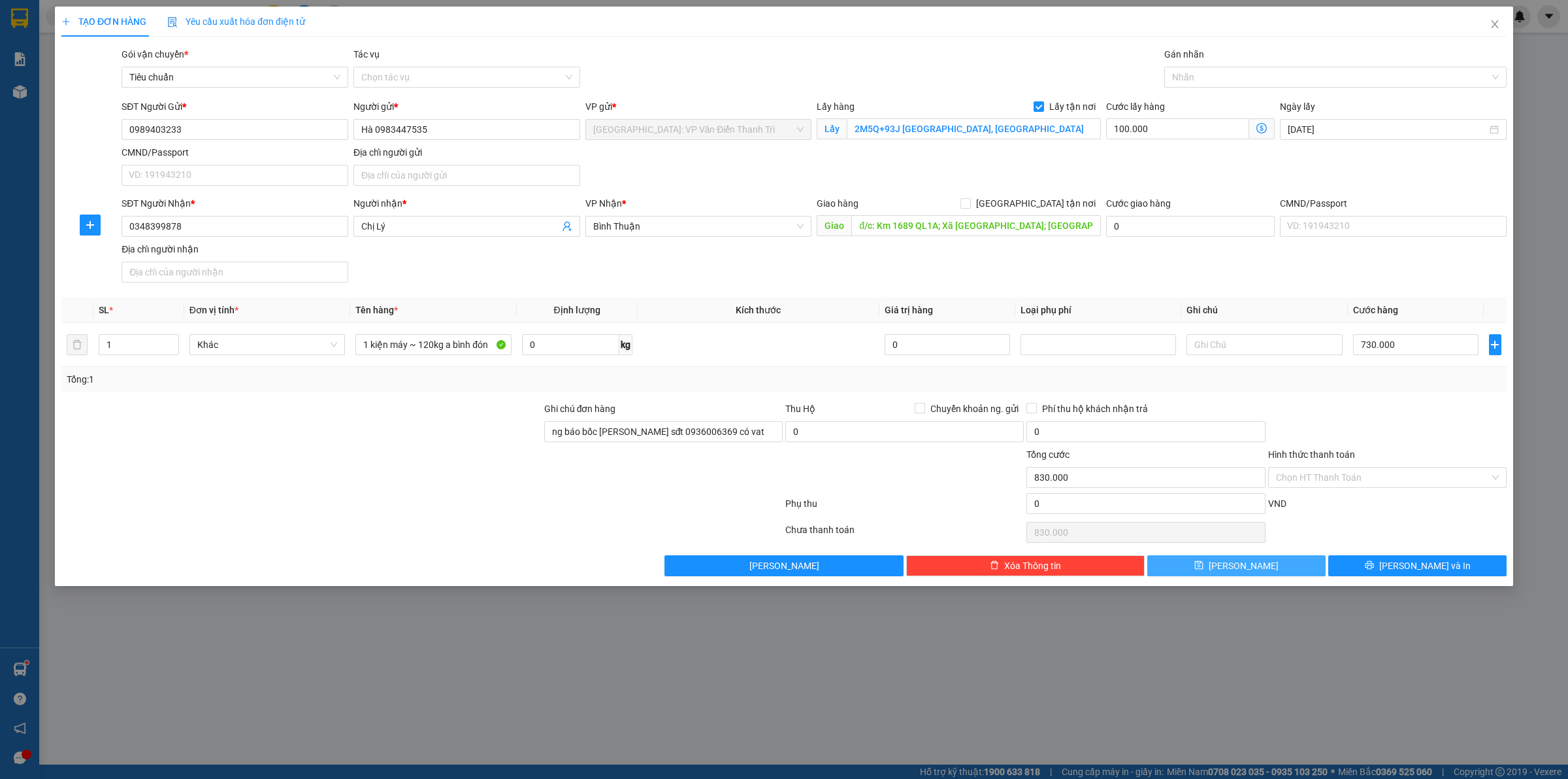
click at [1281, 563] on button "[PERSON_NAME]" at bounding box center [1237, 565] width 179 height 21
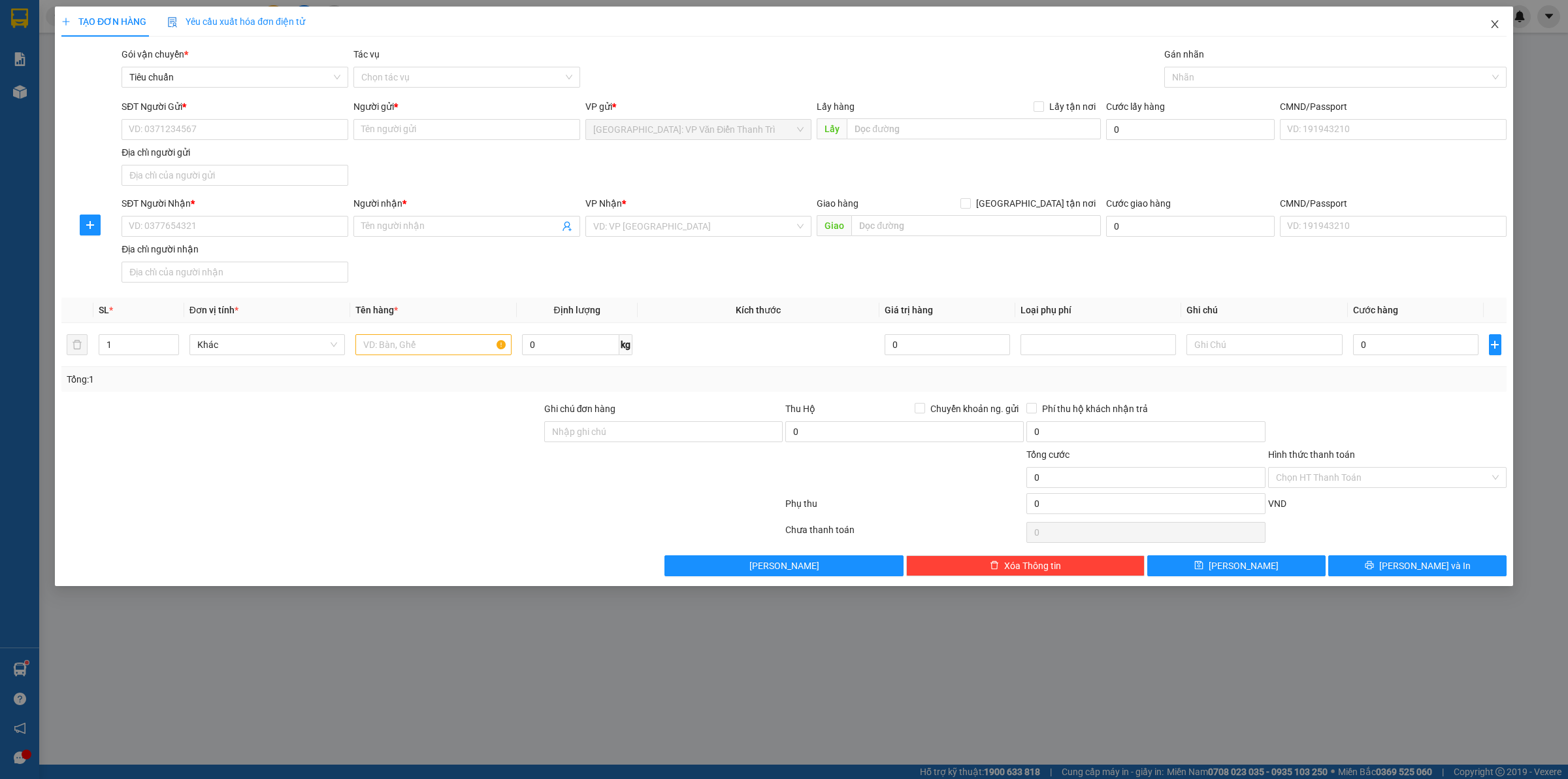
click at [1494, 28] on span "Close" at bounding box center [1496, 25] width 37 height 37
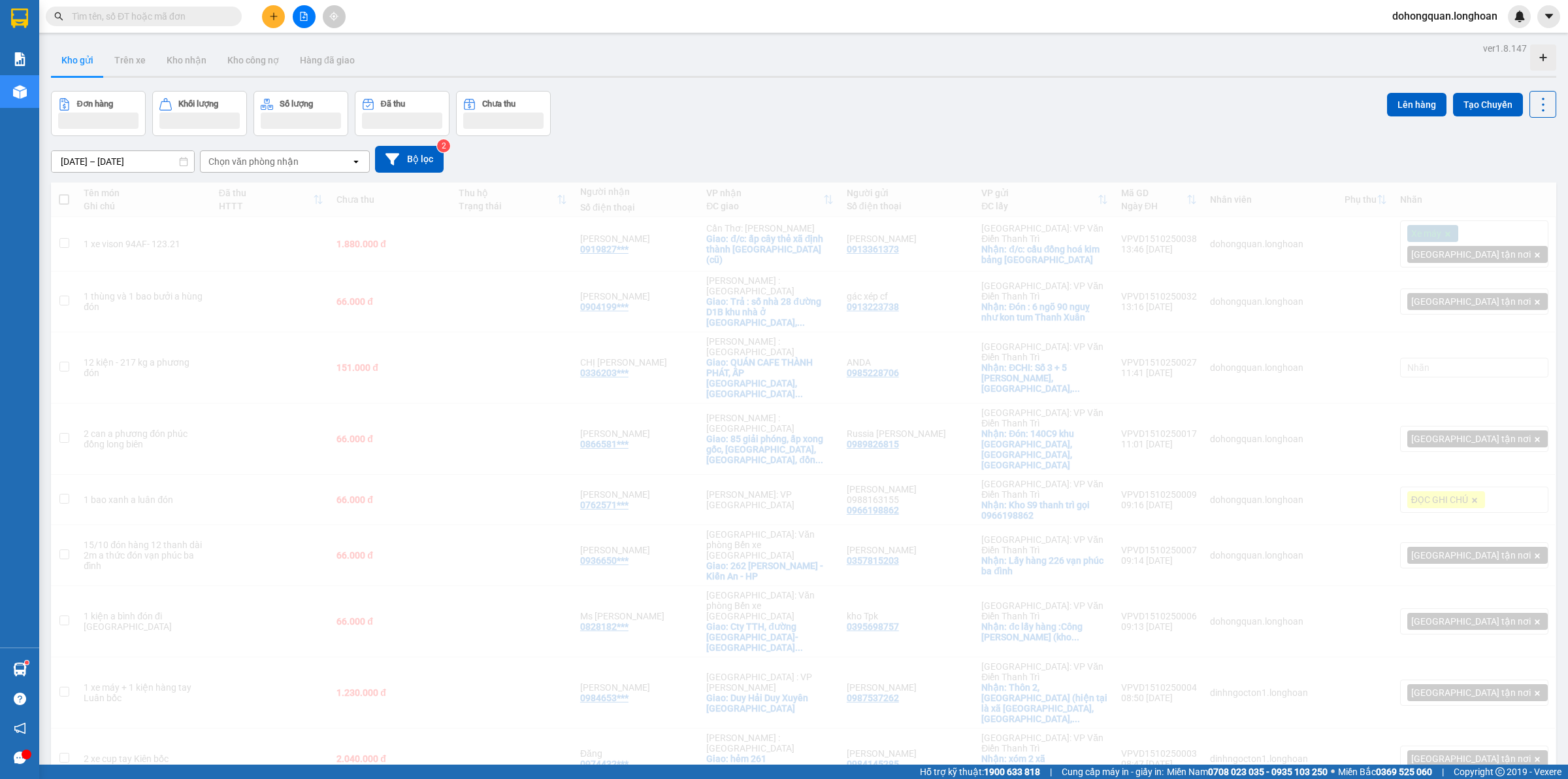
click at [772, 93] on div "Đơn hàng Khối lượng Số lượng Đã thu Chưa thu Lên hàng Tạo Chuyến" at bounding box center [803, 113] width 1506 height 45
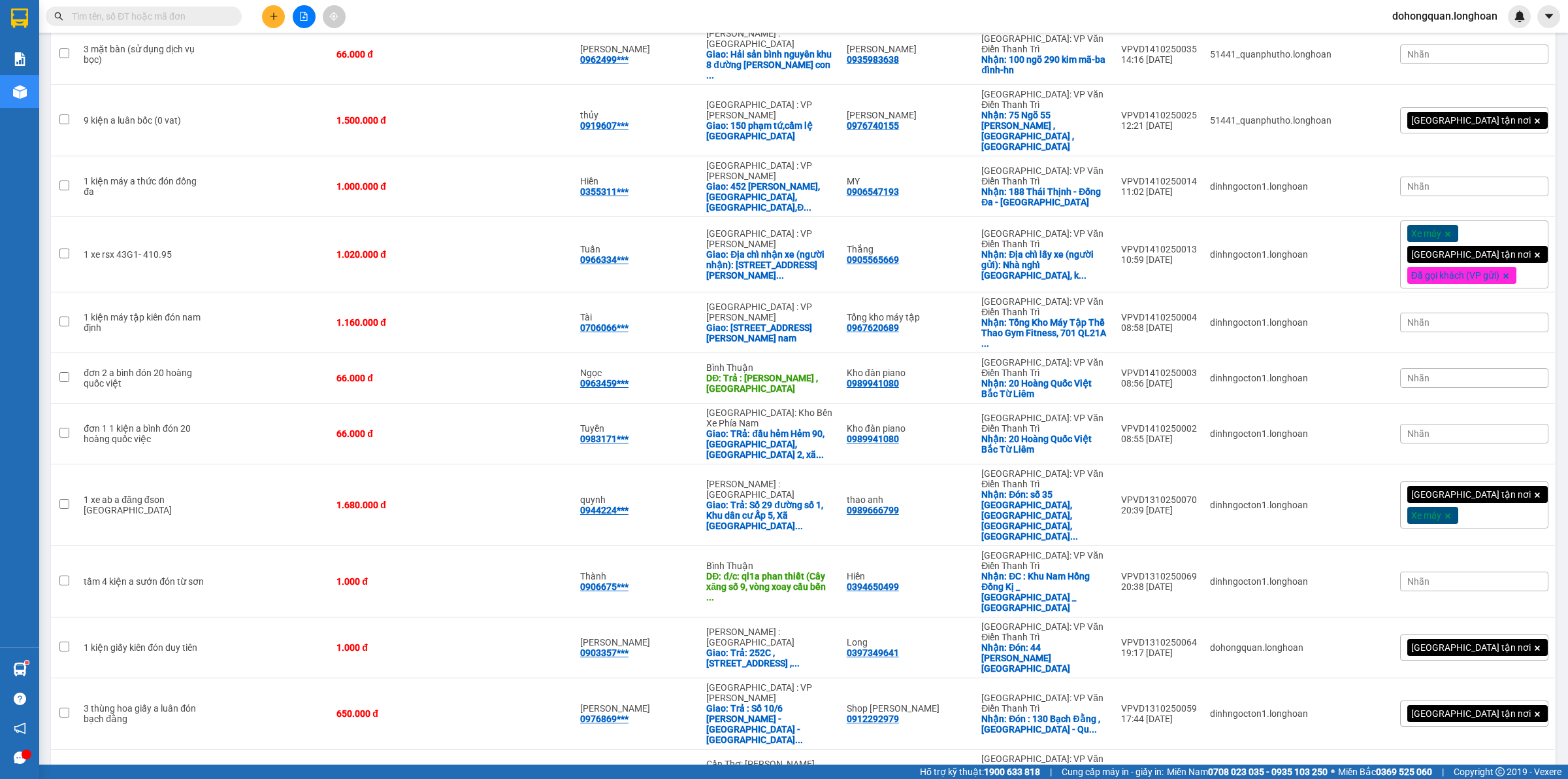
scroll to position [1412, 0]
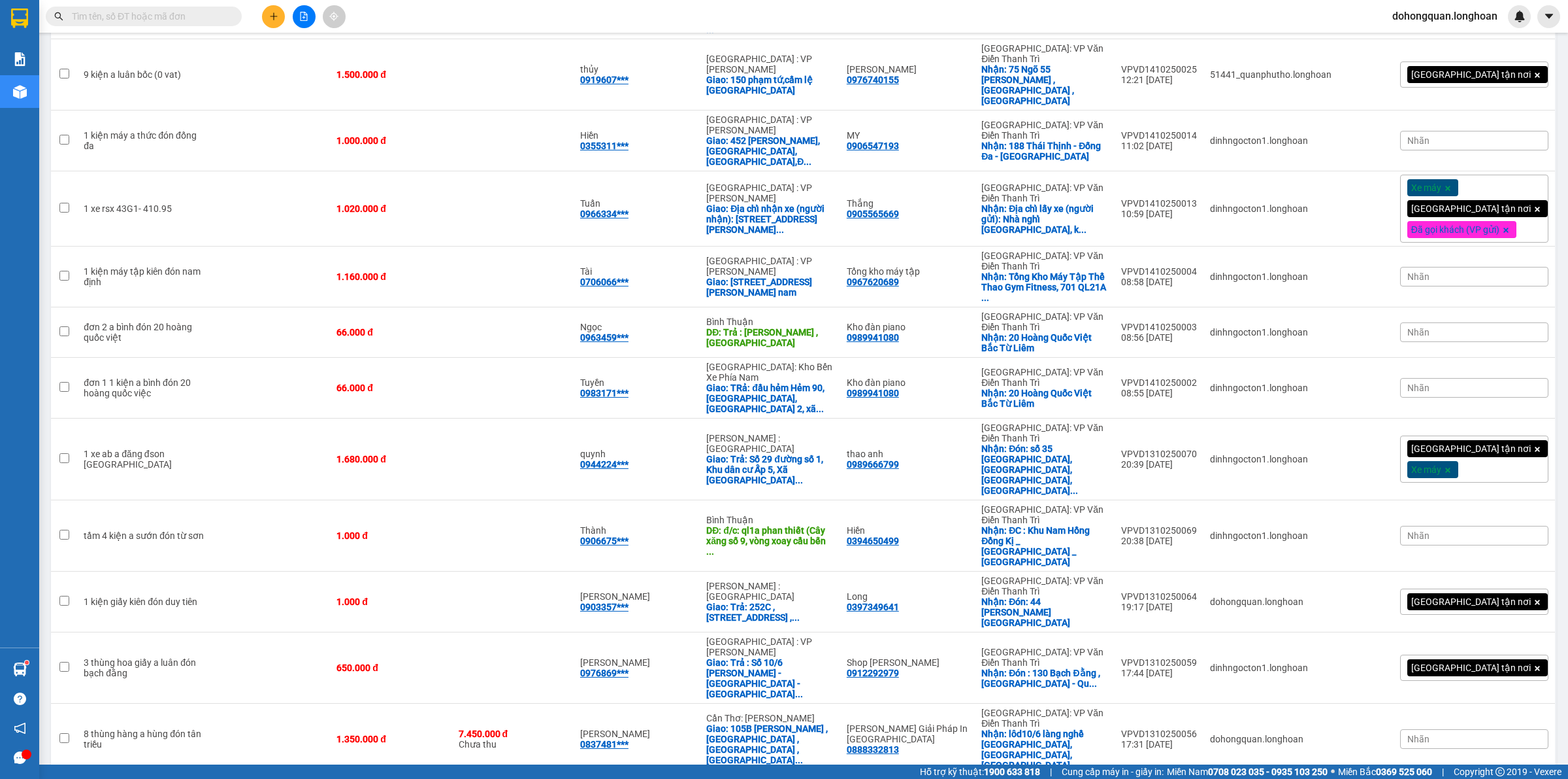
click at [162, 27] on div "Kết quả tìm kiếm ( 2 ) Bộ lọc Mã ĐH Trạng thái Món hàng Thu hộ Tổng cước Chưa c…" at bounding box center [127, 17] width 255 height 23
click at [162, 16] on input "text" at bounding box center [149, 16] width 154 height 15
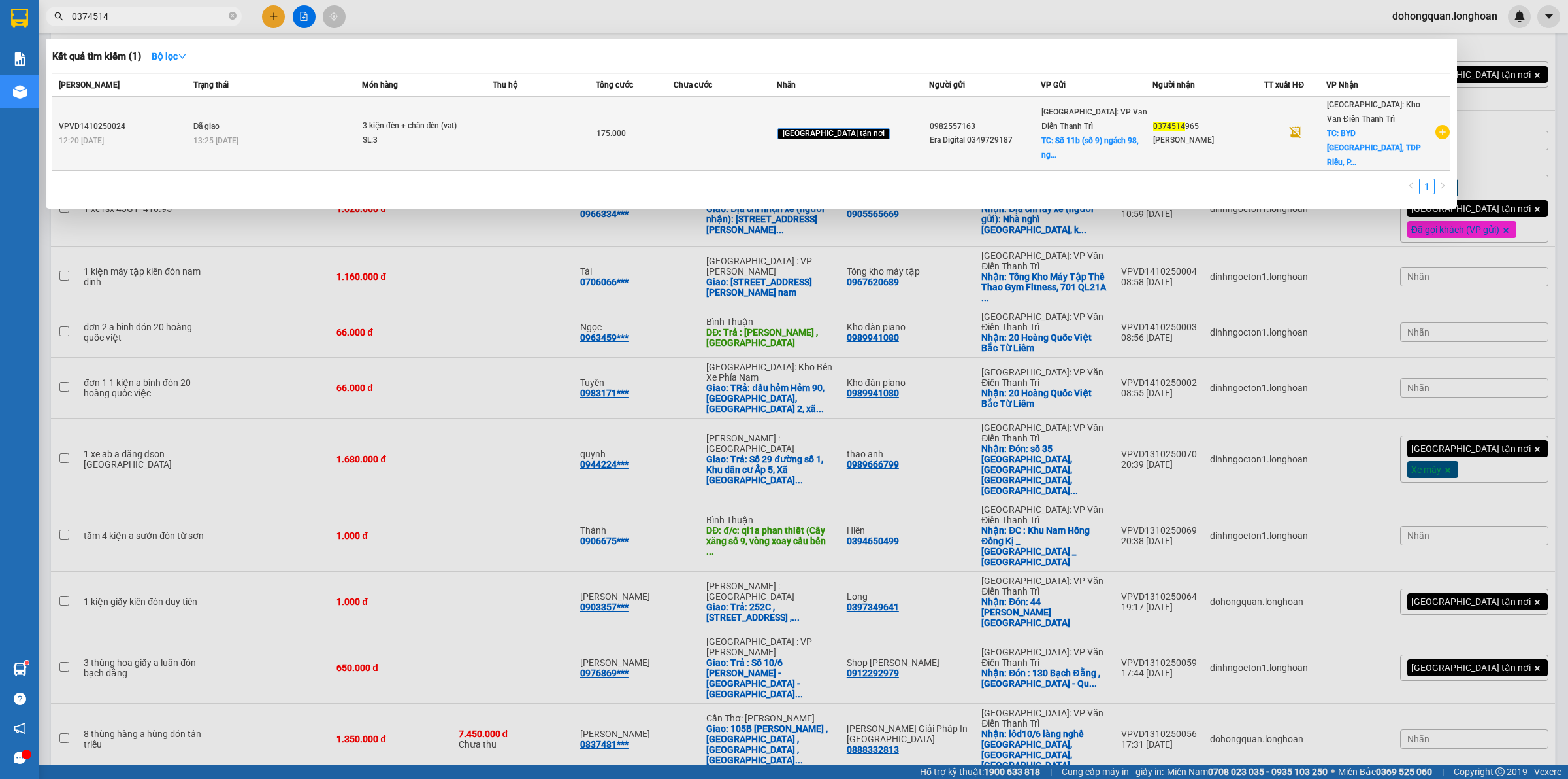
click at [319, 133] on div "13:25 [DATE]" at bounding box center [277, 140] width 168 height 15
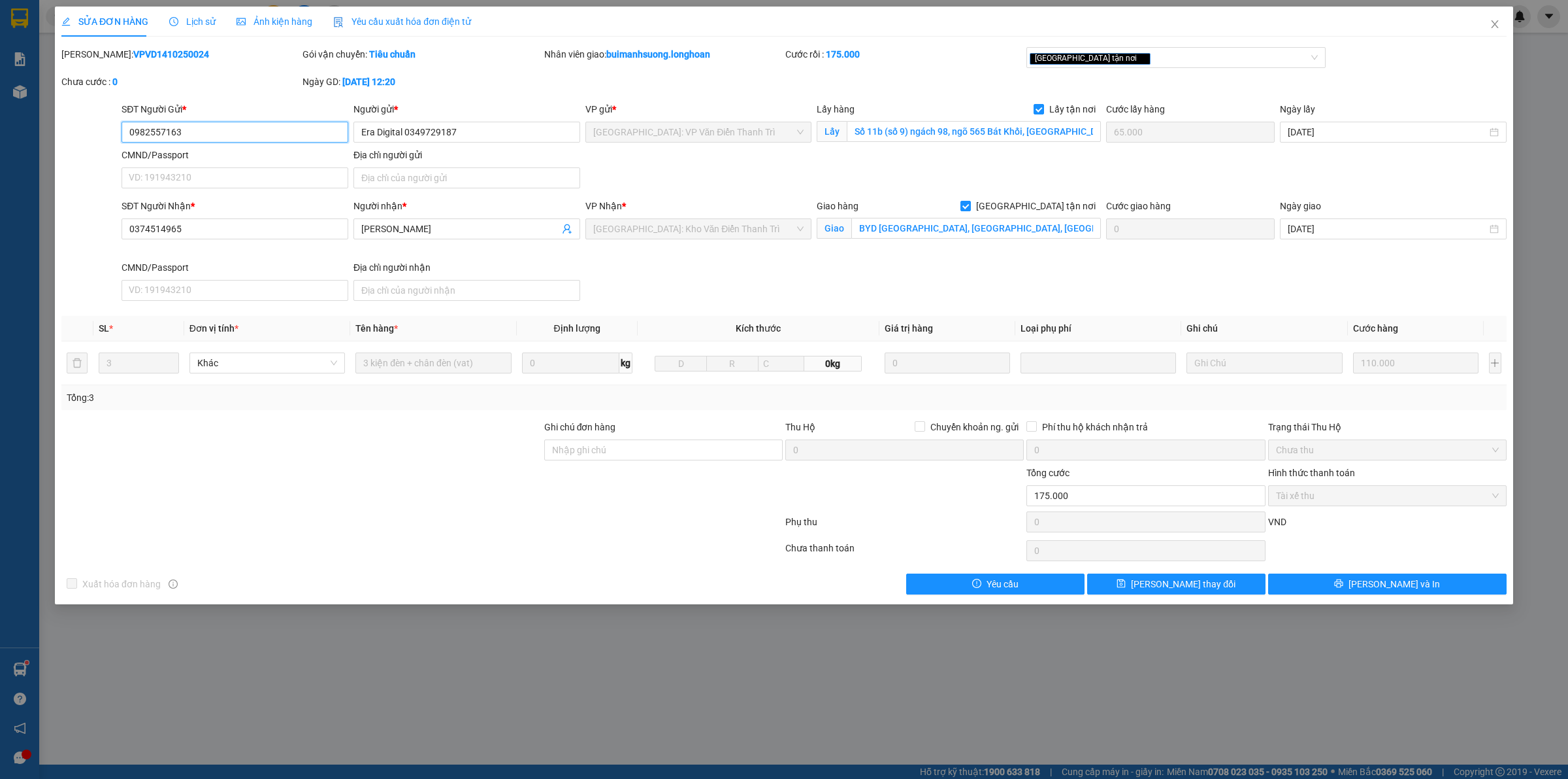
click at [1325, 502] on span "Tài xế thu" at bounding box center [1387, 495] width 223 height 19
click at [1497, 24] on icon "close" at bounding box center [1496, 25] width 11 height 11
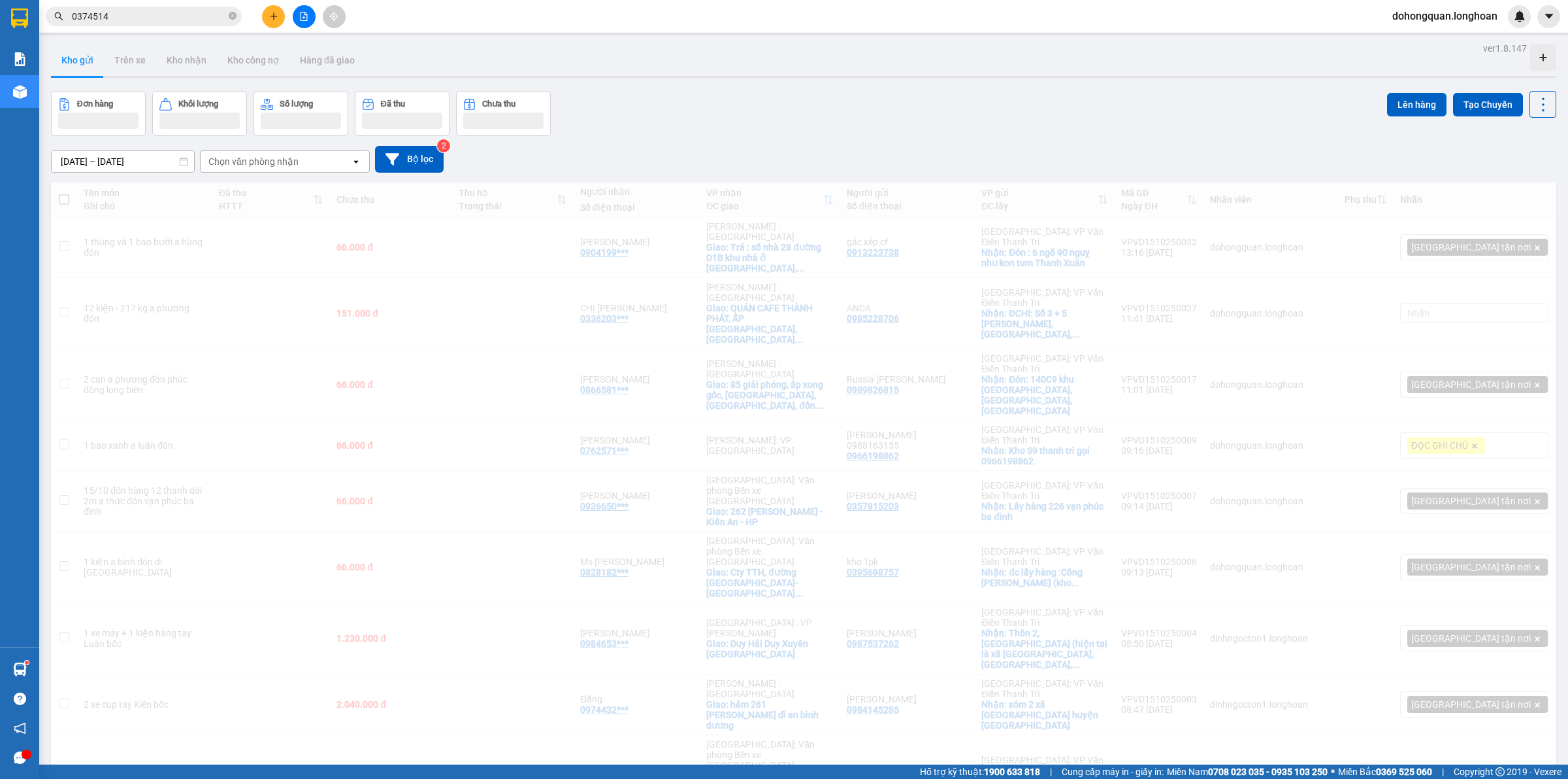
click at [876, 102] on div "Đơn hàng Khối lượng Số lượng Đã thu Chưa thu Lên hàng Tạo Chuyến" at bounding box center [803, 113] width 1506 height 45
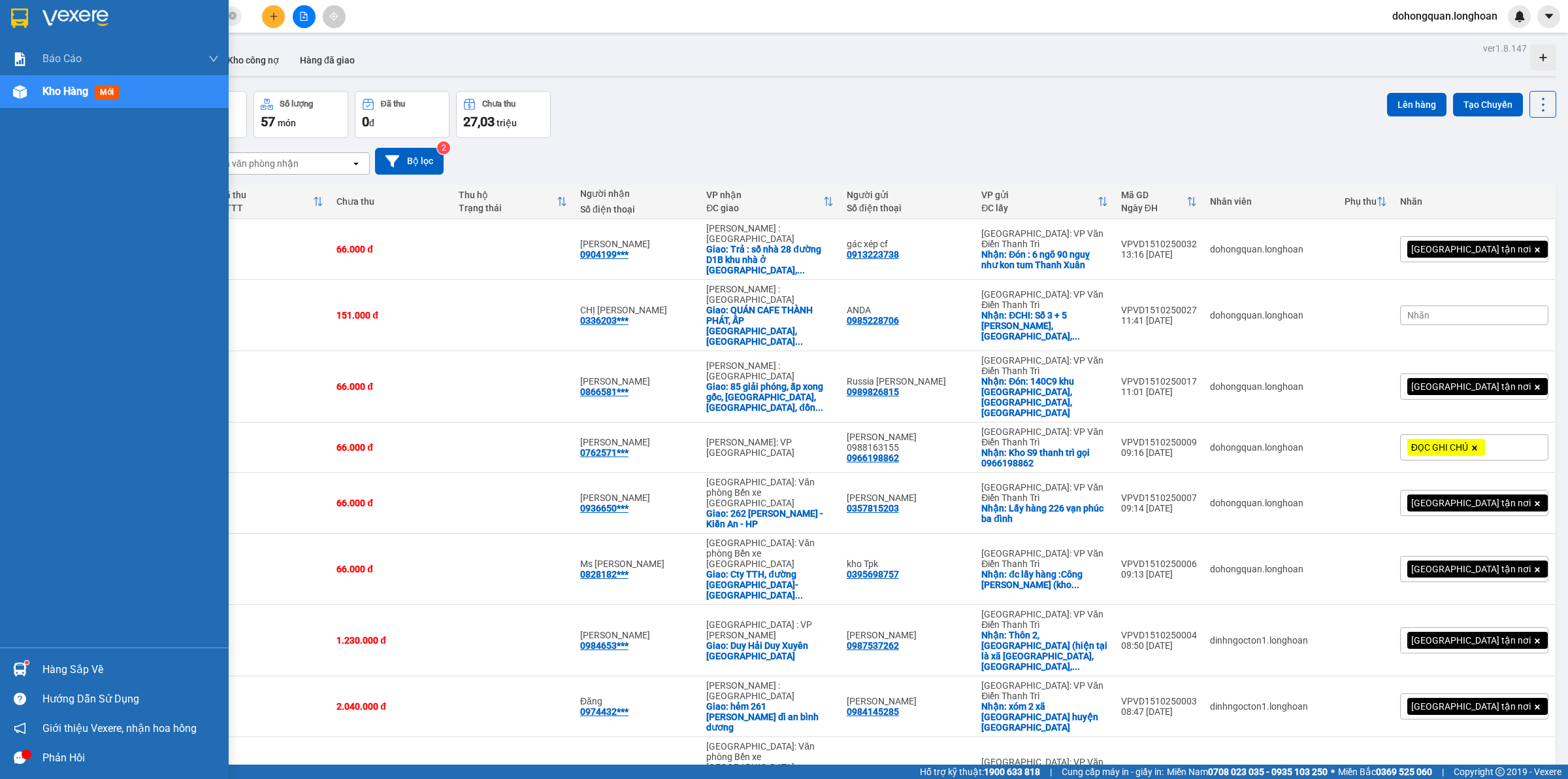
click at [17, 24] on img at bounding box center [19, 18] width 17 height 19
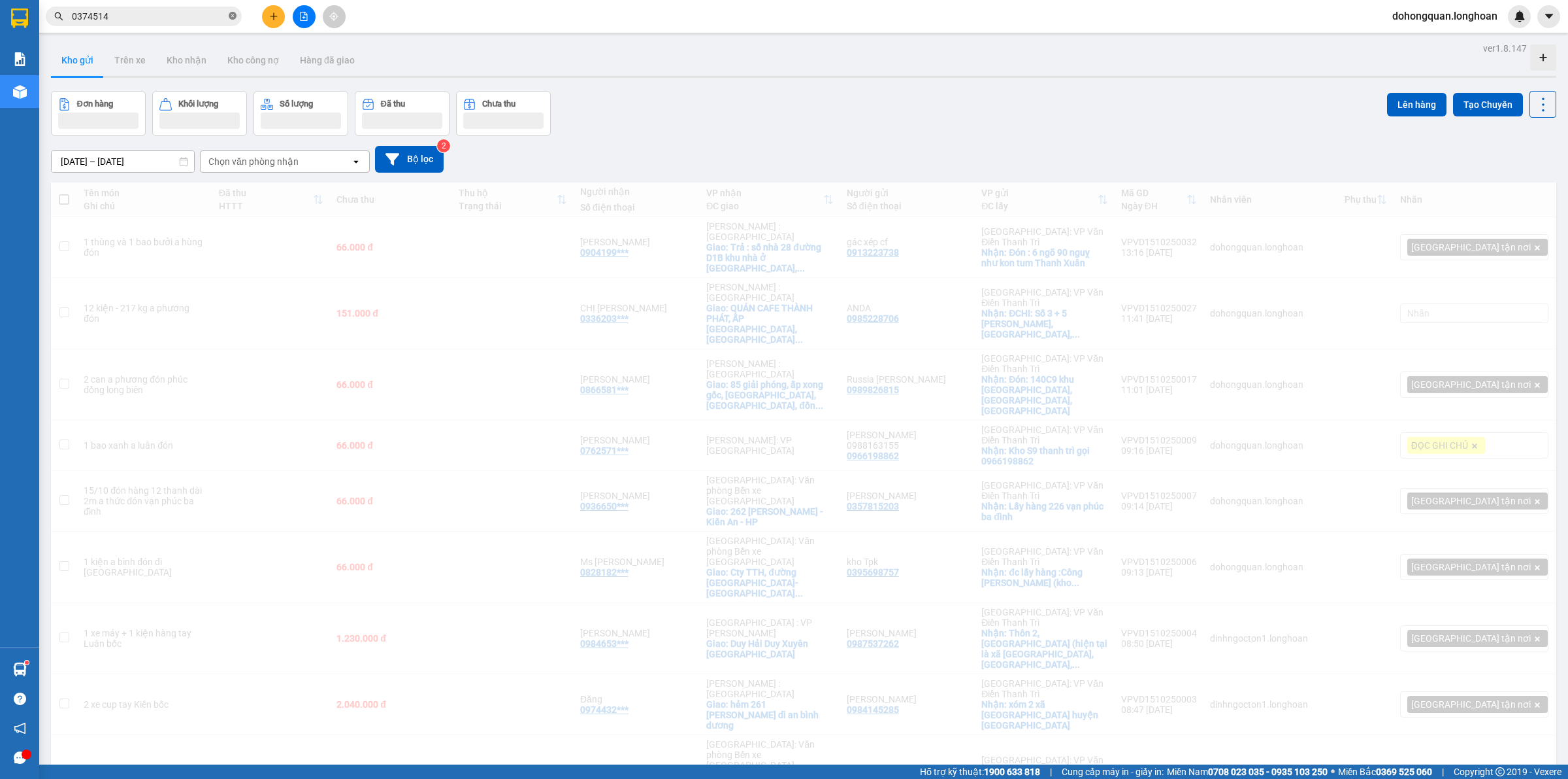
click at [230, 17] on icon "close-circle" at bounding box center [233, 15] width 8 height 8
click at [910, 119] on div "Đơn hàng Khối lượng Số lượng Đã thu Chưa thu Lên hàng Tạo Chuyến" at bounding box center [803, 113] width 1506 height 45
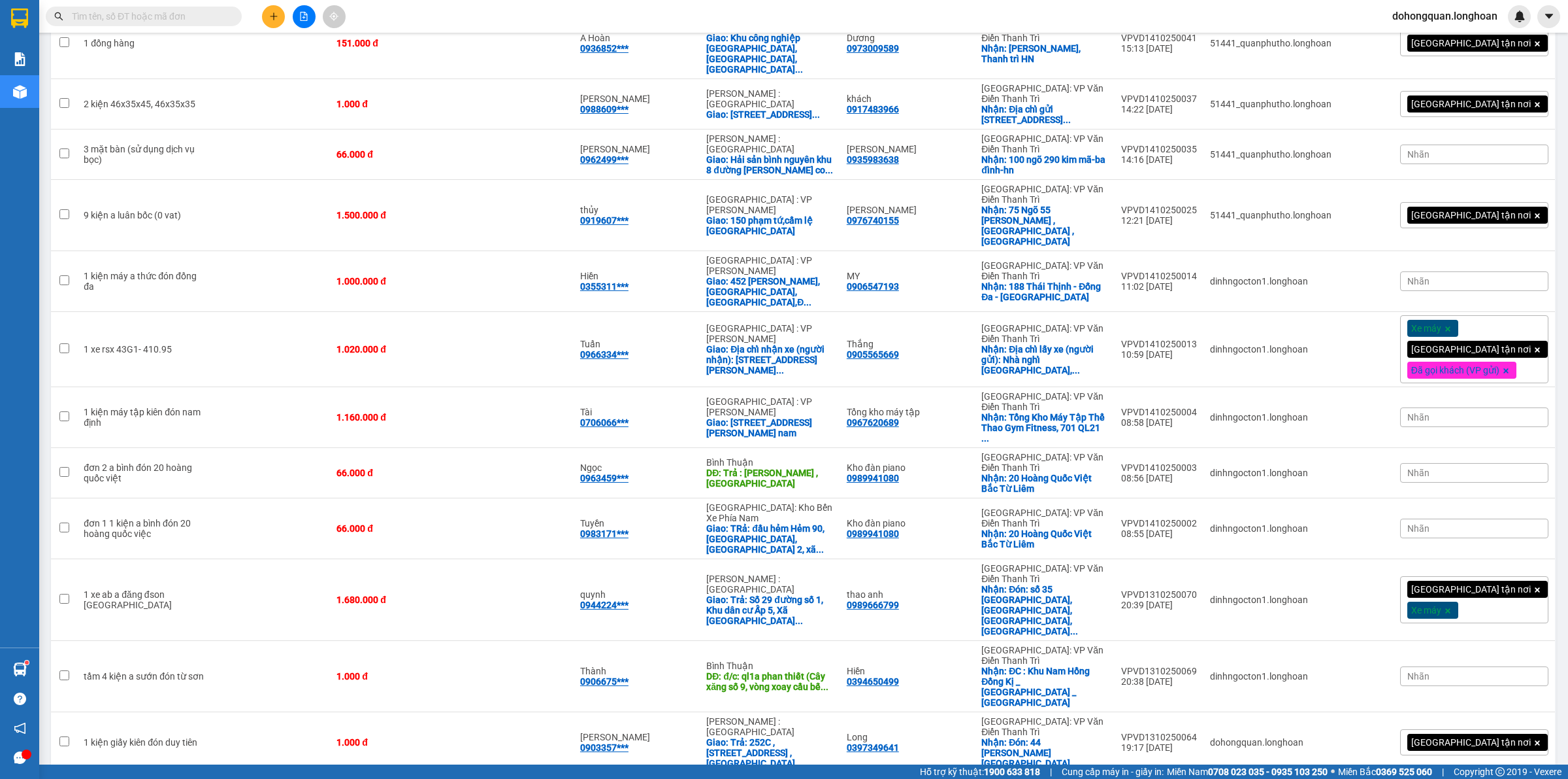
scroll to position [1409, 0]
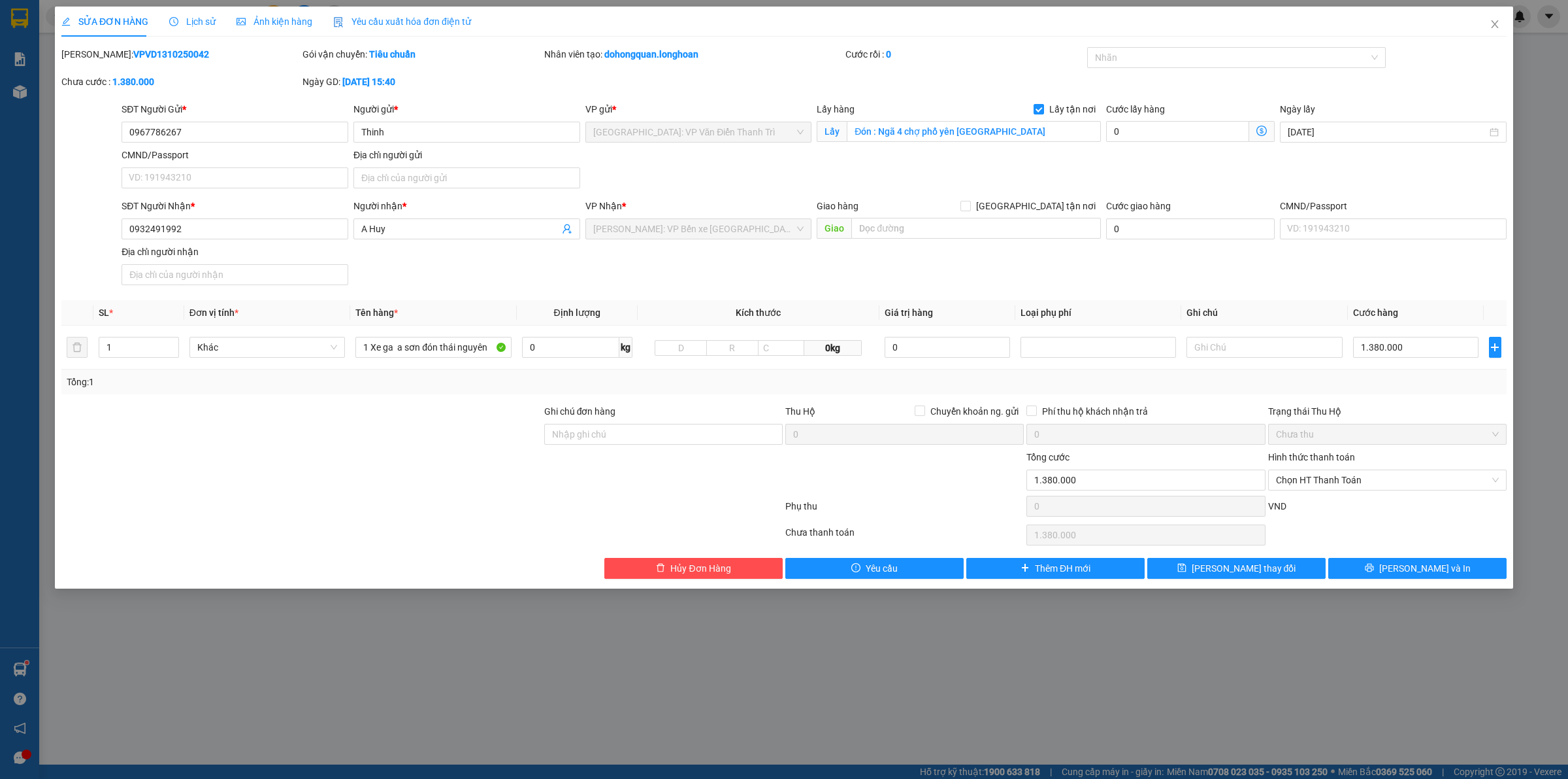
click at [195, 28] on div "Lịch sử" at bounding box center [193, 22] width 46 height 15
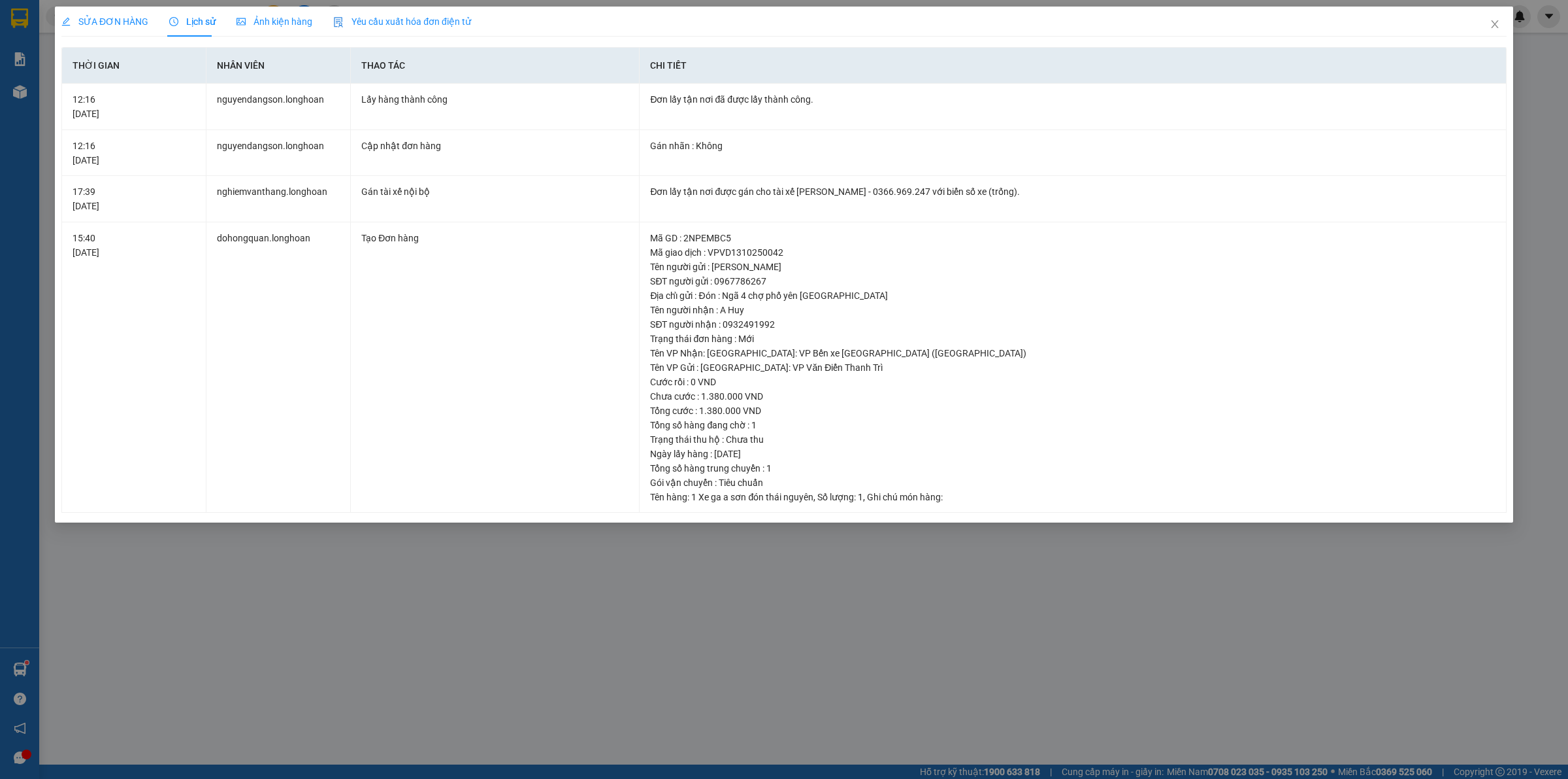
click at [144, 28] on div "SỬA ĐƠN HÀNG" at bounding box center [105, 21] width 87 height 30
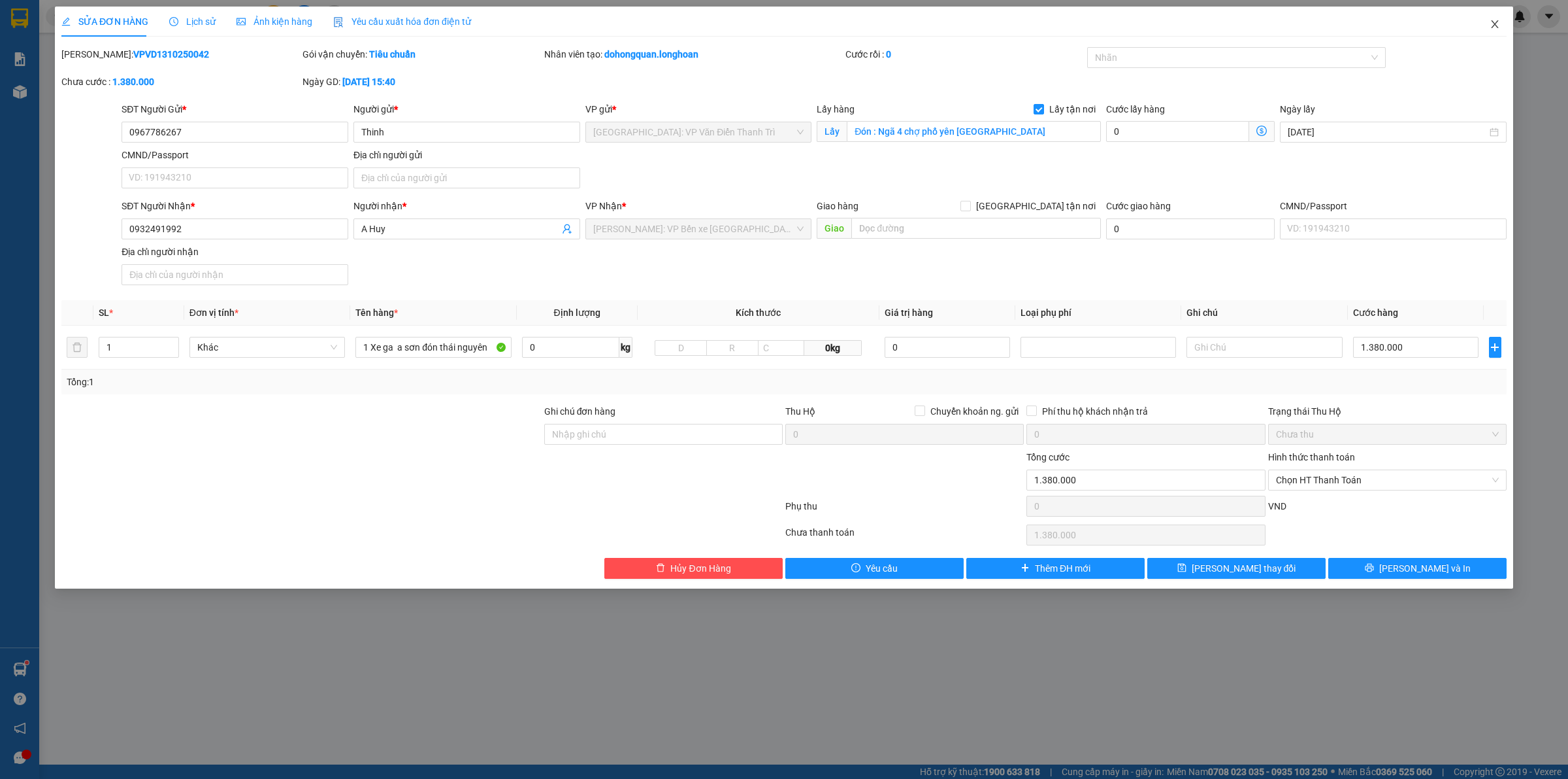
click at [1503, 29] on span "Close" at bounding box center [1496, 25] width 37 height 37
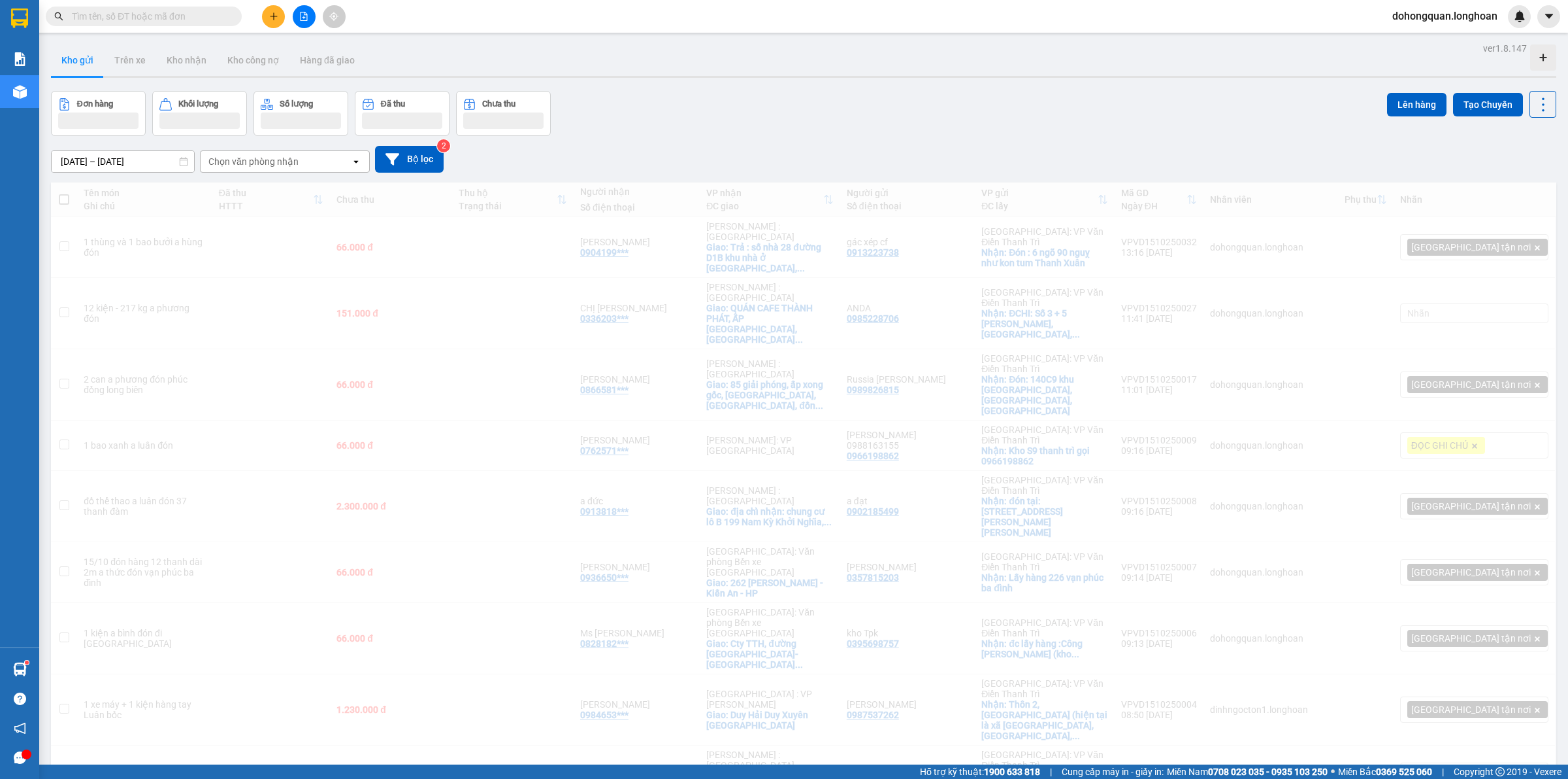
click at [1055, 106] on div "Đơn hàng Khối lượng Số lượng Đã thu Chưa thu Lên hàng Tạo Chuyến" at bounding box center [803, 113] width 1506 height 45
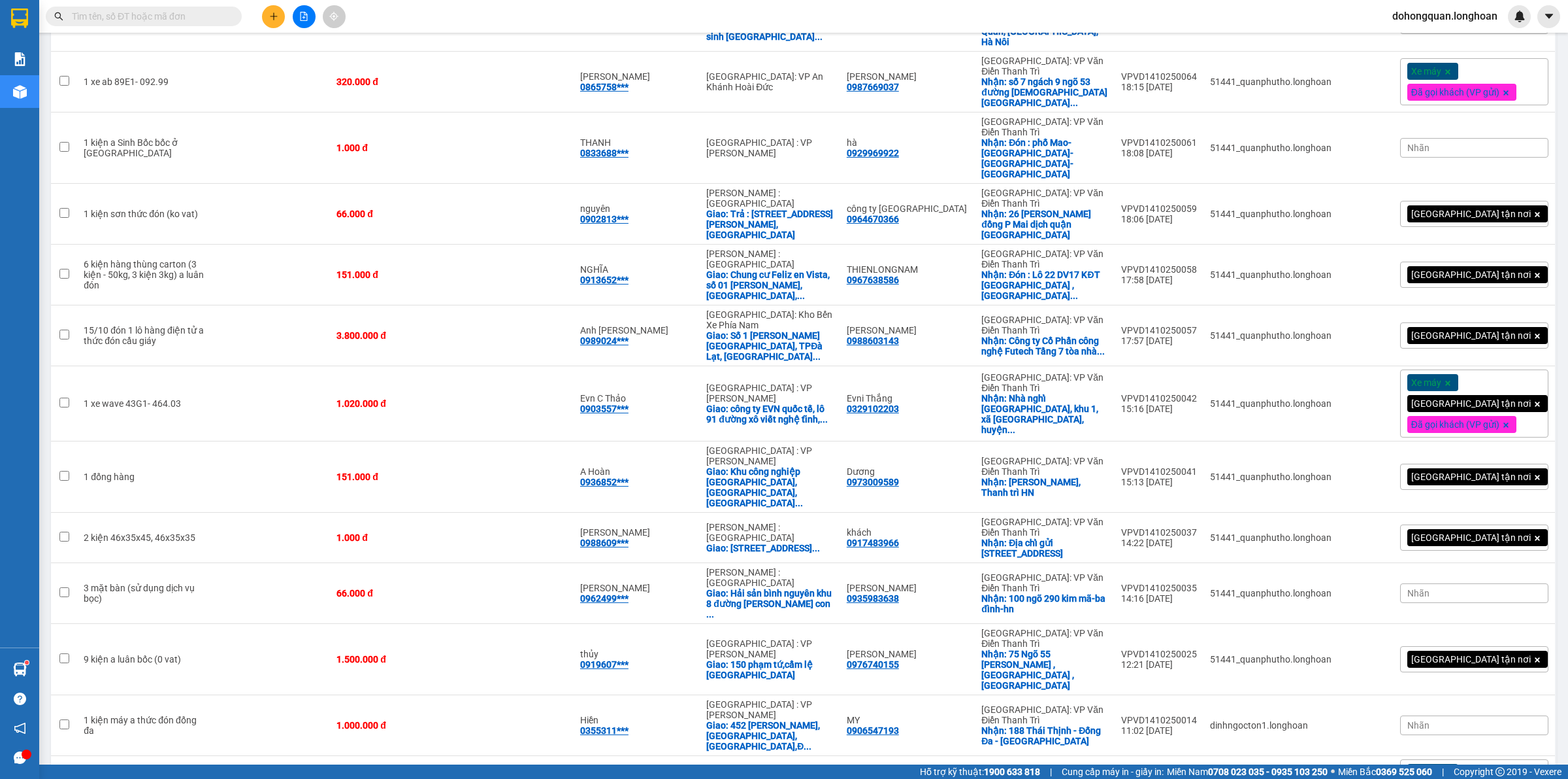
scroll to position [981, 0]
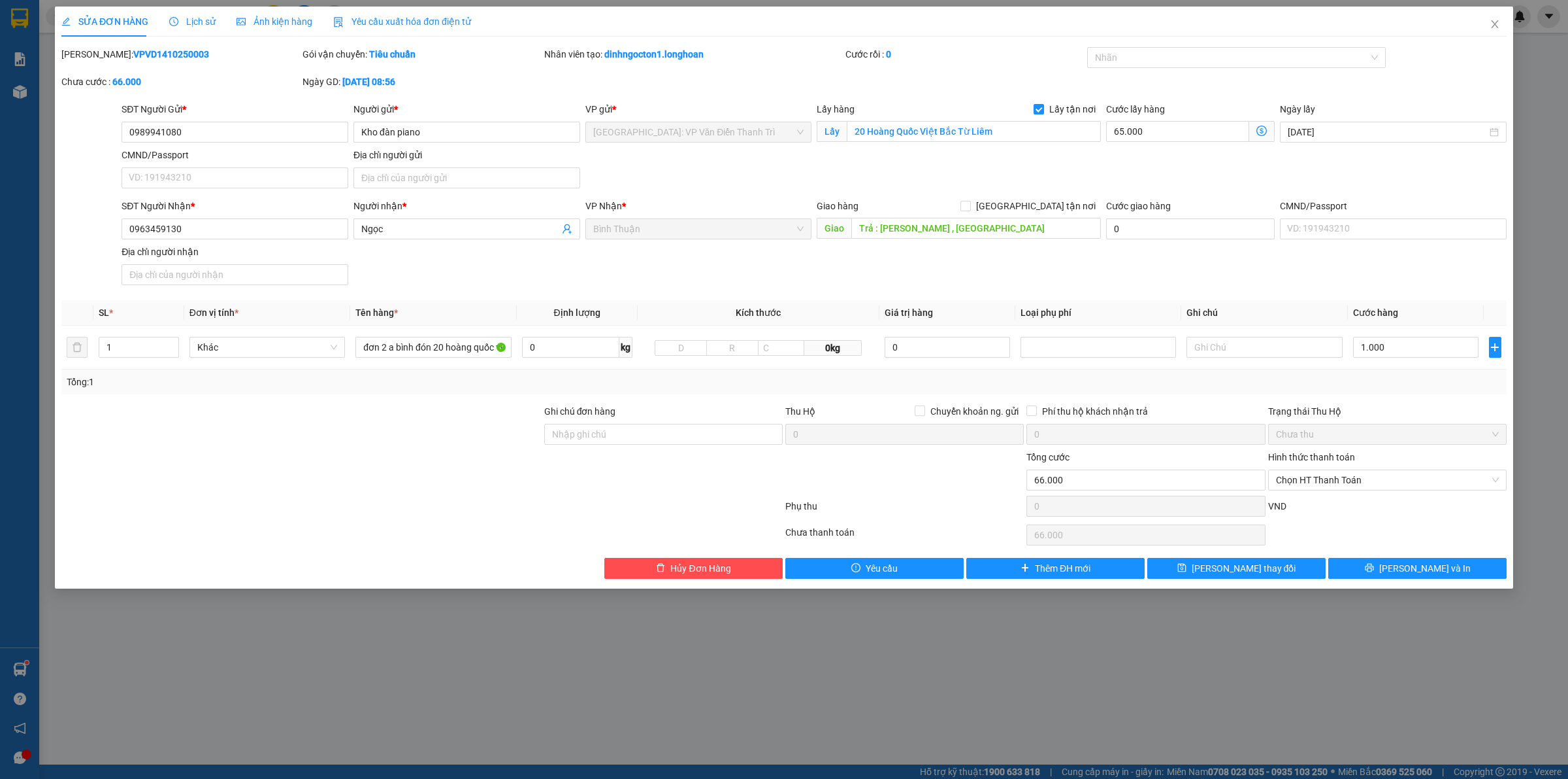
drag, startPoint x: 164, startPoint y: 22, endPoint x: 194, endPoint y: 27, distance: 30.4
click at [174, 24] on div "SỬA ĐƠN HÀNG Lịch sử Ảnh kiện hàng Yêu cầu xuất hóa đơn điện tử" at bounding box center [266, 21] width 410 height 30
click at [204, 27] on span "Lịch sử" at bounding box center [193, 22] width 46 height 11
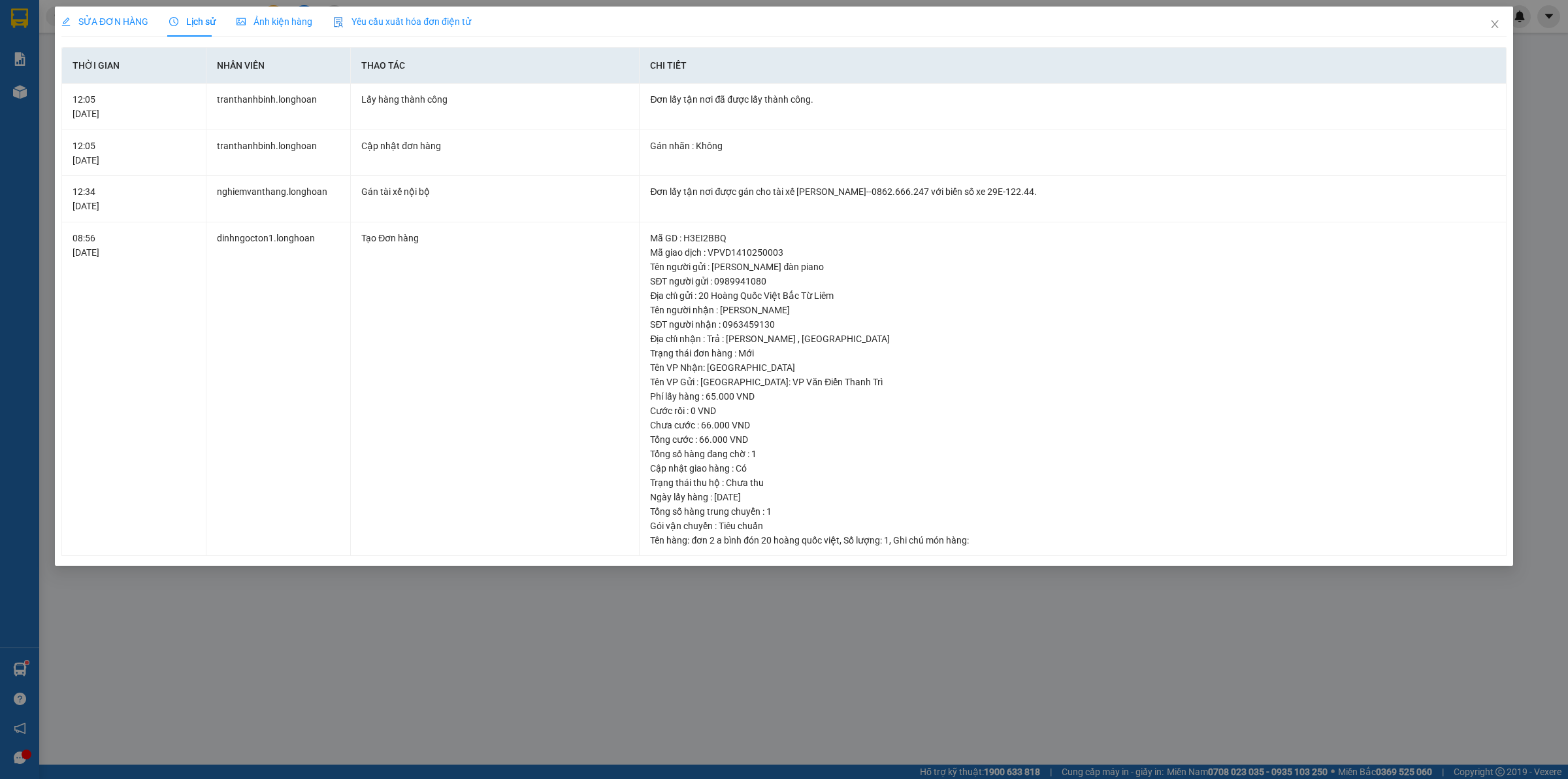
click at [100, 32] on div "SỬA ĐƠN HÀNG" at bounding box center [105, 21] width 87 height 30
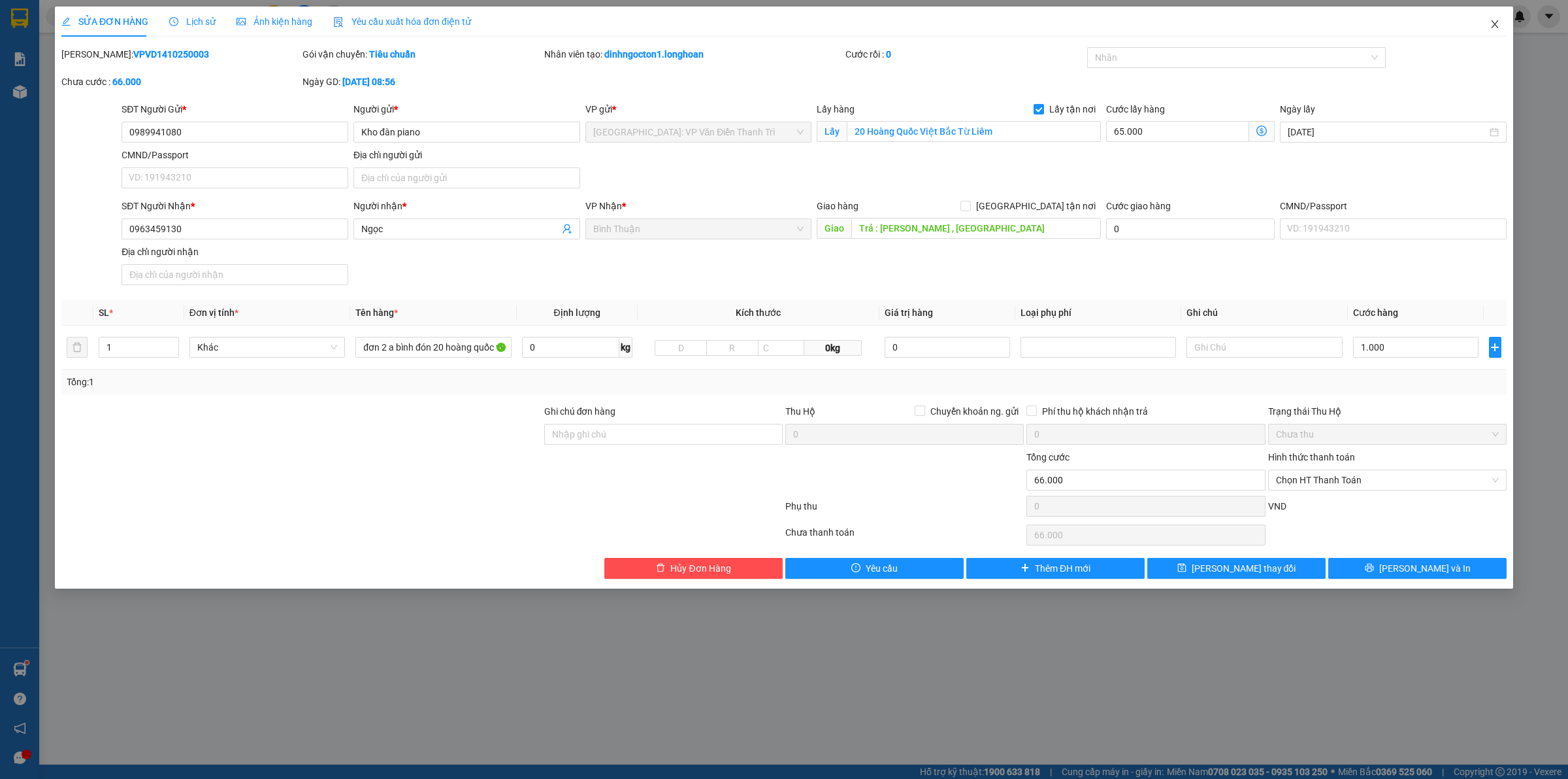
click at [1502, 22] on span "Close" at bounding box center [1496, 25] width 37 height 37
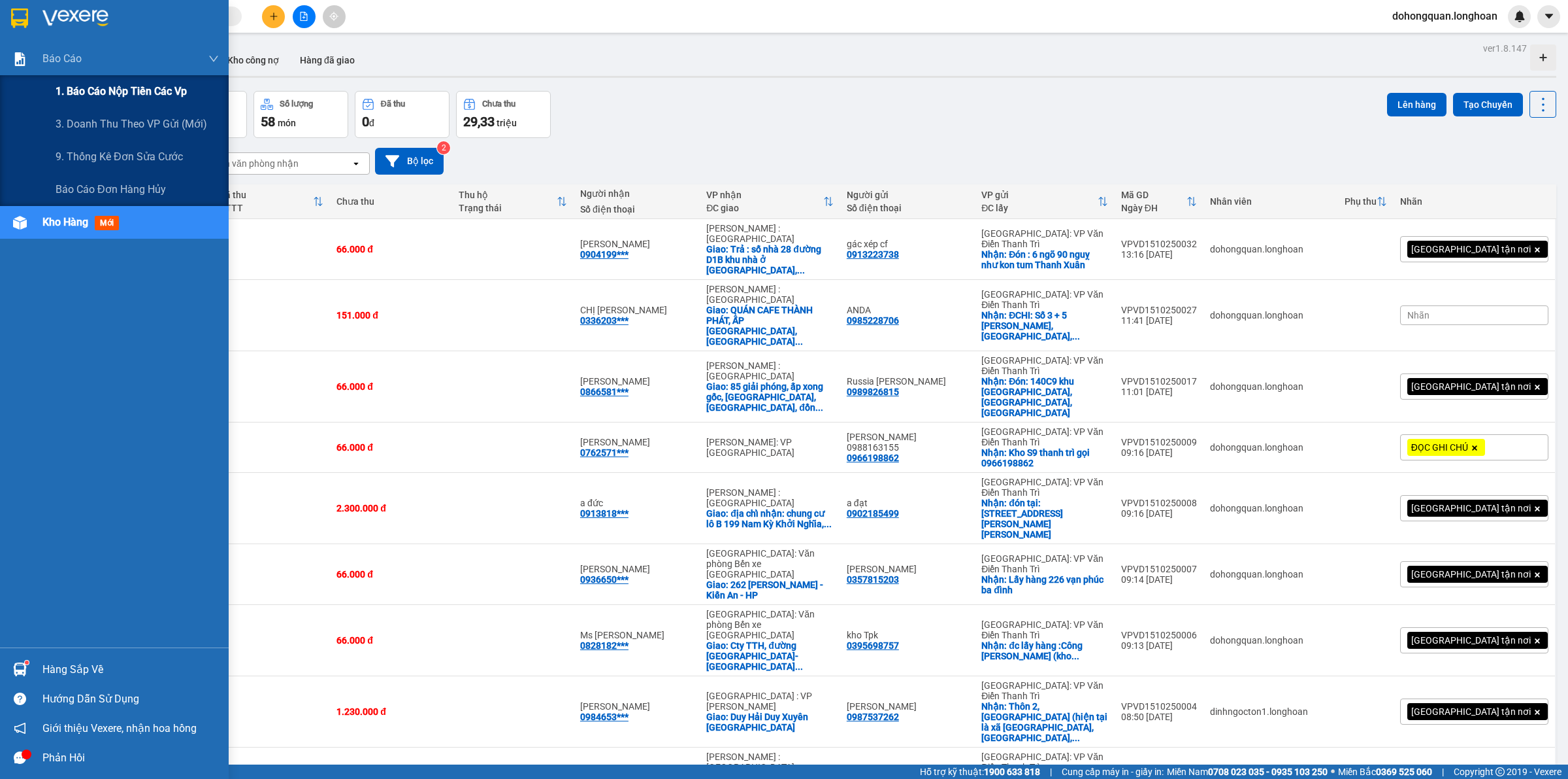
click at [112, 89] on span "1. Báo cáo nộp tiền các vp" at bounding box center [121, 91] width 132 height 16
